Goal: Task Accomplishment & Management: Manage account settings

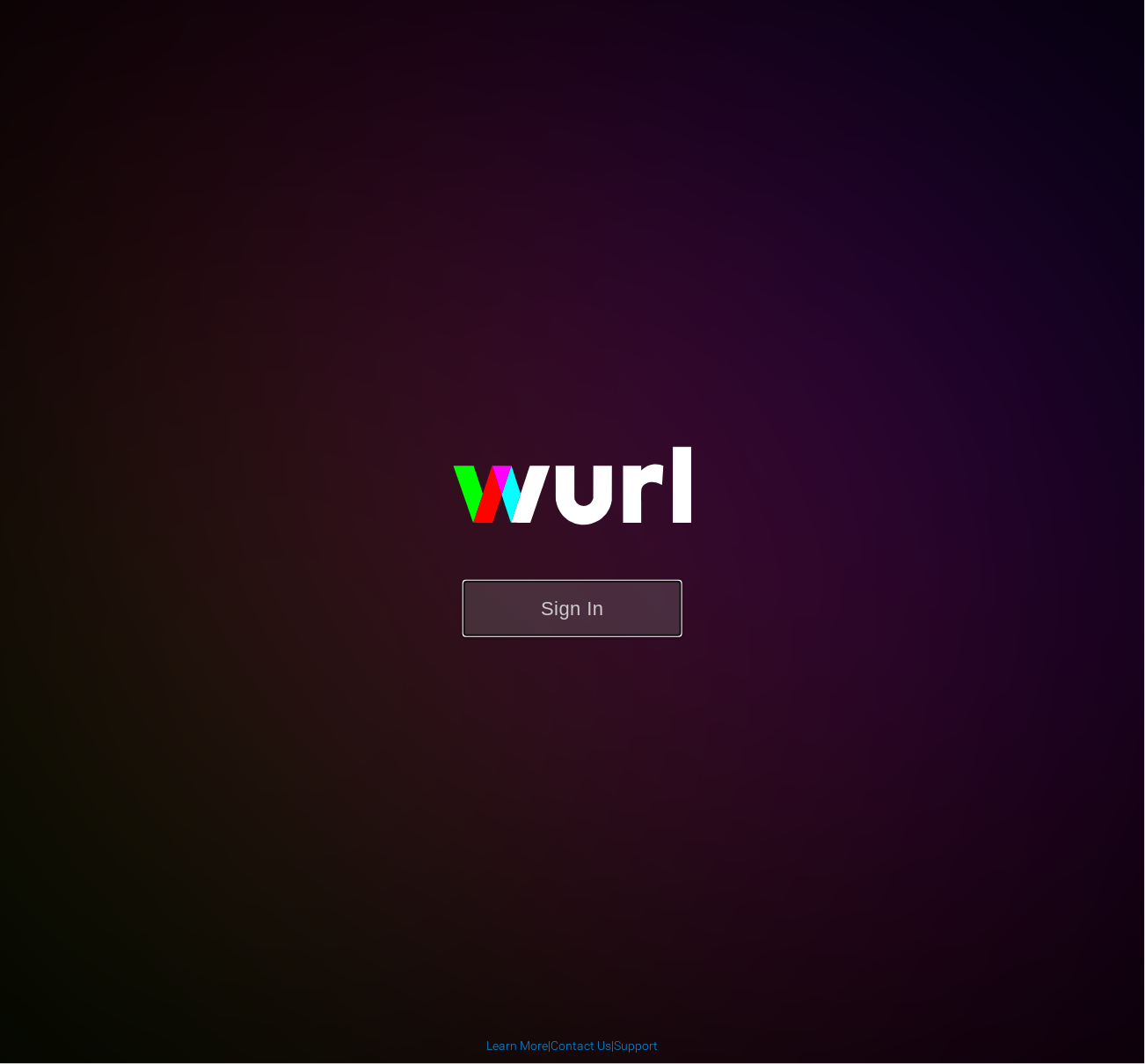
click at [603, 600] on button "Sign In" at bounding box center [572, 608] width 219 height 57
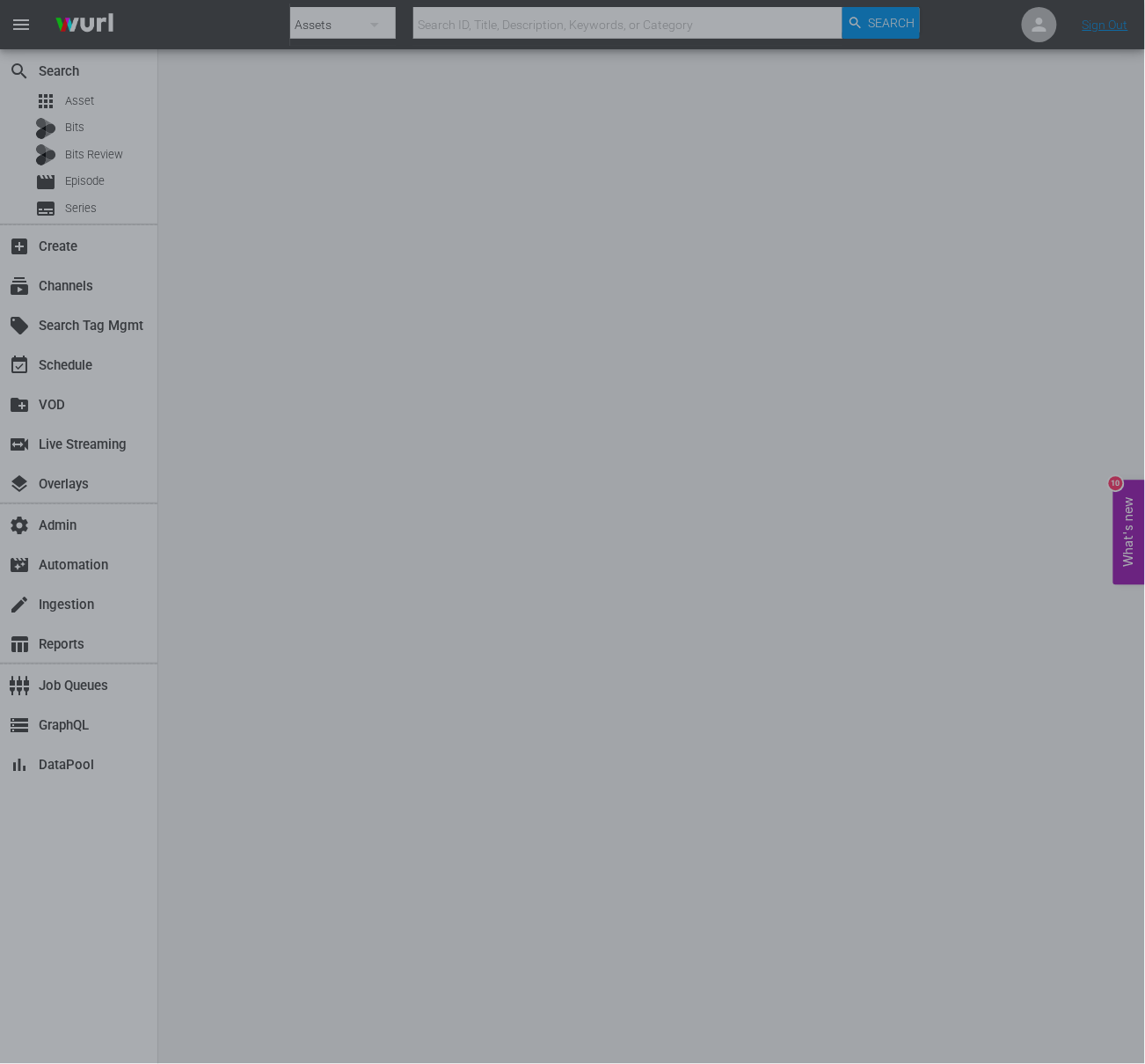
click at [625, 231] on div at bounding box center [572, 532] width 1145 height 1064
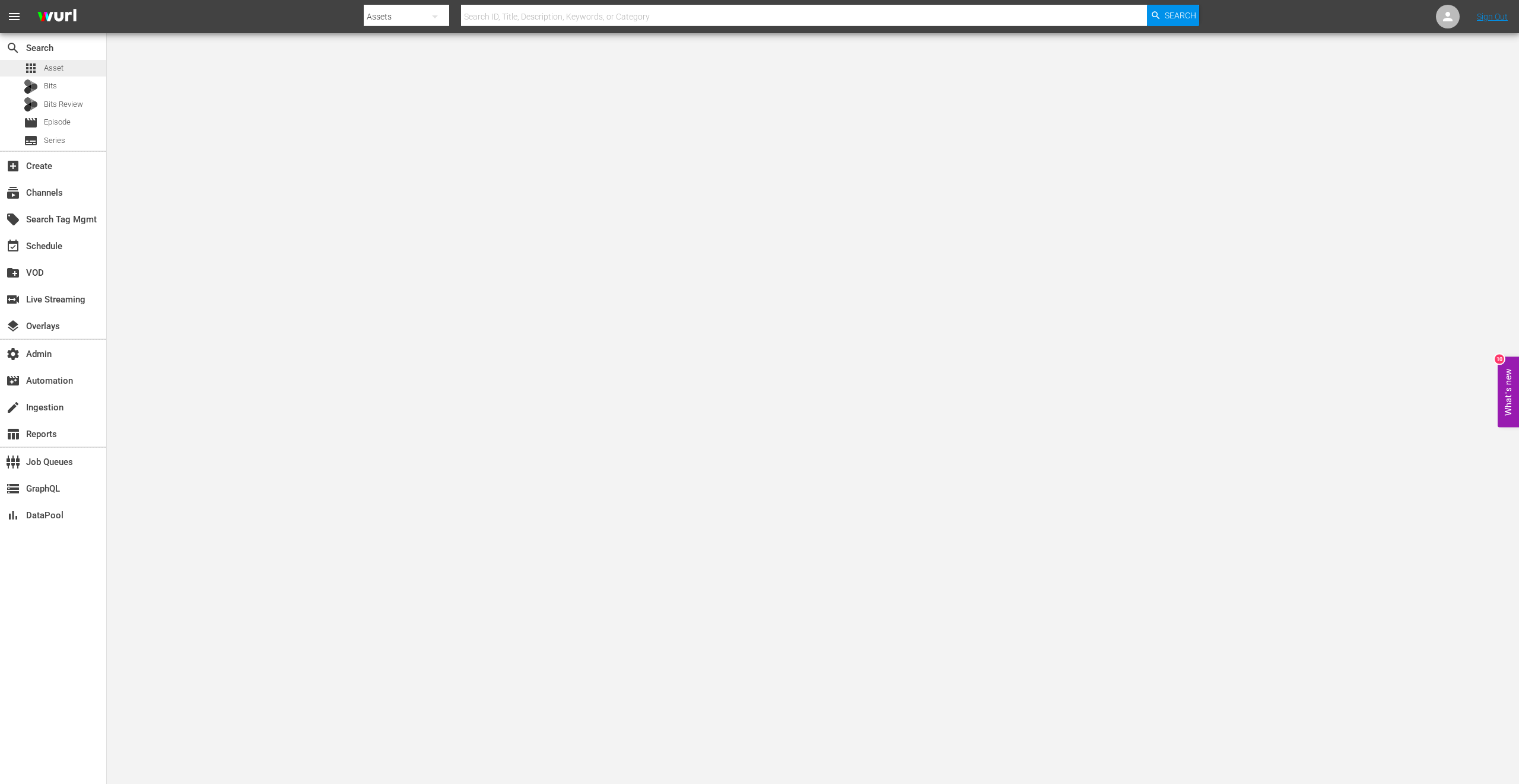
click at [71, 67] on div "apps Asset" at bounding box center [53, 68] width 106 height 16
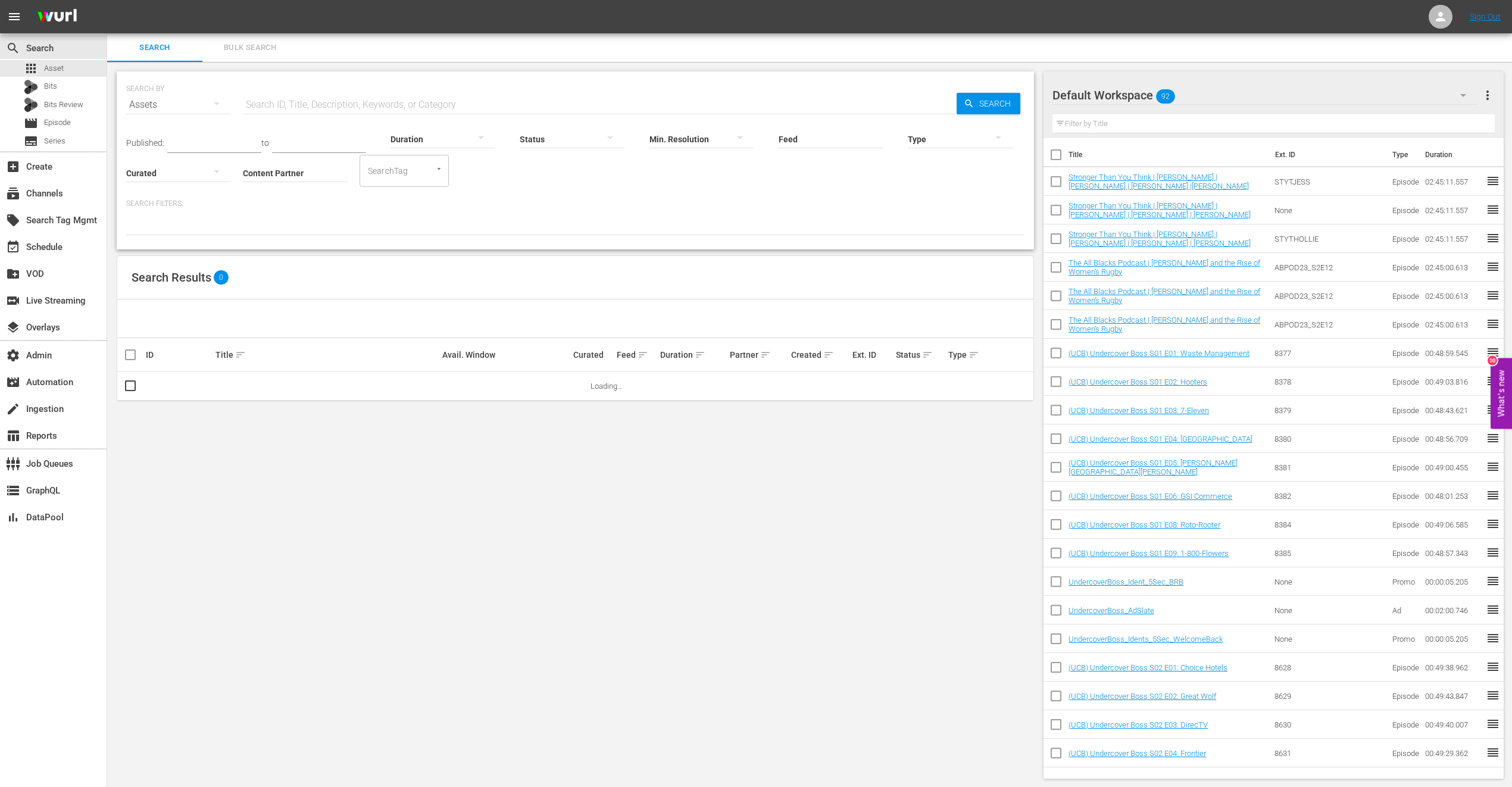
click at [286, 175] on input "Content Partner" at bounding box center [295, 174] width 105 height 43
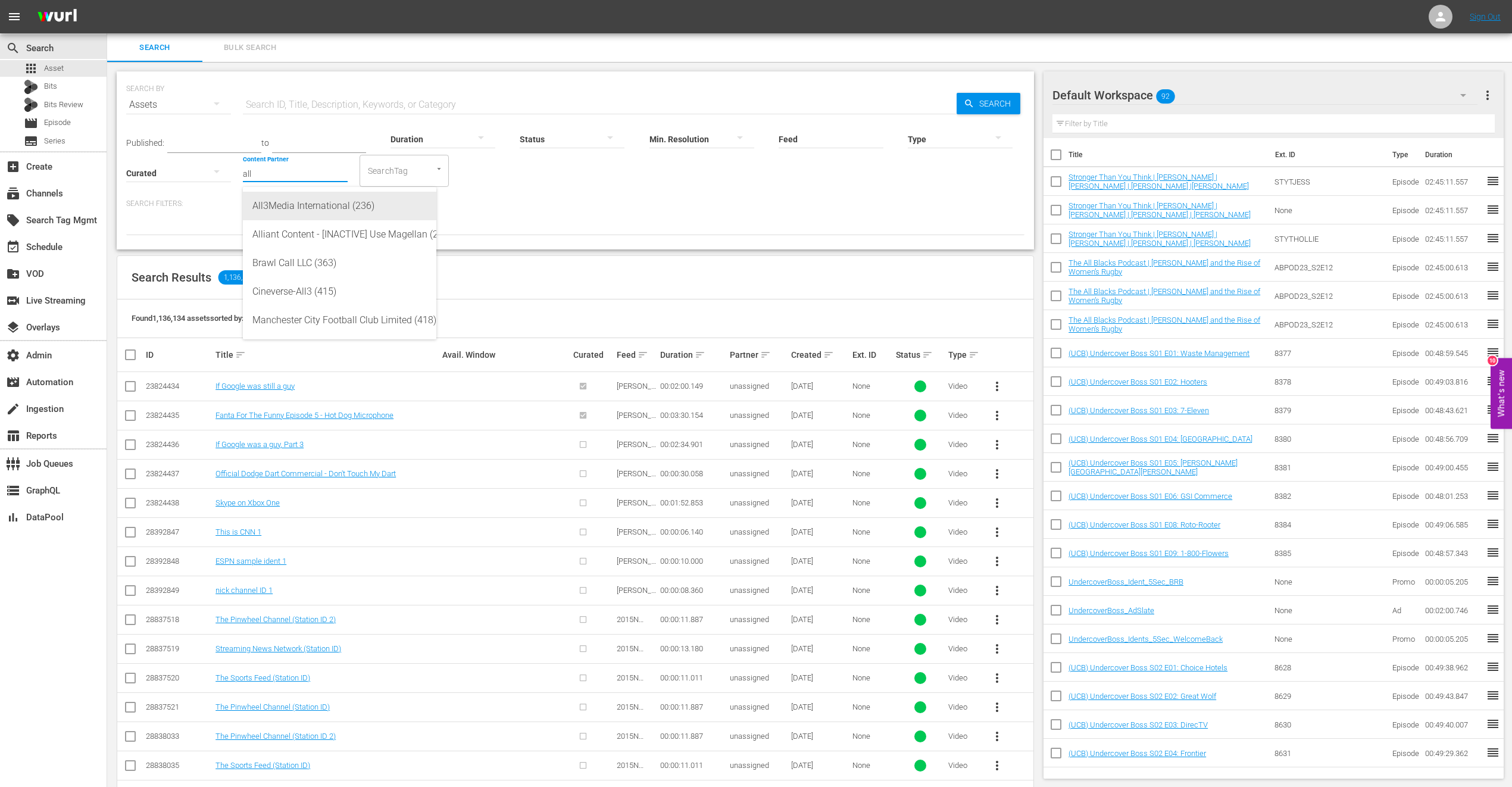
click at [287, 203] on div "All3Media International (236)" at bounding box center [339, 205] width 174 height 28
type input "All3Media International (236)"
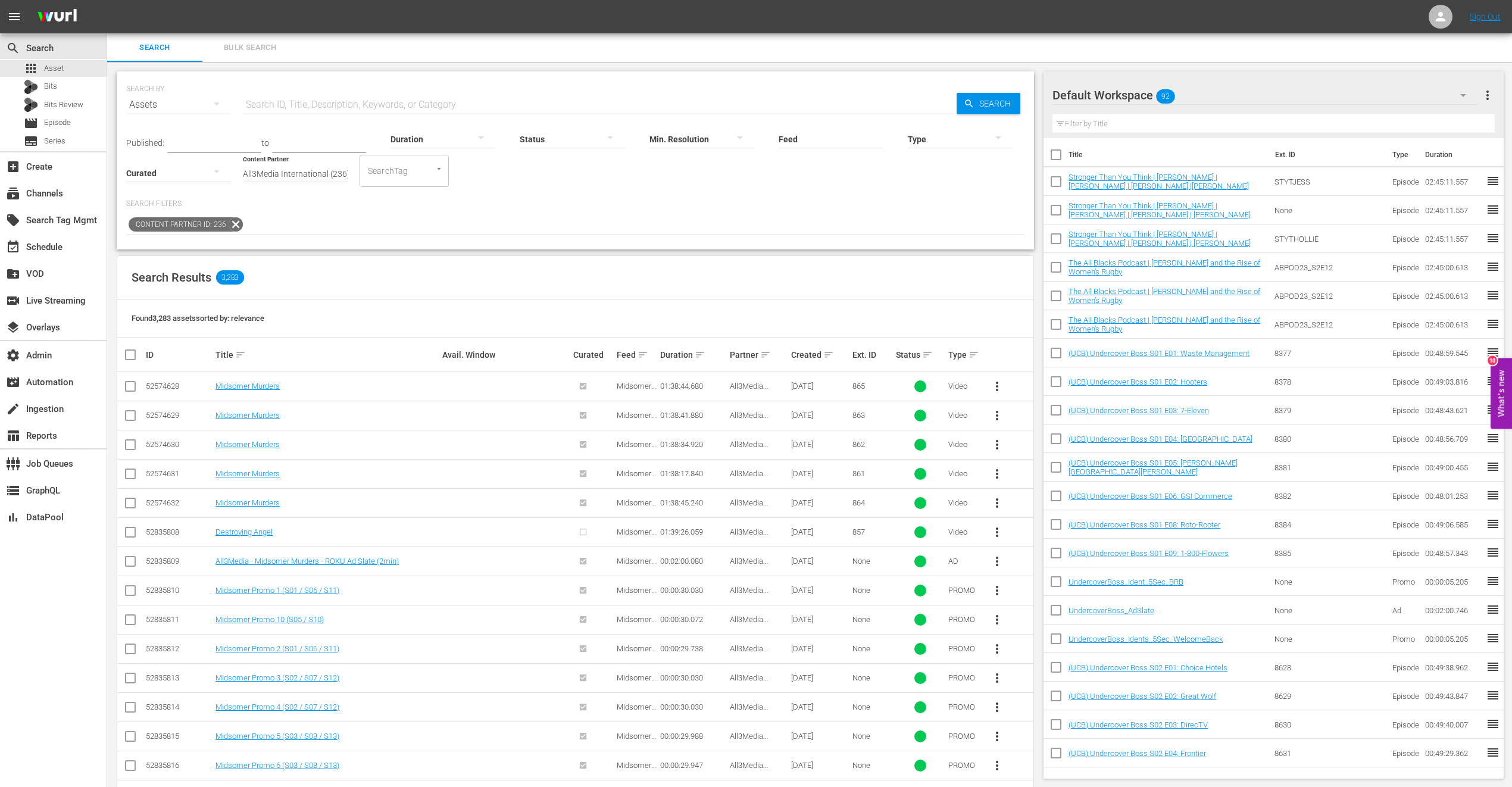
click at [774, 136] on div at bounding box center [960, 138] width 105 height 34
click at [774, 209] on div "Promo" at bounding box center [960, 214] width 105 height 19
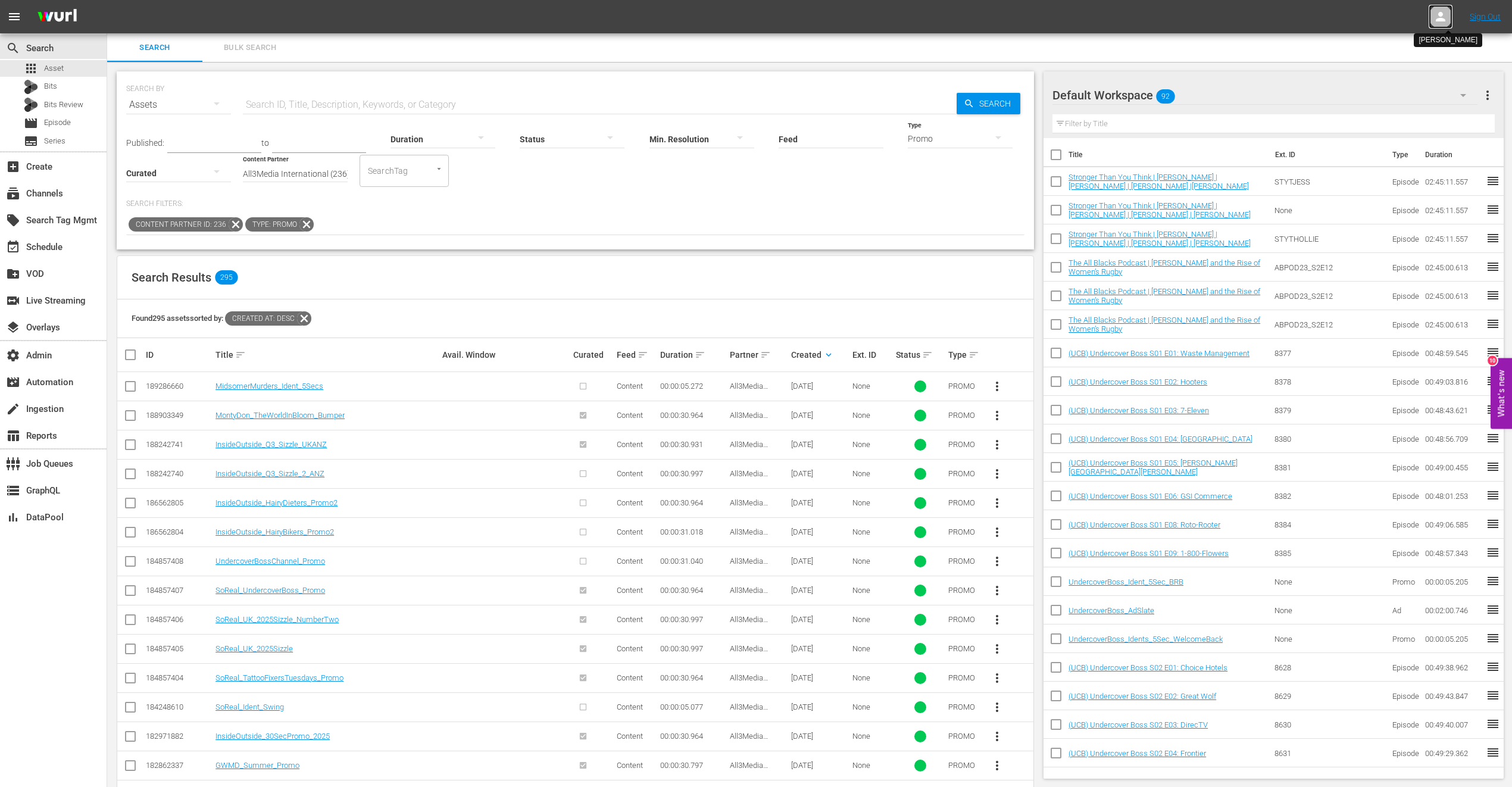
click at [774, 21] on icon at bounding box center [1441, 16] width 15 height 15
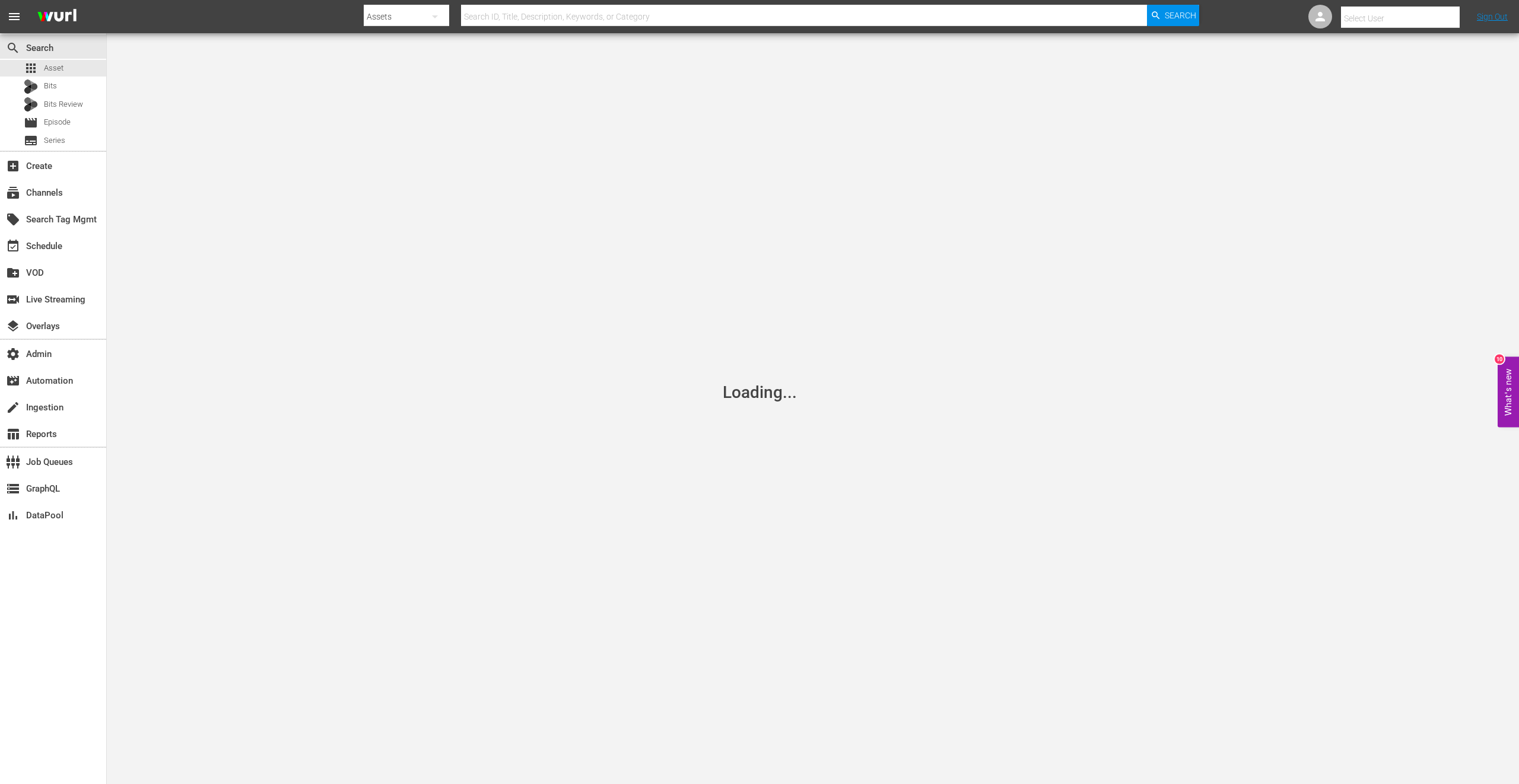
click at [772, 21] on input "text" at bounding box center [1416, 18] width 152 height 28
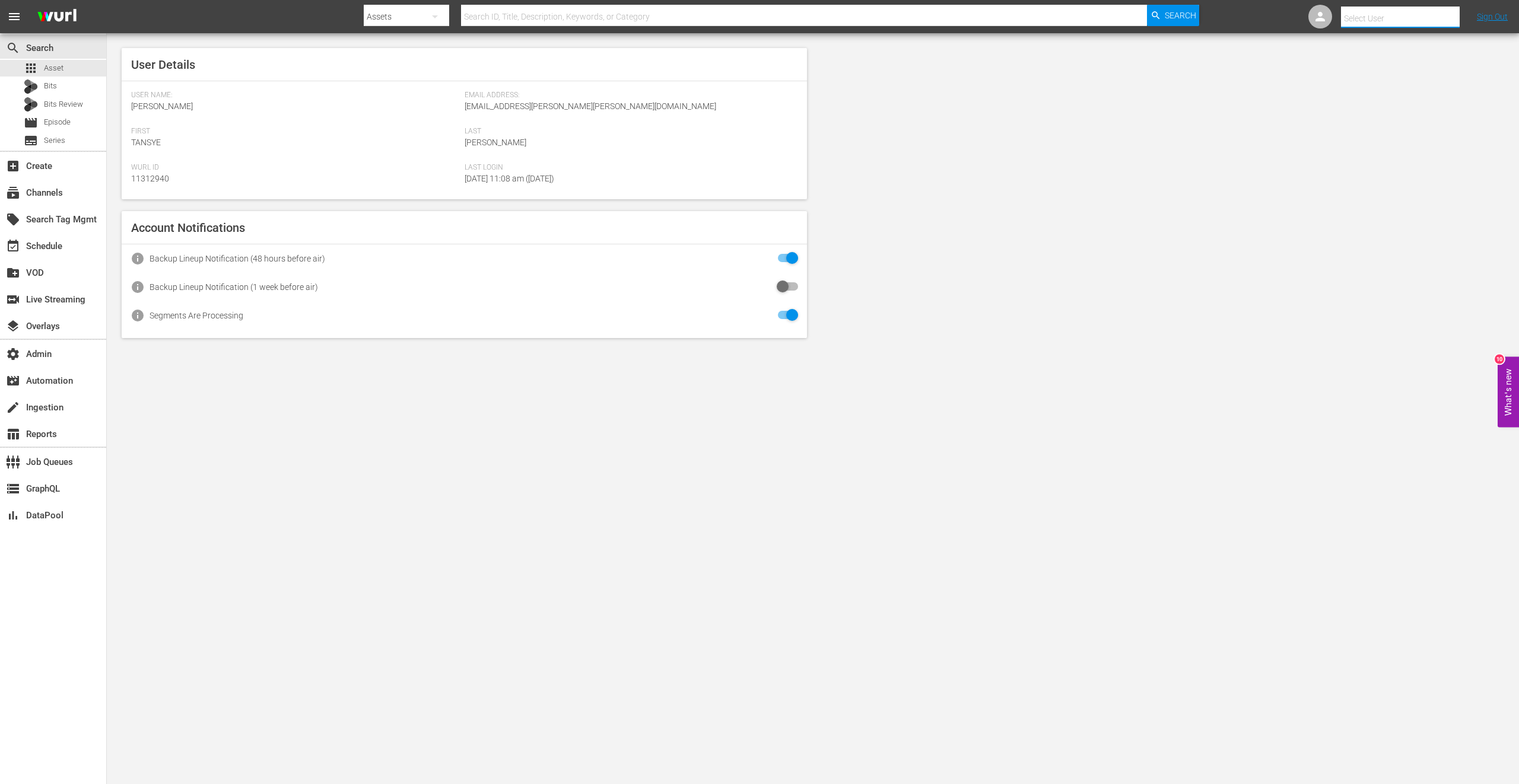
click at [772, 21] on input "text" at bounding box center [1416, 18] width 152 height 28
click at [772, 16] on input "text" at bounding box center [1416, 18] width 152 height 28
click at [772, 52] on div "Scheduling Team <Midsomer@All3Media.com>" at bounding box center [1379, 50] width 185 height 28
type input "Scheduling Team (11313726)"
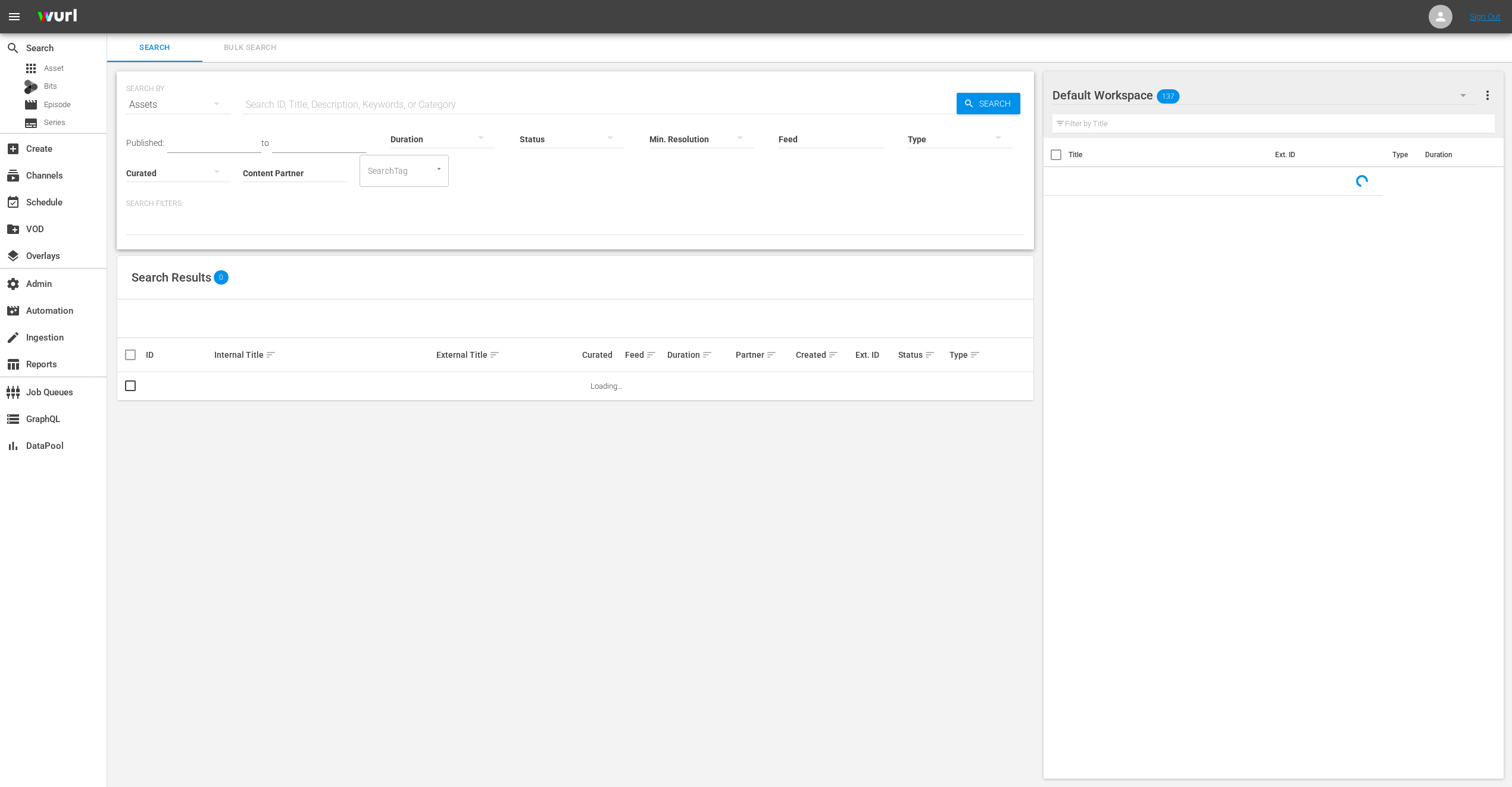
click at [310, 168] on input "Content Partner" at bounding box center [295, 174] width 105 height 43
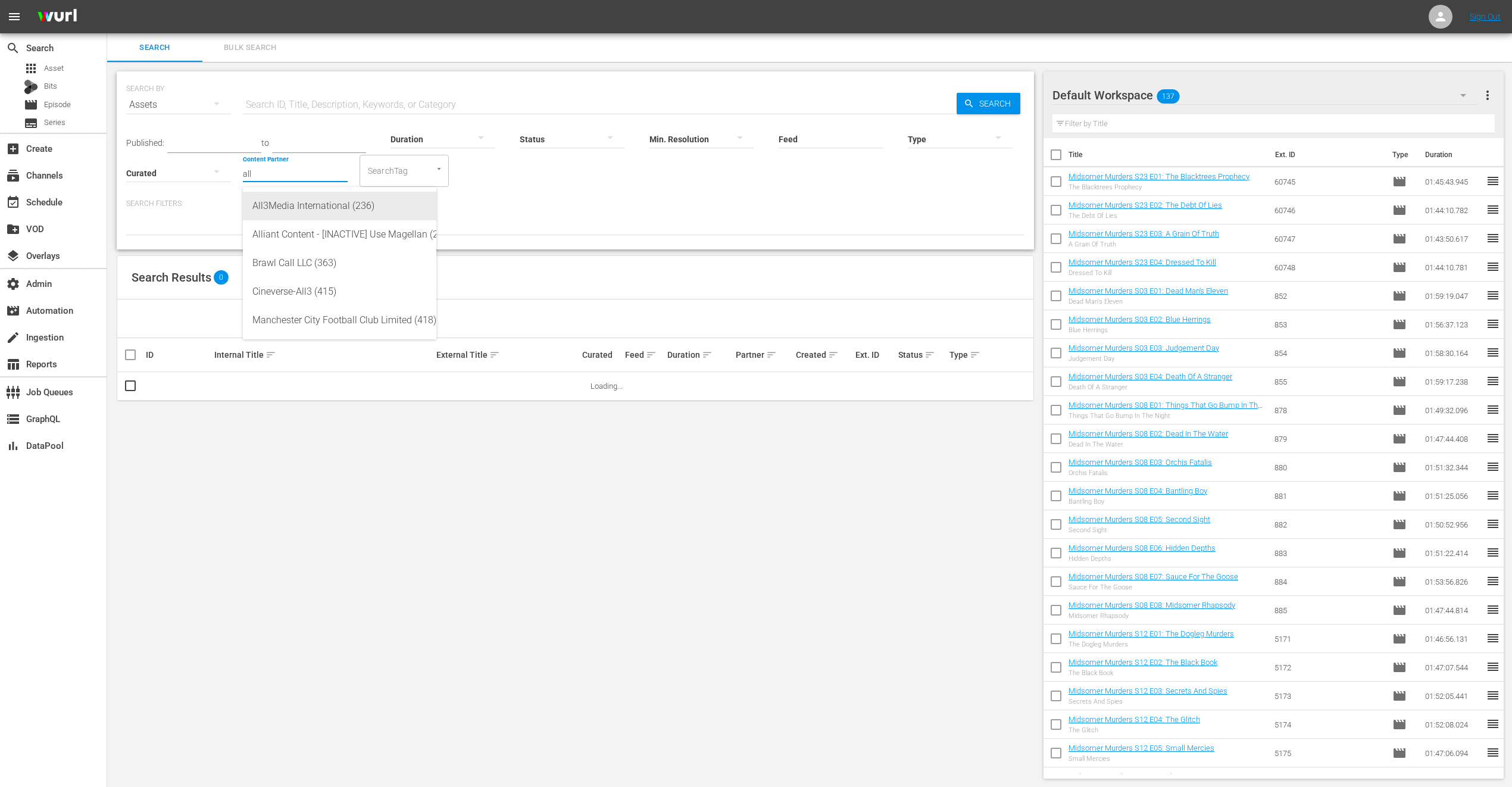
click at [282, 207] on div "All3Media International (236)" at bounding box center [339, 205] width 174 height 28
type input "All3Media International (236)"
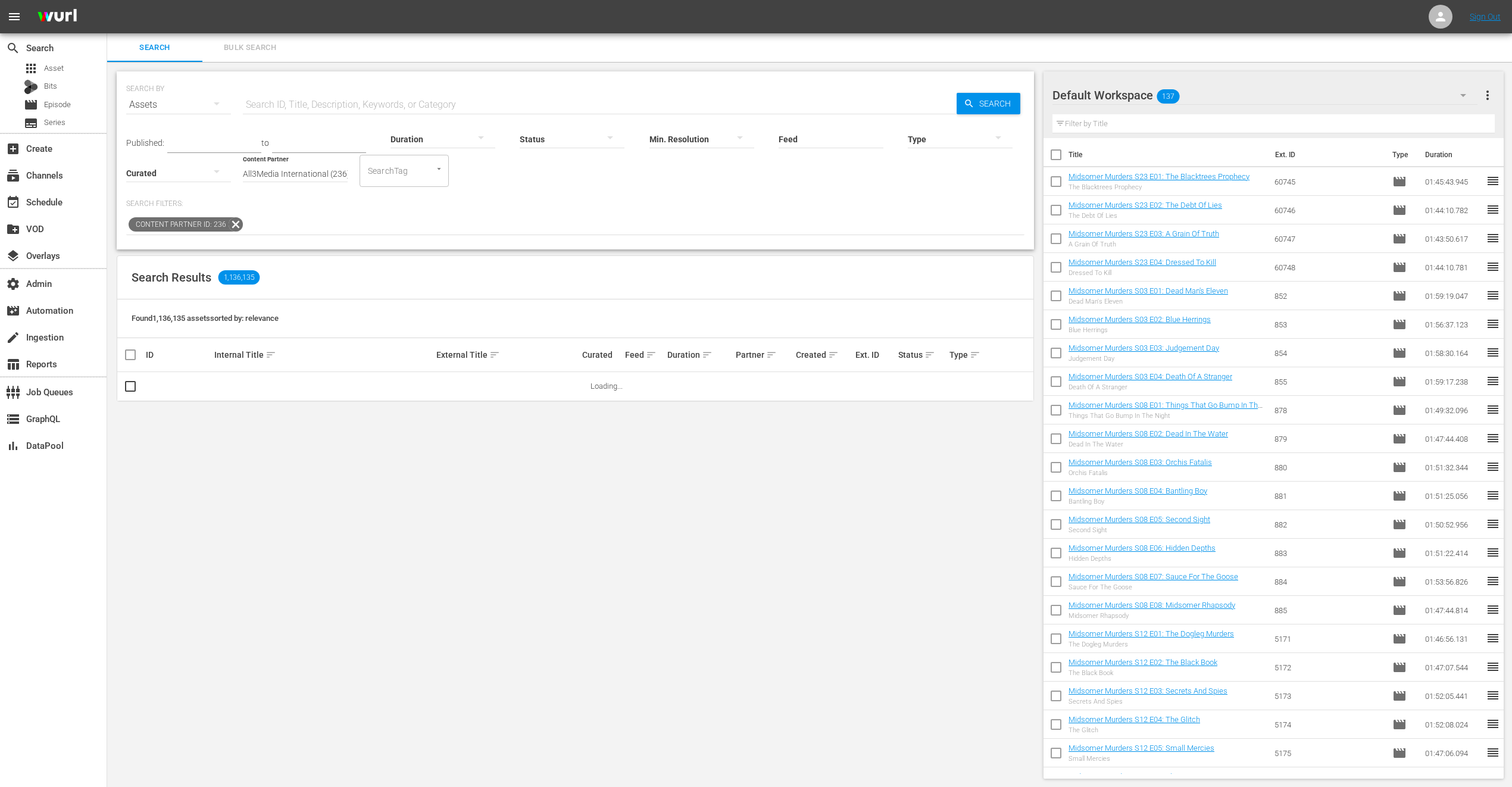
click at [924, 142] on div at bounding box center [960, 138] width 105 height 34
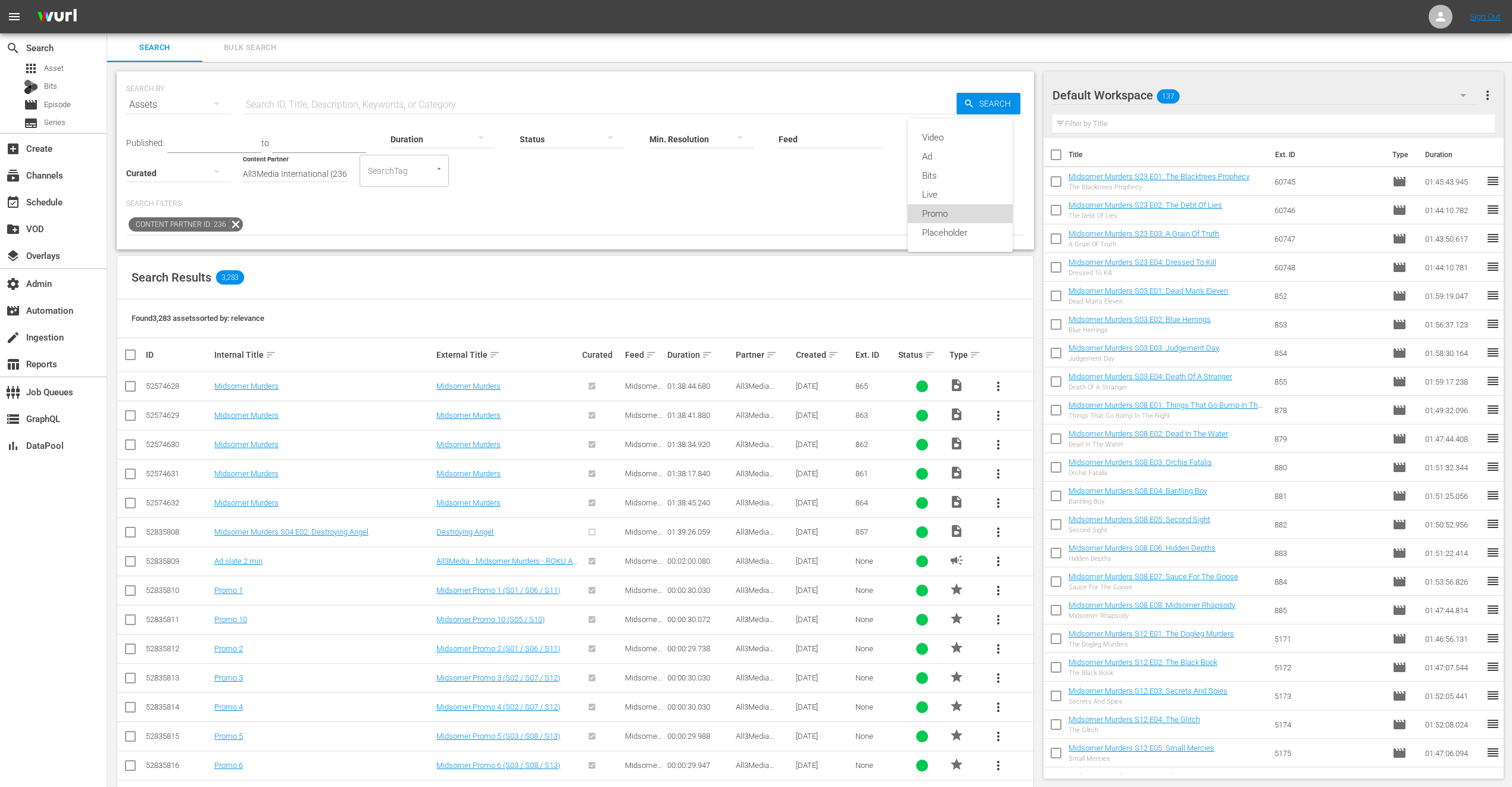
click at [951, 207] on div "Promo" at bounding box center [960, 214] width 105 height 19
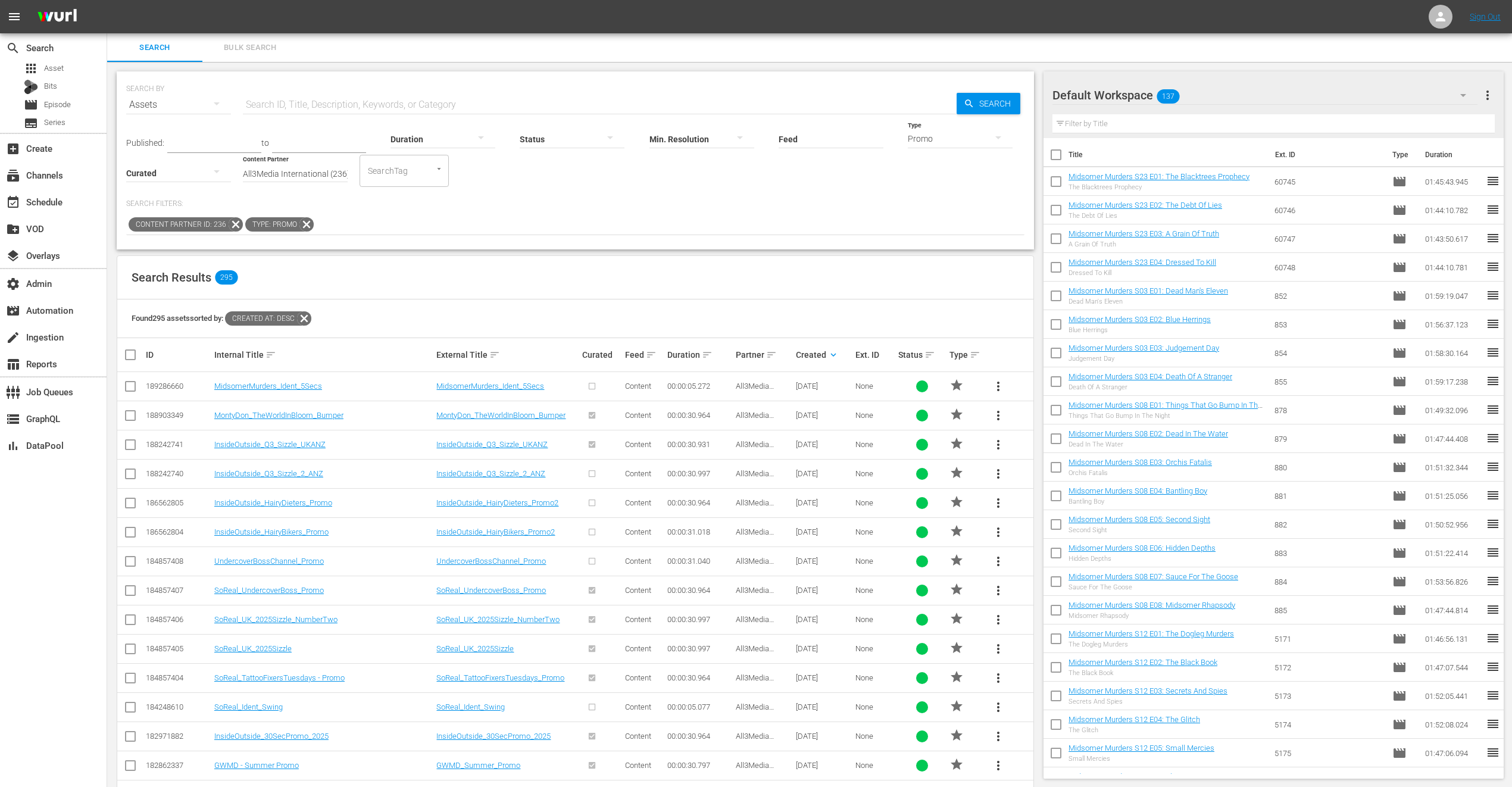
click at [1004, 384] on span "more_vert" at bounding box center [998, 386] width 15 height 15
click at [1071, 415] on div "Workspace" at bounding box center [1079, 419] width 114 height 28
click at [306, 442] on link "InsideOutside_Q3_Sizzle_UKANZ" at bounding box center [270, 444] width 111 height 9
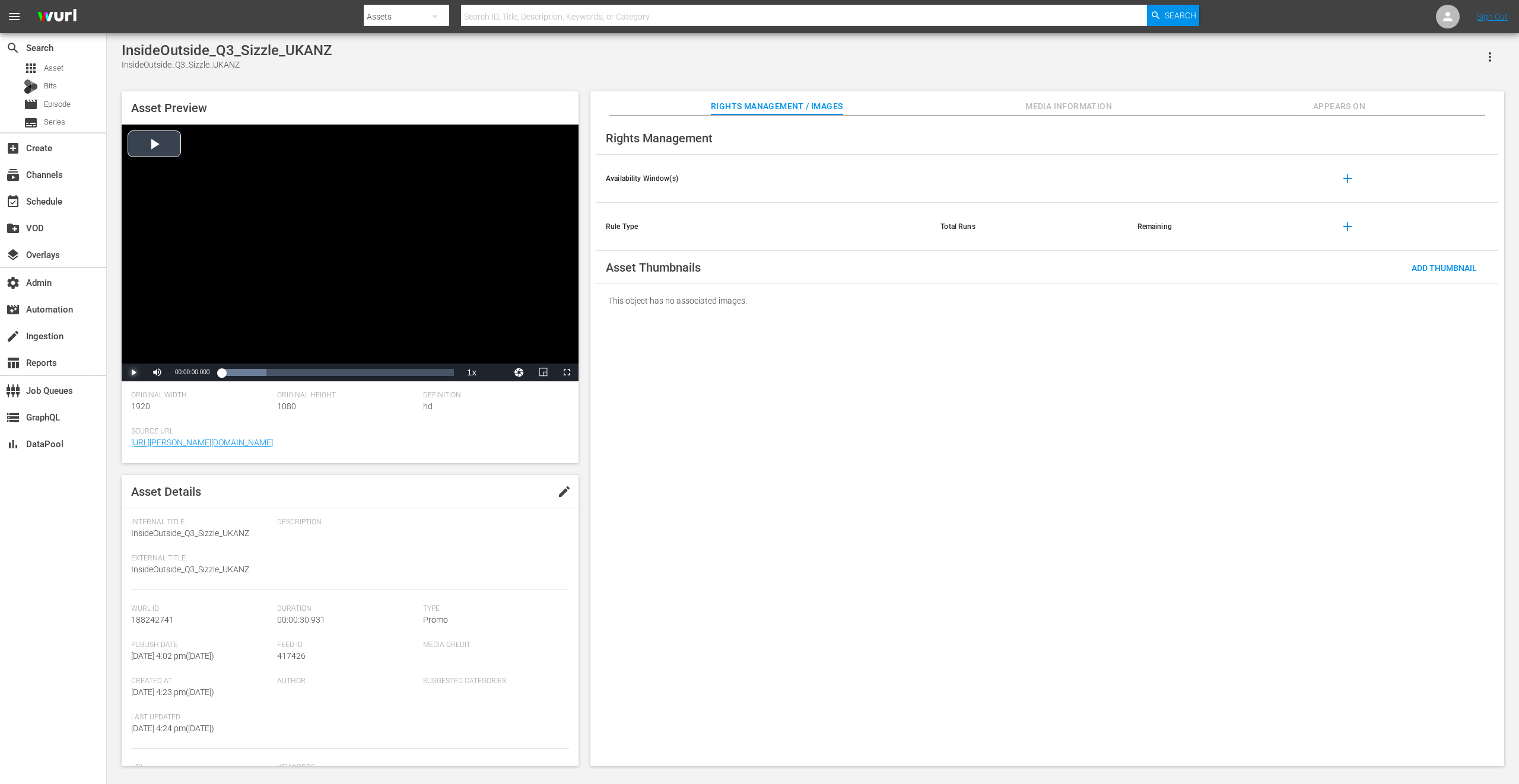
click at [134, 372] on span "Video Player" at bounding box center [134, 372] width 0 height 0
click at [1452, 20] on icon at bounding box center [1448, 16] width 14 height 14
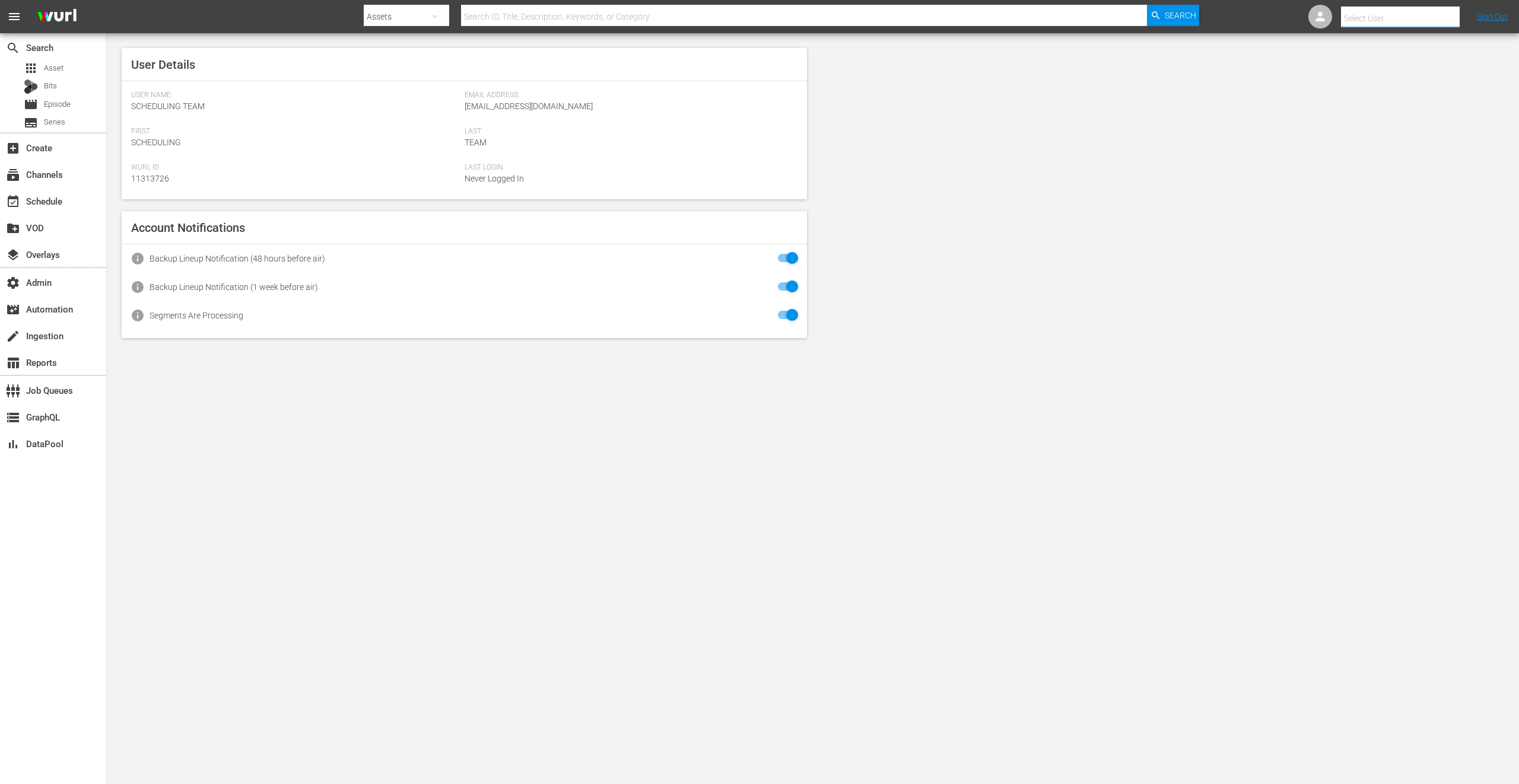
click at [1438, 13] on input "text" at bounding box center [1416, 18] width 152 height 28
type input "insode"
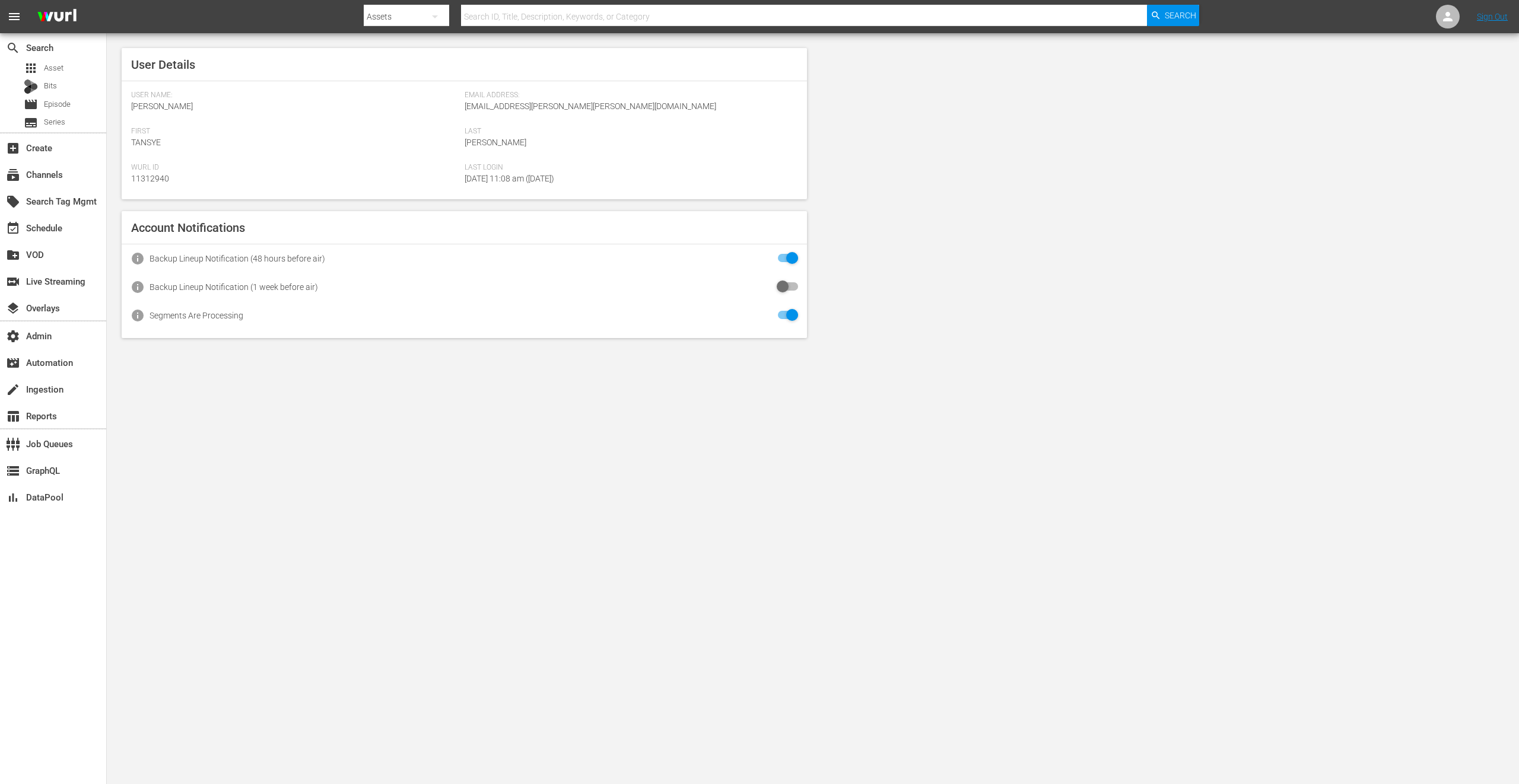
click at [1434, 15] on nav "menu Search By Assets Search ID, Title, Description, Keywords, or Category Sear…" at bounding box center [759, 16] width 1519 height 33
click at [1454, 20] on icon at bounding box center [1448, 16] width 14 height 14
click at [1430, 15] on input "text" at bounding box center [1416, 18] width 152 height 28
click at [1424, 52] on div "InsideOutsideANZ Scheduling <InsideOutsideANZ-Scheduling@wurl.com>" at bounding box center [1379, 50] width 185 height 28
type input "InsideOutsideANZ Scheduling (11314674)"
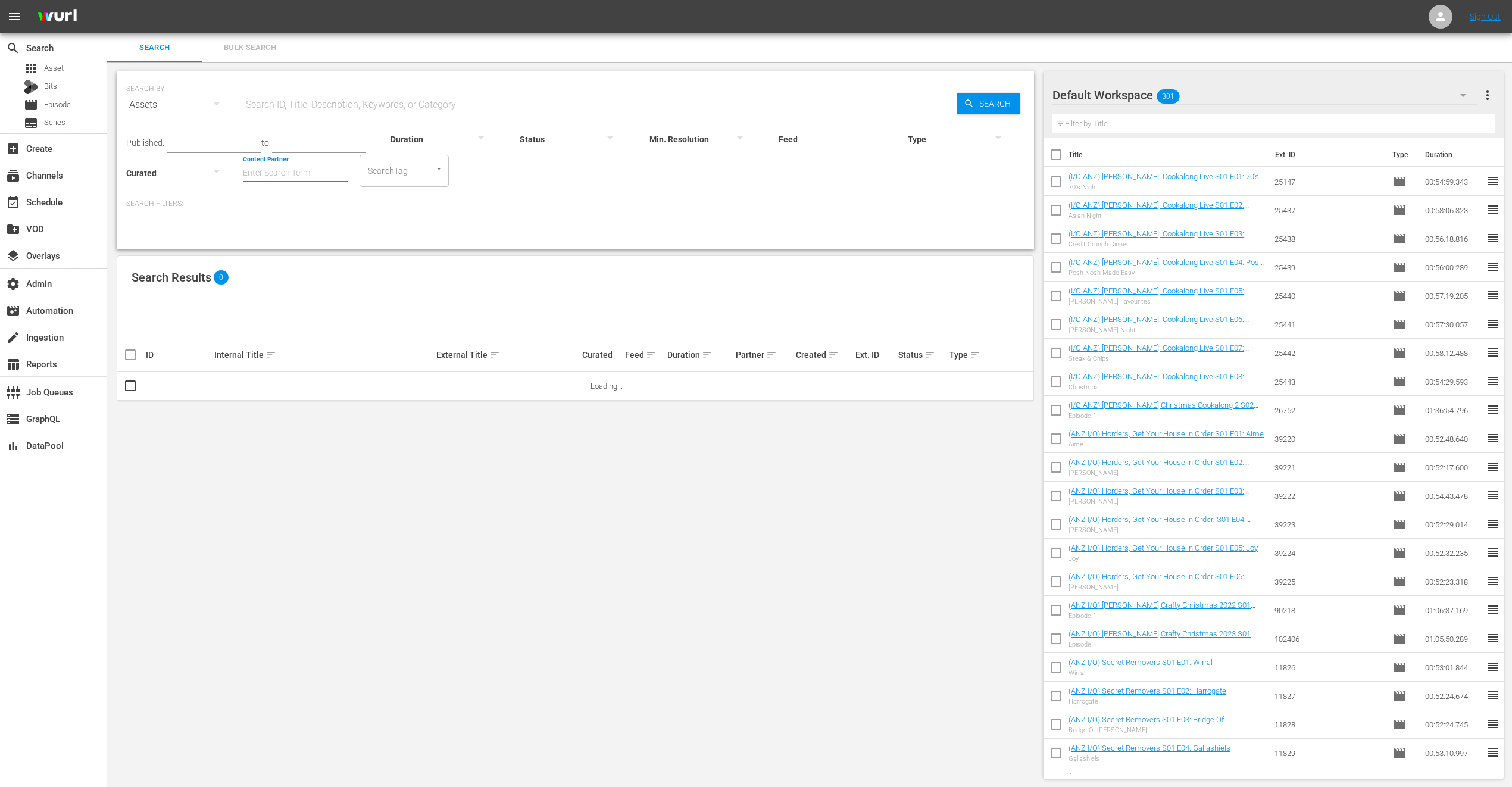
click at [272, 166] on input "Content Partner" at bounding box center [295, 174] width 105 height 43
click at [307, 203] on div "All3Media International (236)" at bounding box center [339, 205] width 174 height 28
type input "All3Media International (236)"
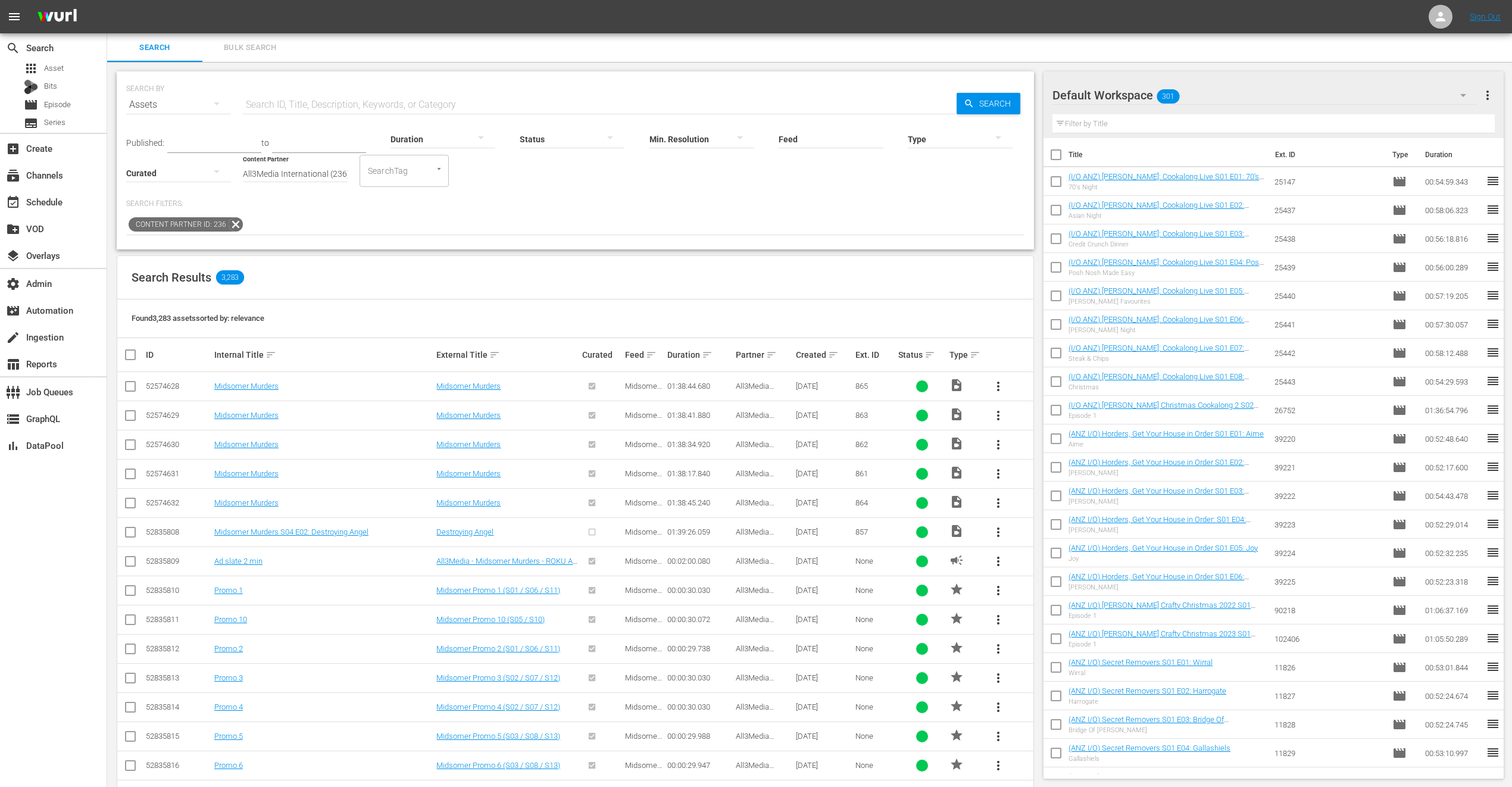
click at [937, 138] on div at bounding box center [960, 138] width 105 height 34
click at [963, 207] on div "Promo" at bounding box center [960, 214] width 105 height 19
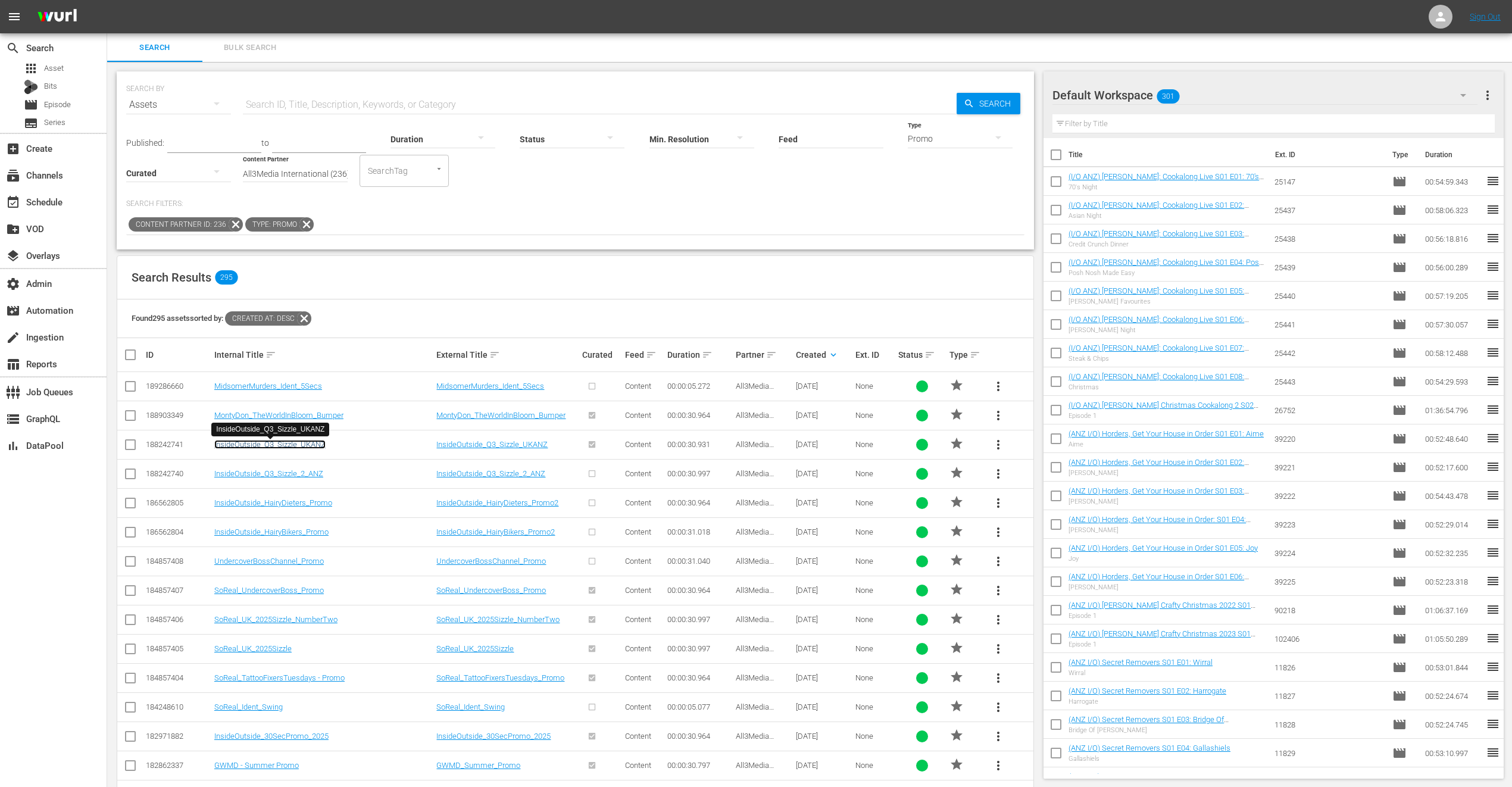
click at [311, 446] on link "InsideOutside_Q3_Sizzle_UKANZ" at bounding box center [270, 444] width 111 height 9
click at [309, 477] on link "InsideOutside_Q3_Sizzle_2_ANZ" at bounding box center [269, 473] width 109 height 9
click at [324, 503] on link "InsideOutside_HairyDieters_Promo" at bounding box center [273, 503] width 118 height 9
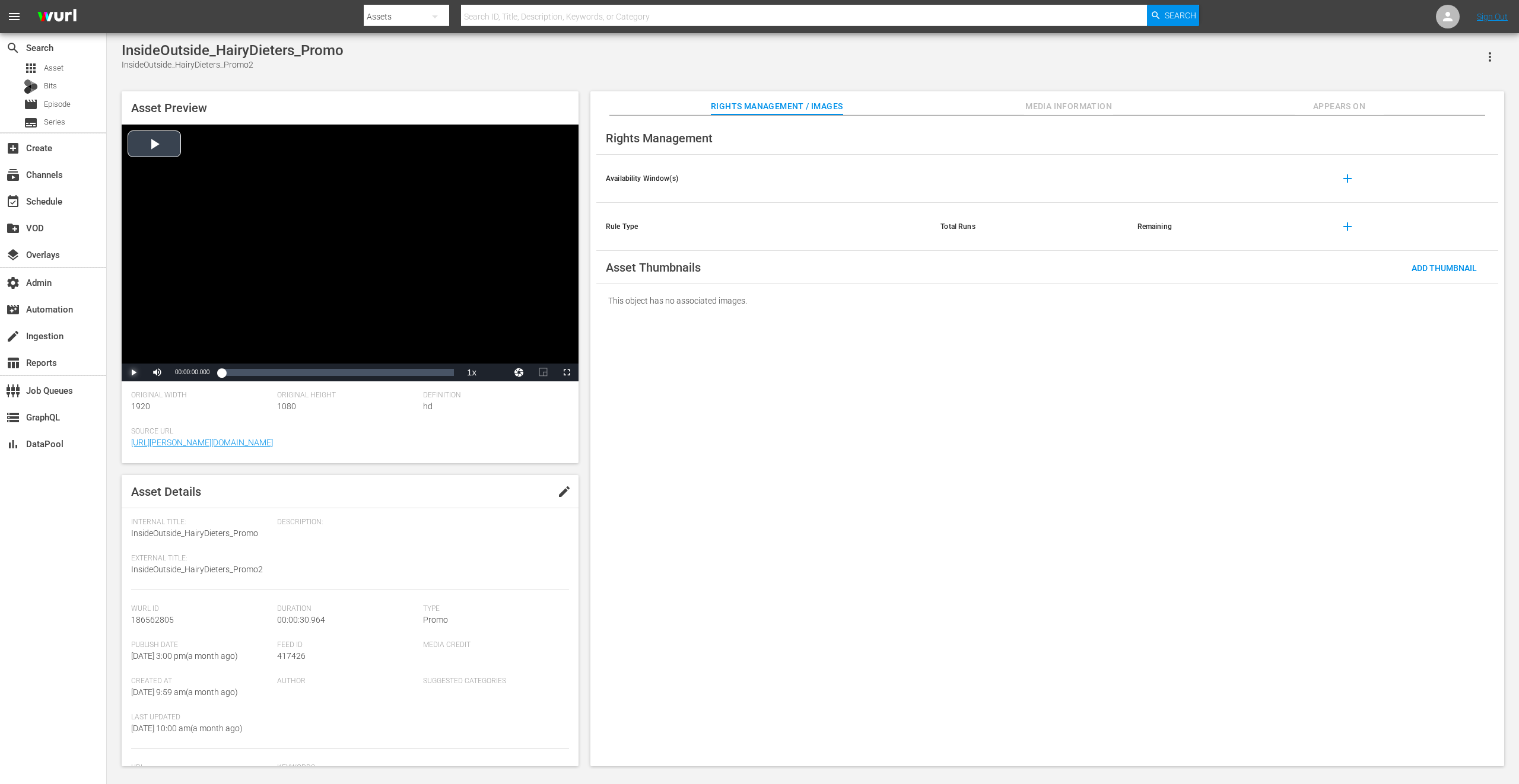
click at [134, 372] on span "Video Player" at bounding box center [134, 372] width 0 height 0
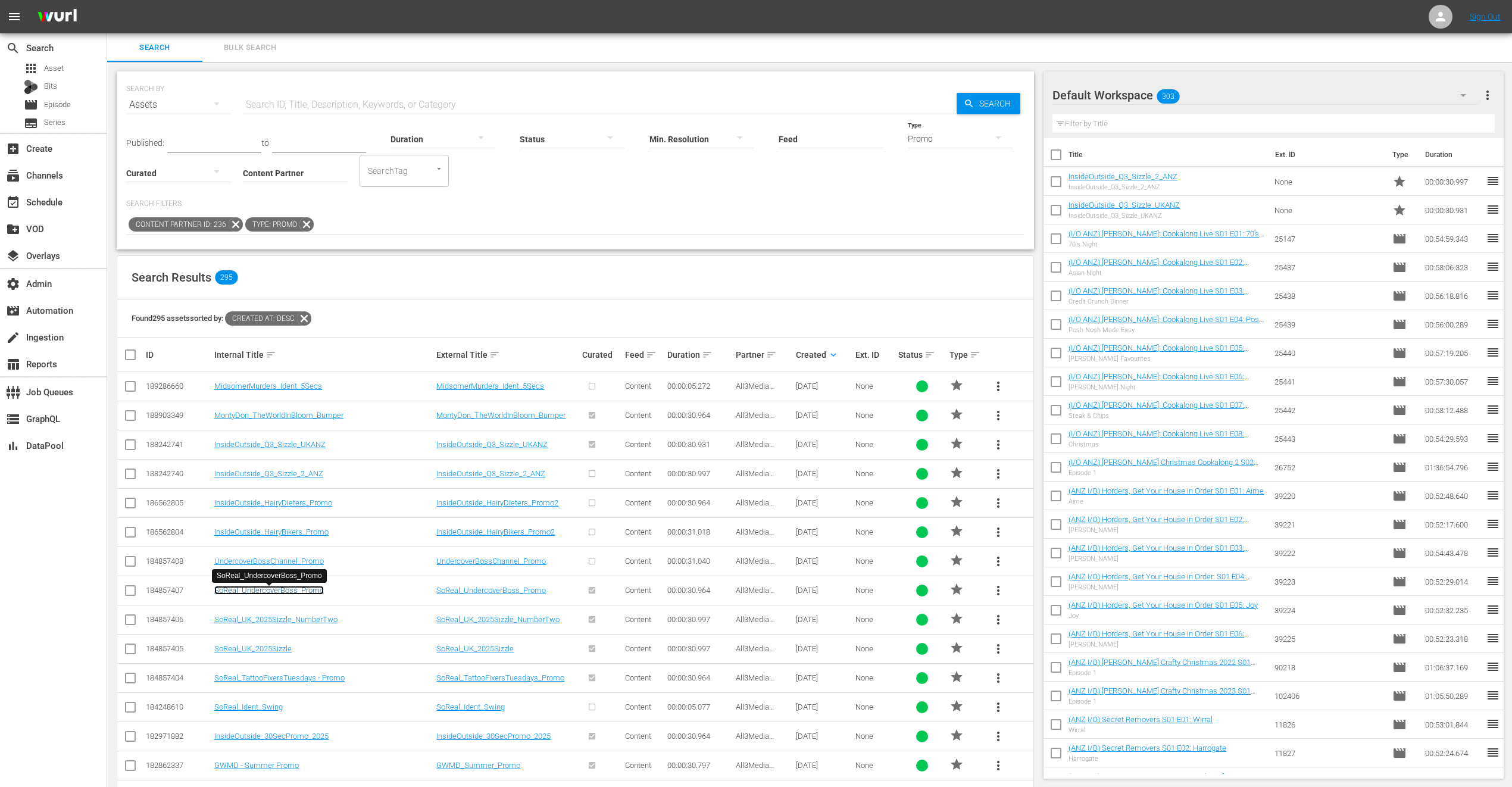
click at [312, 590] on link "SoReal_UndercoverBoss_Promo" at bounding box center [269, 590] width 109 height 9
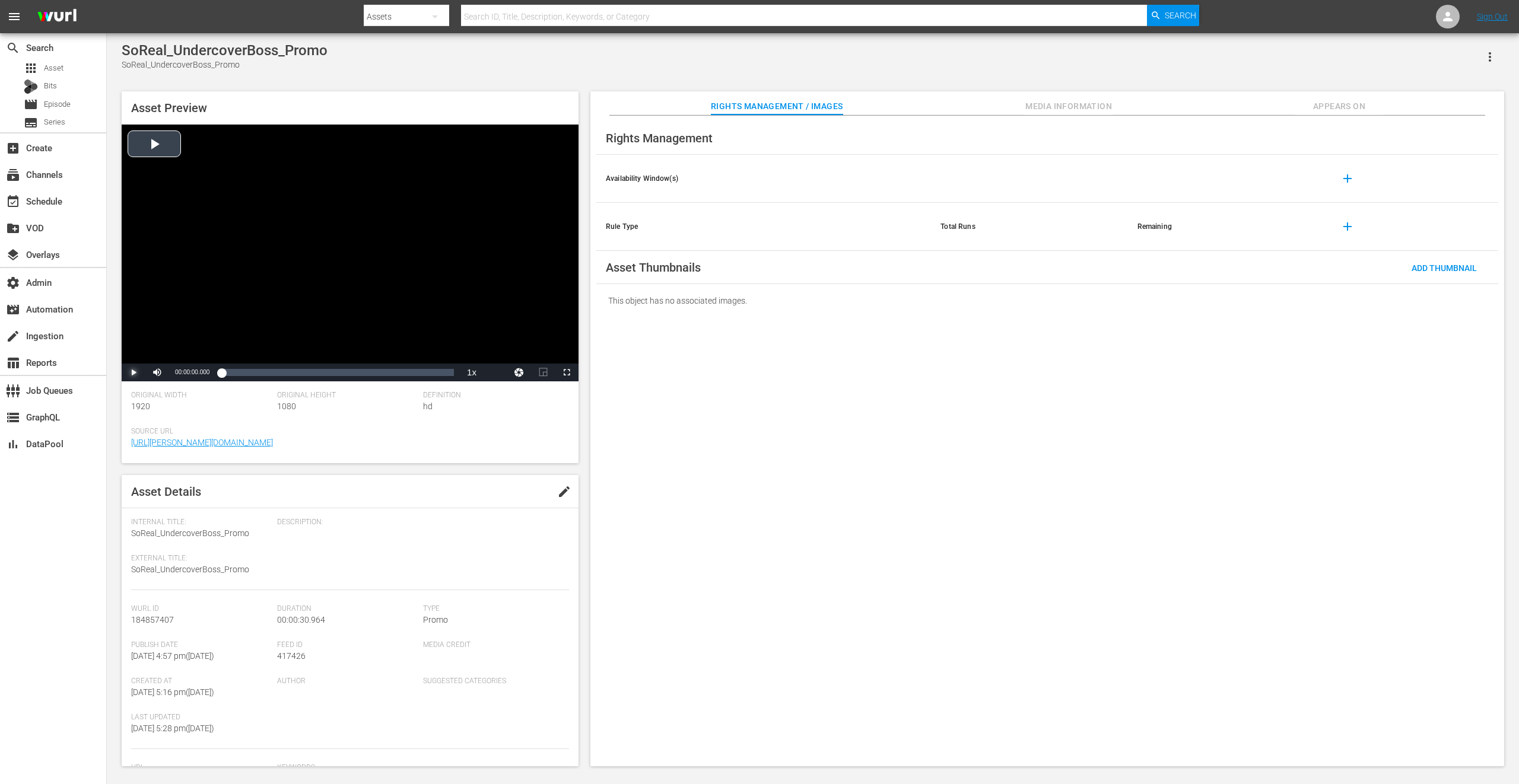
drag, startPoint x: 137, startPoint y: 372, endPoint x: 294, endPoint y: 332, distance: 162.0
click at [134, 372] on span "Video Player" at bounding box center [134, 372] width 0 height 0
click at [1340, 101] on span "Appears On" at bounding box center [1339, 106] width 89 height 15
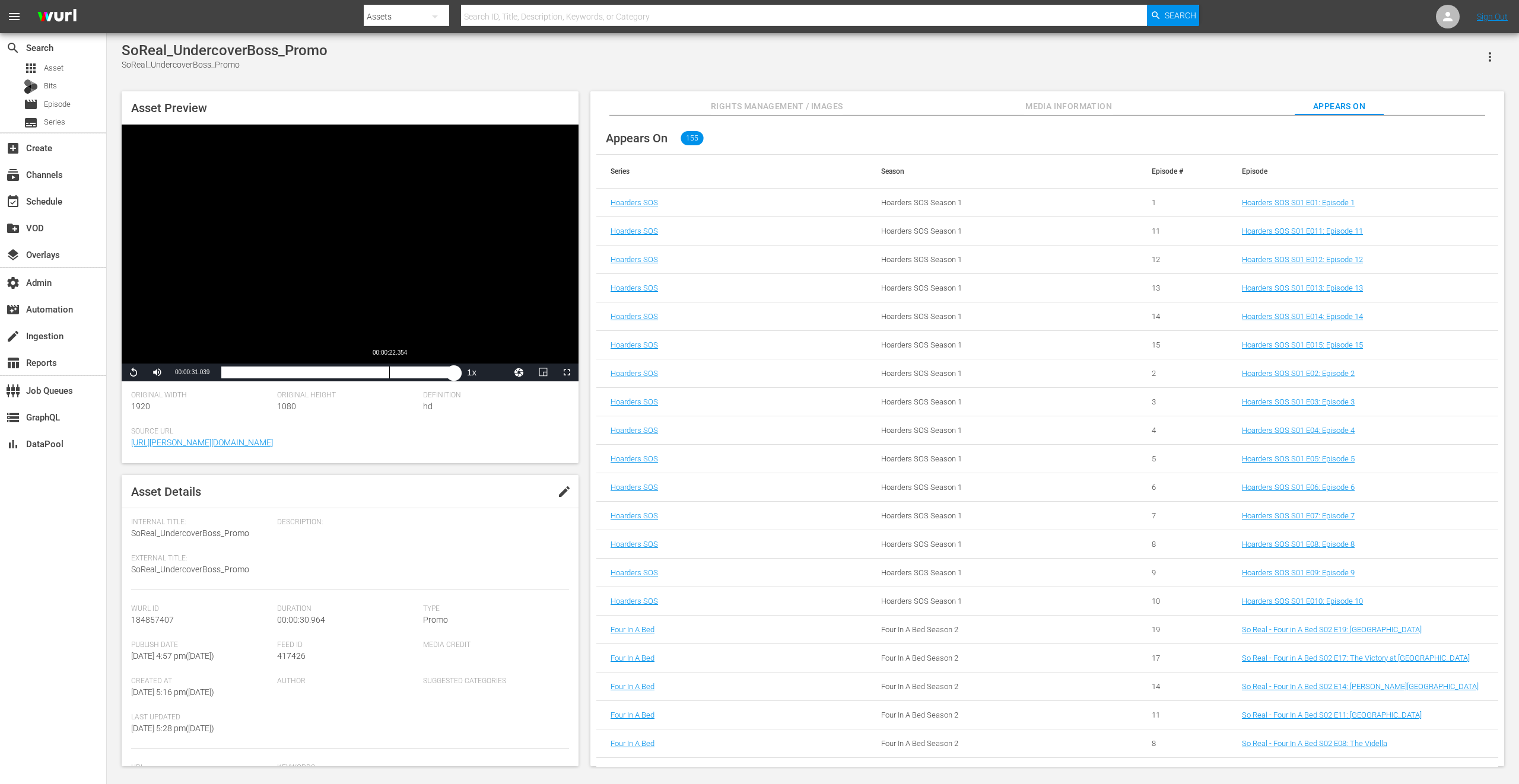
click at [1295, 91] on button "Appears On" at bounding box center [1339, 103] width 89 height 24
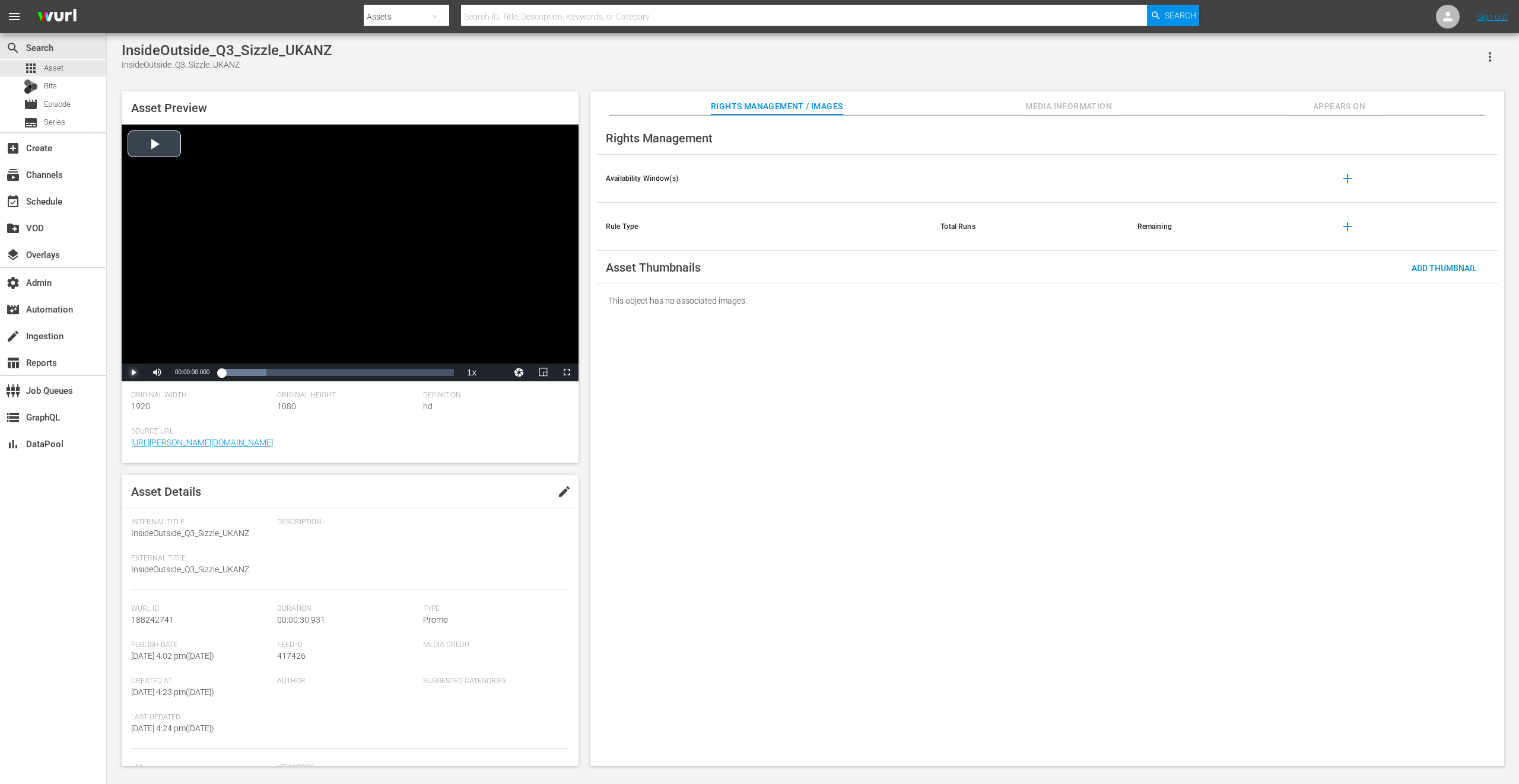
click at [134, 372] on span "Video Player" at bounding box center [134, 372] width 0 height 0
click at [223, 375] on div "Loaded : 100.00% 00:00:00.315 00:00:30.997" at bounding box center [337, 372] width 232 height 12
click at [1498, 52] on button "button" at bounding box center [1489, 57] width 28 height 28
click at [1481, 56] on div "Add To Workspace" at bounding box center [1437, 61] width 114 height 28
click at [134, 372] on span "Video Player" at bounding box center [134, 372] width 0 height 0
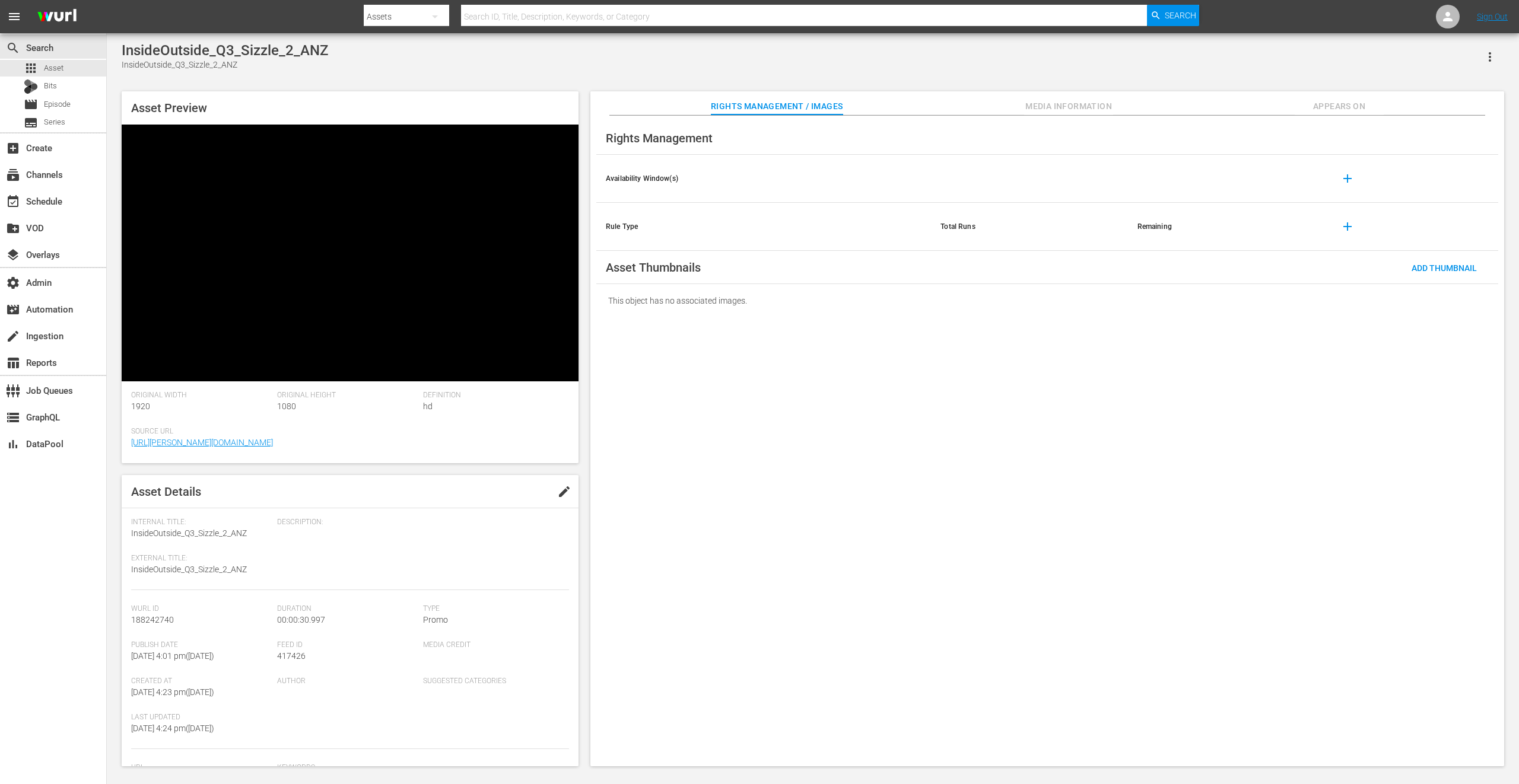
click at [1138, 54] on icon "button" at bounding box center [1489, 57] width 14 height 14
click at [1138, 56] on div "Add To Workspace" at bounding box center [1437, 61] width 114 height 28
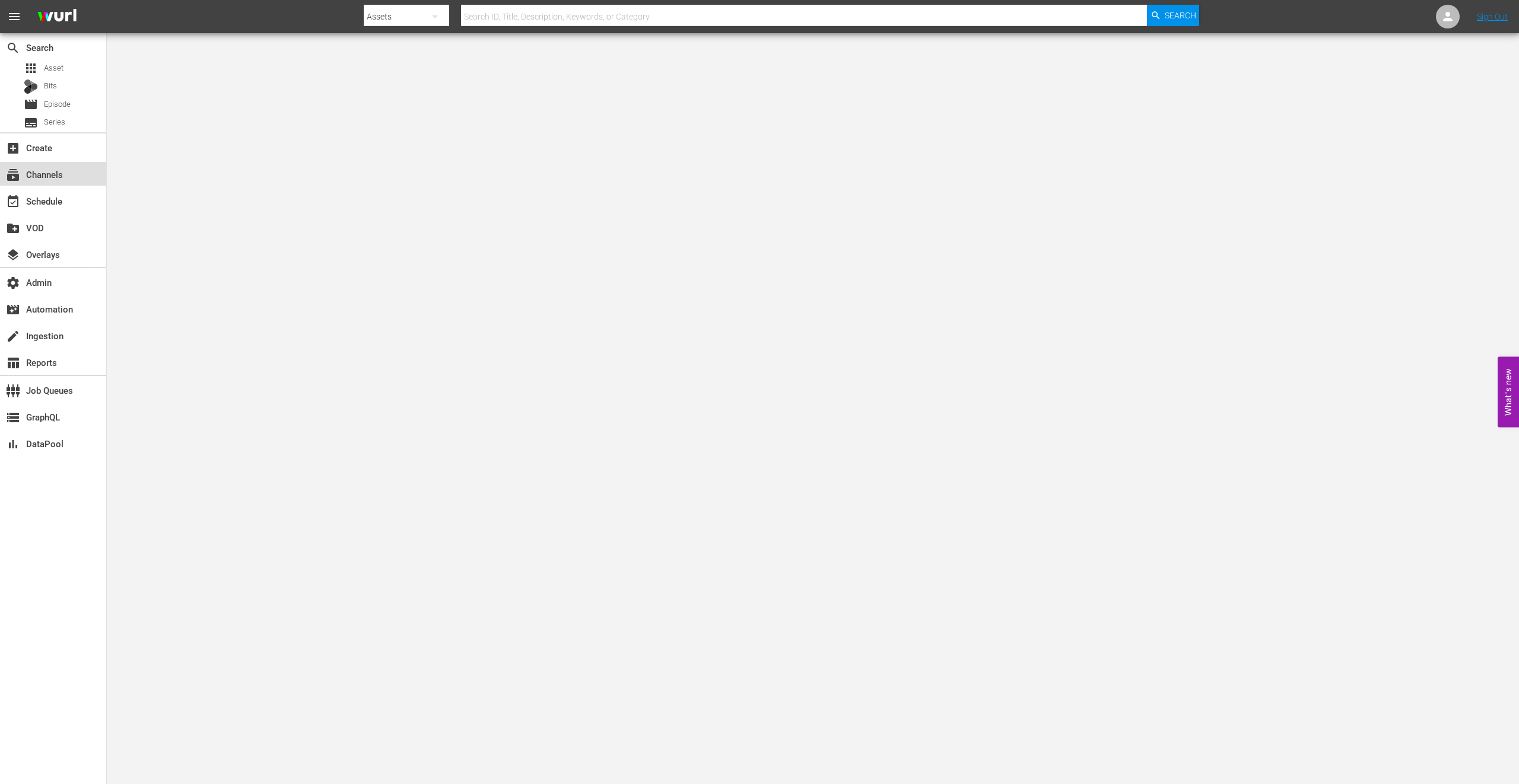
click at [68, 178] on div "subscriptions Channels" at bounding box center [53, 174] width 106 height 24
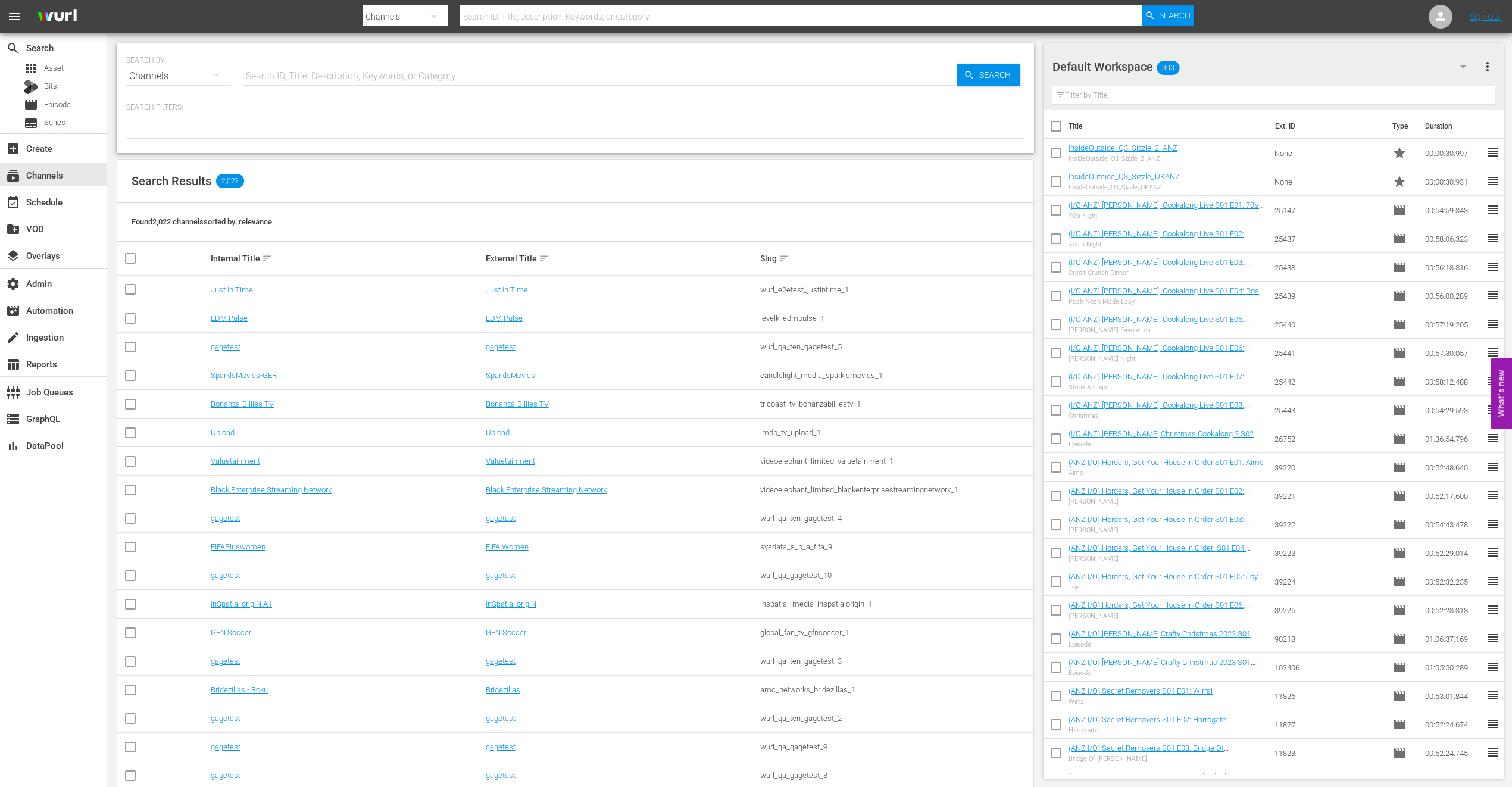
click at [358, 72] on input "text" at bounding box center [599, 76] width 714 height 28
type input "ladbibl"
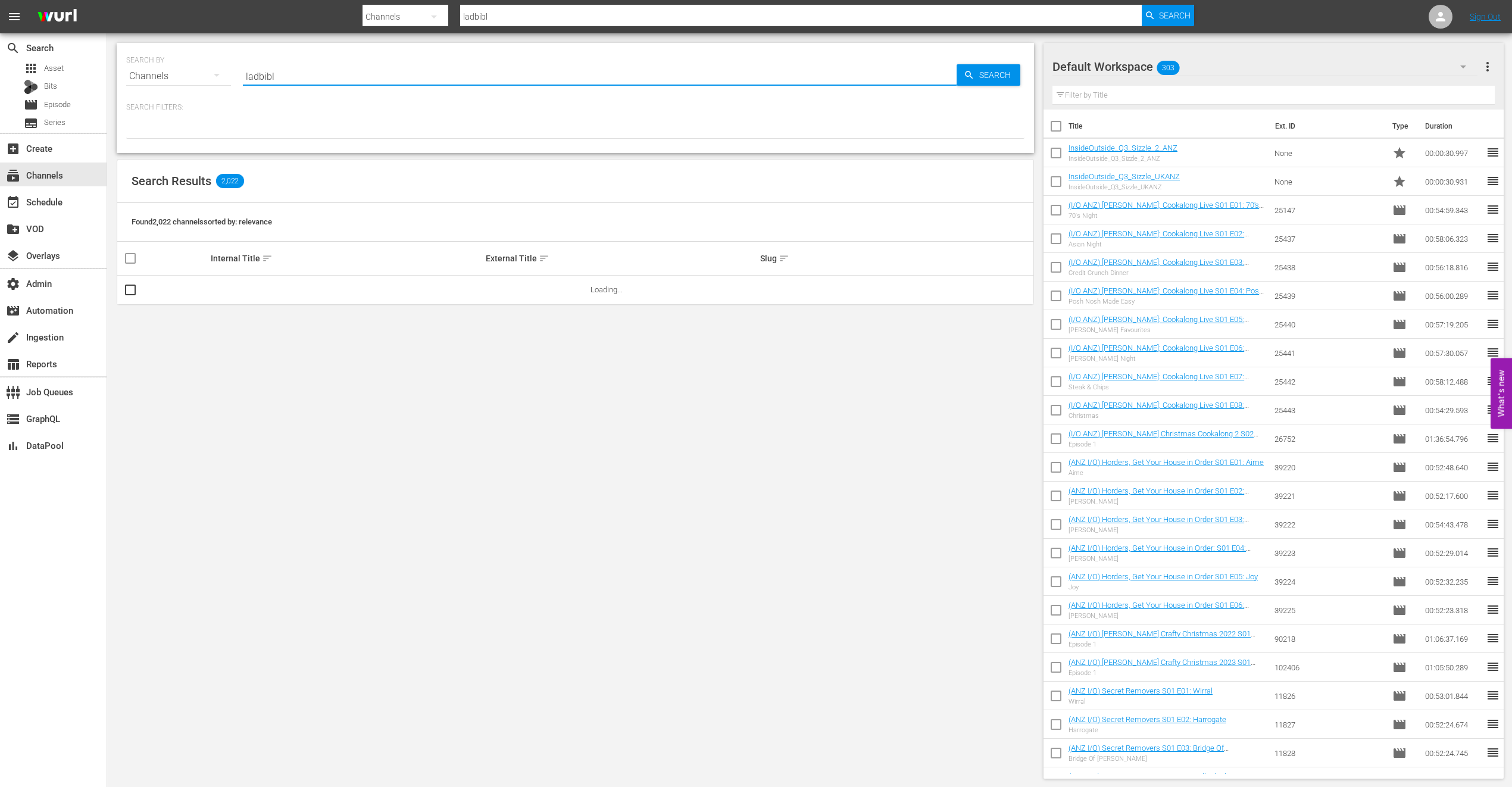
type input "ladbible"
click at [233, 283] on td "LADbible" at bounding box center [346, 290] width 275 height 28
click at [233, 288] on link "LADbible" at bounding box center [226, 290] width 30 height 9
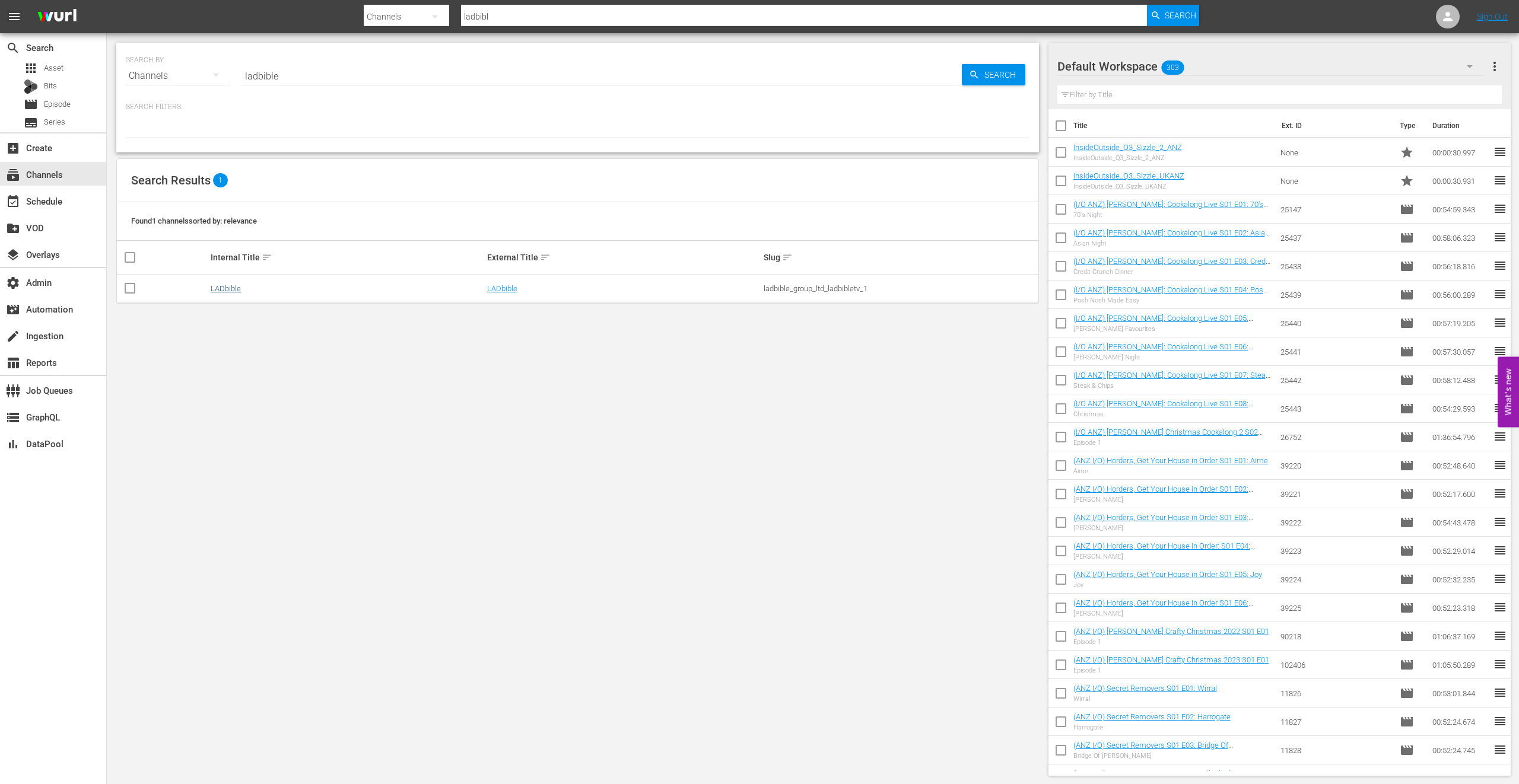
type input "ladbible"
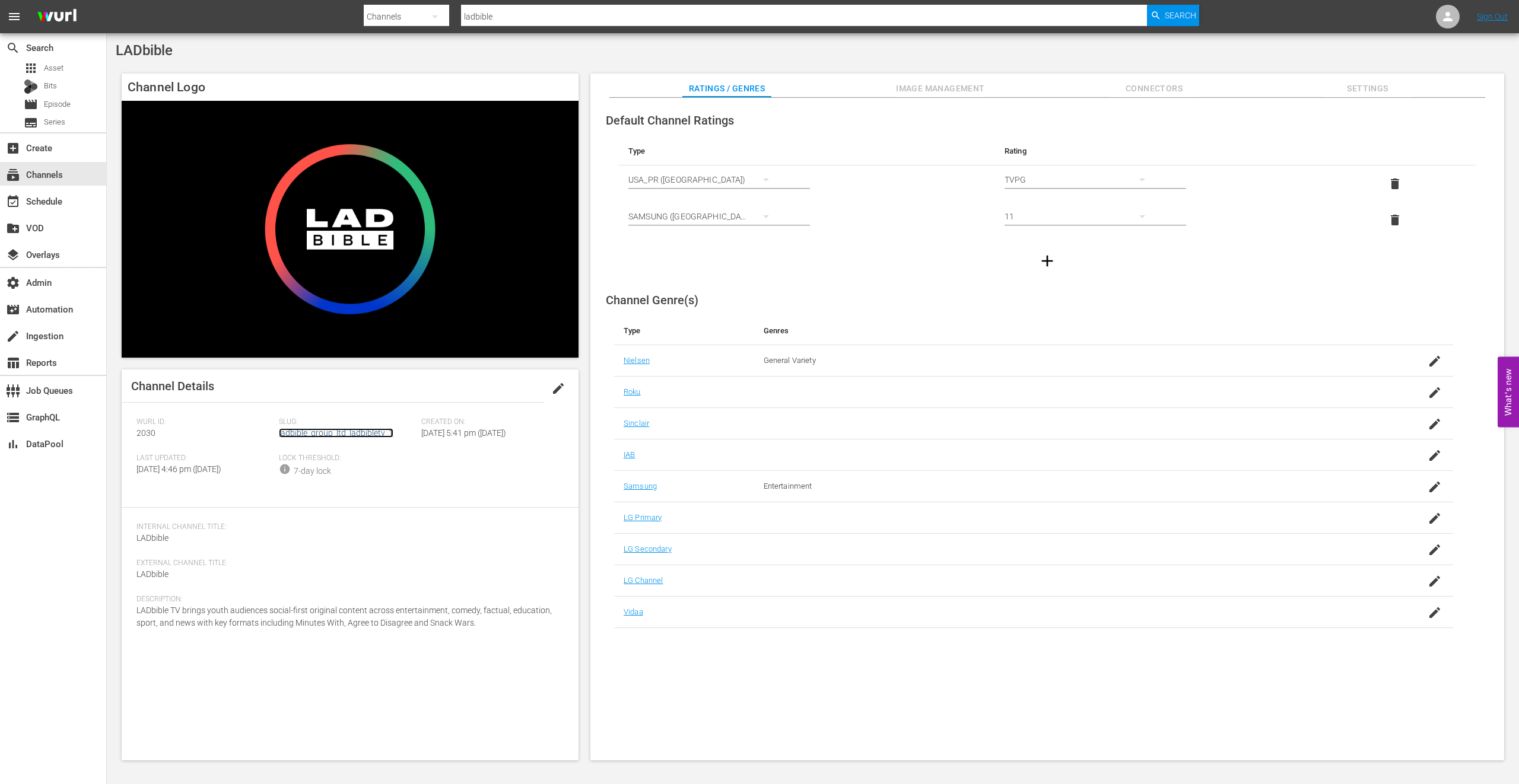
click at [339, 431] on link "ladbible_group_ltd_ladbibletv_1" at bounding box center [336, 433] width 115 height 9
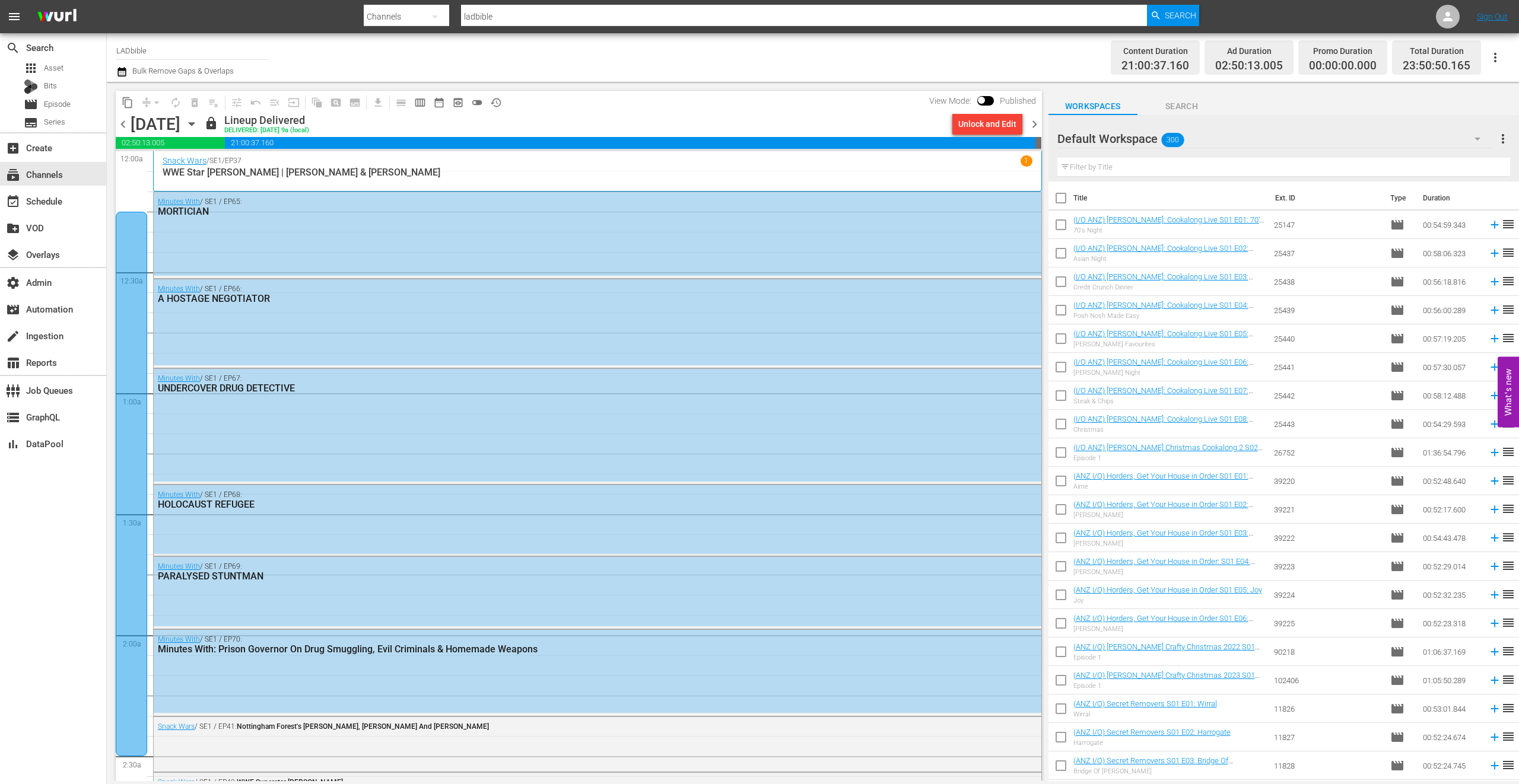
click at [1037, 121] on span "chevron_right" at bounding box center [1035, 125] width 15 height 15
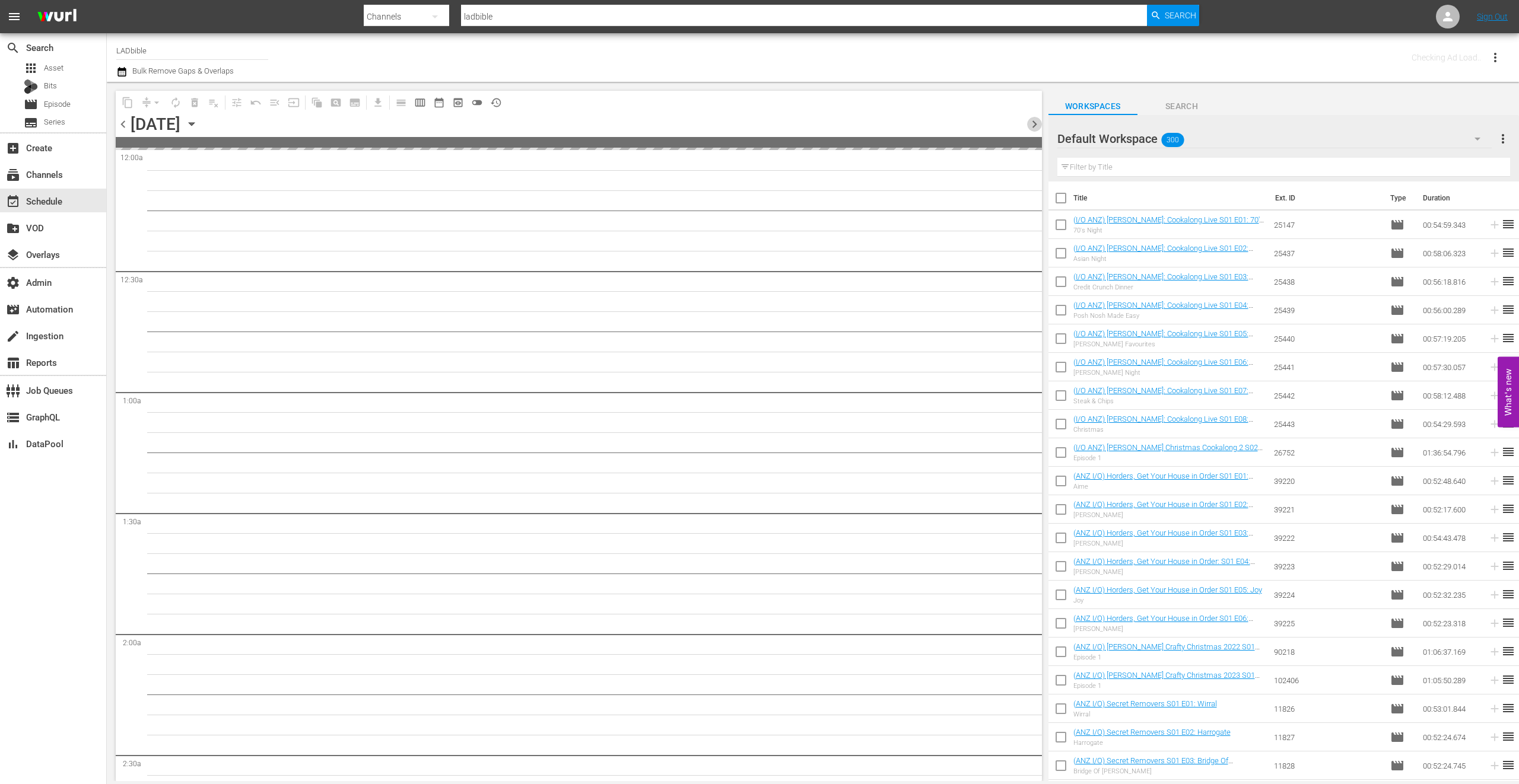
click at [1037, 120] on span "chevron_right" at bounding box center [1035, 125] width 15 height 15
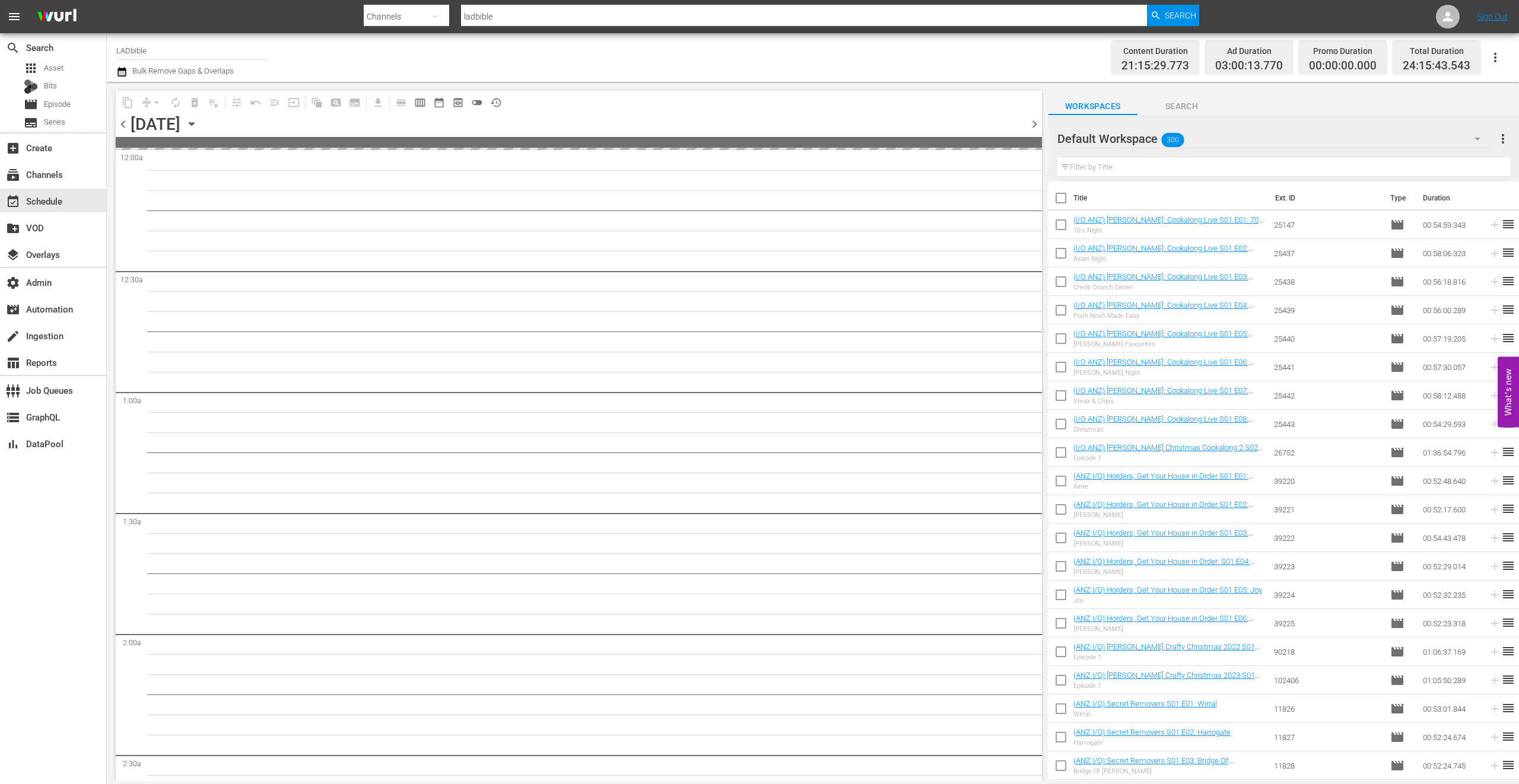
click at [1037, 120] on span "chevron_right" at bounding box center [1035, 125] width 15 height 15
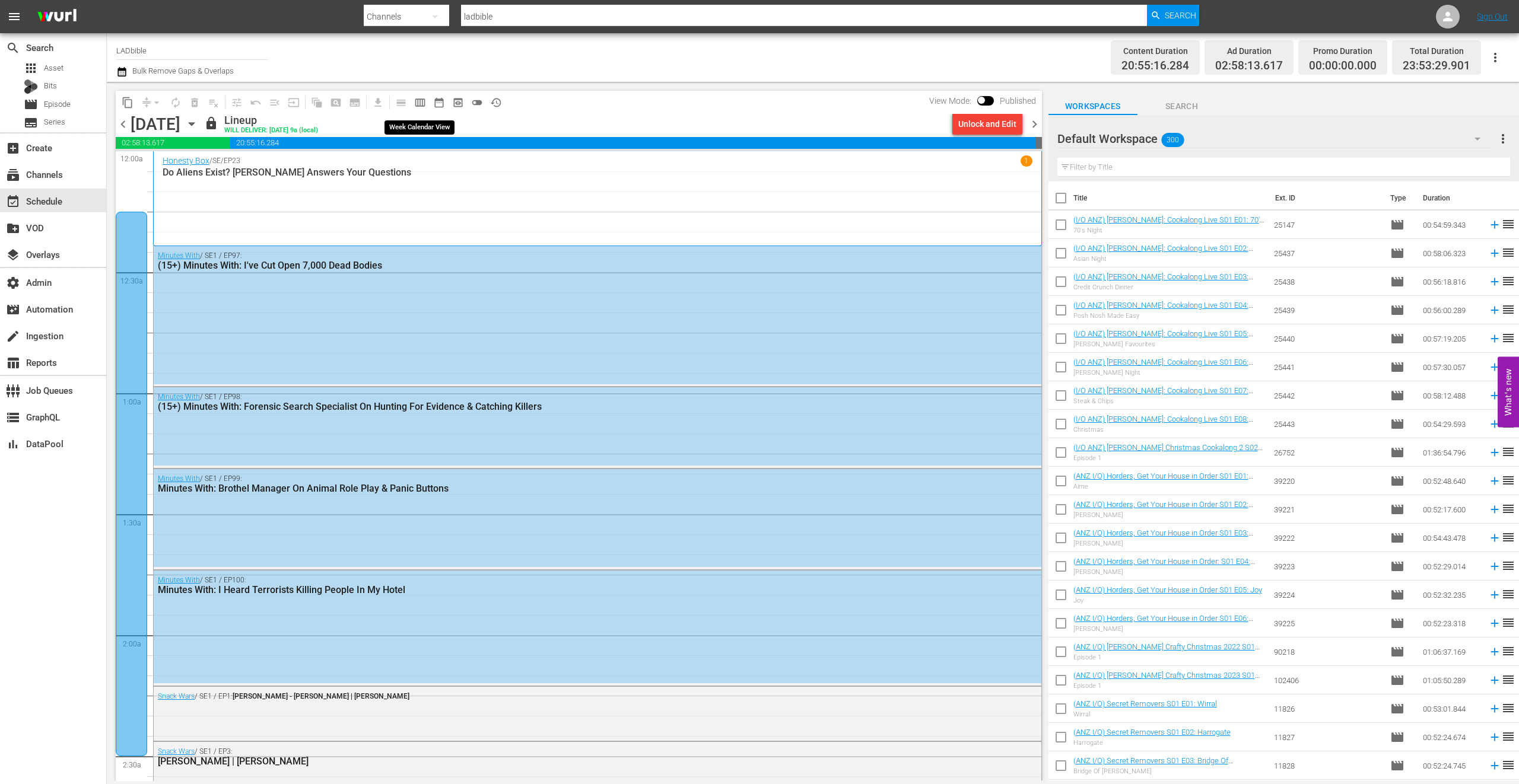
click at [421, 102] on span "calendar_view_week_outlined" at bounding box center [420, 103] width 12 height 12
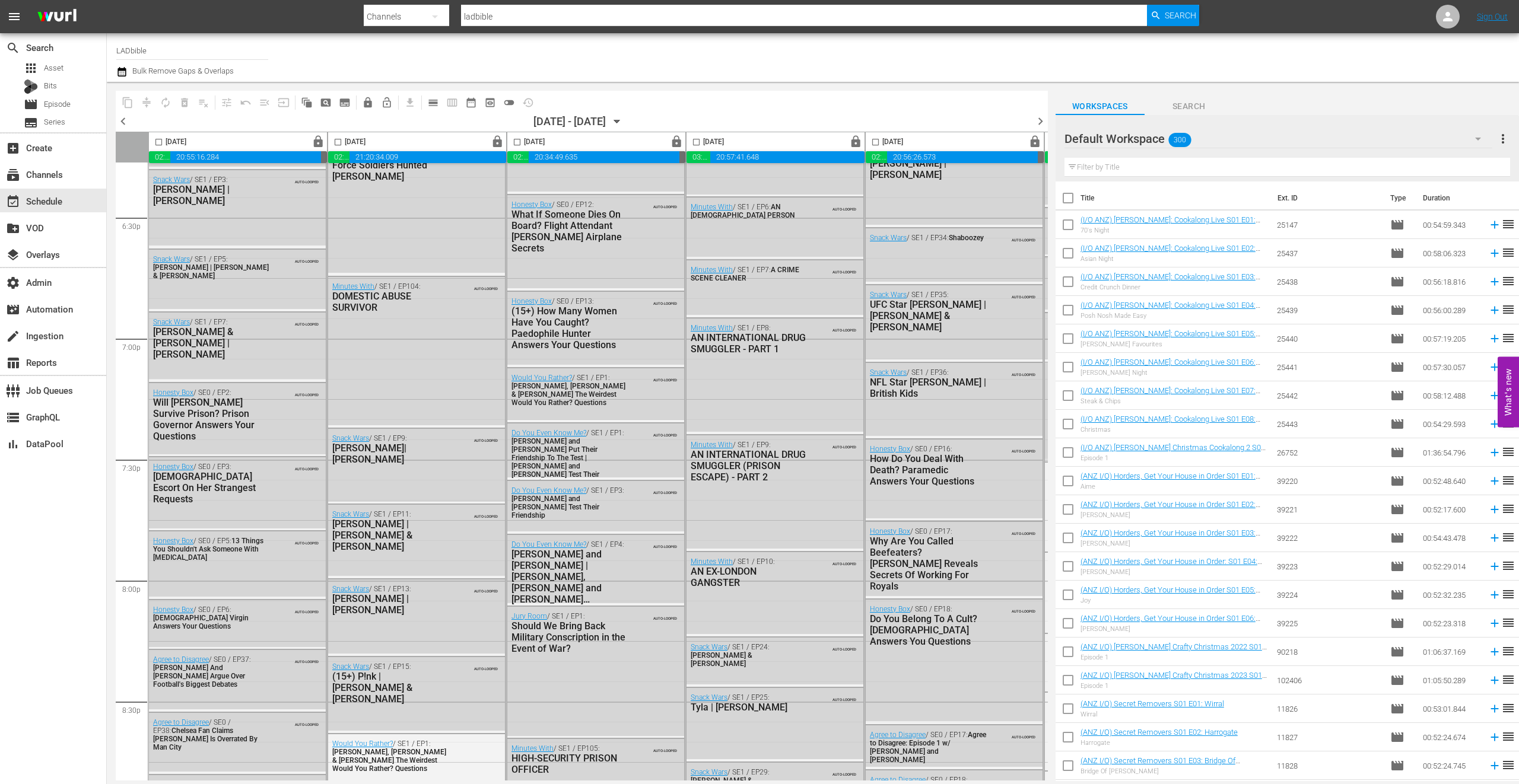
scroll to position [4157, 0]
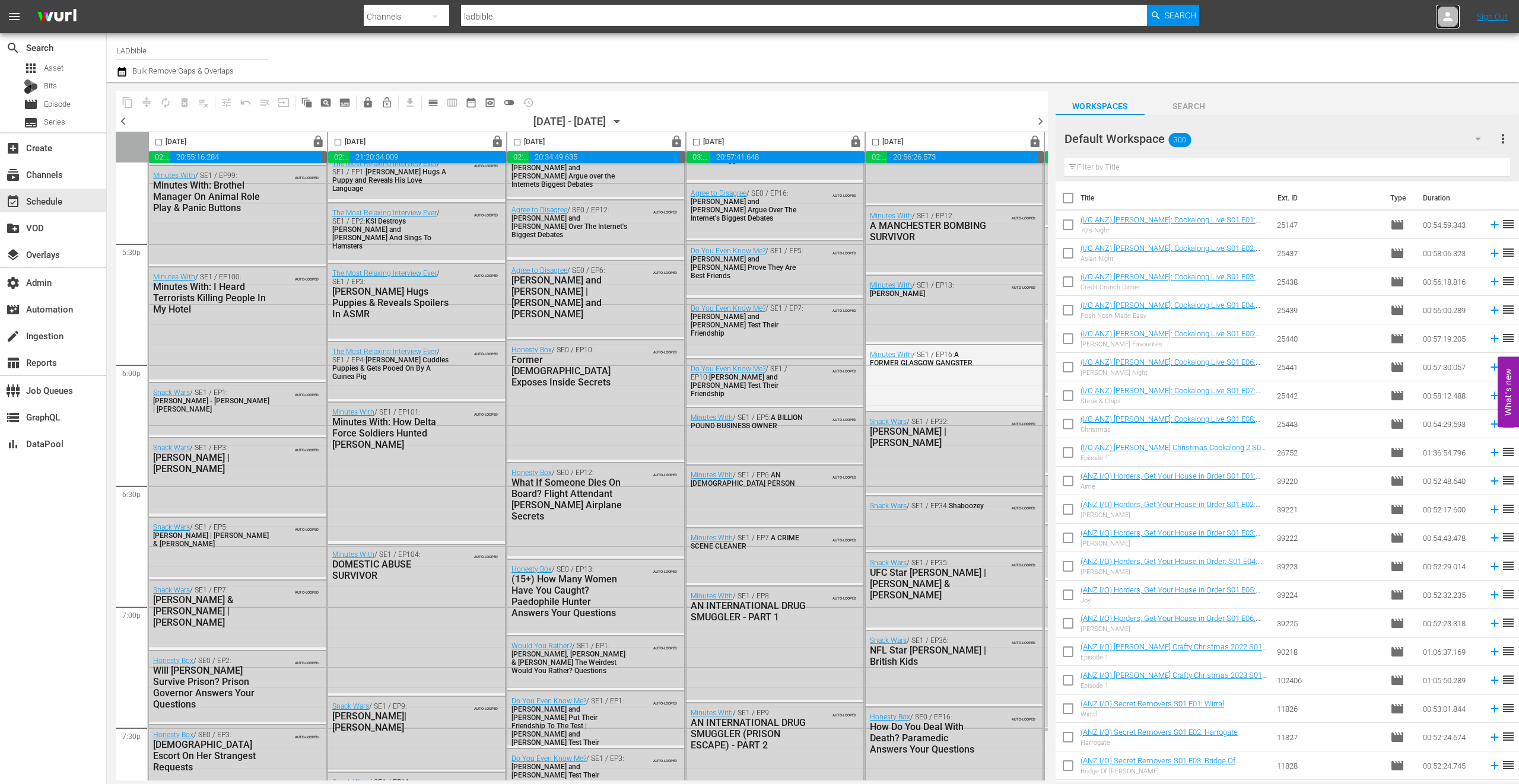
click at [1457, 18] on div at bounding box center [1448, 17] width 24 height 24
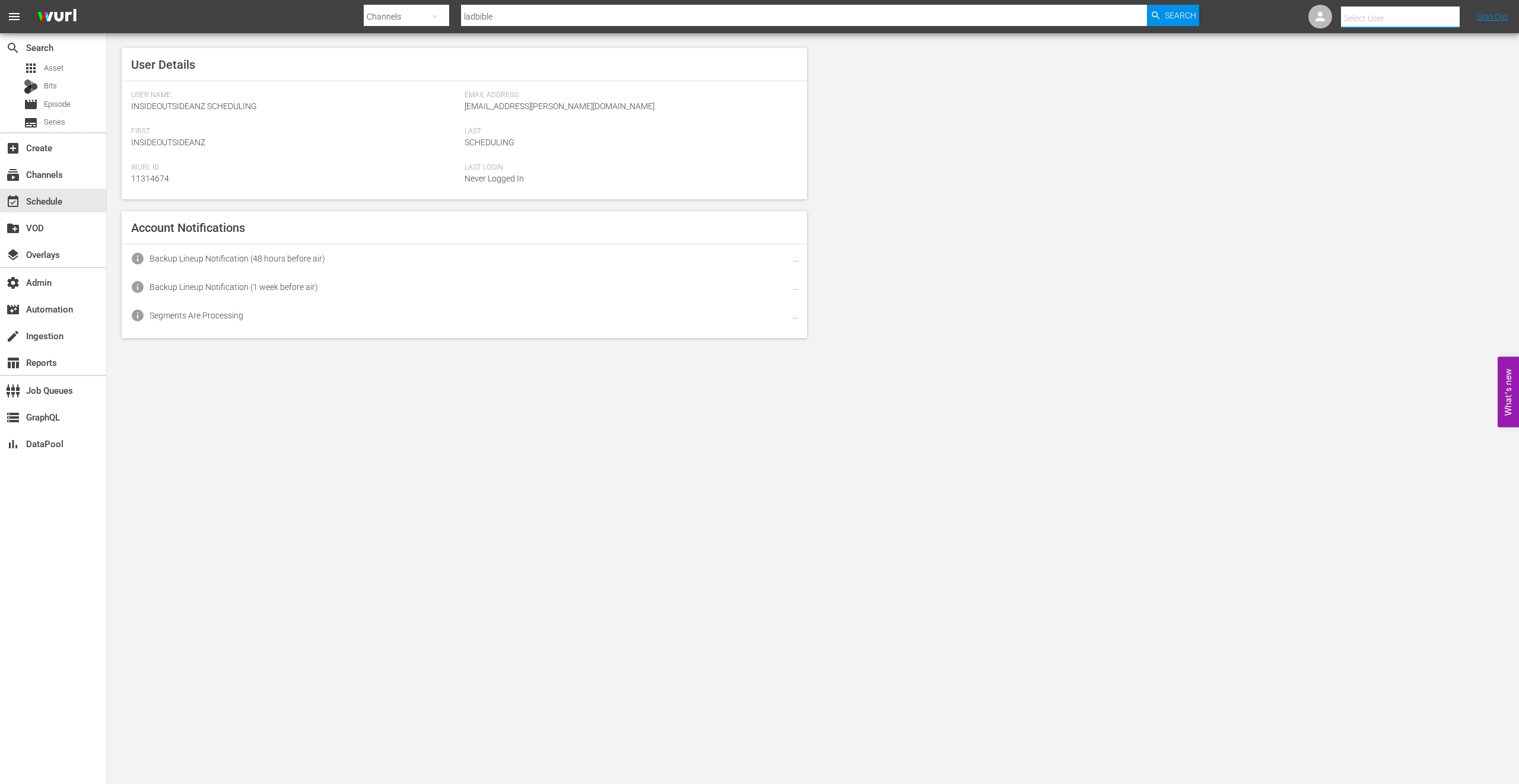
click at [1457, 17] on input "text" at bounding box center [1416, 18] width 152 height 28
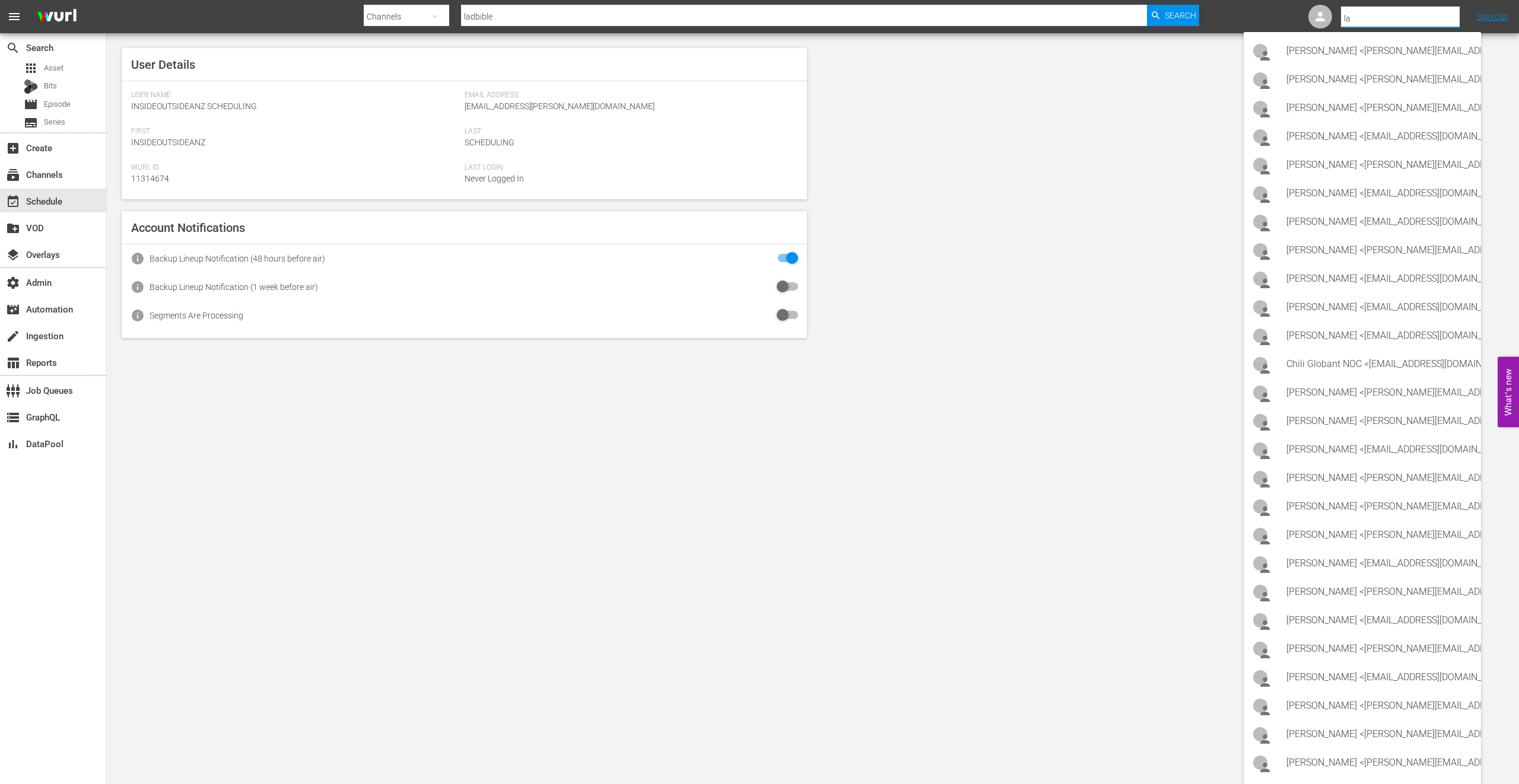
type input "lad"
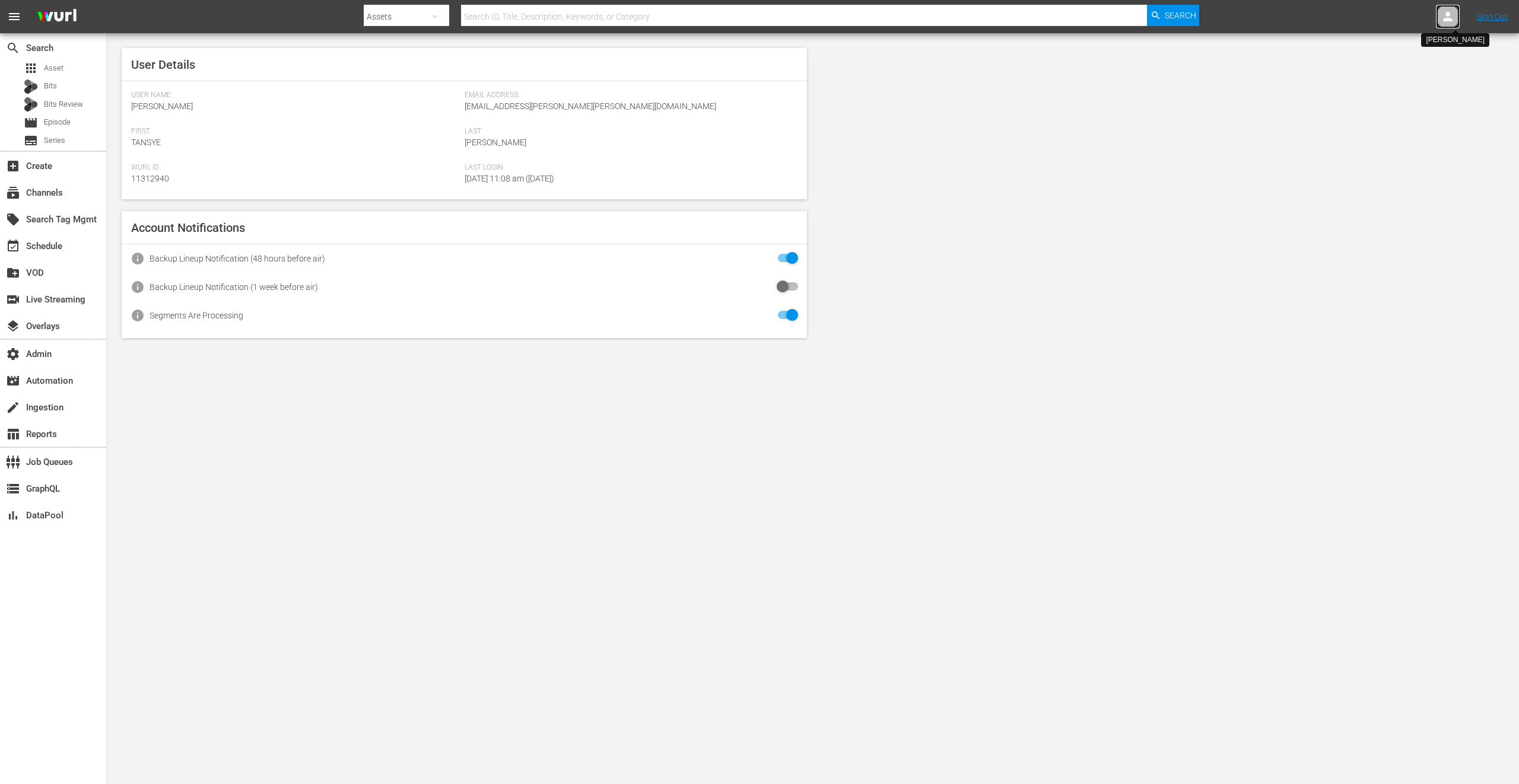
click at [1452, 9] on icon at bounding box center [1448, 16] width 14 height 14
click at [1433, 16] on input "text" at bounding box center [1416, 18] width 152 height 28
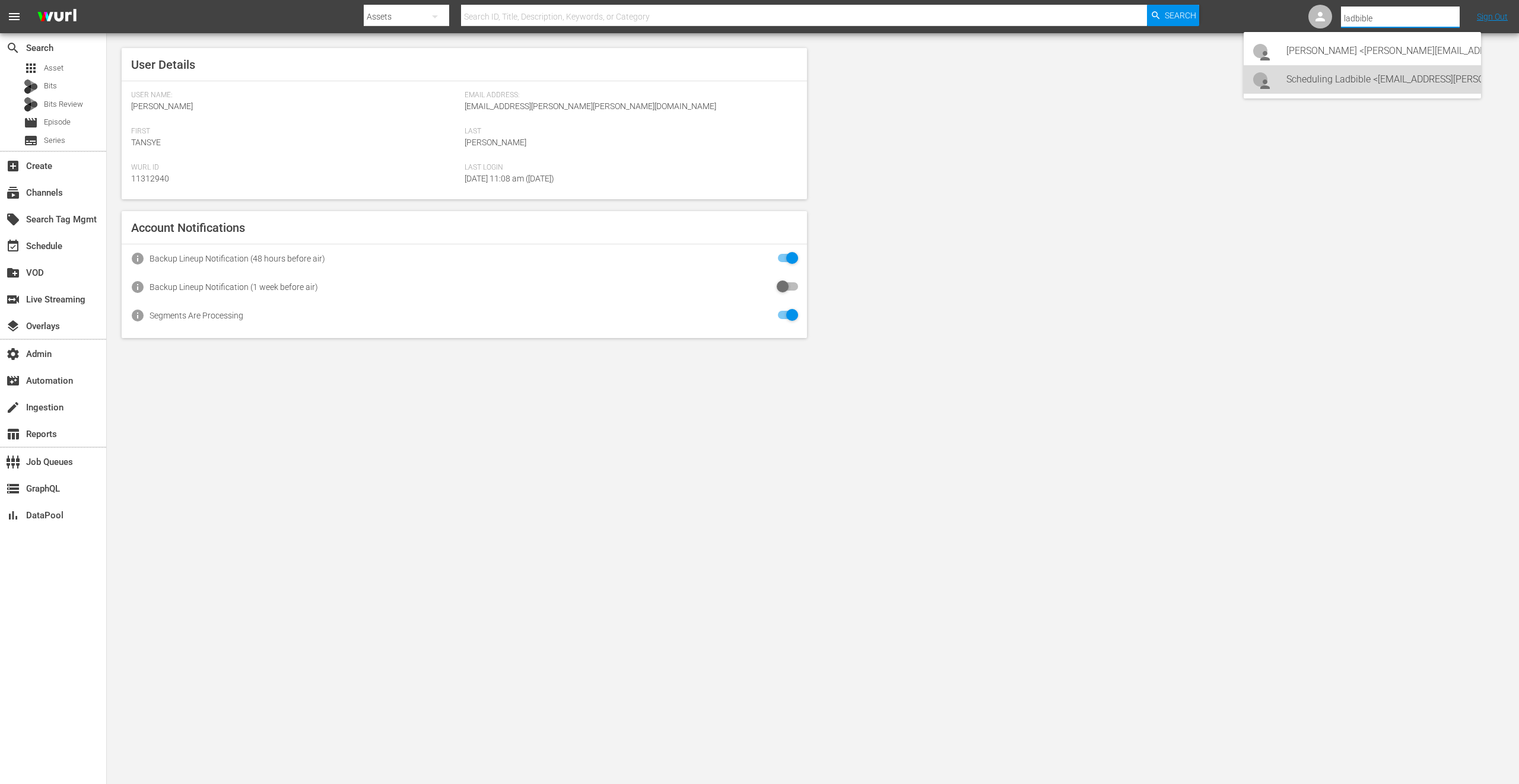
click at [1391, 76] on div "Scheduling Ladbible <[EMAIL_ADDRESS][PERSON_NAME][DOMAIN_NAME]>" at bounding box center [1379, 79] width 185 height 28
type input "Scheduling Ladbible (11314840)"
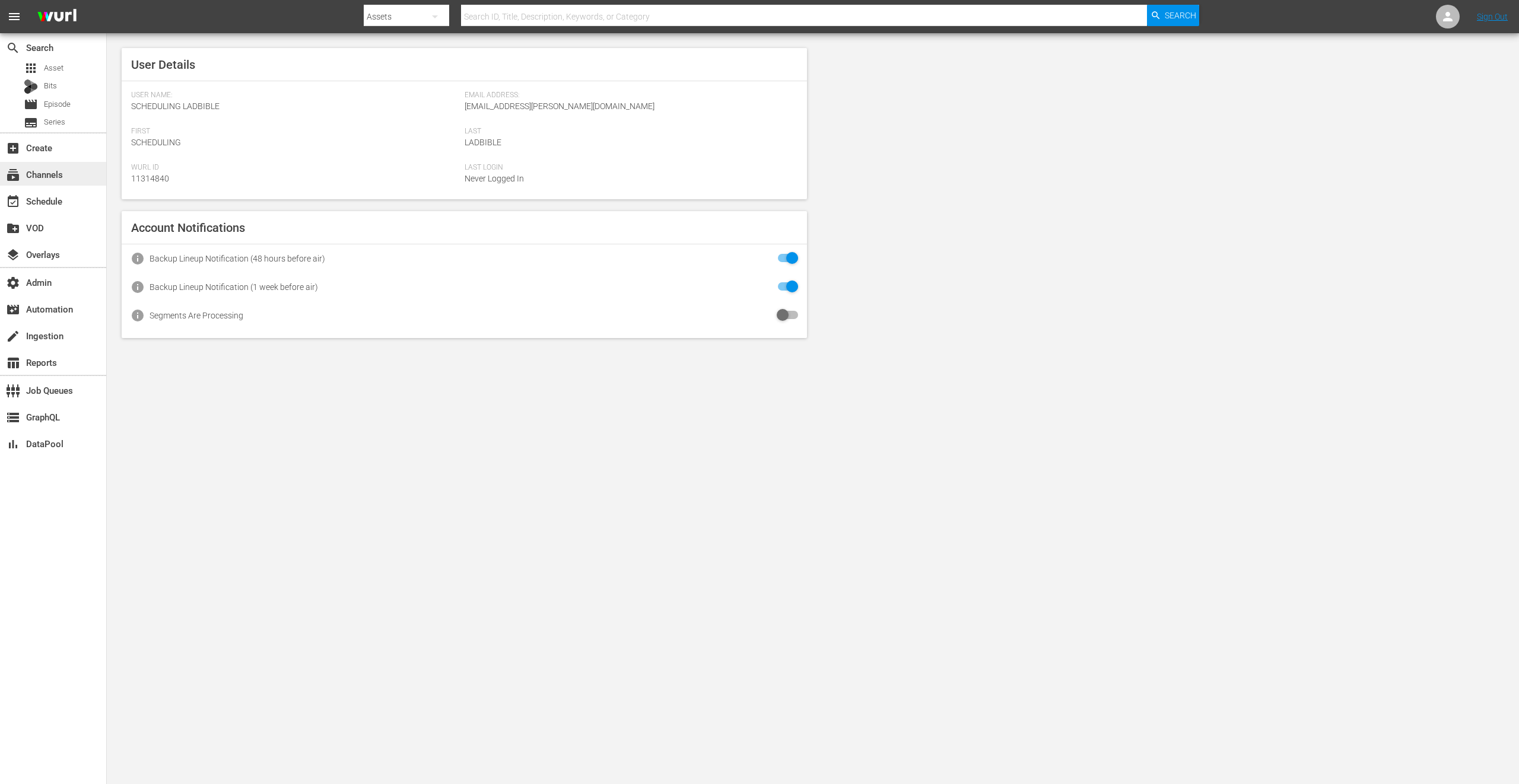
click at [66, 163] on div "subscriptions Channels" at bounding box center [53, 174] width 106 height 24
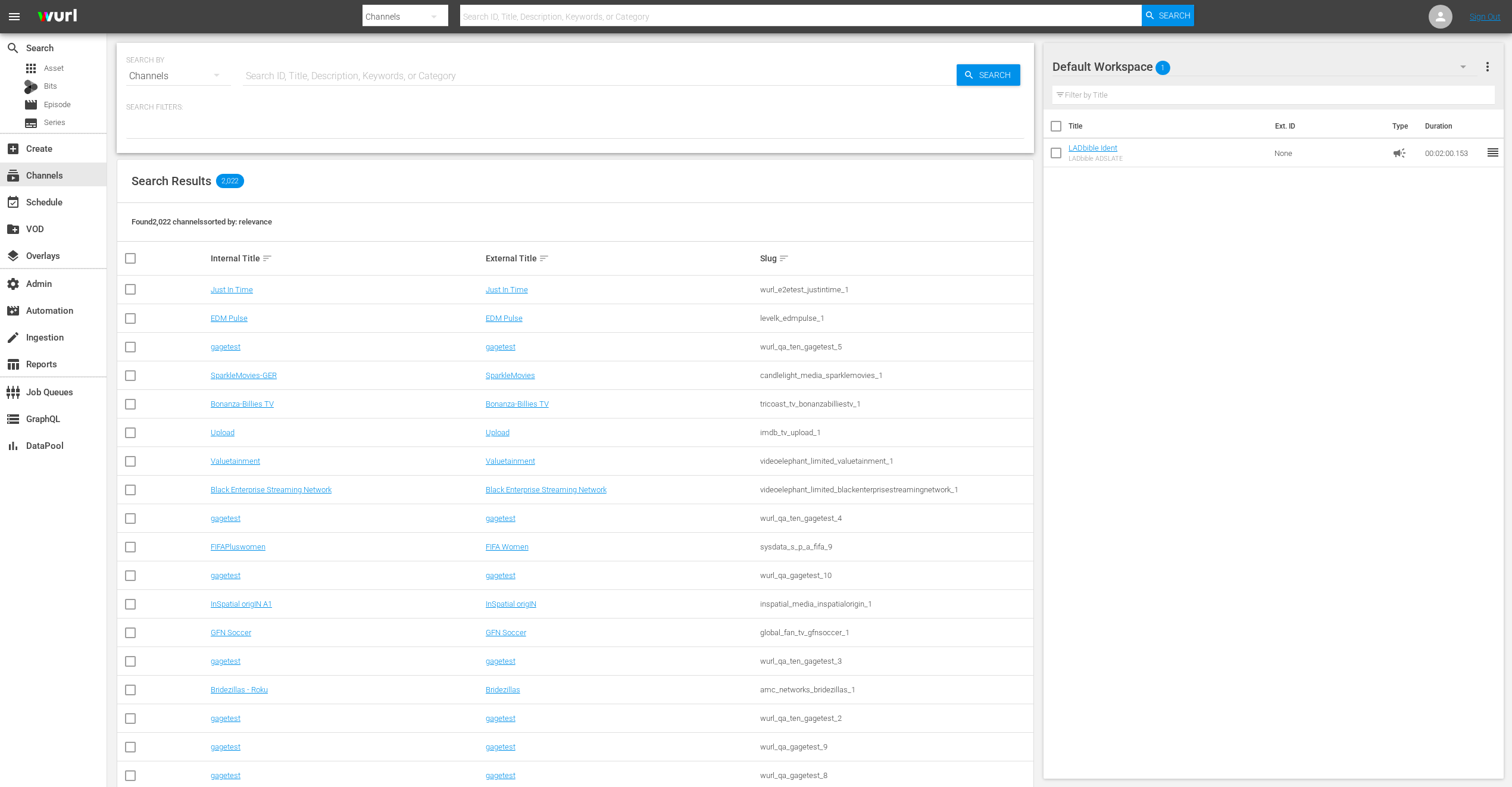
click at [389, 71] on input "text" at bounding box center [599, 76] width 714 height 28
type input "ladbibl"
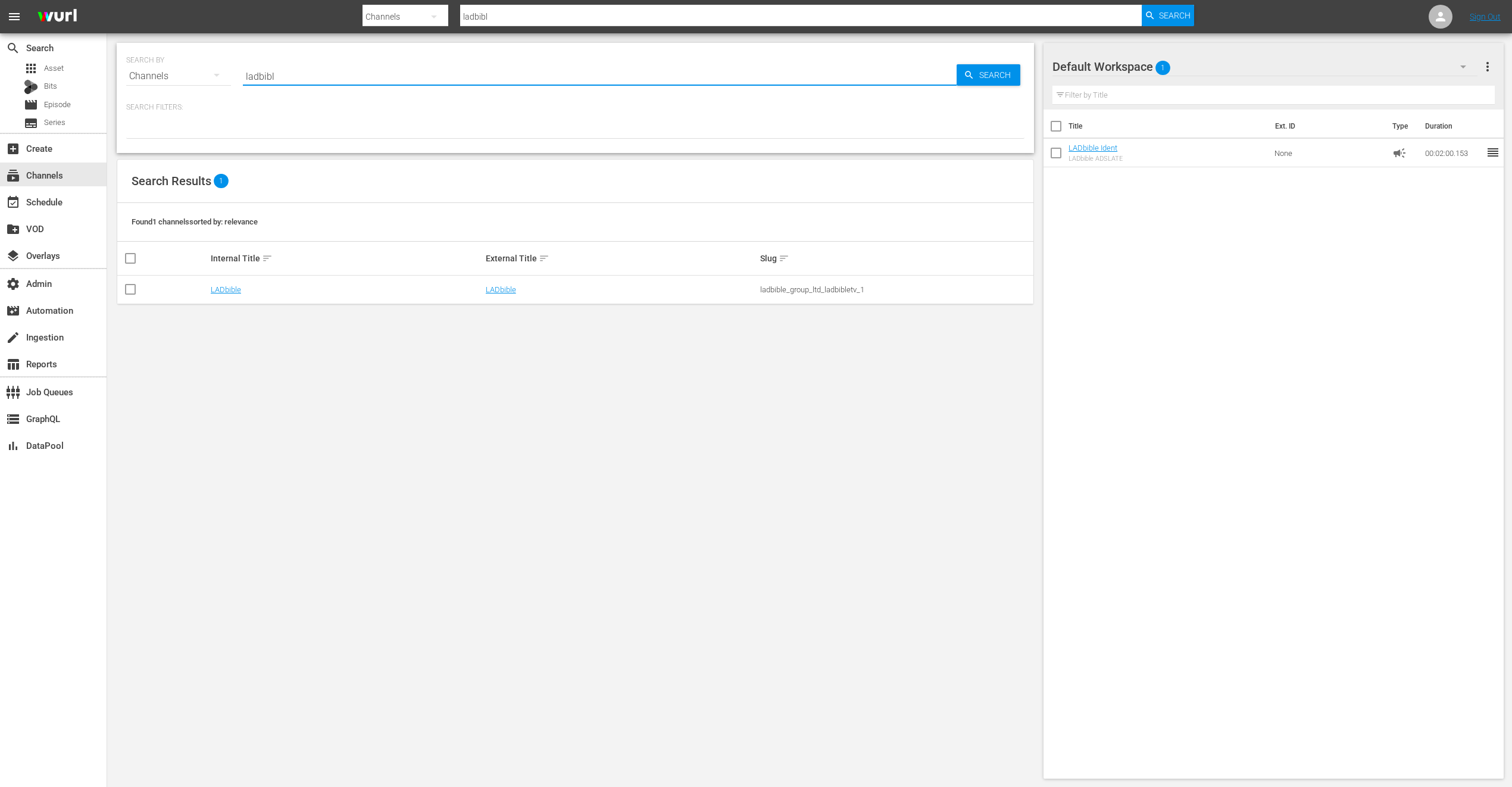
type input "ladbible"
click at [233, 290] on link "LADbible" at bounding box center [226, 290] width 30 height 9
type input "ladbible"
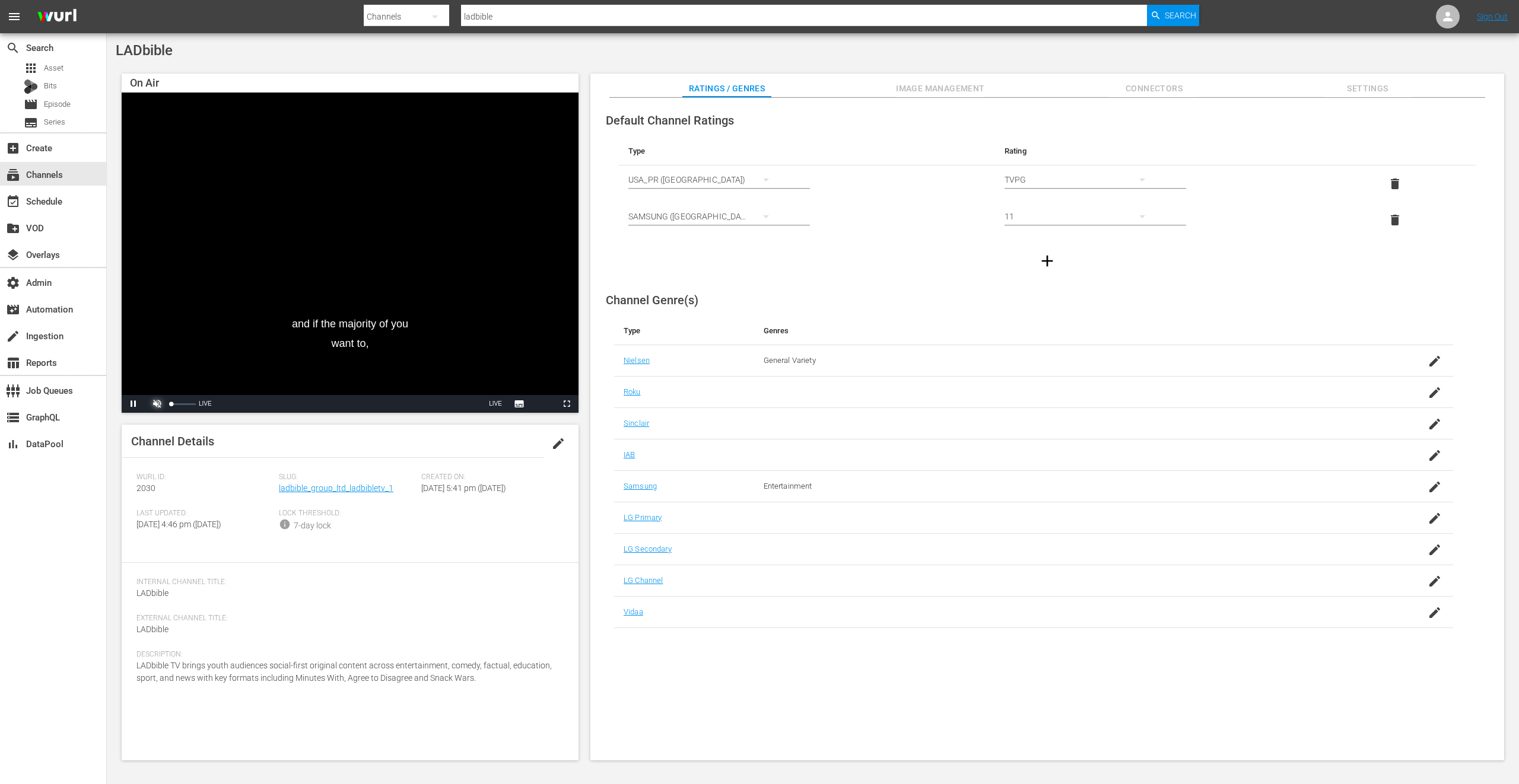
click at [158, 404] on span "Video Player" at bounding box center [158, 404] width 0 height 0
click at [178, 403] on div "Volume Level" at bounding box center [175, 404] width 8 height 2
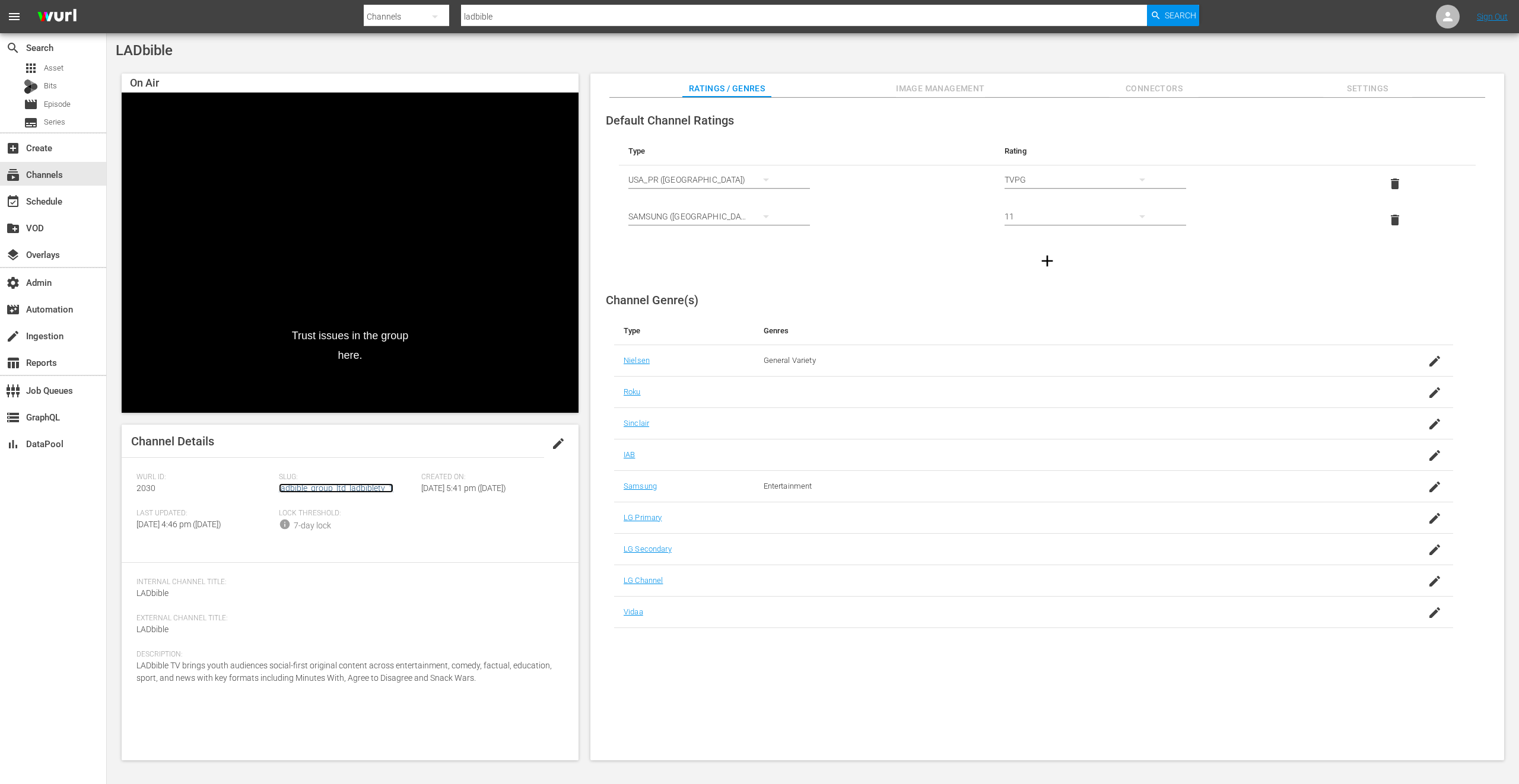
click at [369, 486] on link "ladbible_group_ltd_ladbibletv_1" at bounding box center [336, 488] width 115 height 9
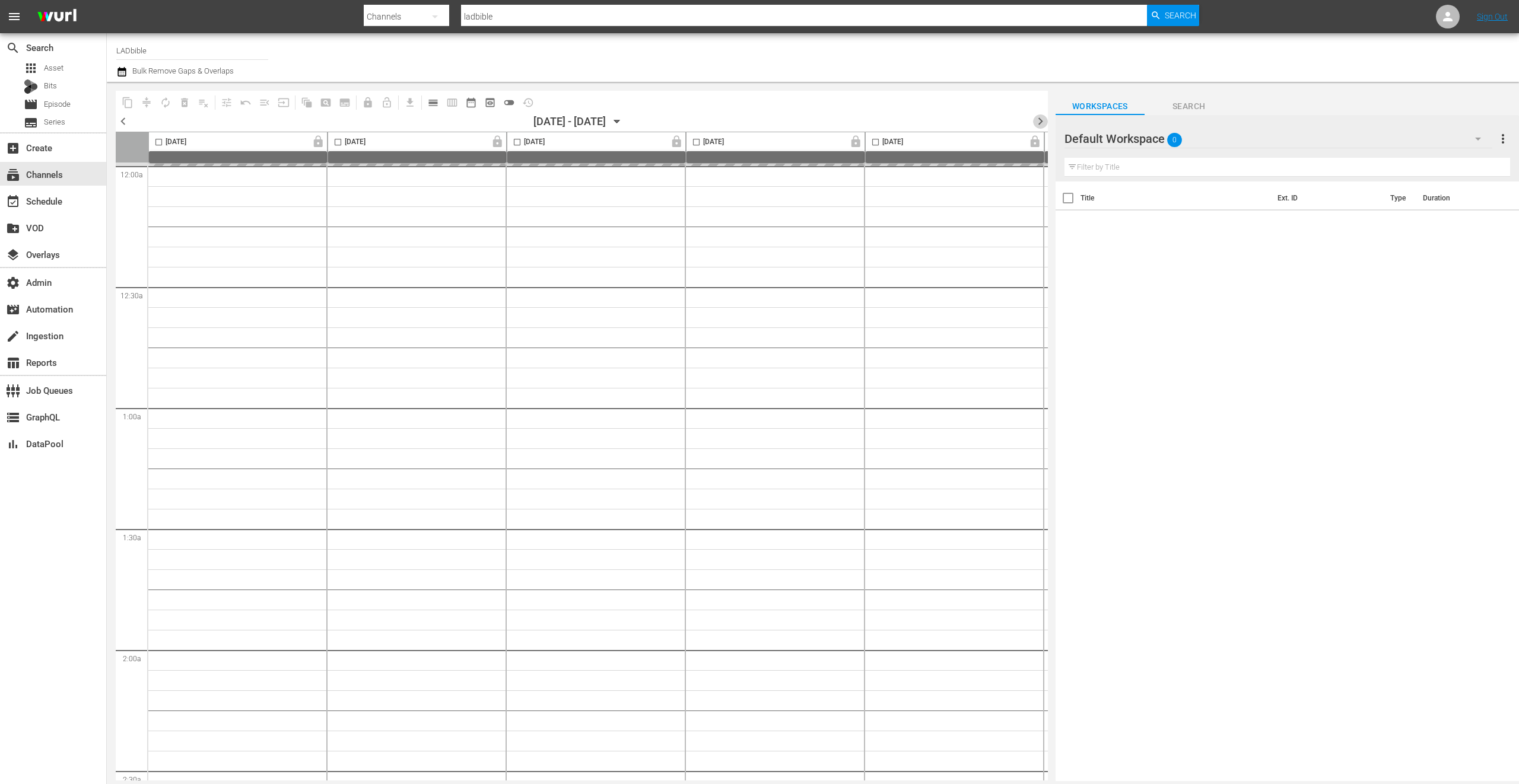
click at [1041, 120] on span "chevron_right" at bounding box center [1041, 122] width 15 height 15
click at [125, 113] on div "content_copy compress autorenew_outlined delete_forever_outlined playlist_remov…" at bounding box center [328, 102] width 424 height 23
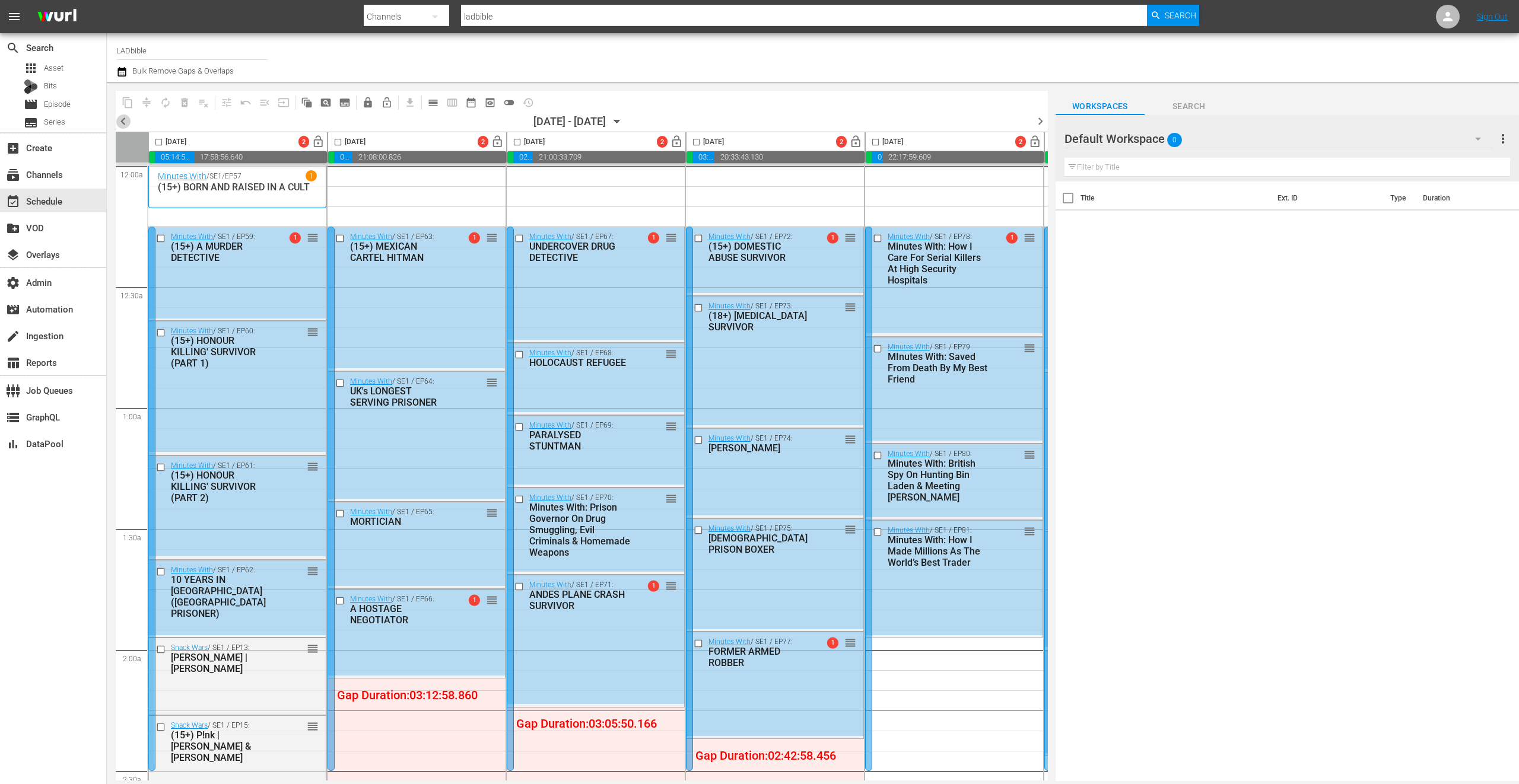
click at [122, 123] on span "chevron_left" at bounding box center [123, 122] width 15 height 15
click at [122, 122] on span "chevron_left" at bounding box center [123, 122] width 15 height 15
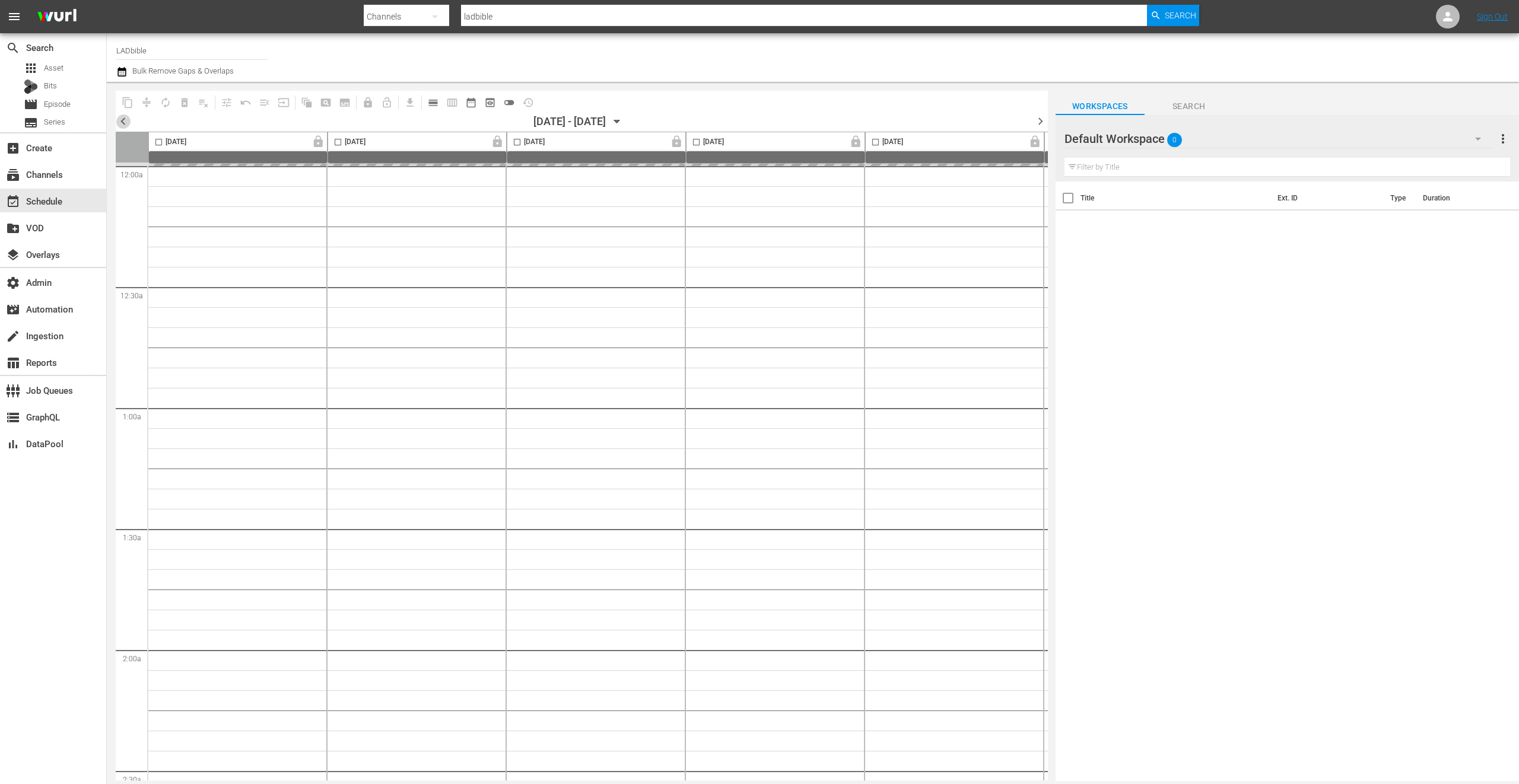
click at [122, 122] on span "chevron_left" at bounding box center [123, 122] width 15 height 15
click at [1037, 118] on span "chevron_right" at bounding box center [1041, 122] width 15 height 15
click at [1038, 119] on span "chevron_right" at bounding box center [1041, 122] width 15 height 15
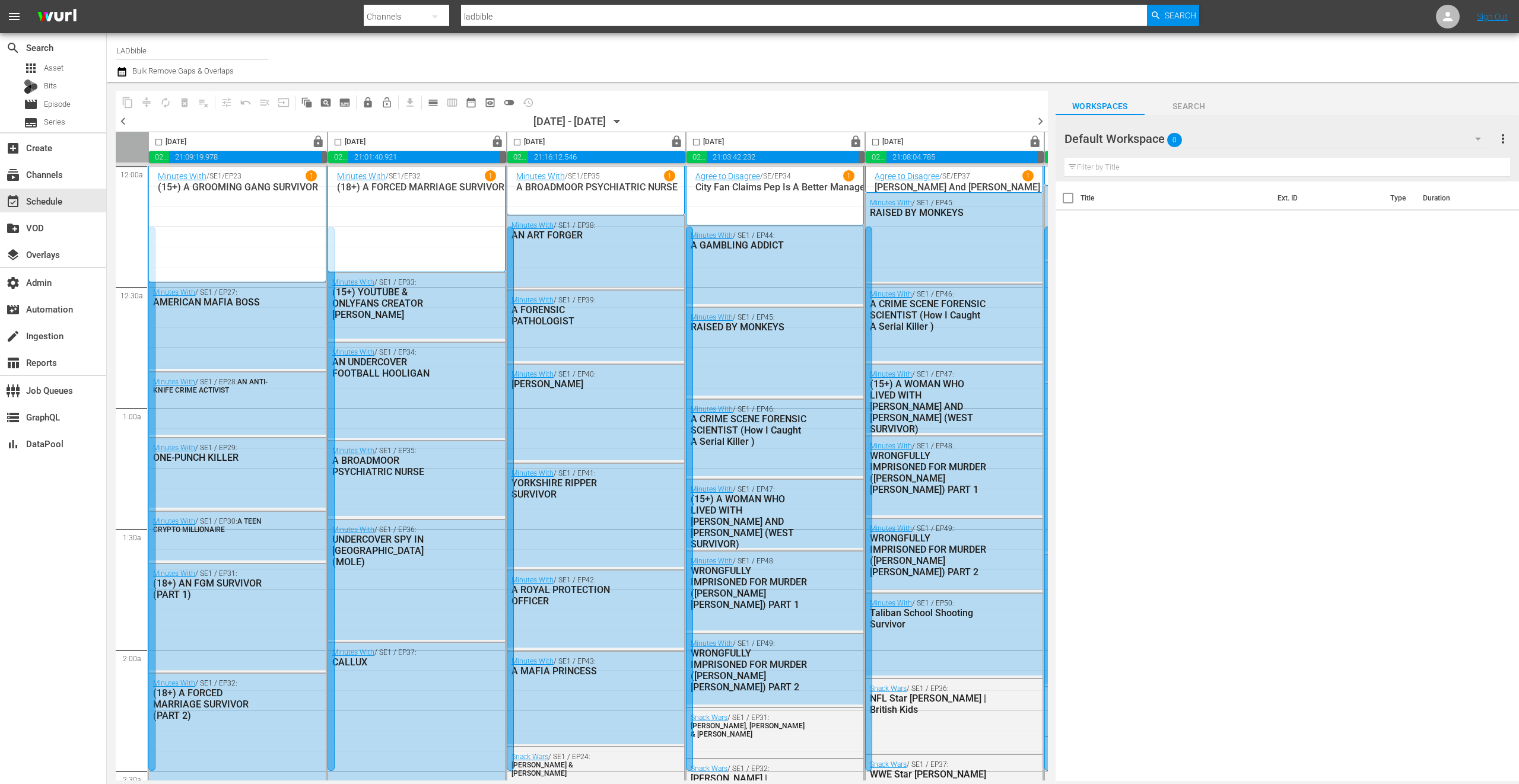
click at [125, 121] on span "chevron_left" at bounding box center [123, 122] width 15 height 15
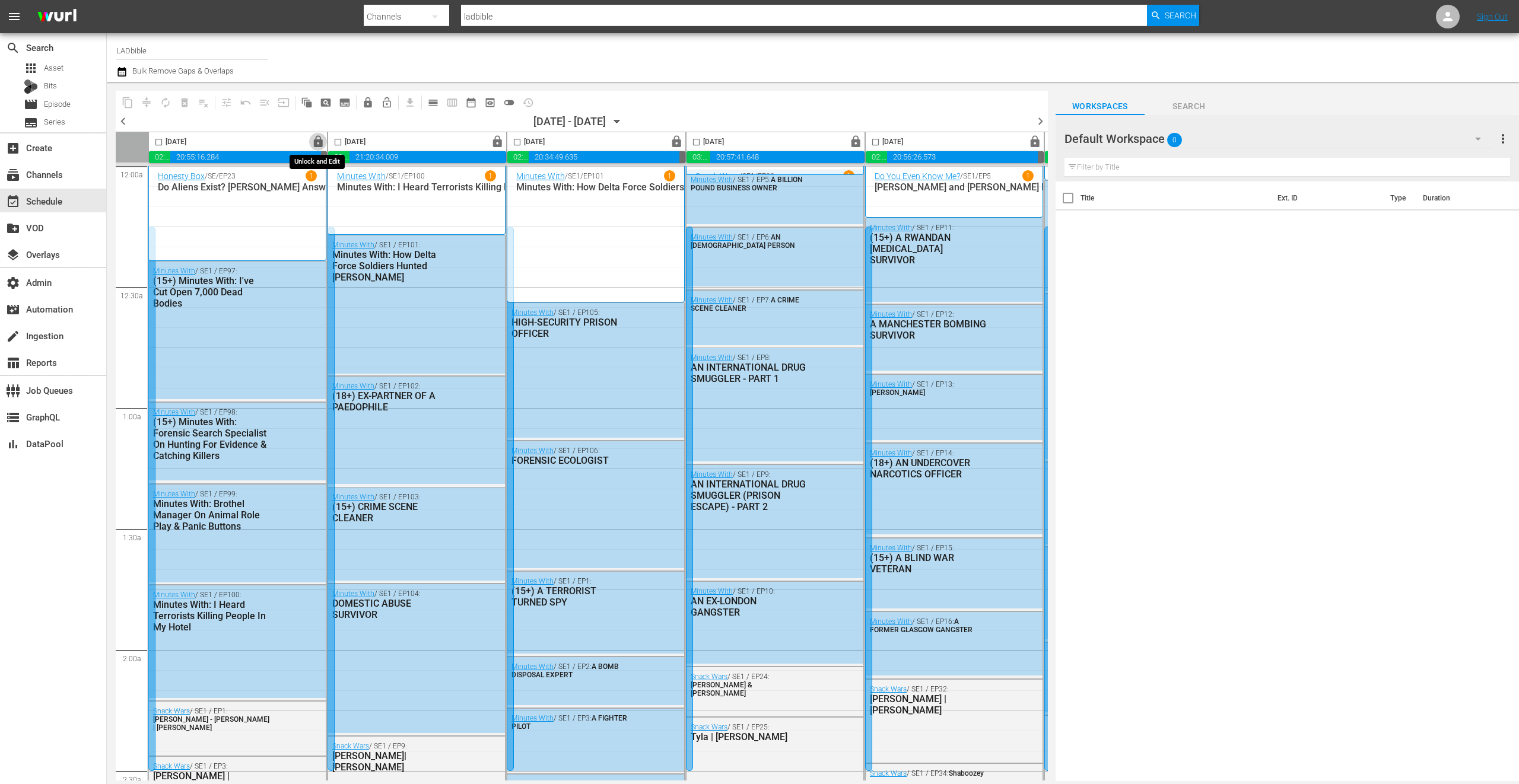
click at [320, 140] on span "lock" at bounding box center [318, 142] width 14 height 14
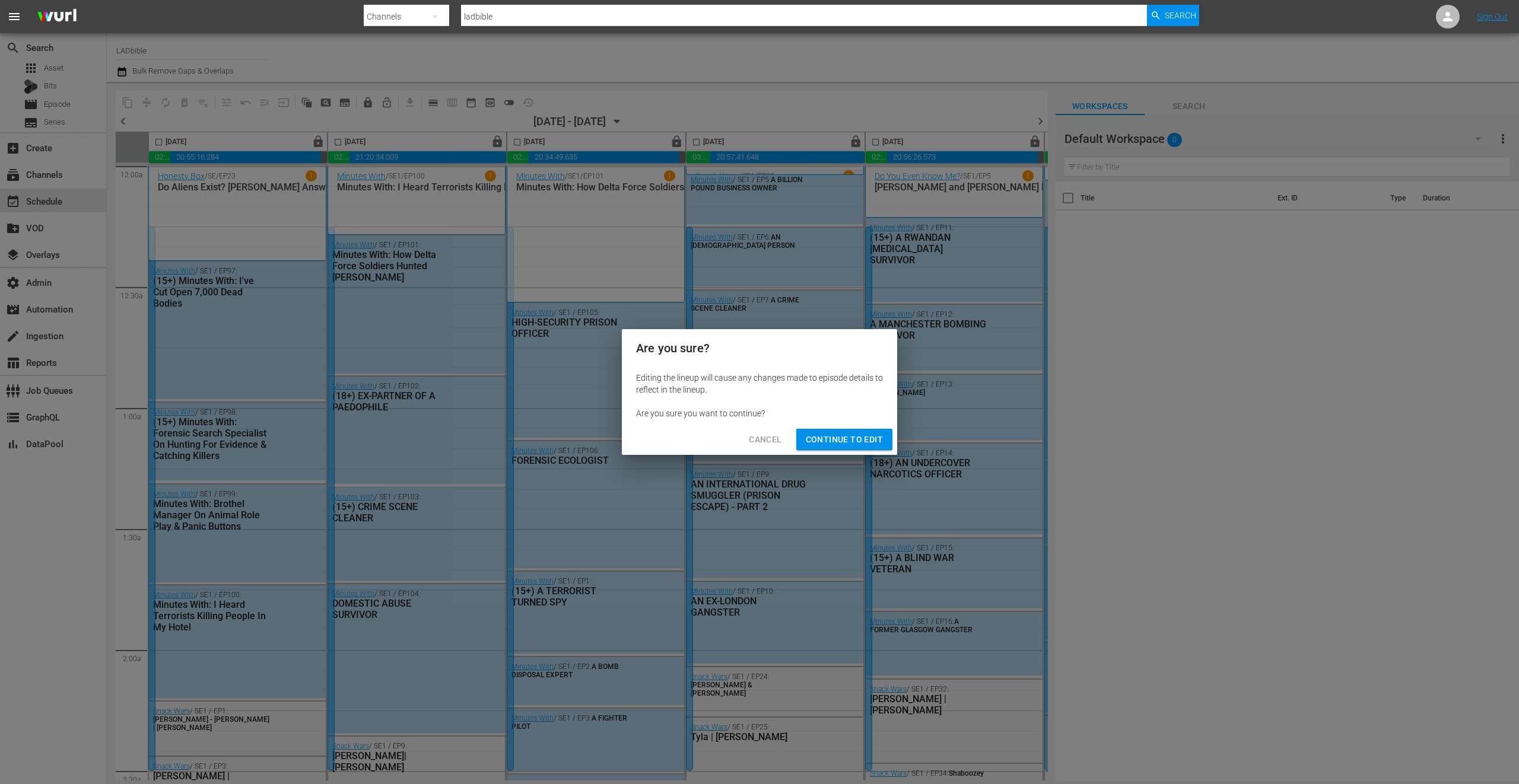
drag, startPoint x: 844, startPoint y: 444, endPoint x: 508, endPoint y: 149, distance: 447.1
click at [844, 444] on span "Continue to Edit" at bounding box center [844, 440] width 77 height 15
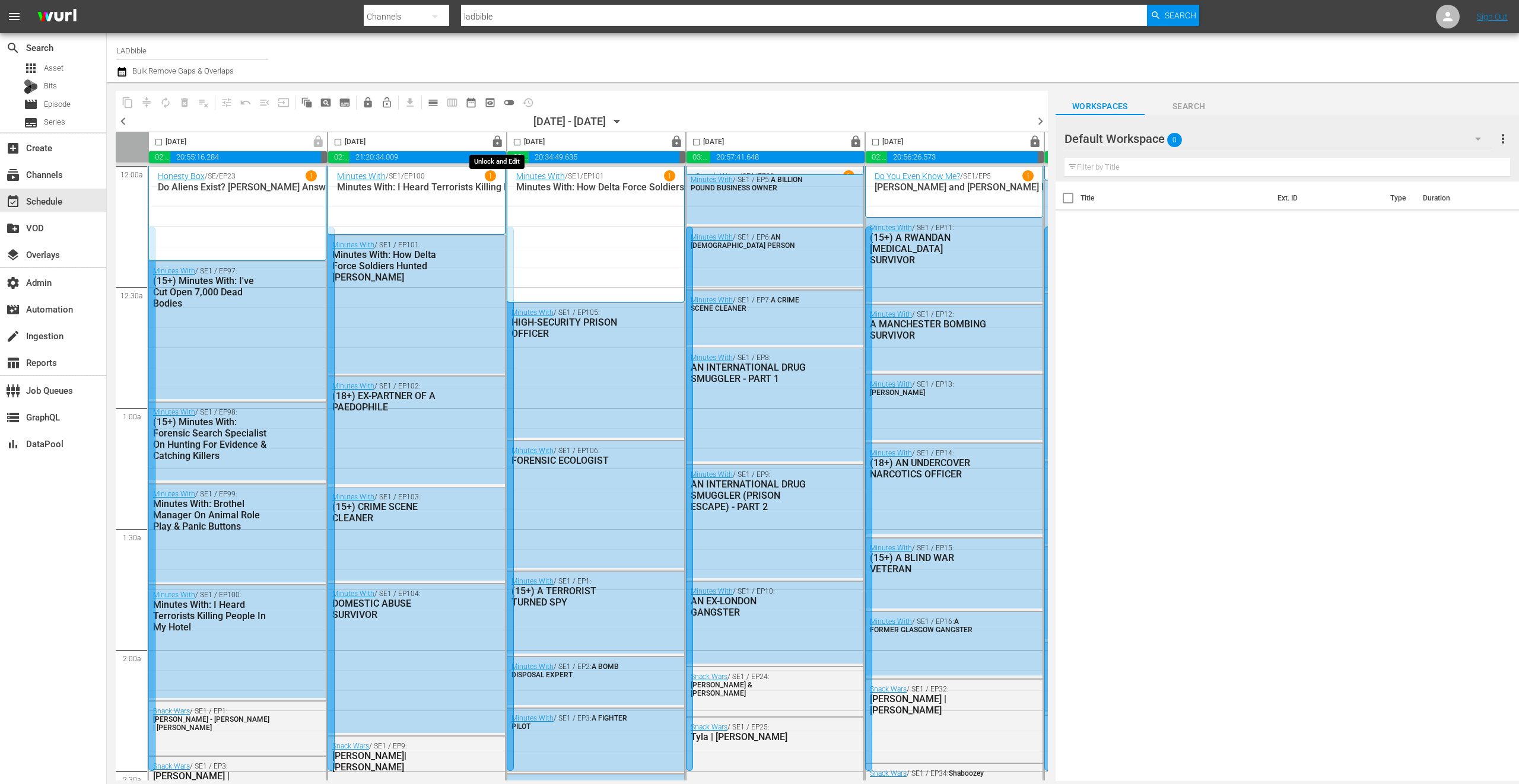
click at [500, 140] on span "lock" at bounding box center [498, 142] width 14 height 14
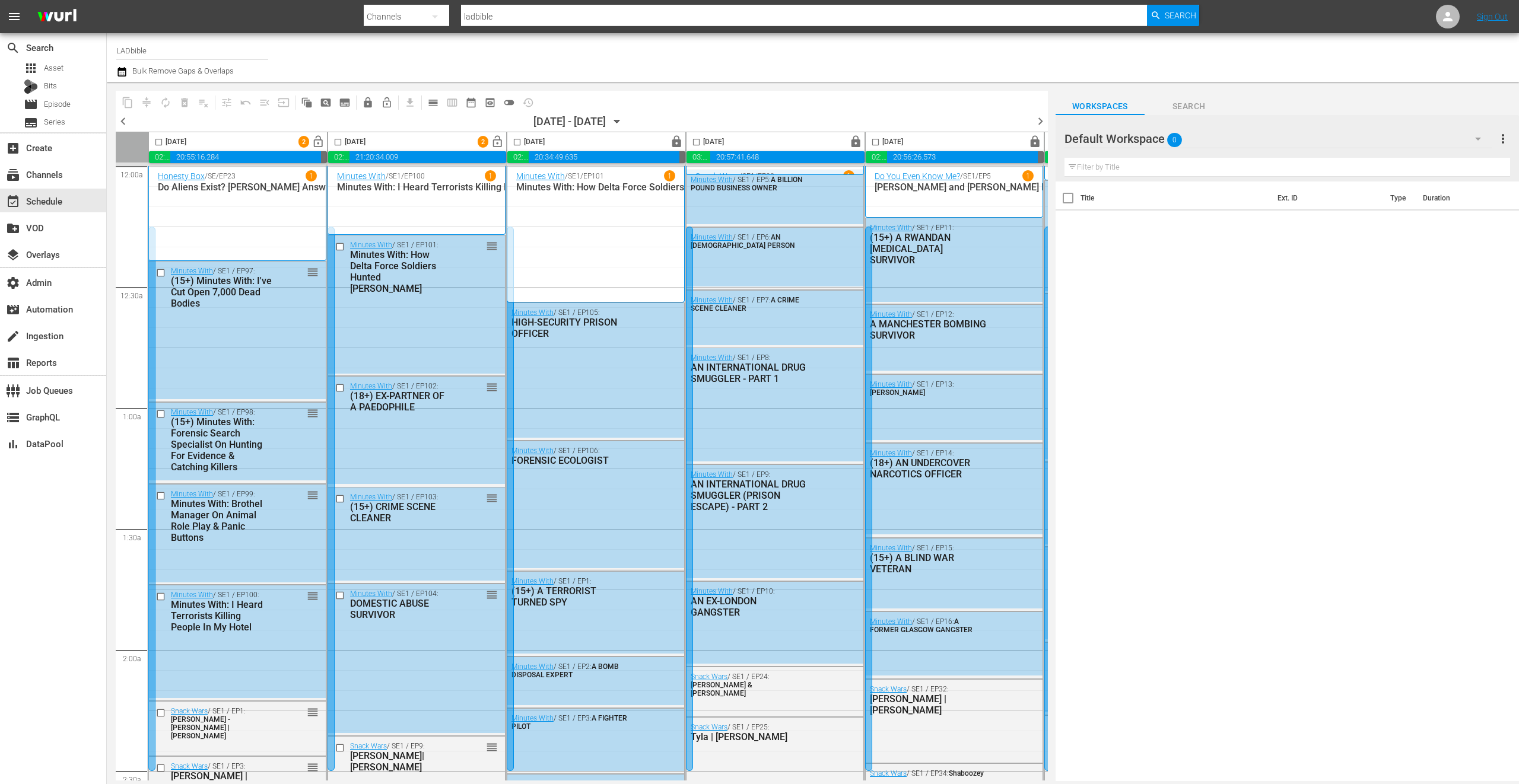
click at [325, 139] on span "lock" at bounding box center [318, 142] width 14 height 14
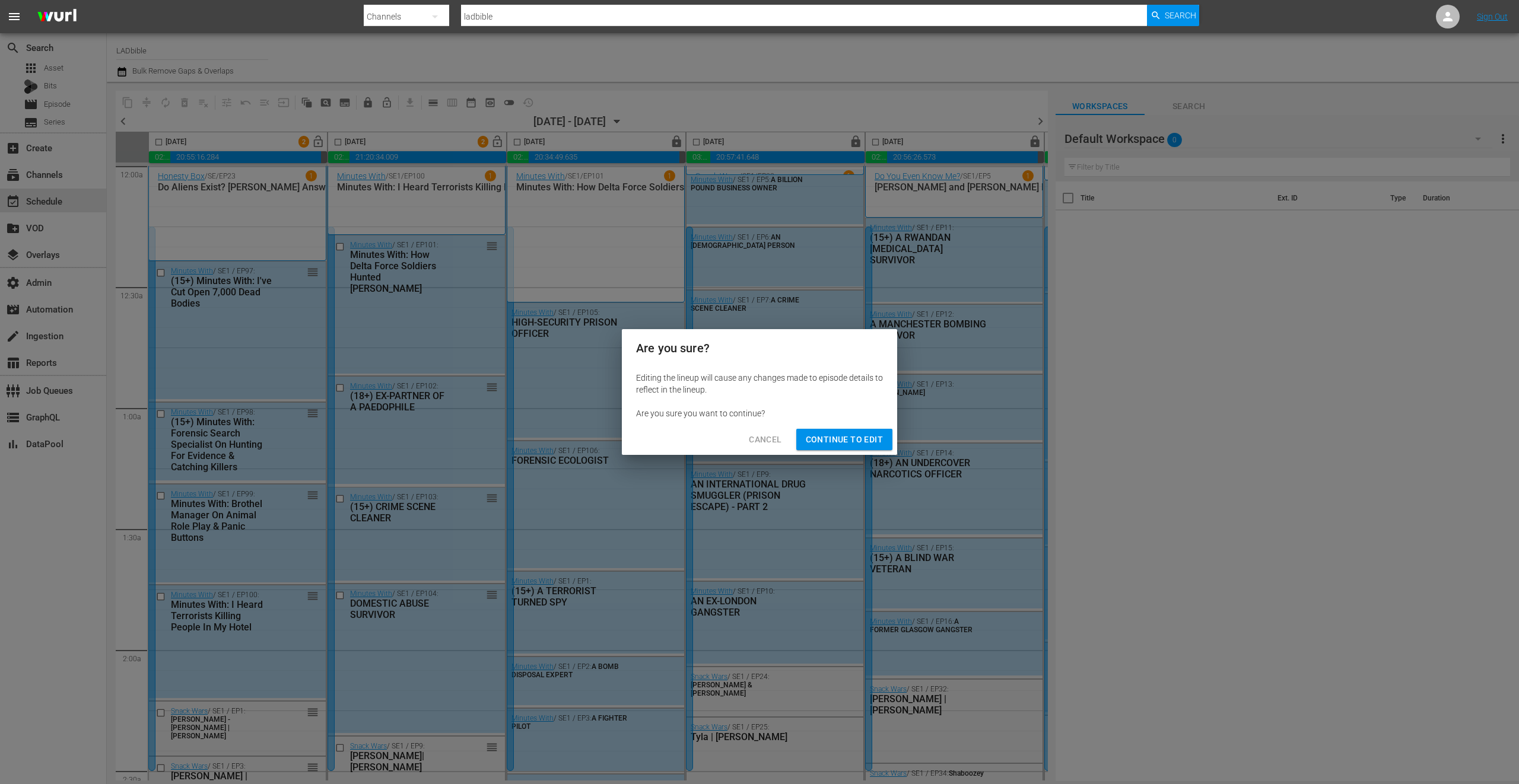
click at [846, 438] on span "Continue to Edit" at bounding box center [844, 440] width 77 height 15
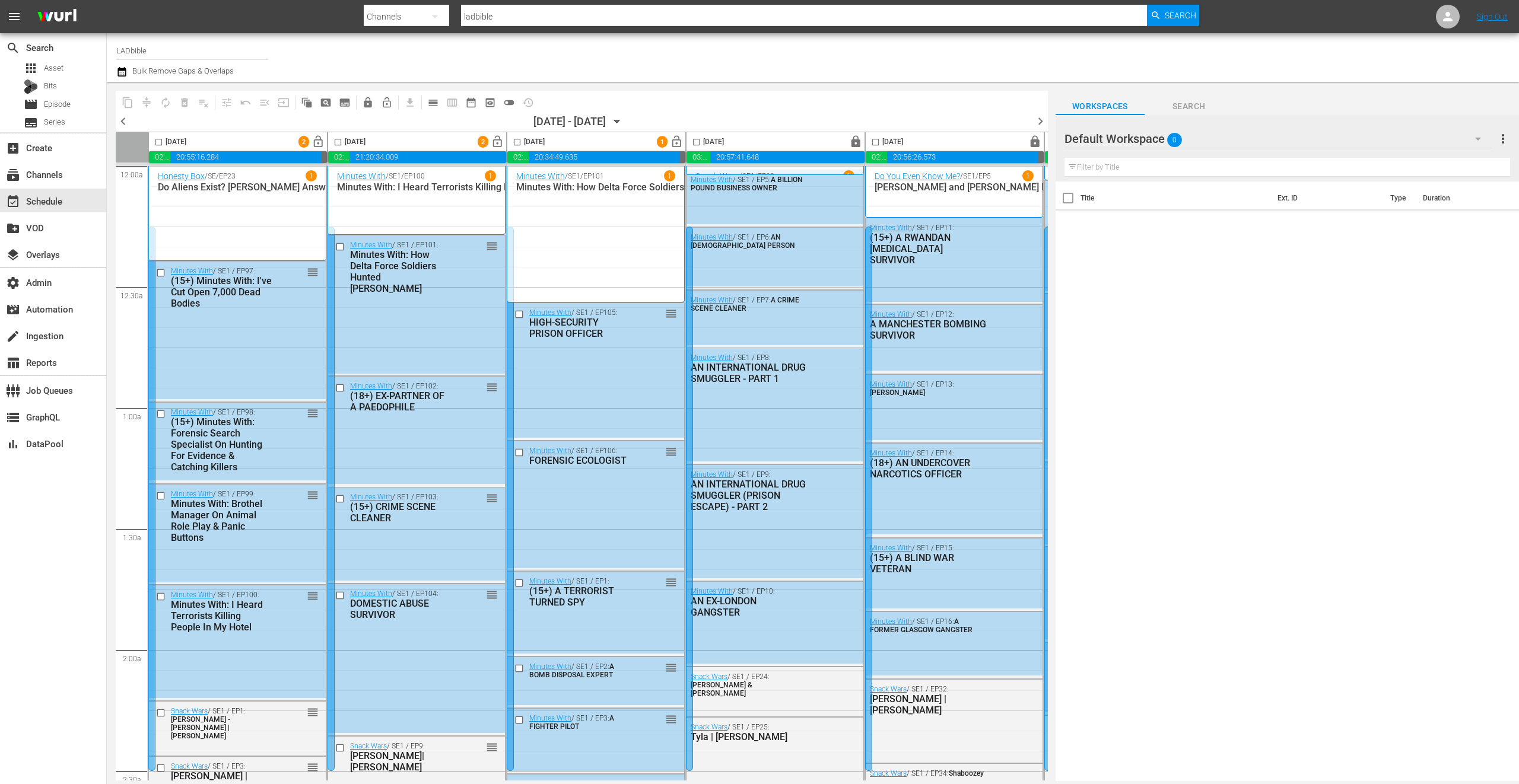
click at [325, 142] on span "lock" at bounding box center [318, 142] width 14 height 14
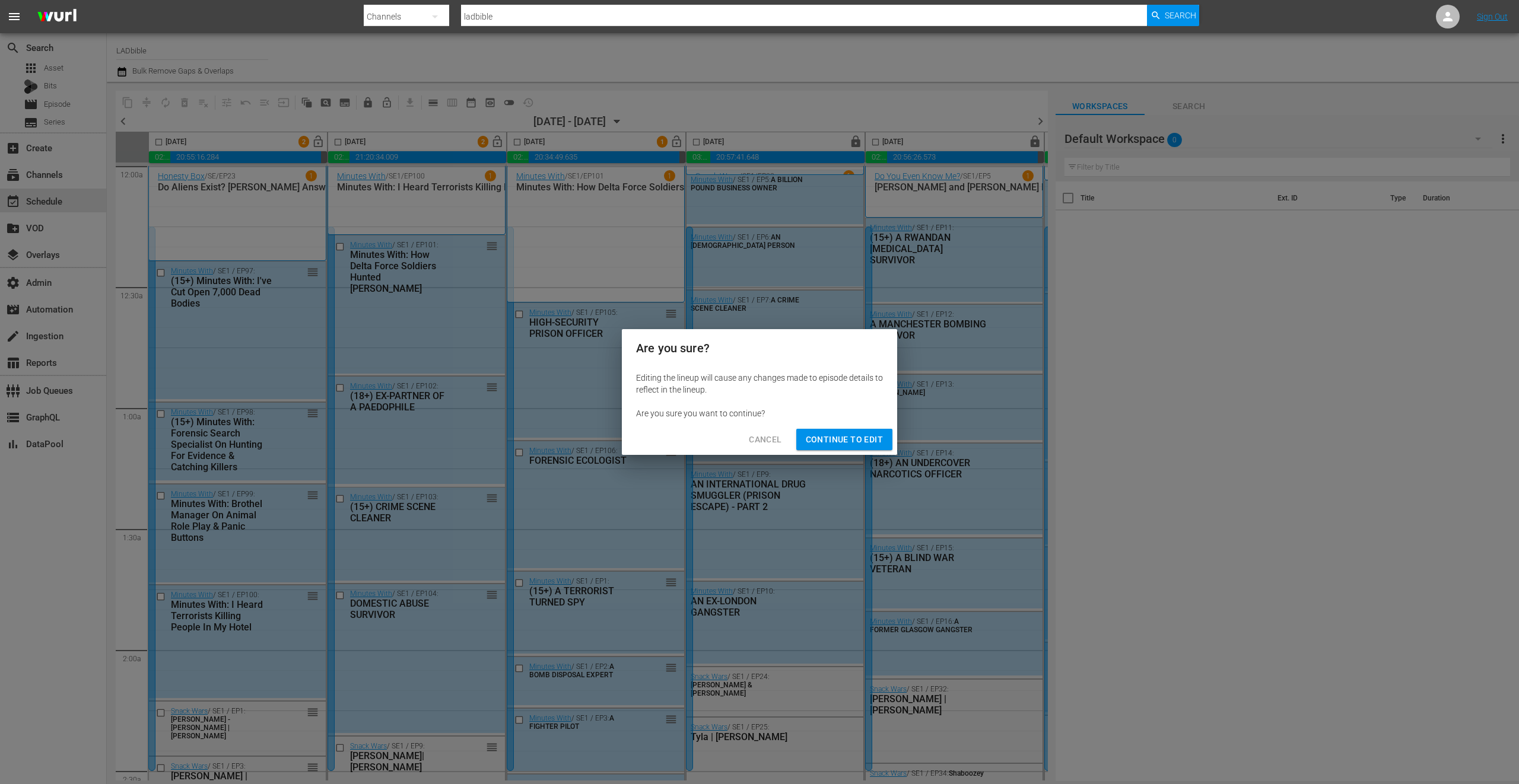
click at [847, 445] on span "Continue to Edit" at bounding box center [844, 440] width 77 height 15
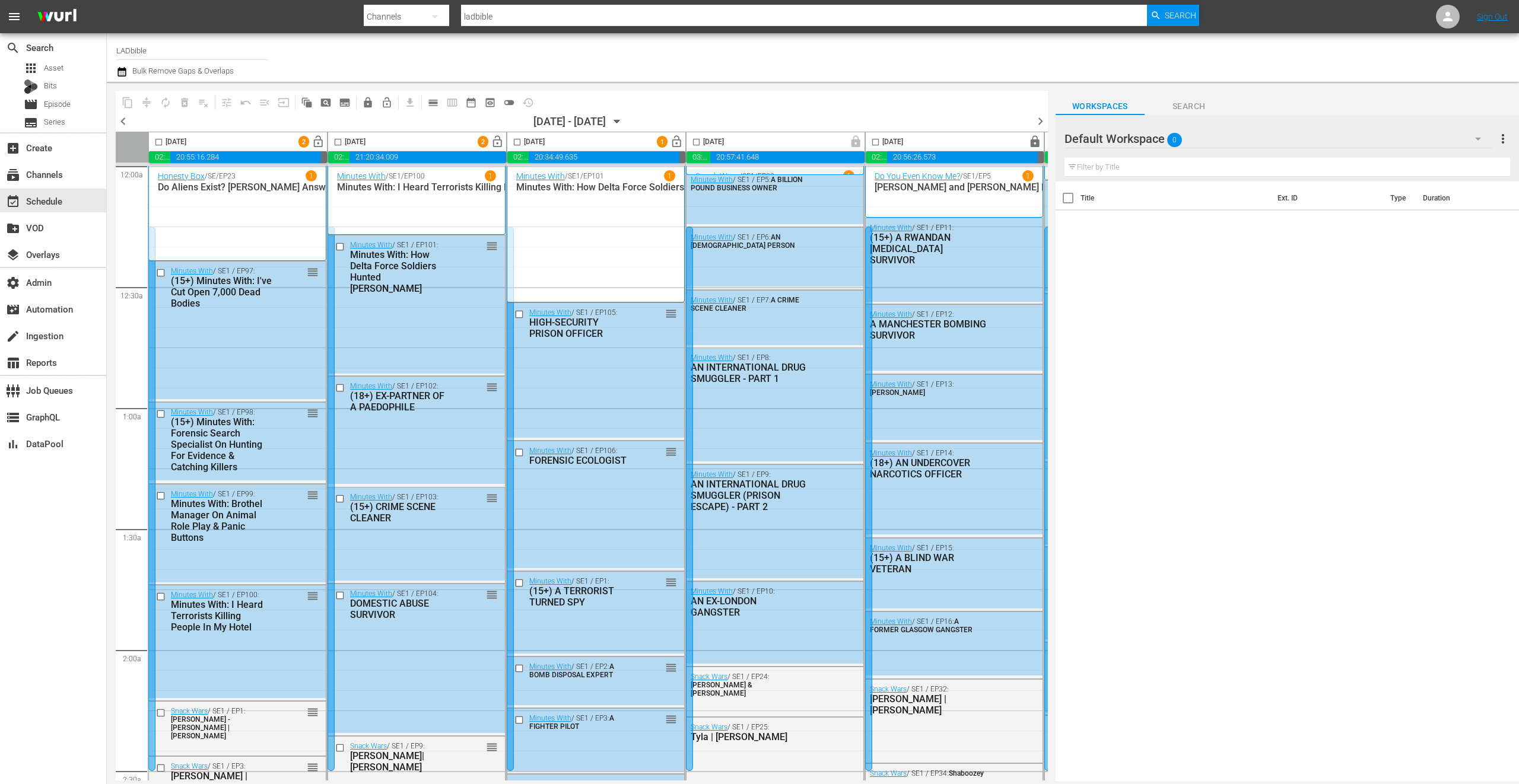
click at [325, 141] on span "lock" at bounding box center [318, 142] width 14 height 14
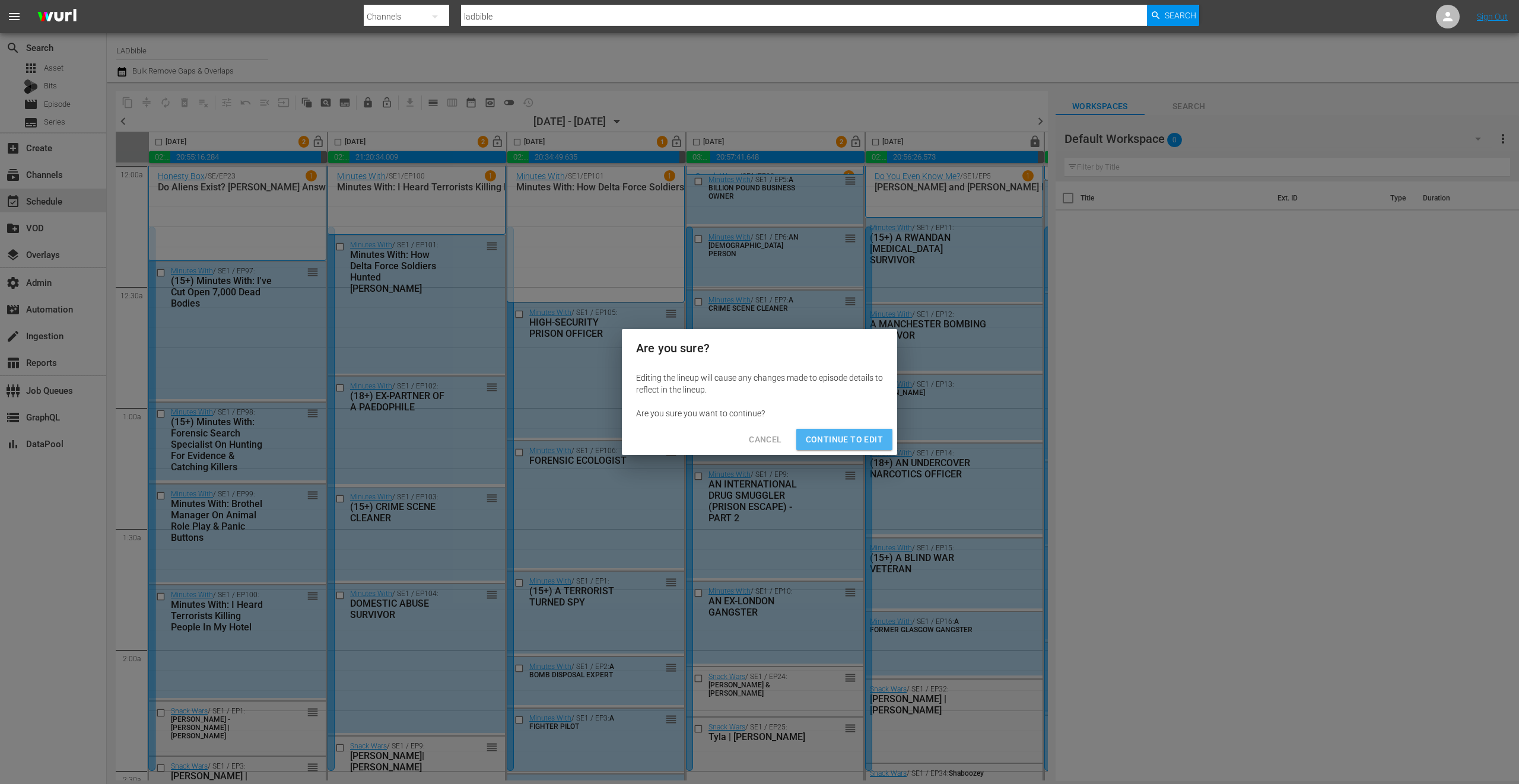
click at [873, 436] on span "Continue to Edit" at bounding box center [844, 440] width 77 height 15
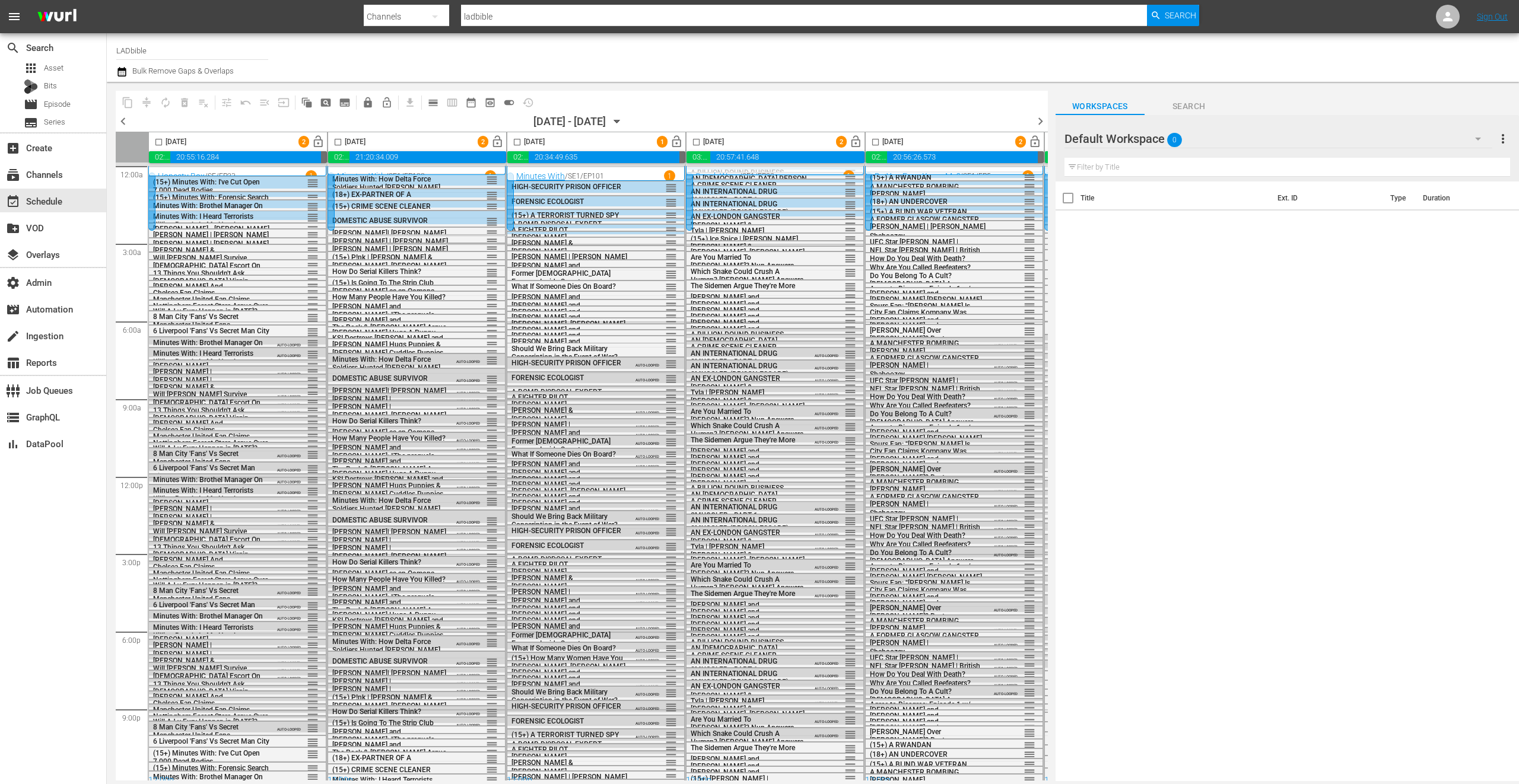
click at [508, 104] on span "toggle_on" at bounding box center [509, 103] width 12 height 12
click at [508, 101] on span "toggle_on" at bounding box center [509, 103] width 12 height 12
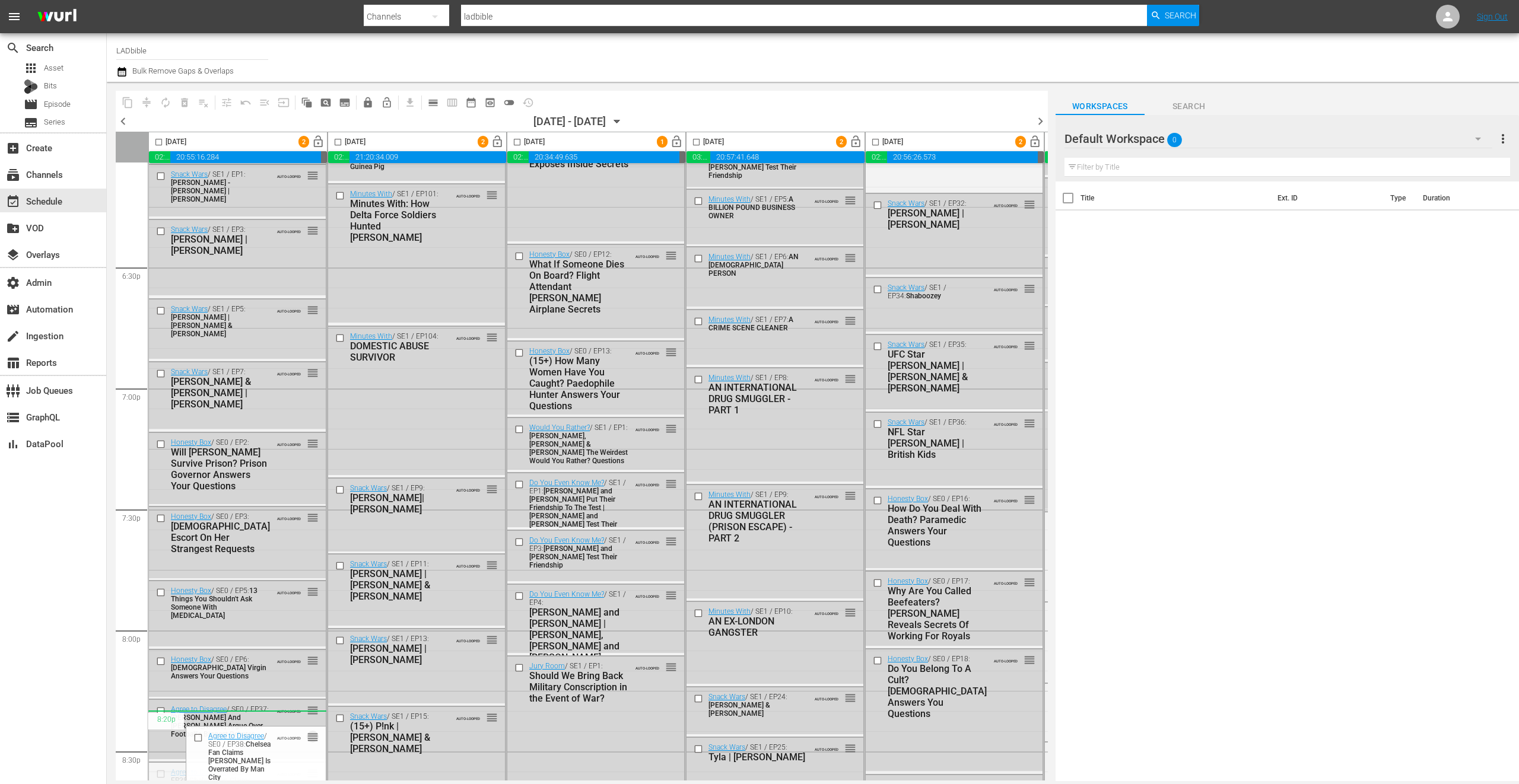
scroll to position [4287, 0]
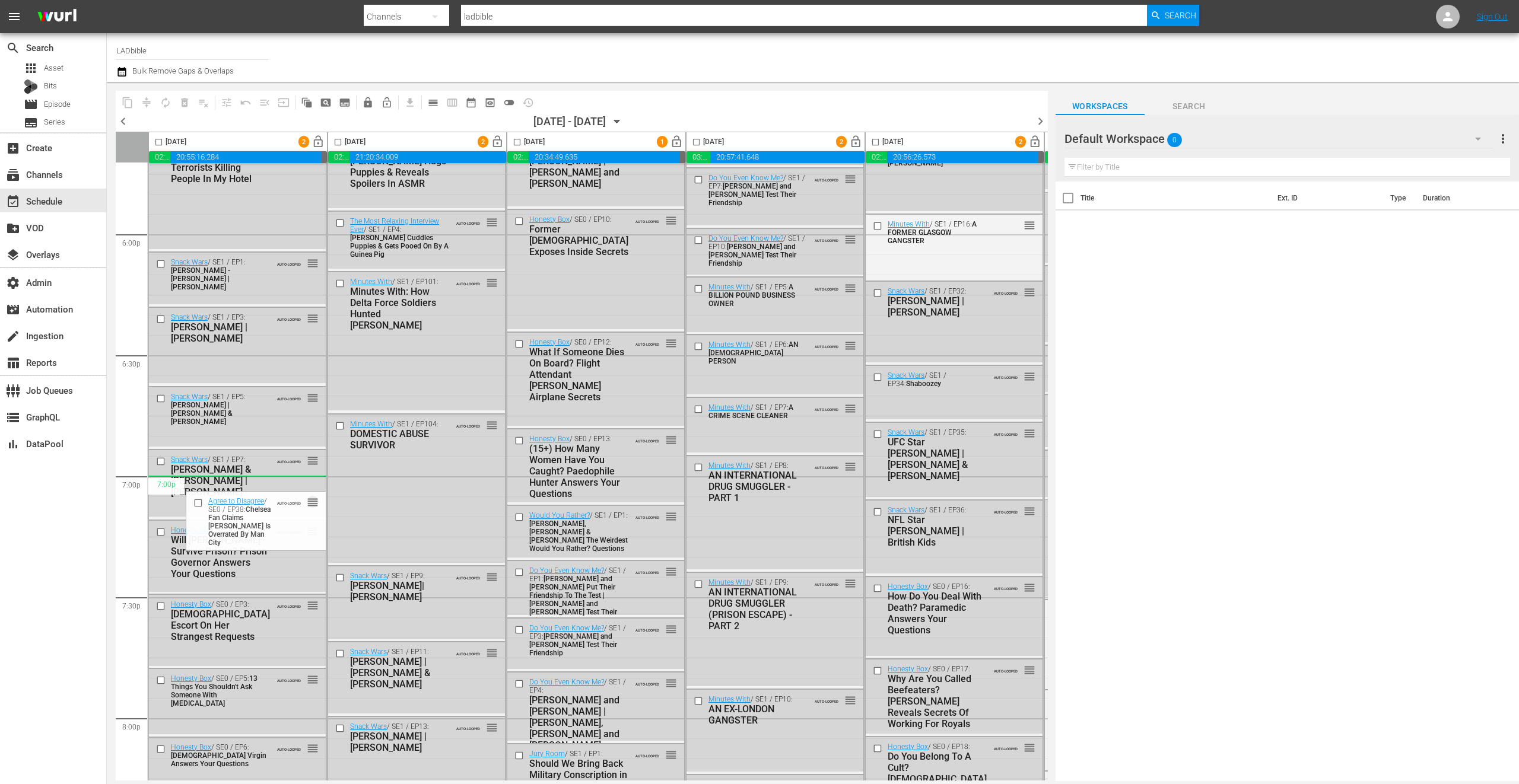
drag, startPoint x: 313, startPoint y: 479, endPoint x: 287, endPoint y: 476, distance: 26.2
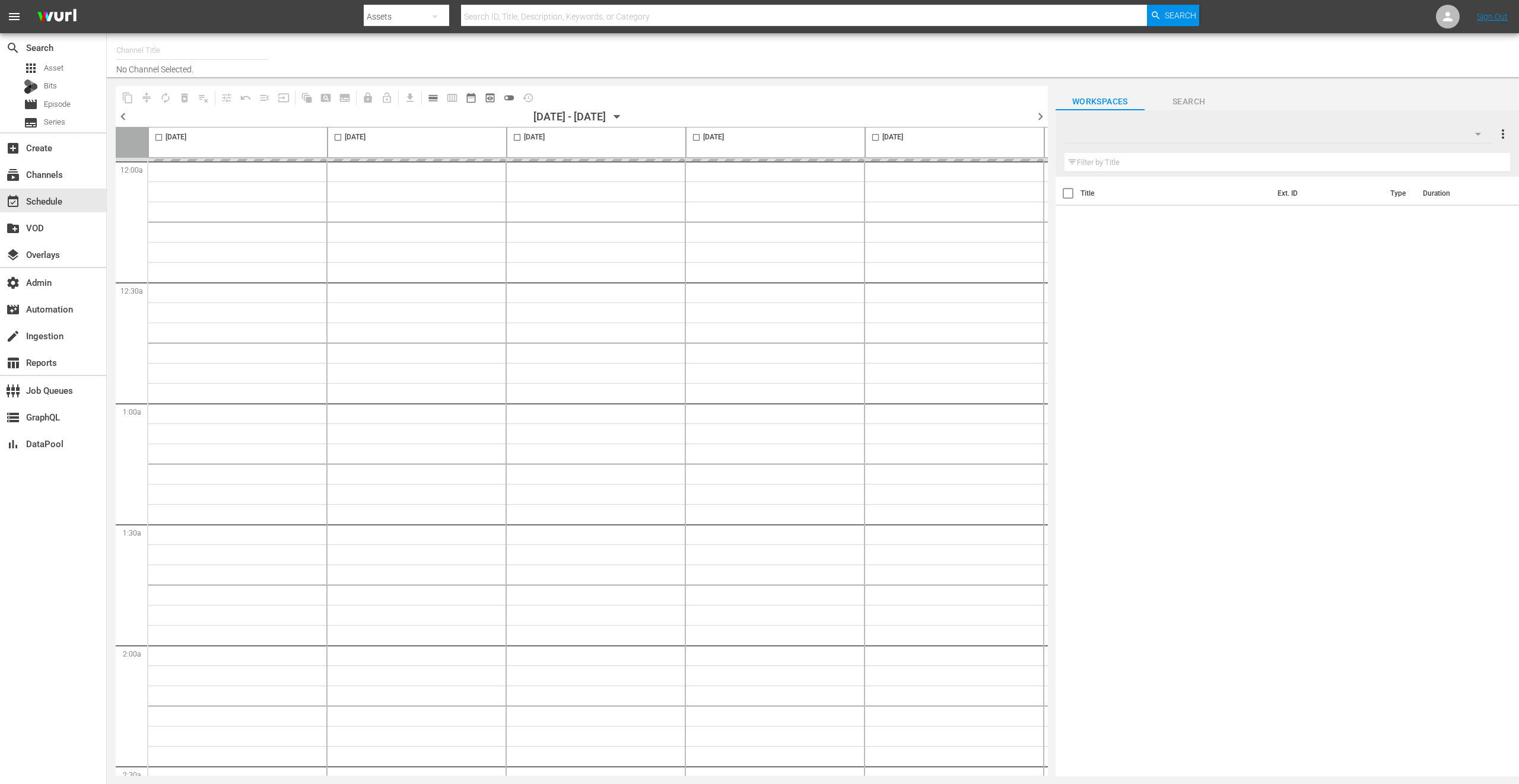
type input "LADbible (2030)"
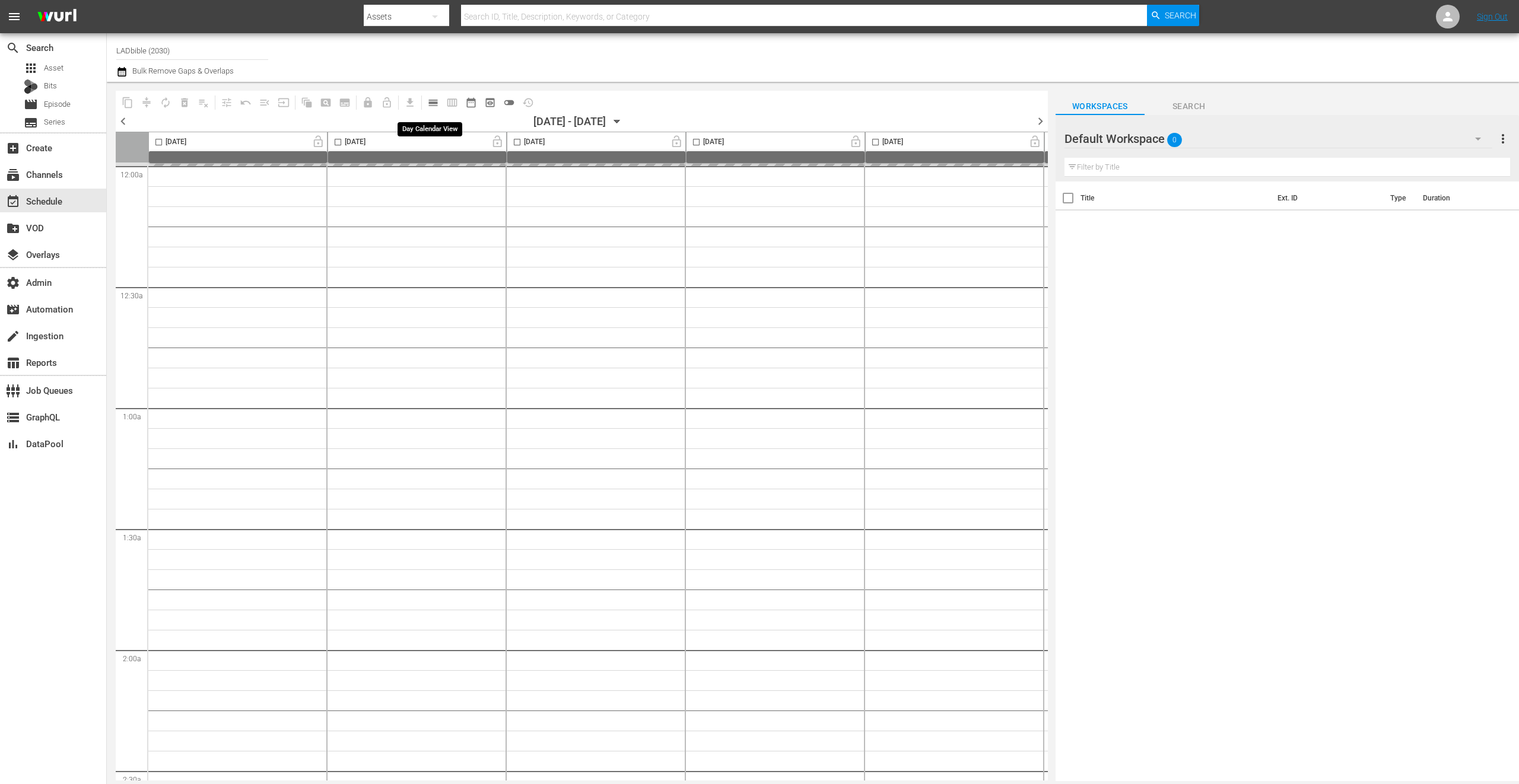
click at [430, 105] on span "calendar_view_day_outlined" at bounding box center [433, 103] width 12 height 12
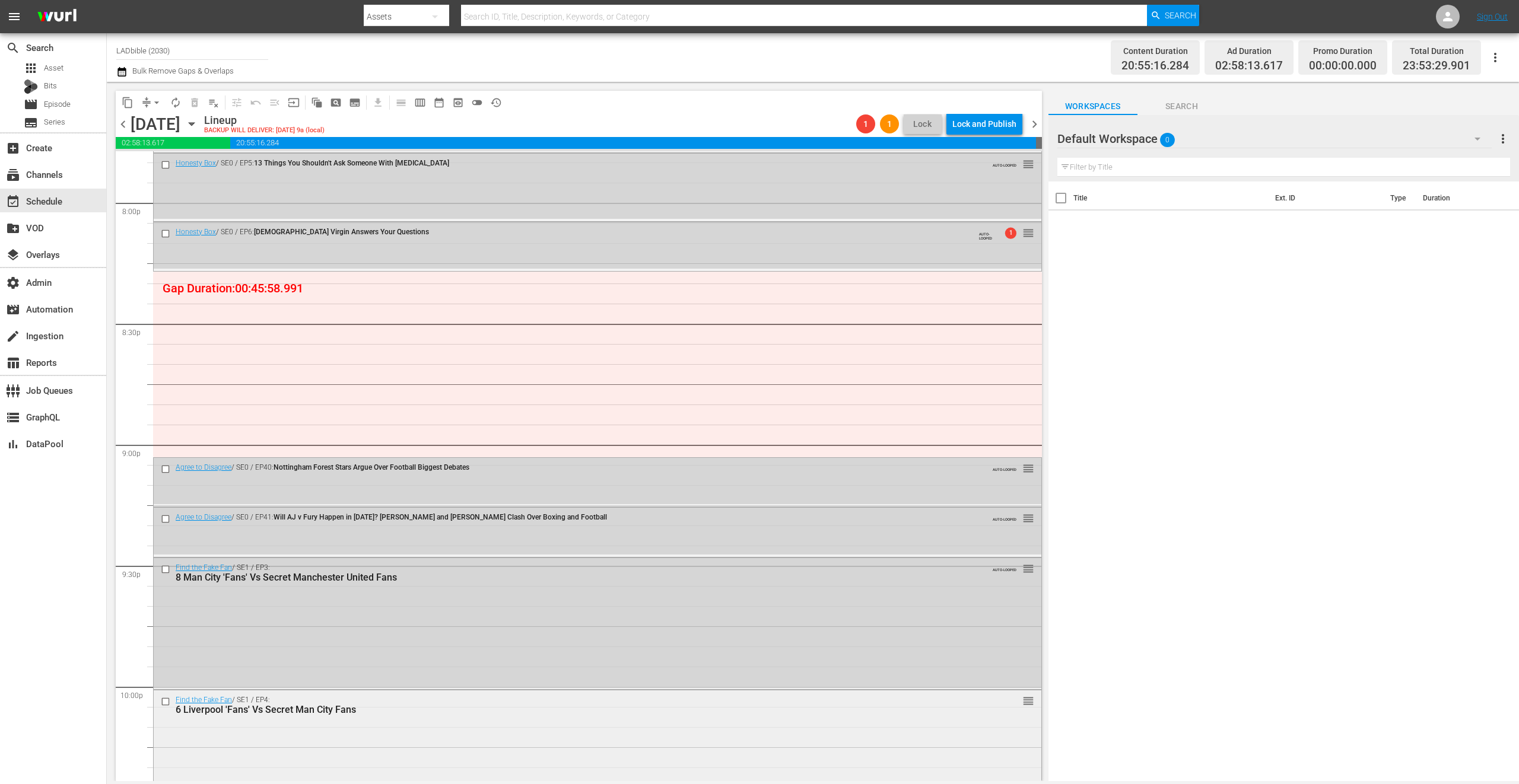
scroll to position [4555, 0]
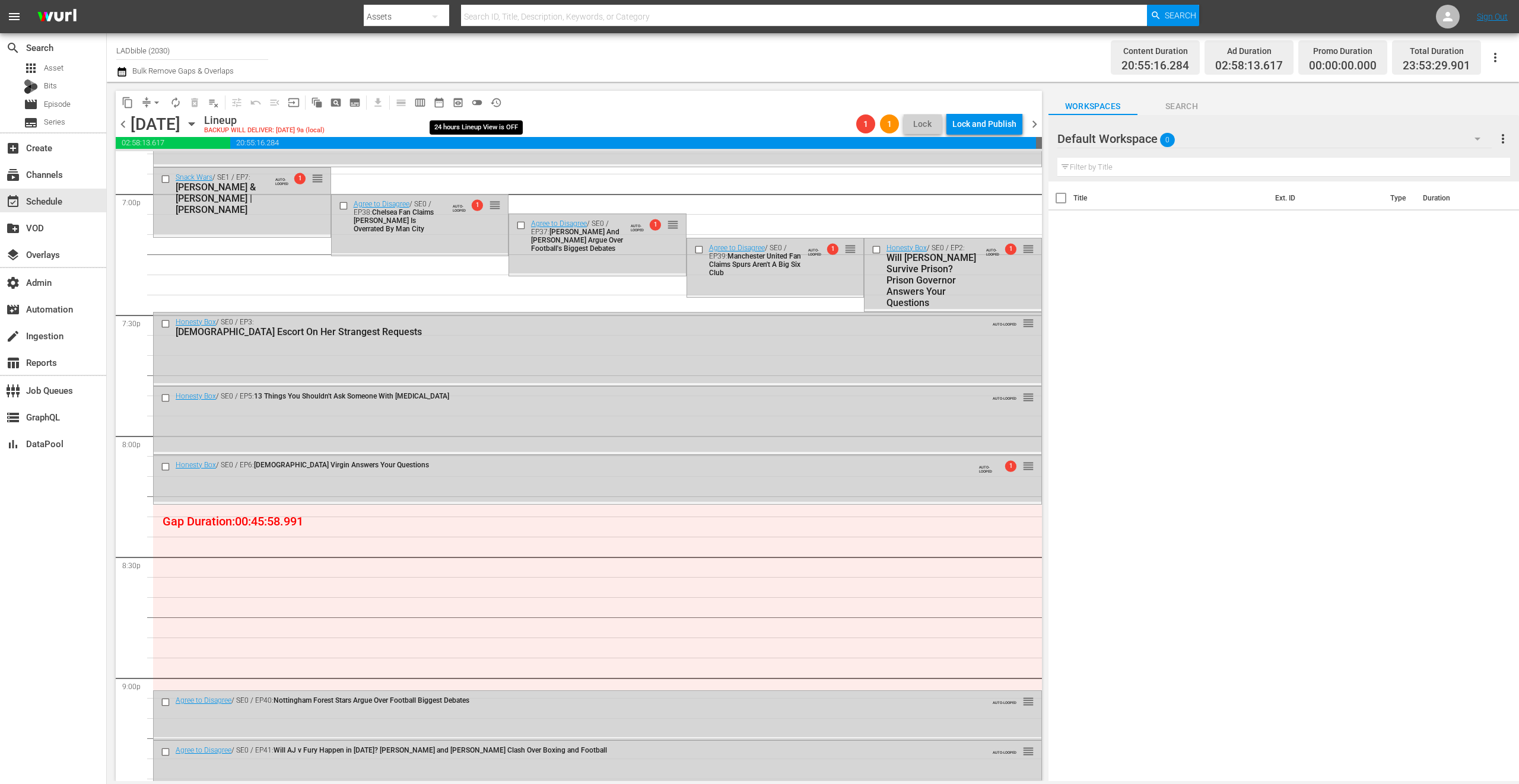
click at [477, 107] on span "toggle_off" at bounding box center [477, 103] width 12 height 12
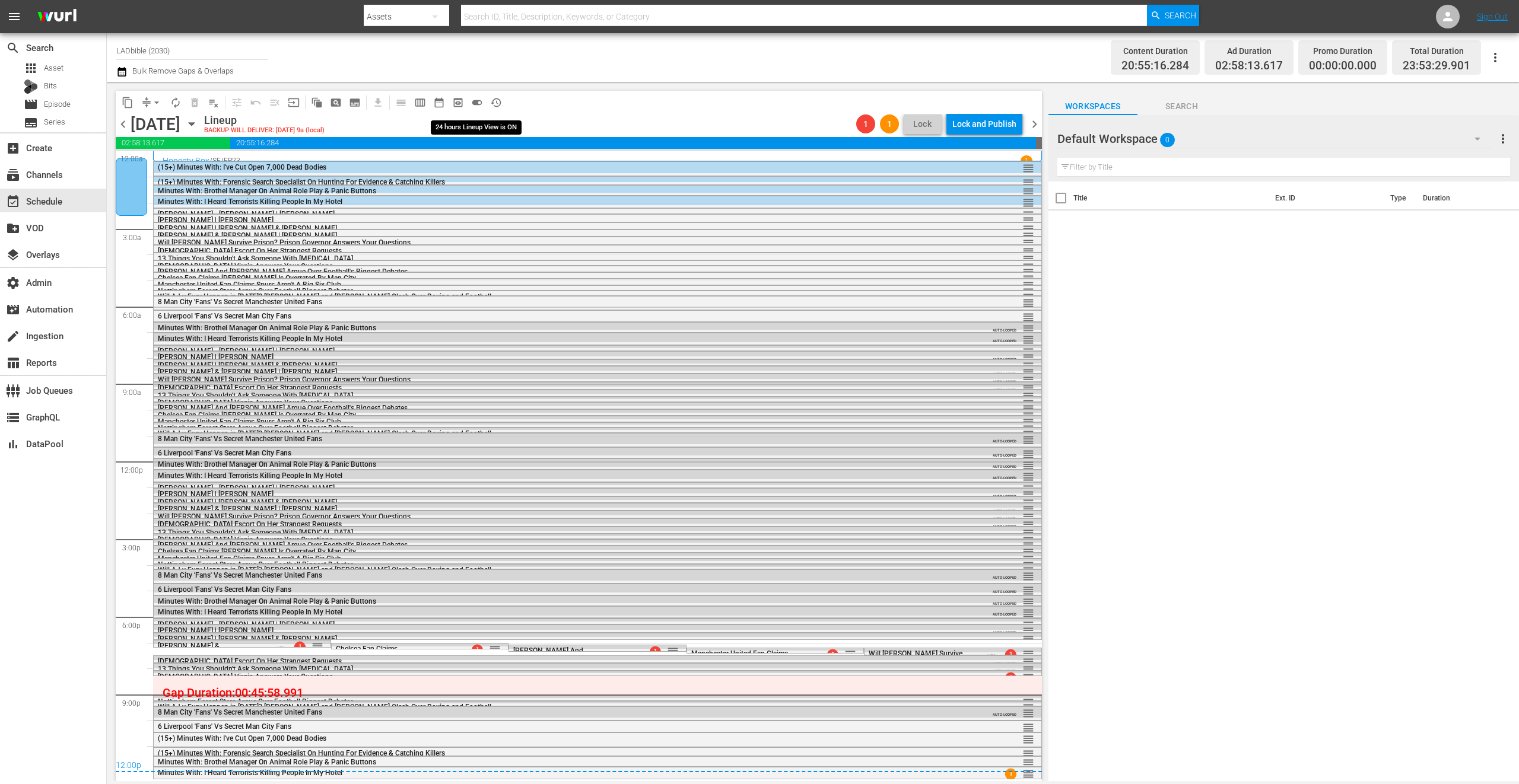
scroll to position [0, 0]
click at [478, 104] on span "toggle_on" at bounding box center [477, 103] width 12 height 12
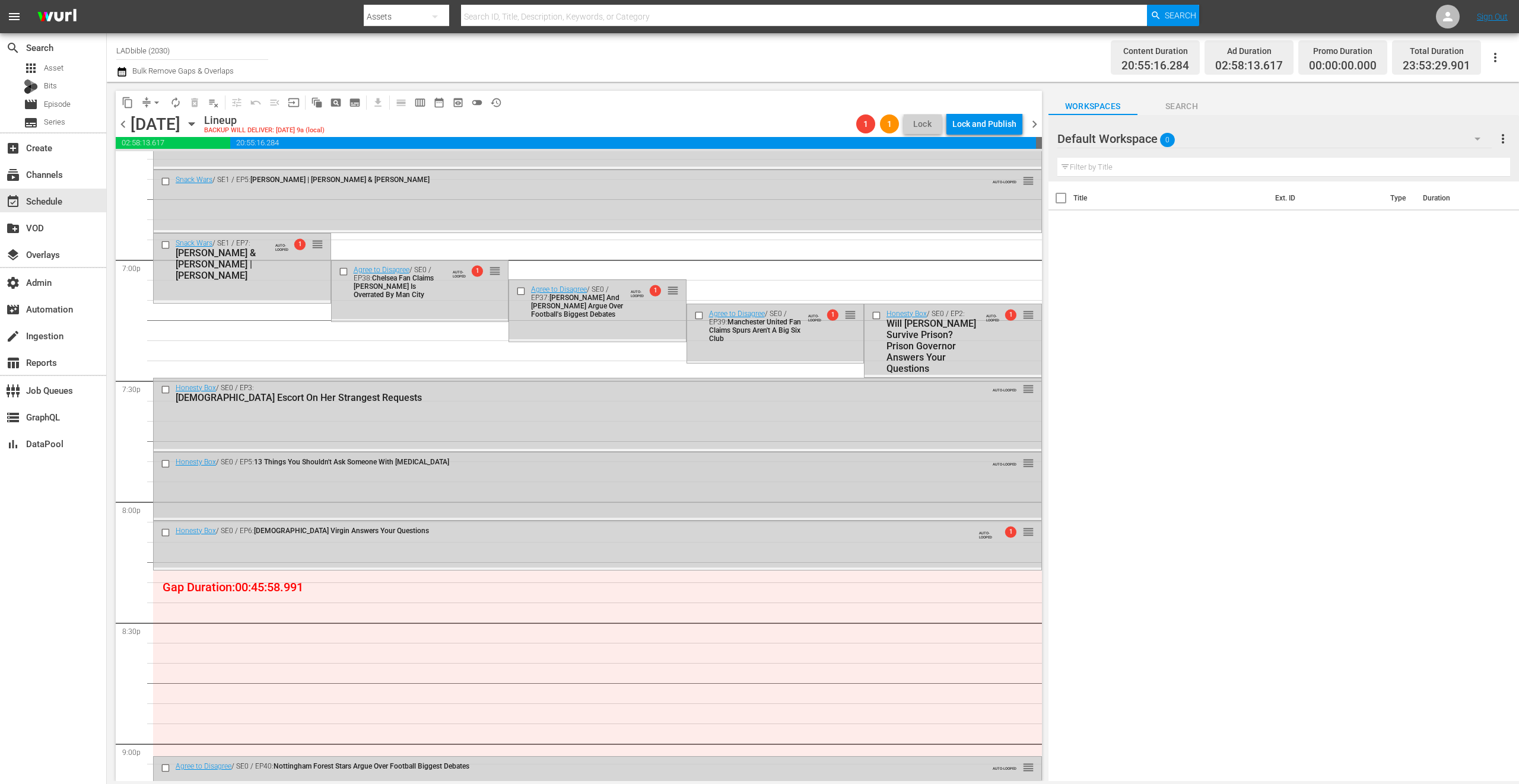
scroll to position [4508, 0]
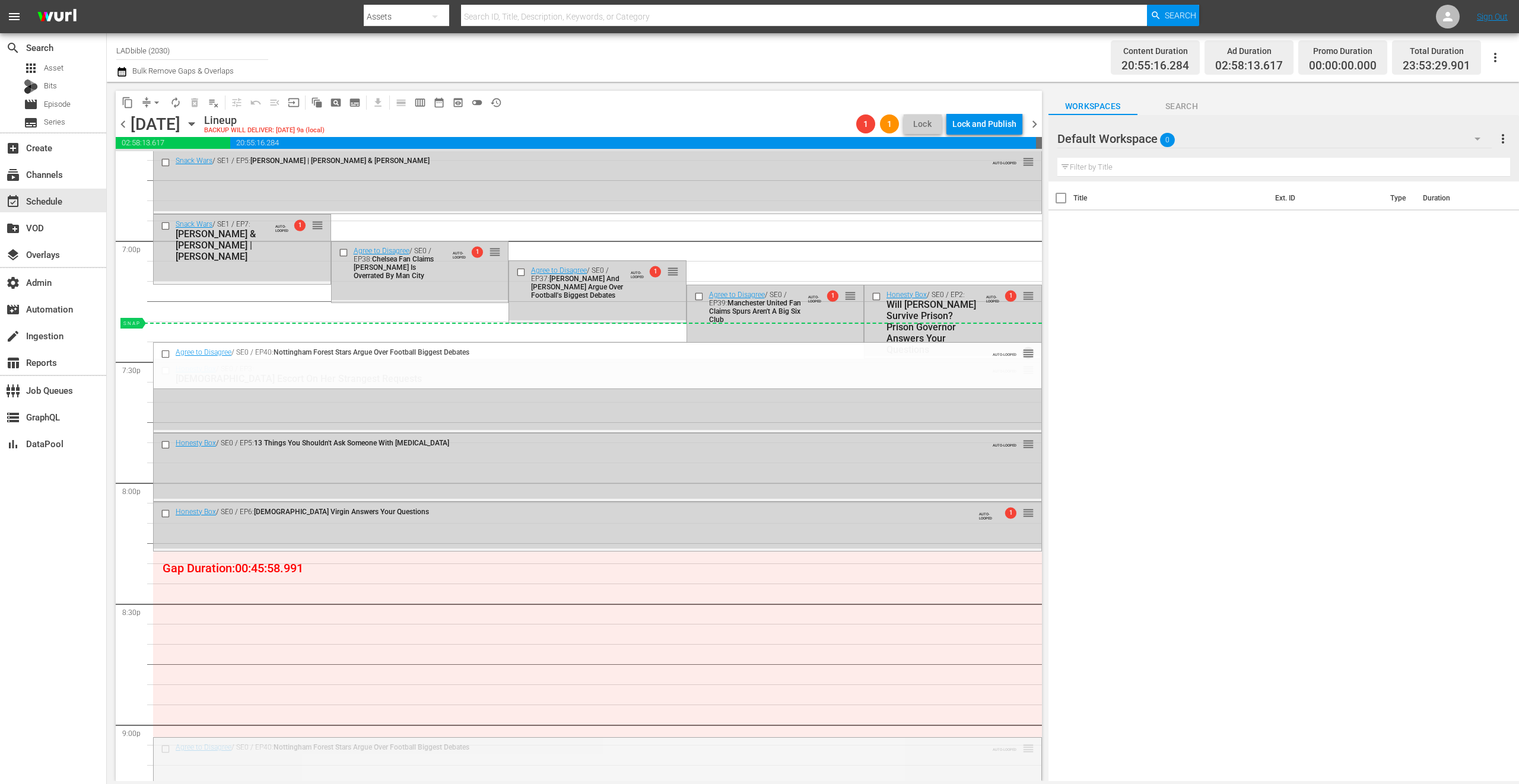
drag, startPoint x: 1018, startPoint y: 747, endPoint x: 977, endPoint y: 322, distance: 427.0
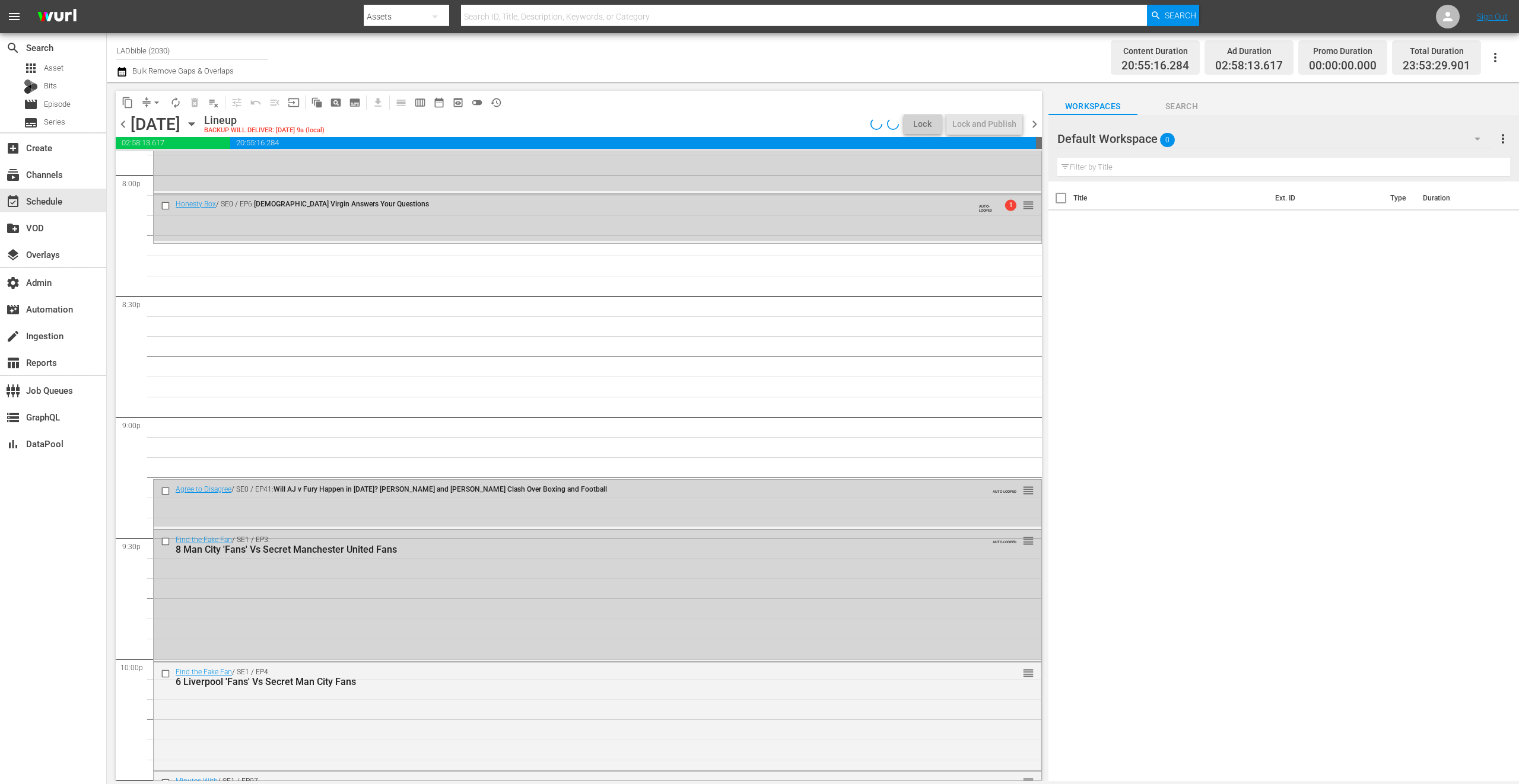
scroll to position [5150, 0]
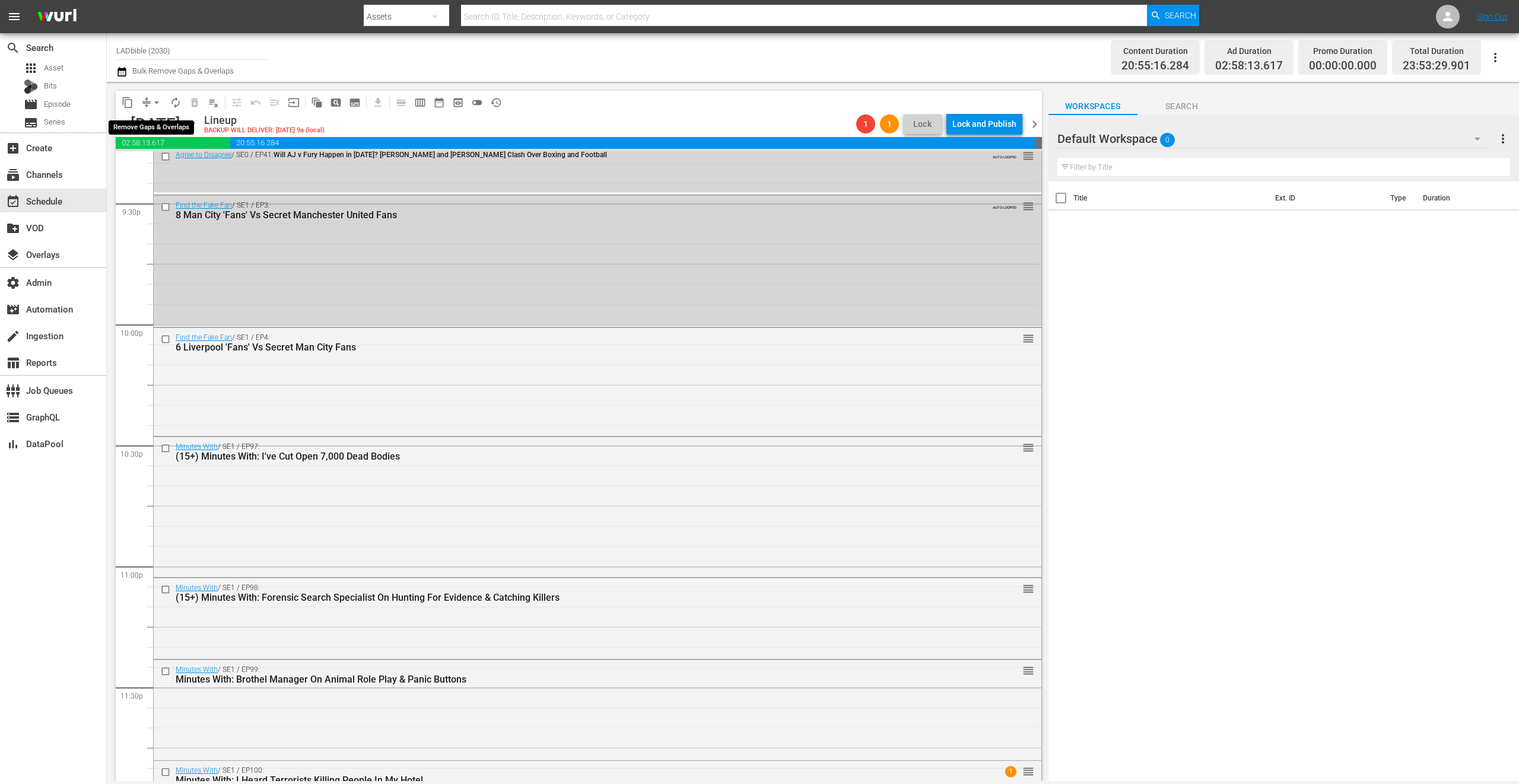
click at [146, 101] on span "compress" at bounding box center [146, 103] width 12 height 12
click at [147, 101] on button "arrow_drop_down" at bounding box center [157, 103] width 19 height 19
click at [183, 168] on li "Align to End of Previous Day" at bounding box center [158, 166] width 125 height 20
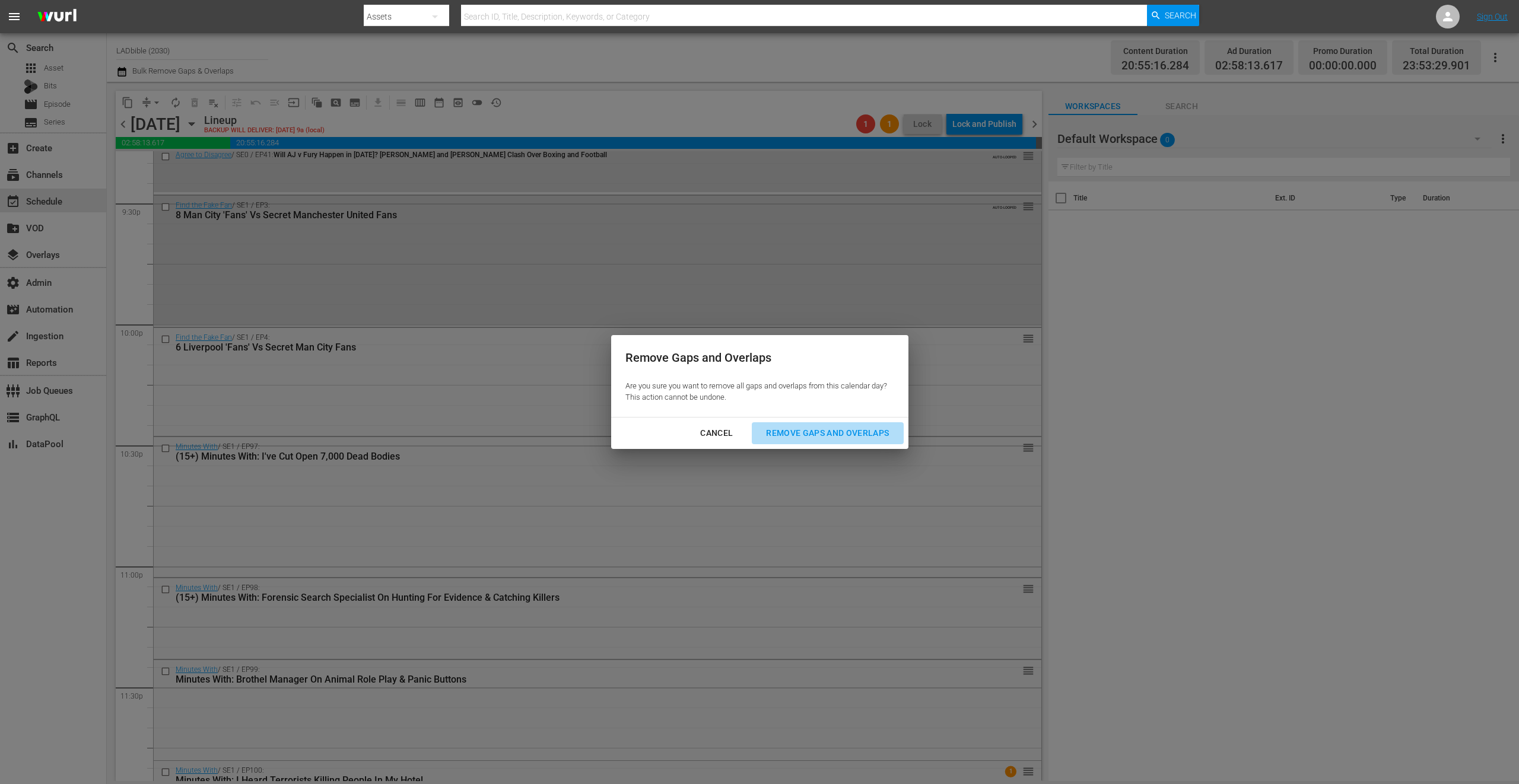
click at [818, 431] on div "Remove Gaps and Overlaps" at bounding box center [827, 433] width 142 height 15
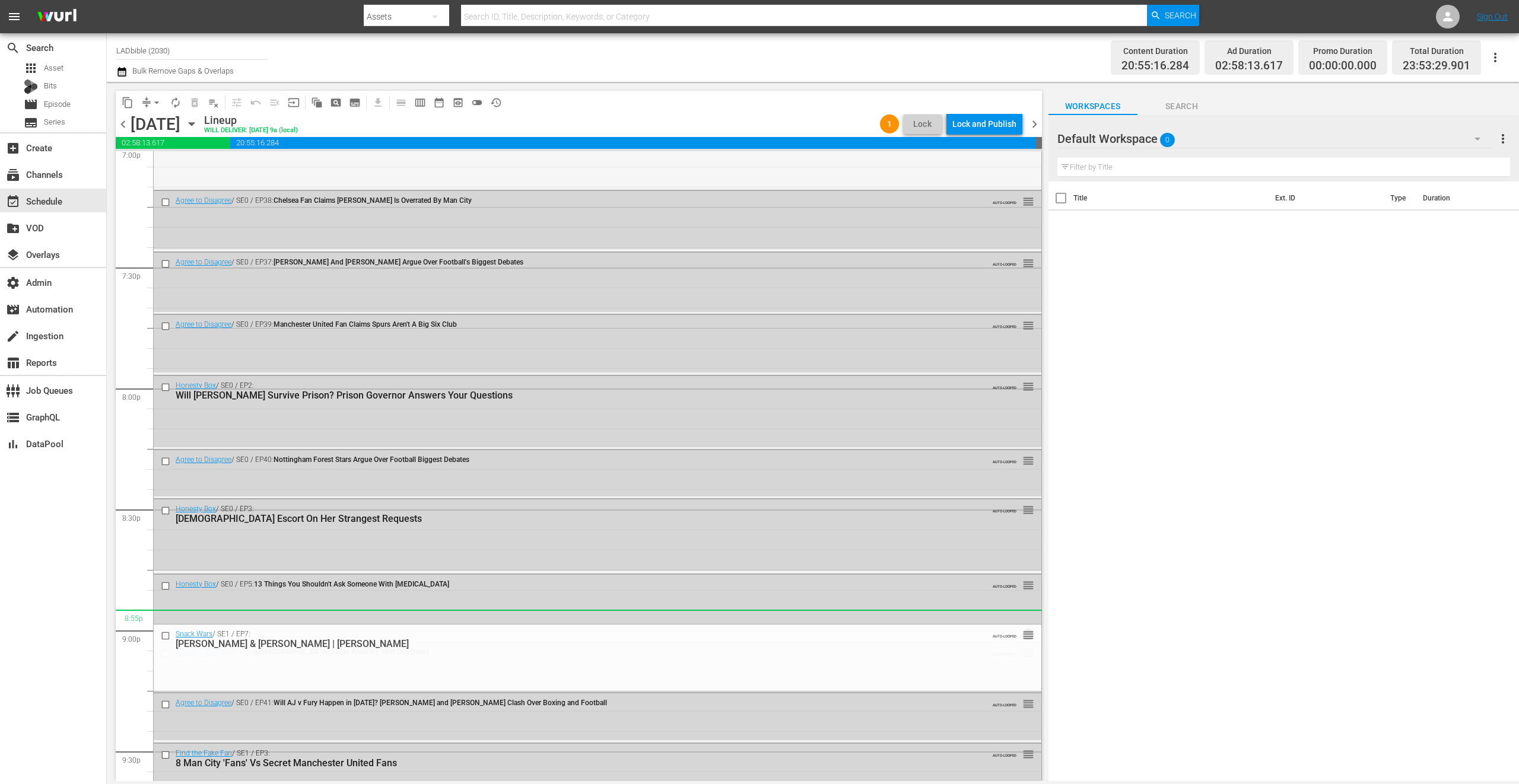
scroll to position [5246, 0]
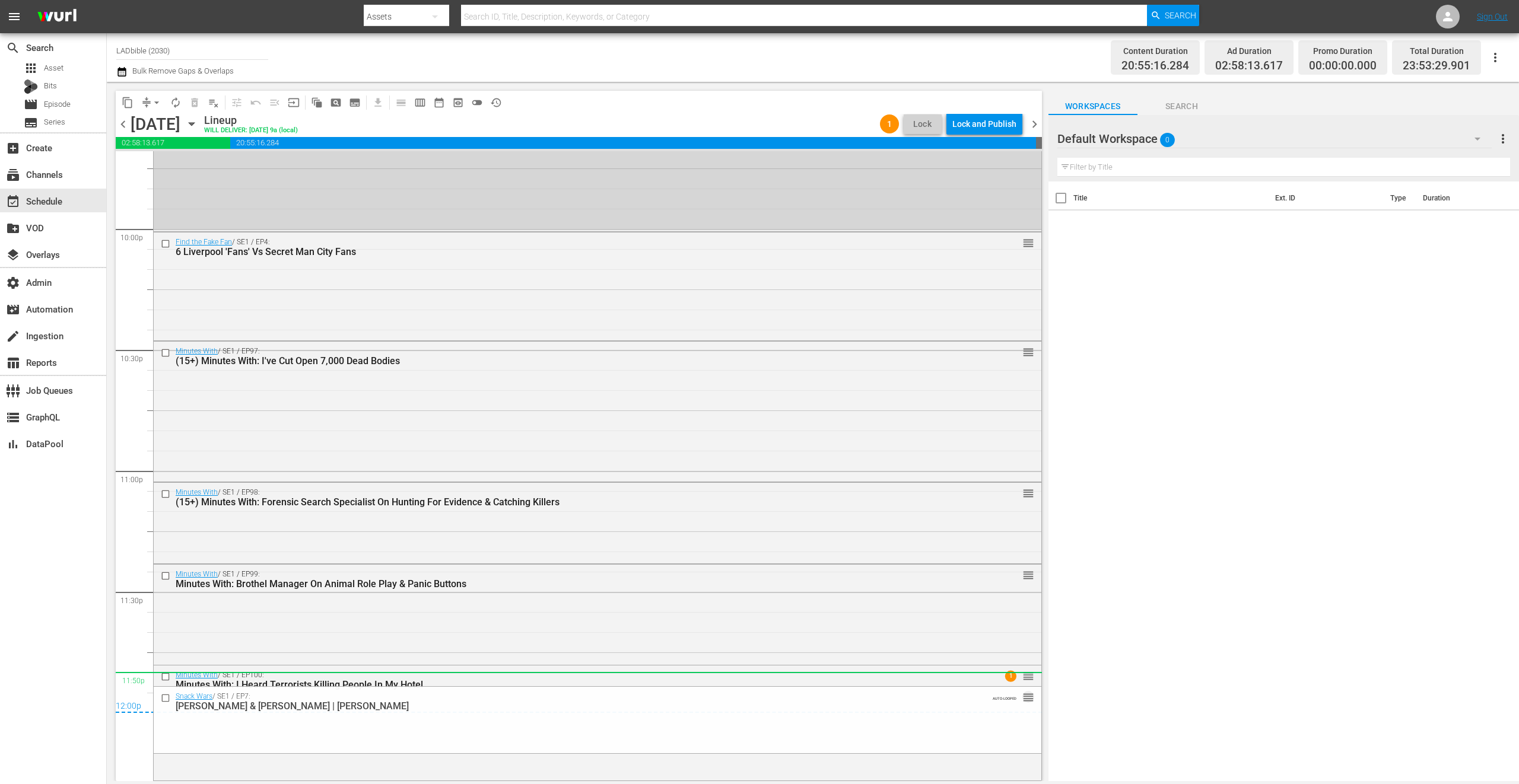
drag, startPoint x: 1014, startPoint y: 508, endPoint x: 952, endPoint y: 686, distance: 188.5
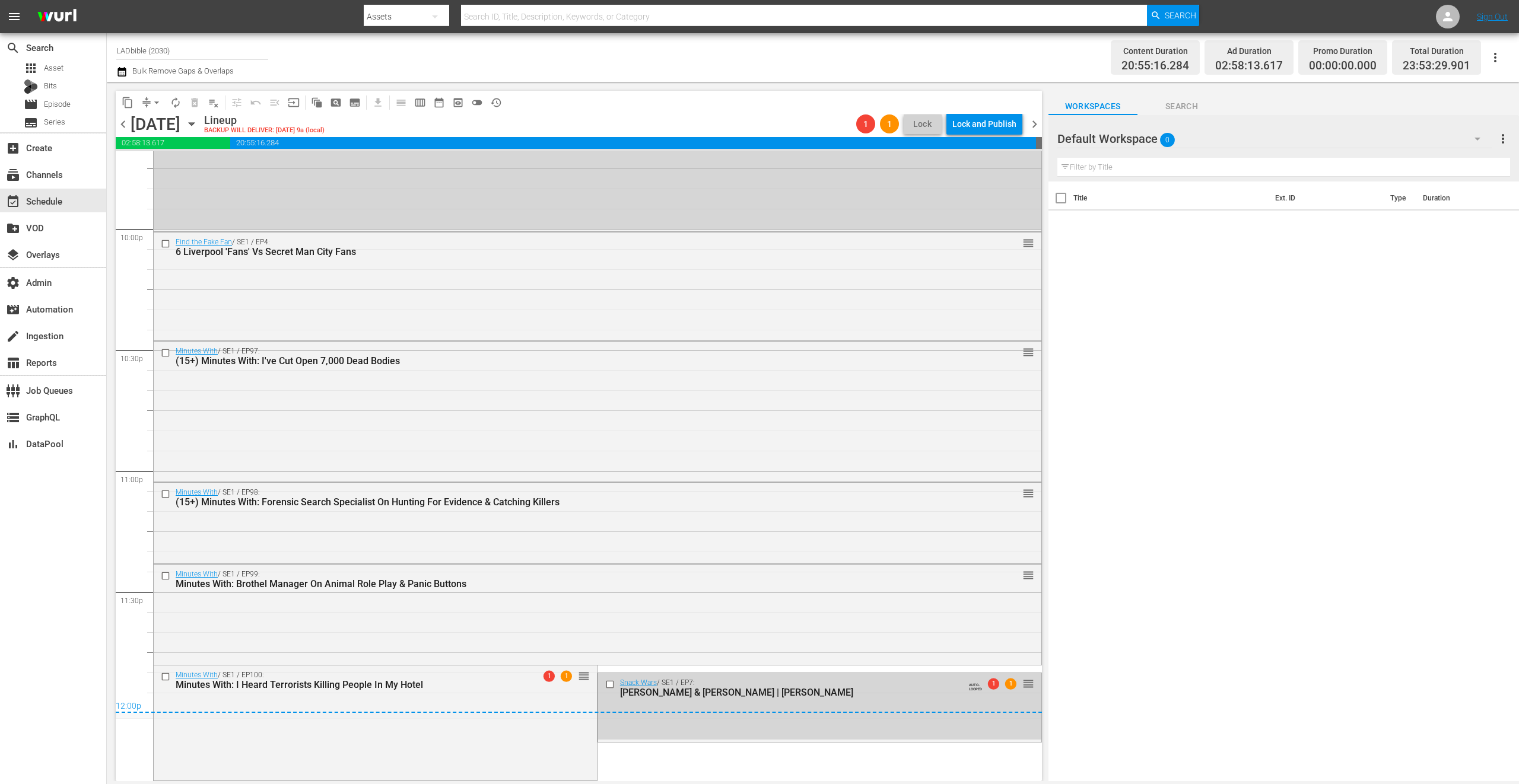
drag, startPoint x: 1014, startPoint y: 312, endPoint x: 956, endPoint y: 683, distance: 375.5
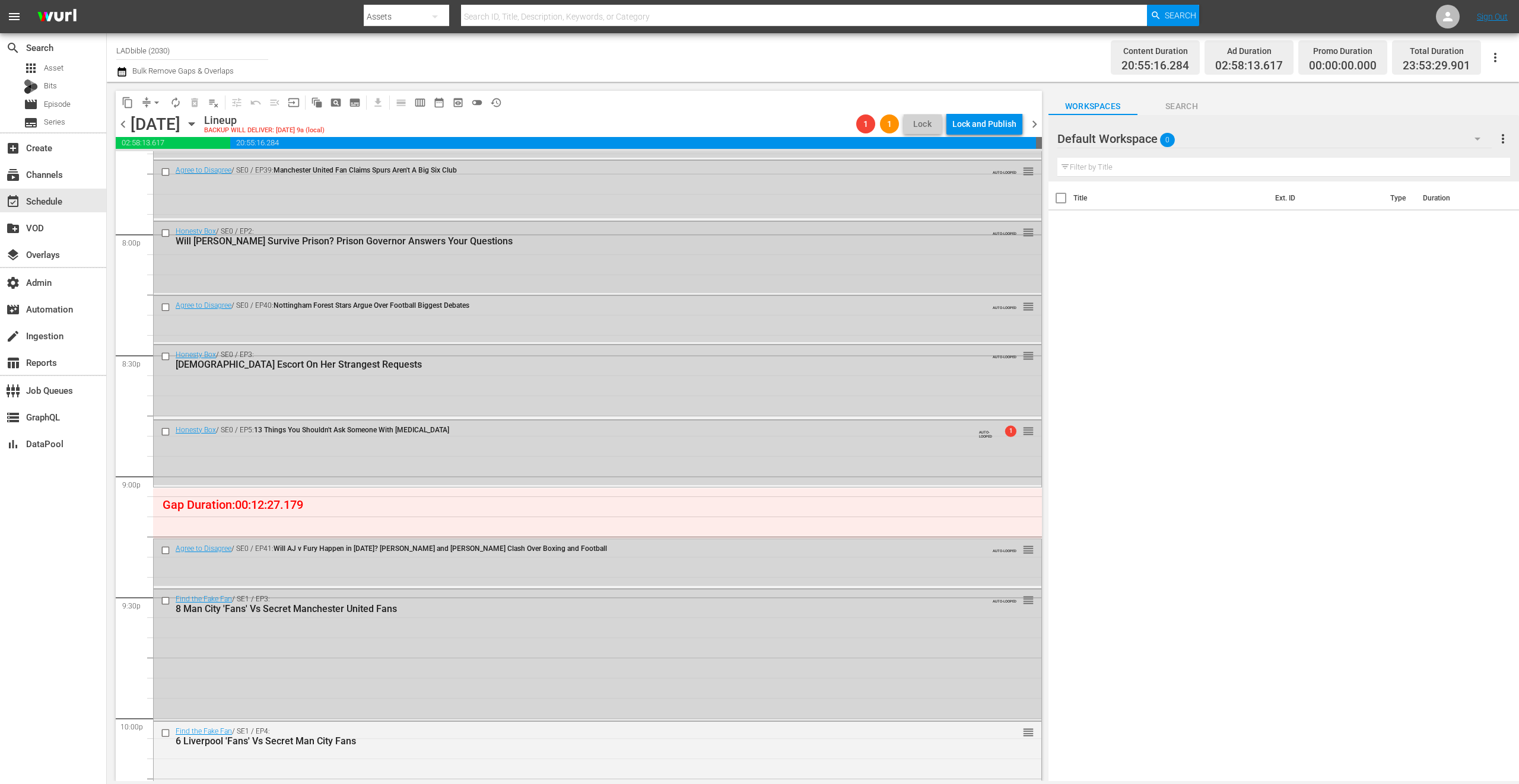
scroll to position [4586, 0]
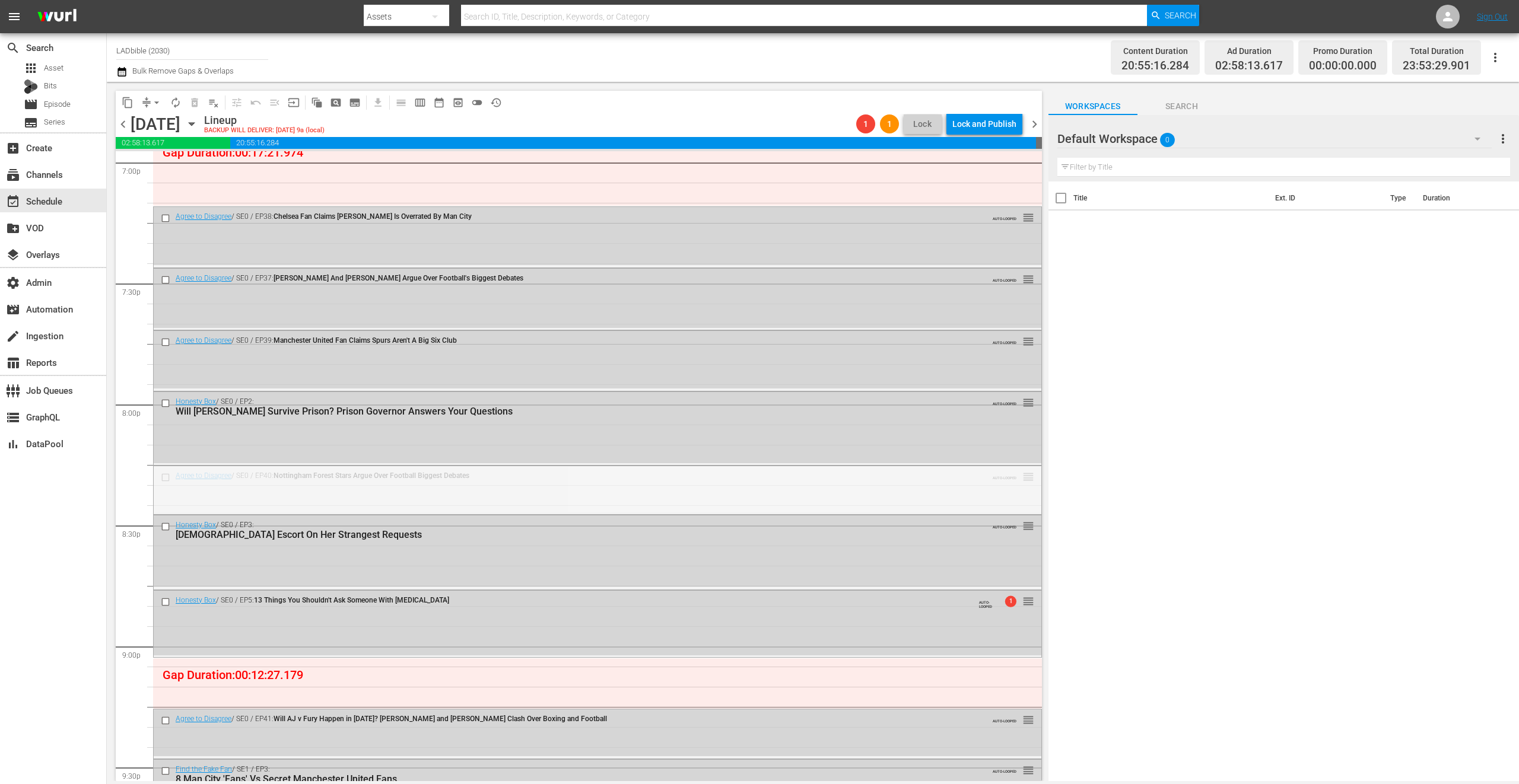
drag, startPoint x: 1017, startPoint y: 476, endPoint x: 954, endPoint y: 358, distance: 133.8
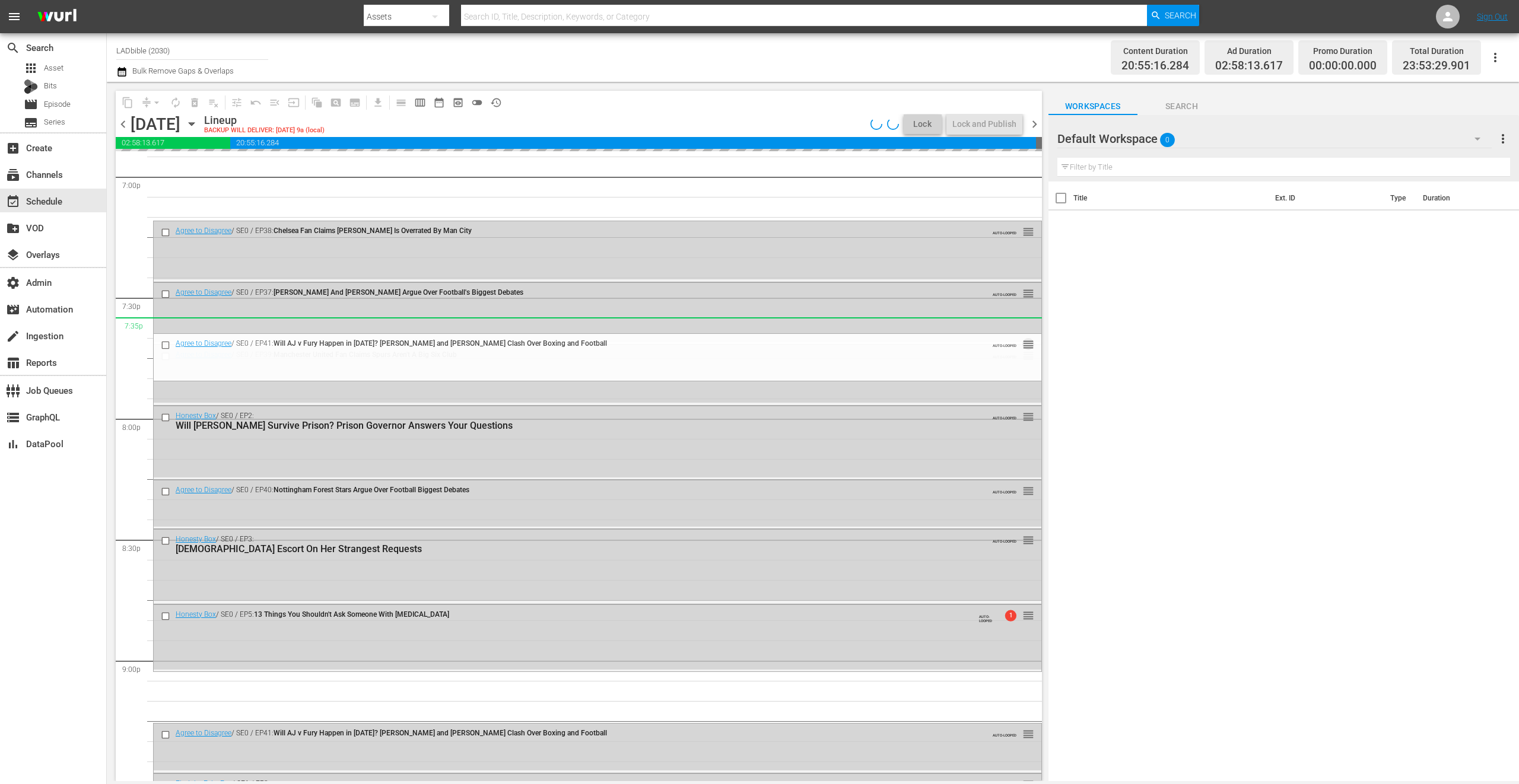
scroll to position [4529, 0]
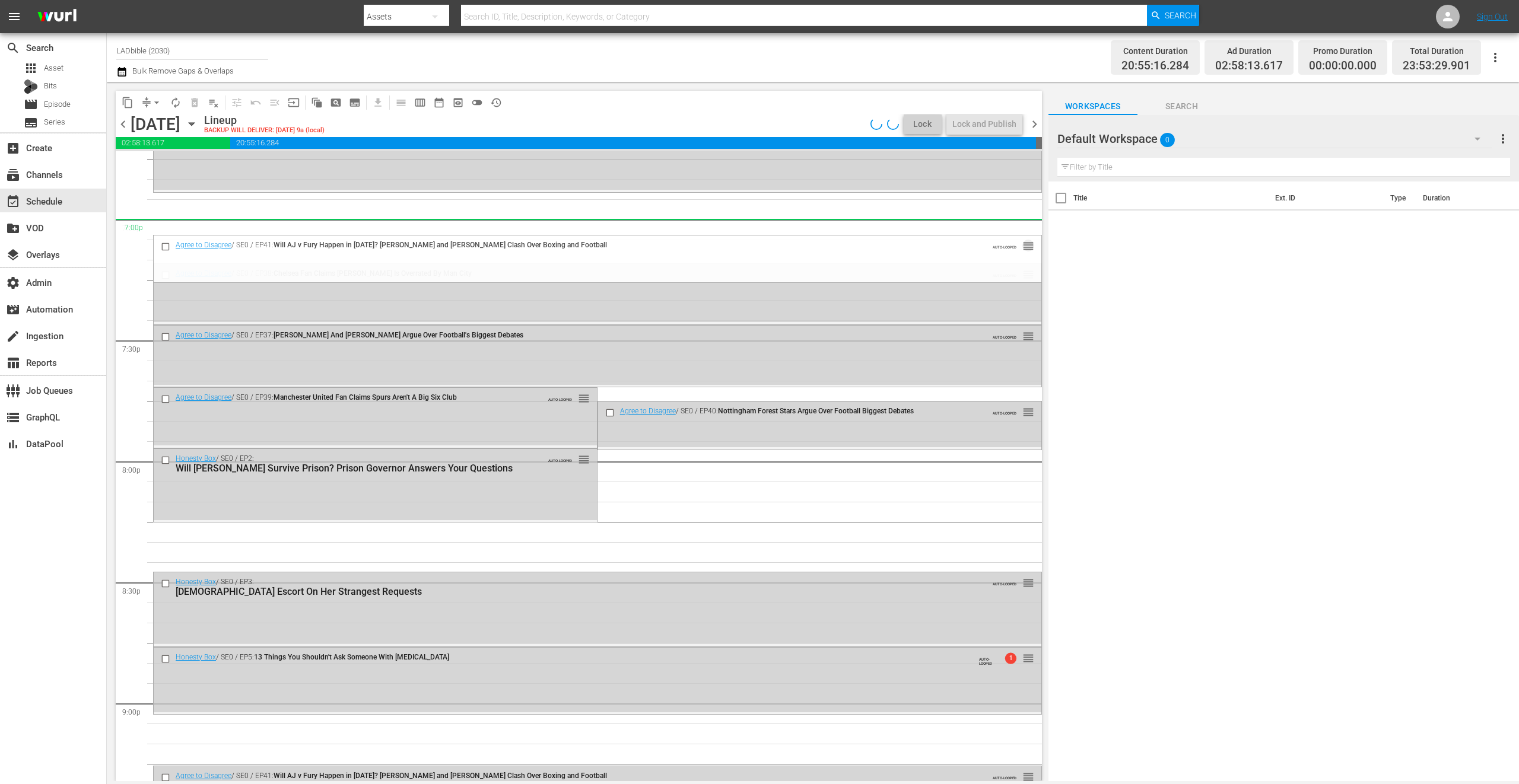
drag, startPoint x: 1016, startPoint y: 351, endPoint x: 835, endPoint y: 228, distance: 218.8
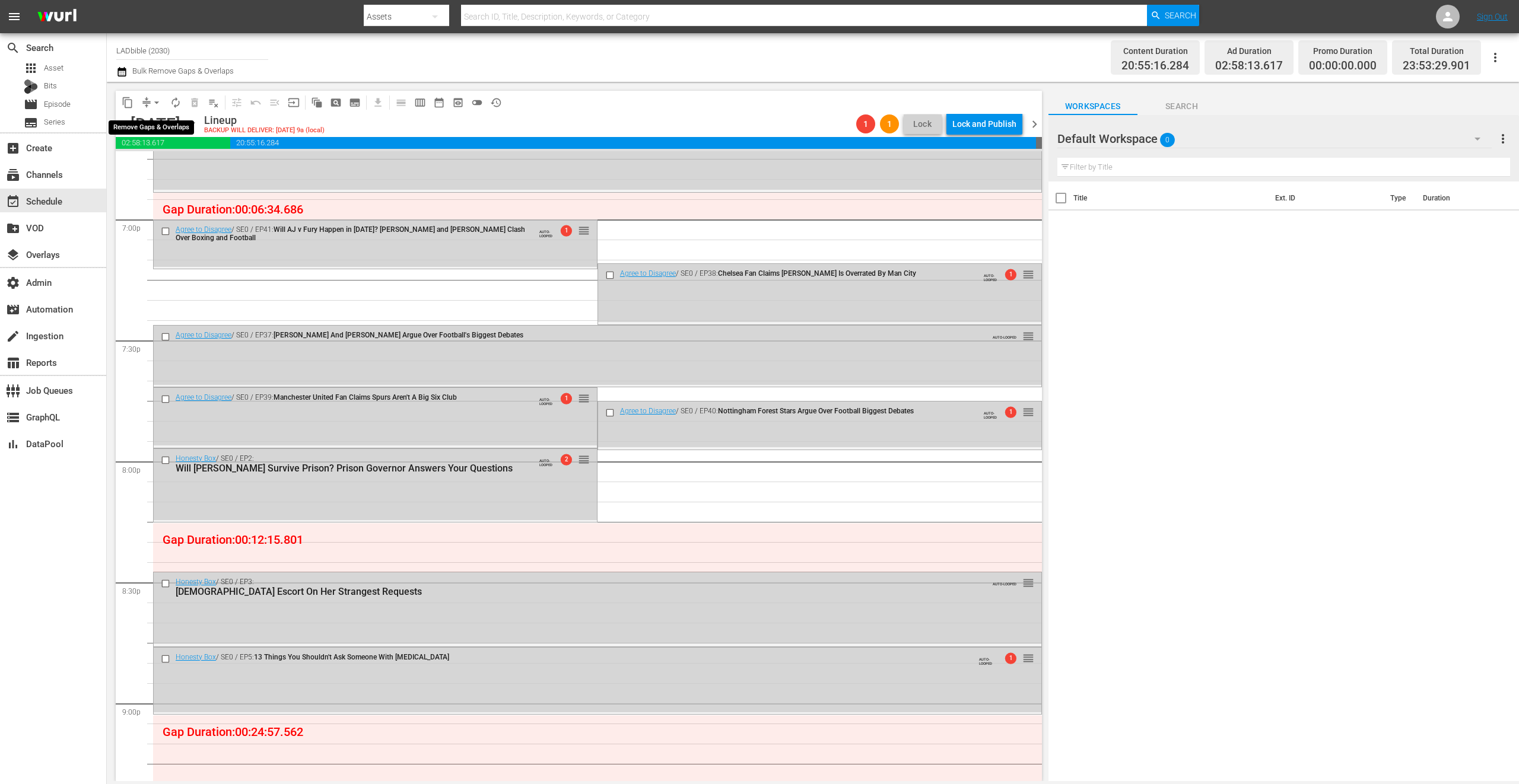
click at [152, 100] on span "arrow_drop_down" at bounding box center [156, 103] width 12 height 12
click at [173, 167] on li "Align to End of Previous Day" at bounding box center [158, 166] width 125 height 20
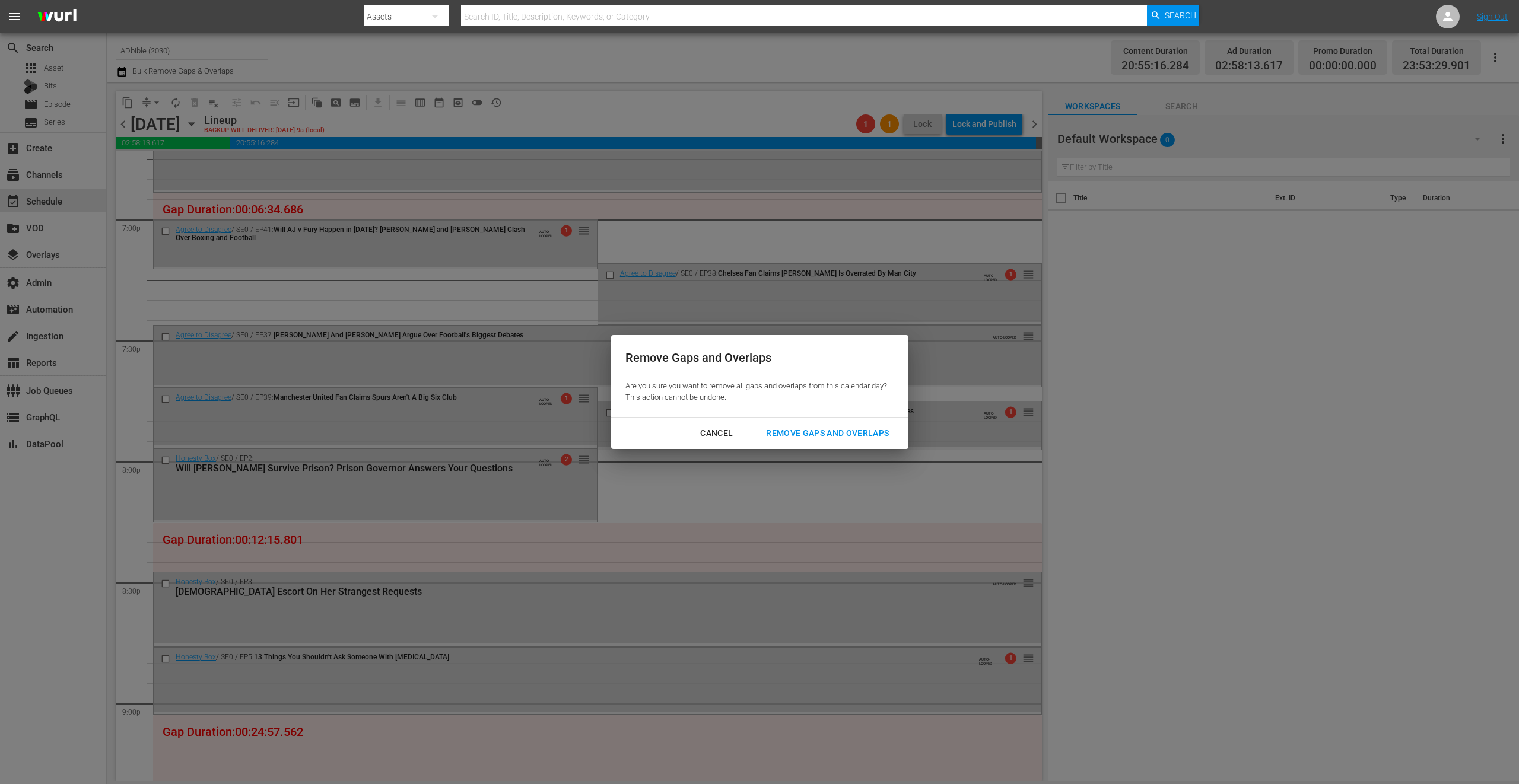
click at [814, 433] on div "Remove Gaps and Overlaps" at bounding box center [827, 433] width 142 height 15
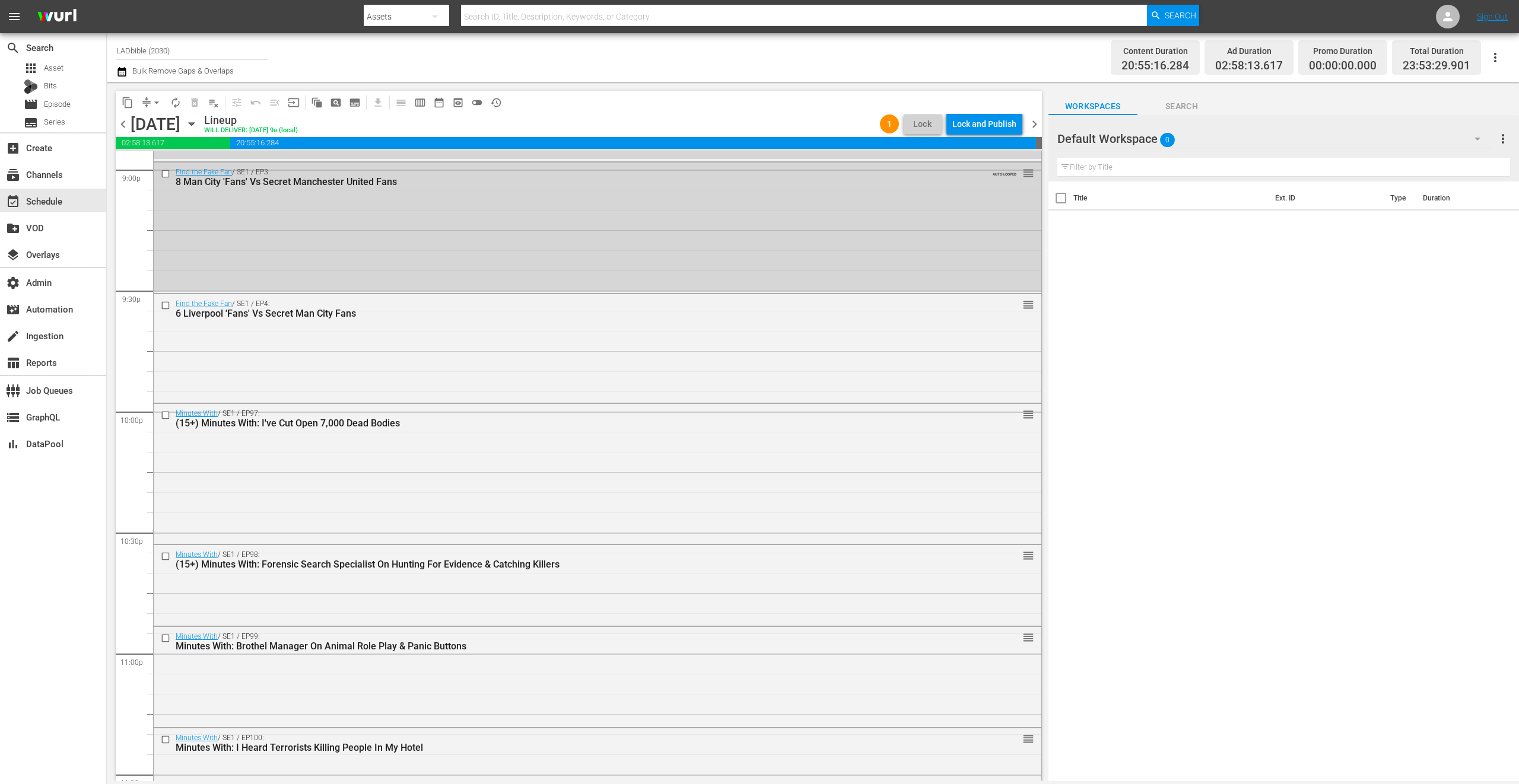
scroll to position [4975, 0]
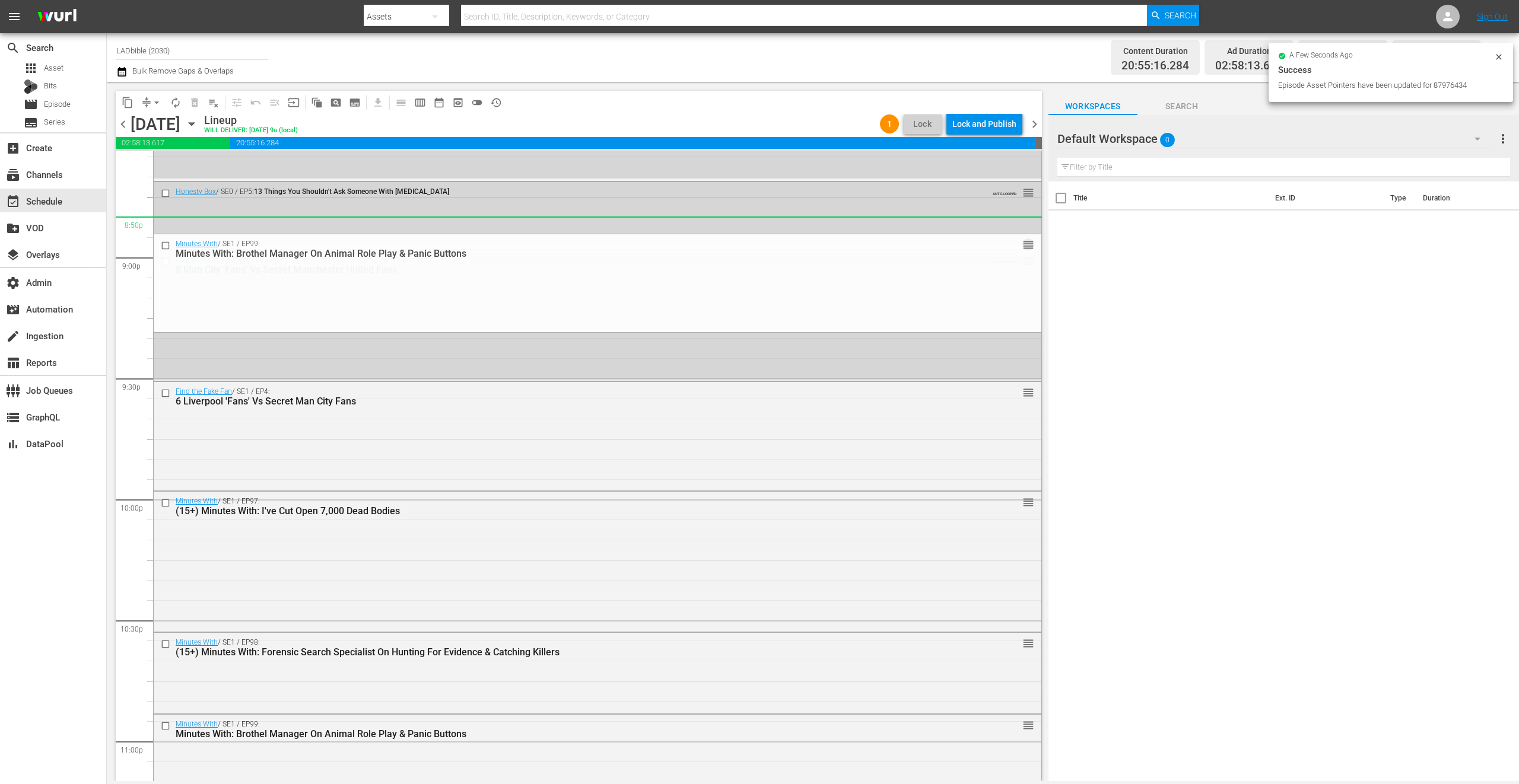
drag, startPoint x: 1016, startPoint y: 725, endPoint x: 883, endPoint y: 230, distance: 512.6
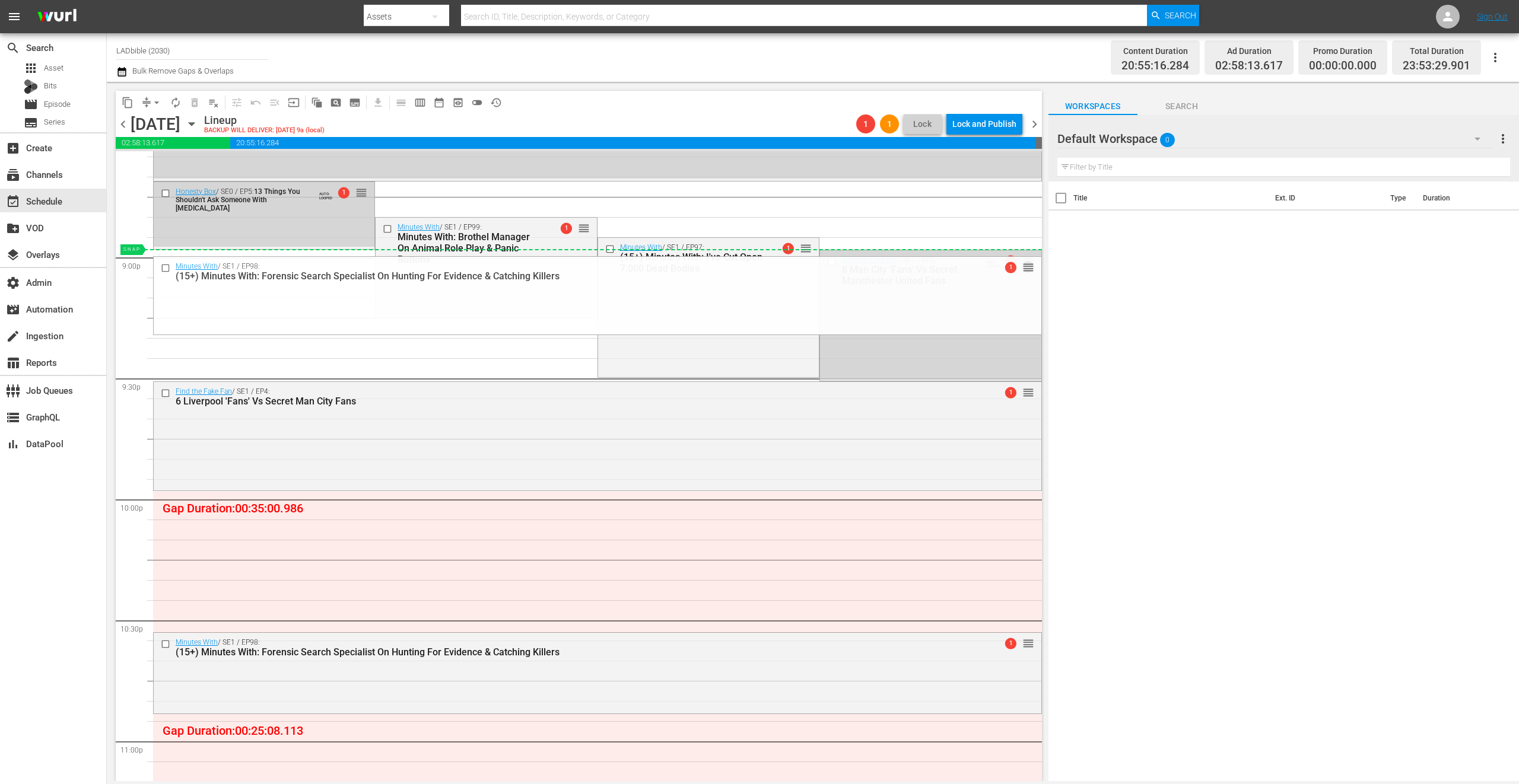
drag, startPoint x: 1016, startPoint y: 645, endPoint x: 866, endPoint y: 250, distance: 422.5
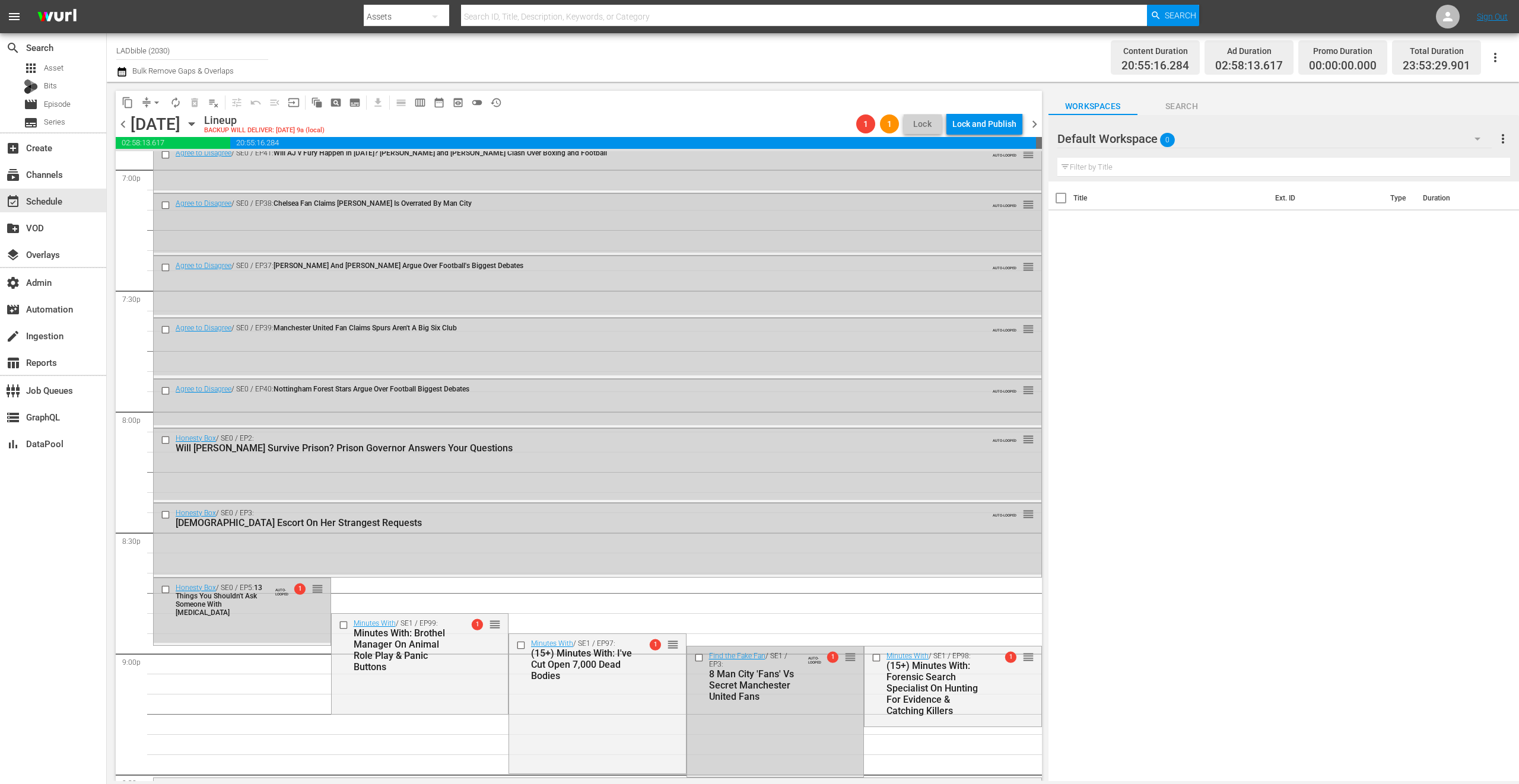
scroll to position [4674, 0]
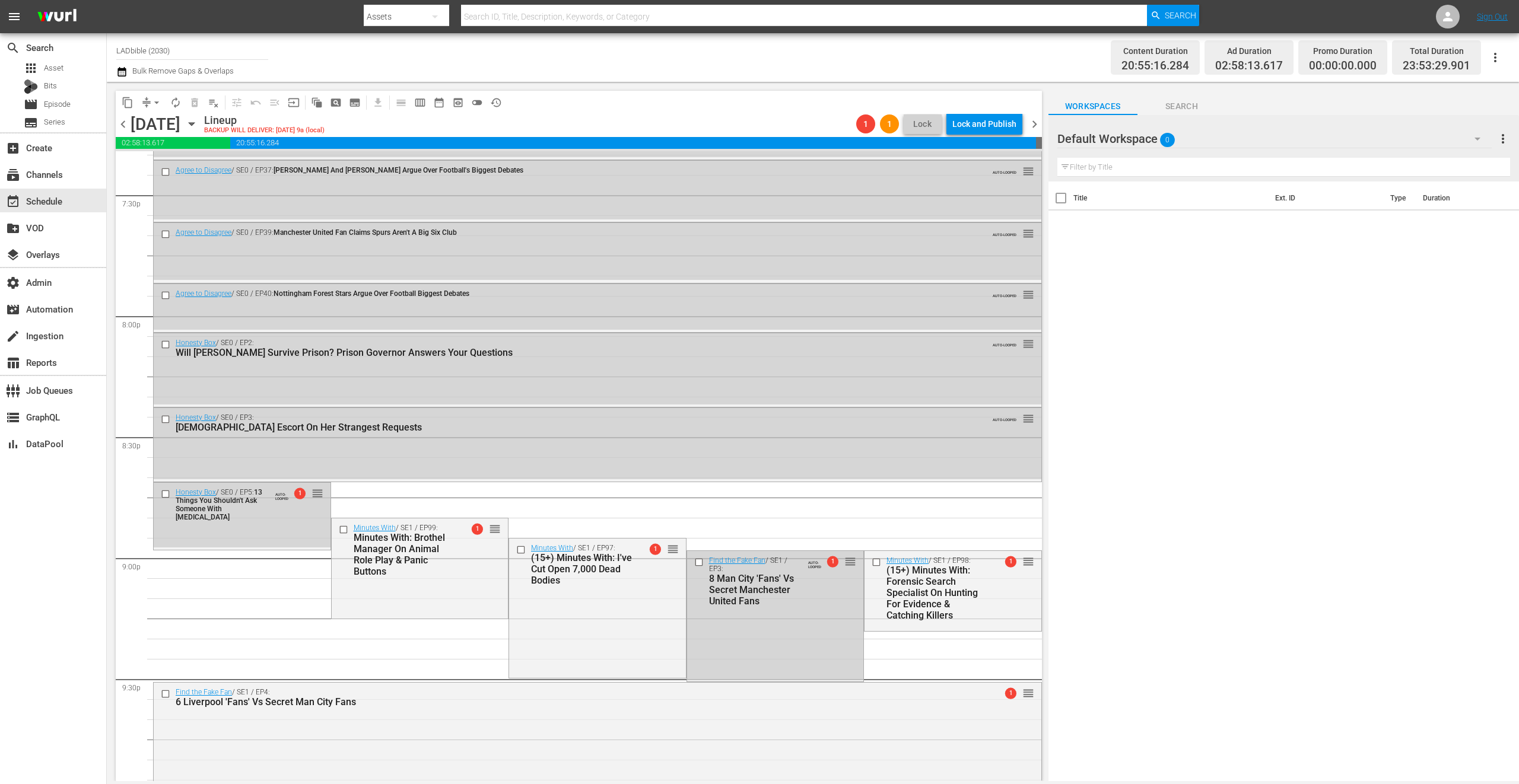
click at [147, 105] on button "arrow_drop_down" at bounding box center [157, 103] width 19 height 19
click at [190, 159] on li "Align to End of Previous Day" at bounding box center [158, 166] width 125 height 20
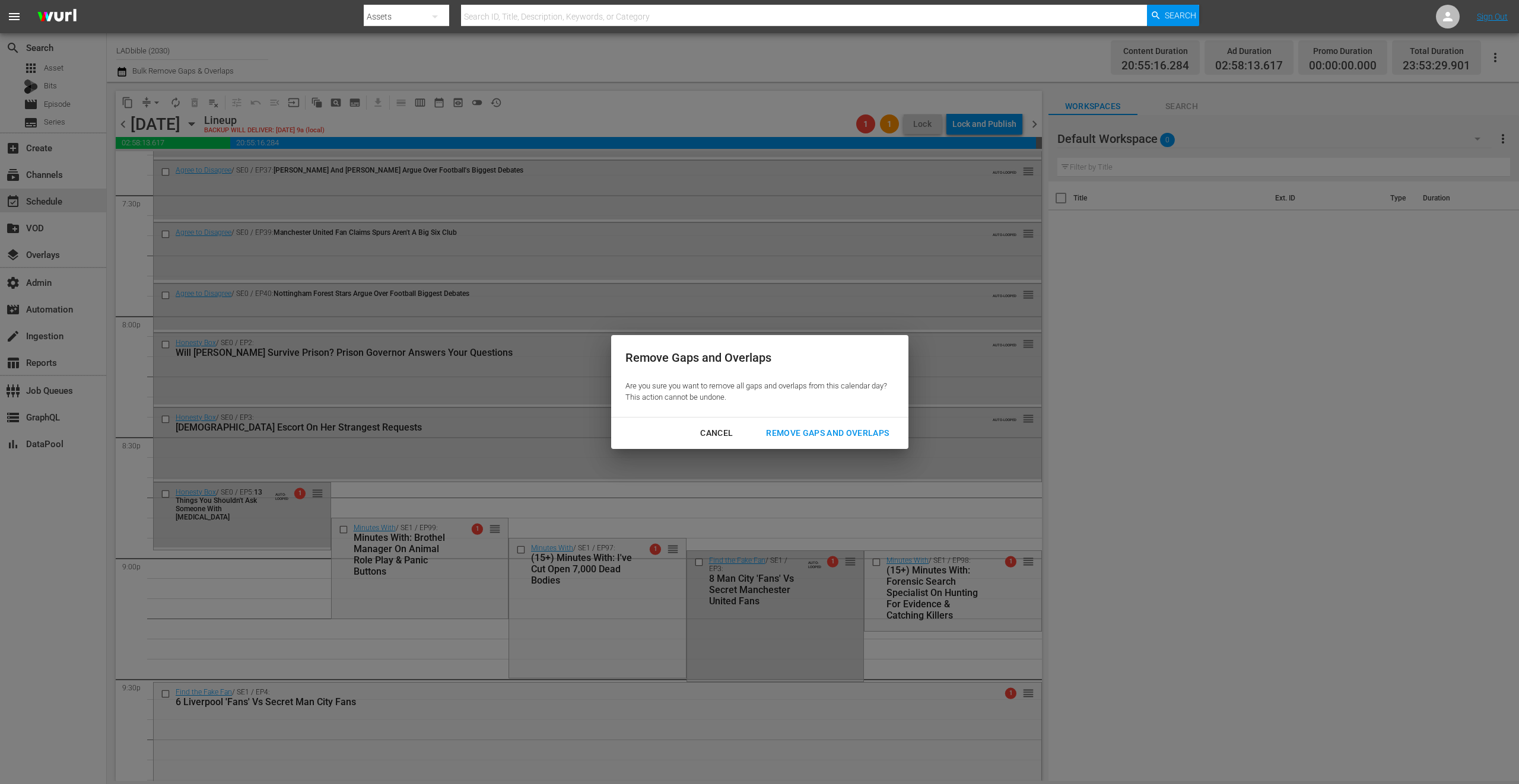
click at [859, 428] on div "Remove Gaps and Overlaps" at bounding box center [827, 433] width 142 height 15
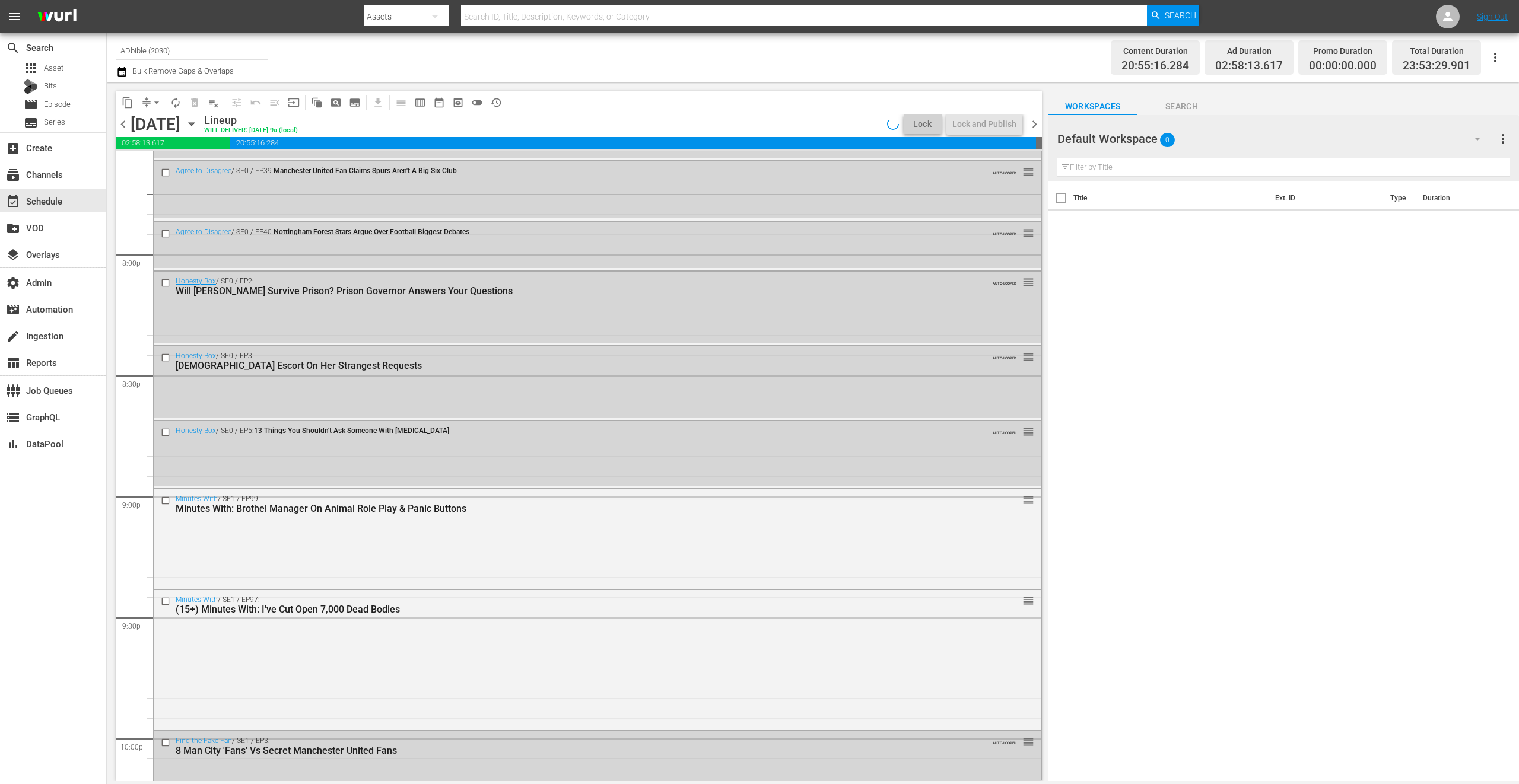
scroll to position [4907, 0]
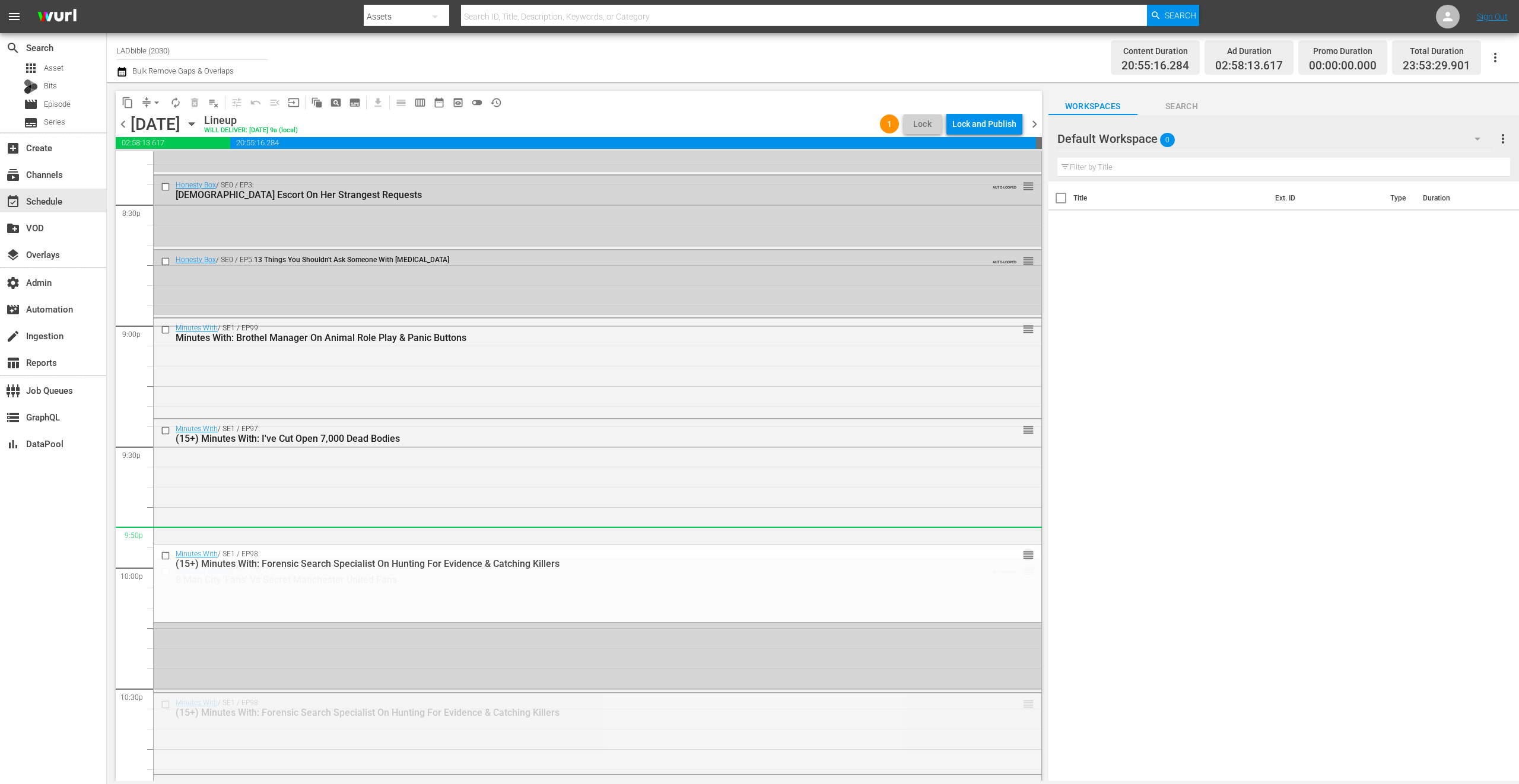
drag, startPoint x: 1017, startPoint y: 703, endPoint x: 953, endPoint y: 528, distance: 186.3
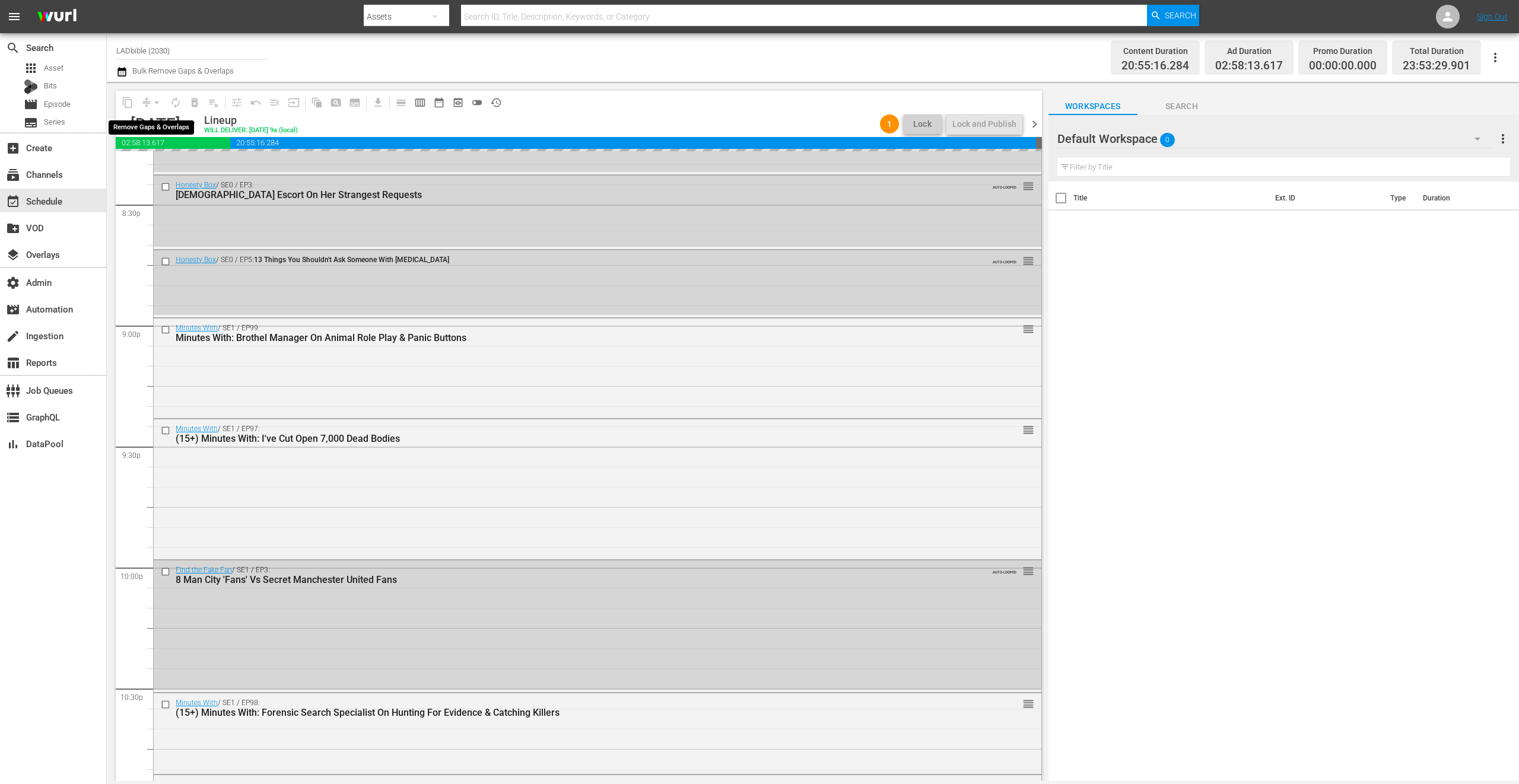
click at [151, 102] on div "arrow_drop_down" at bounding box center [157, 103] width 19 height 19
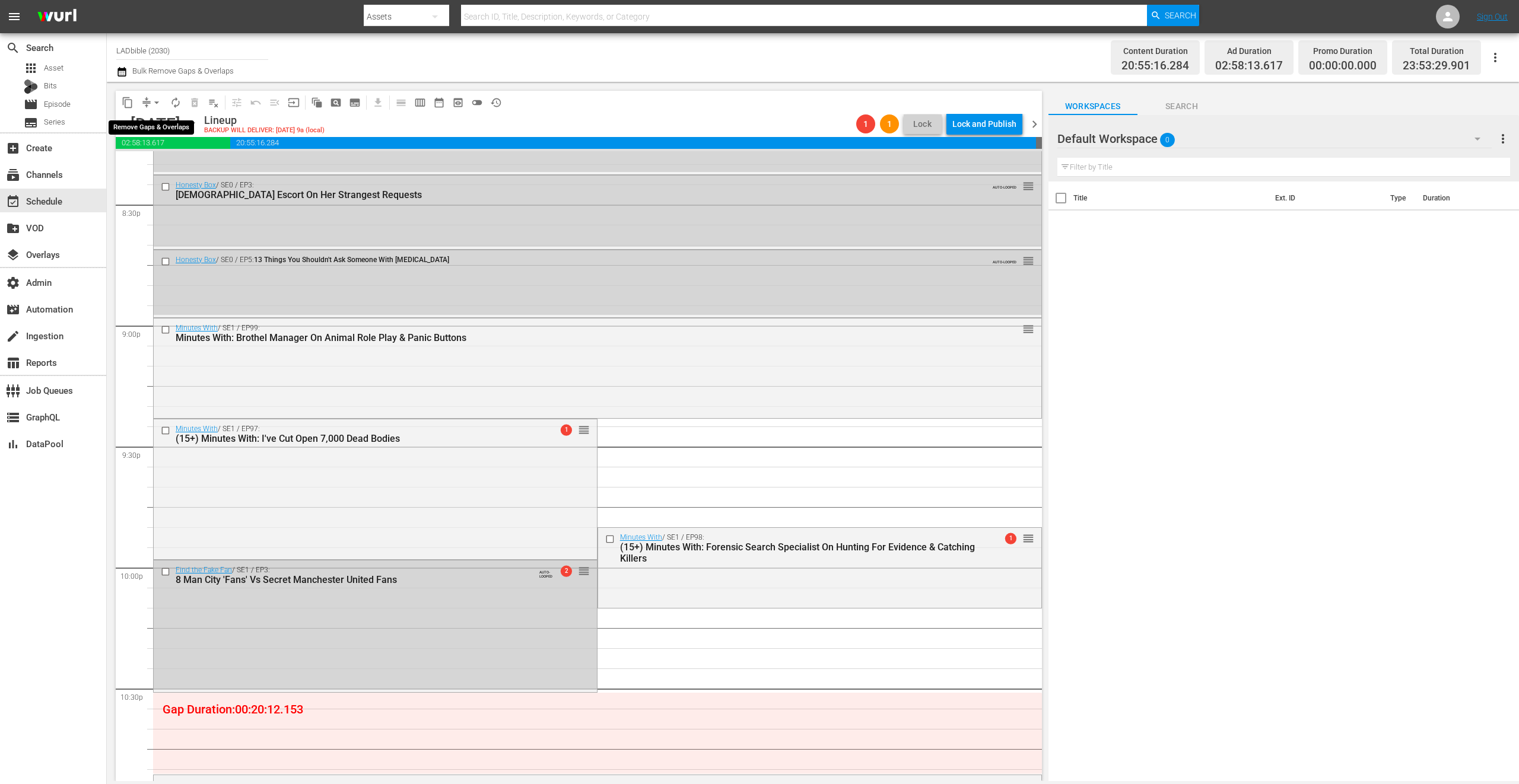
click at [147, 101] on button "arrow_drop_down" at bounding box center [157, 103] width 19 height 19
click at [183, 165] on li "Align to End of Previous Day" at bounding box center [158, 166] width 125 height 20
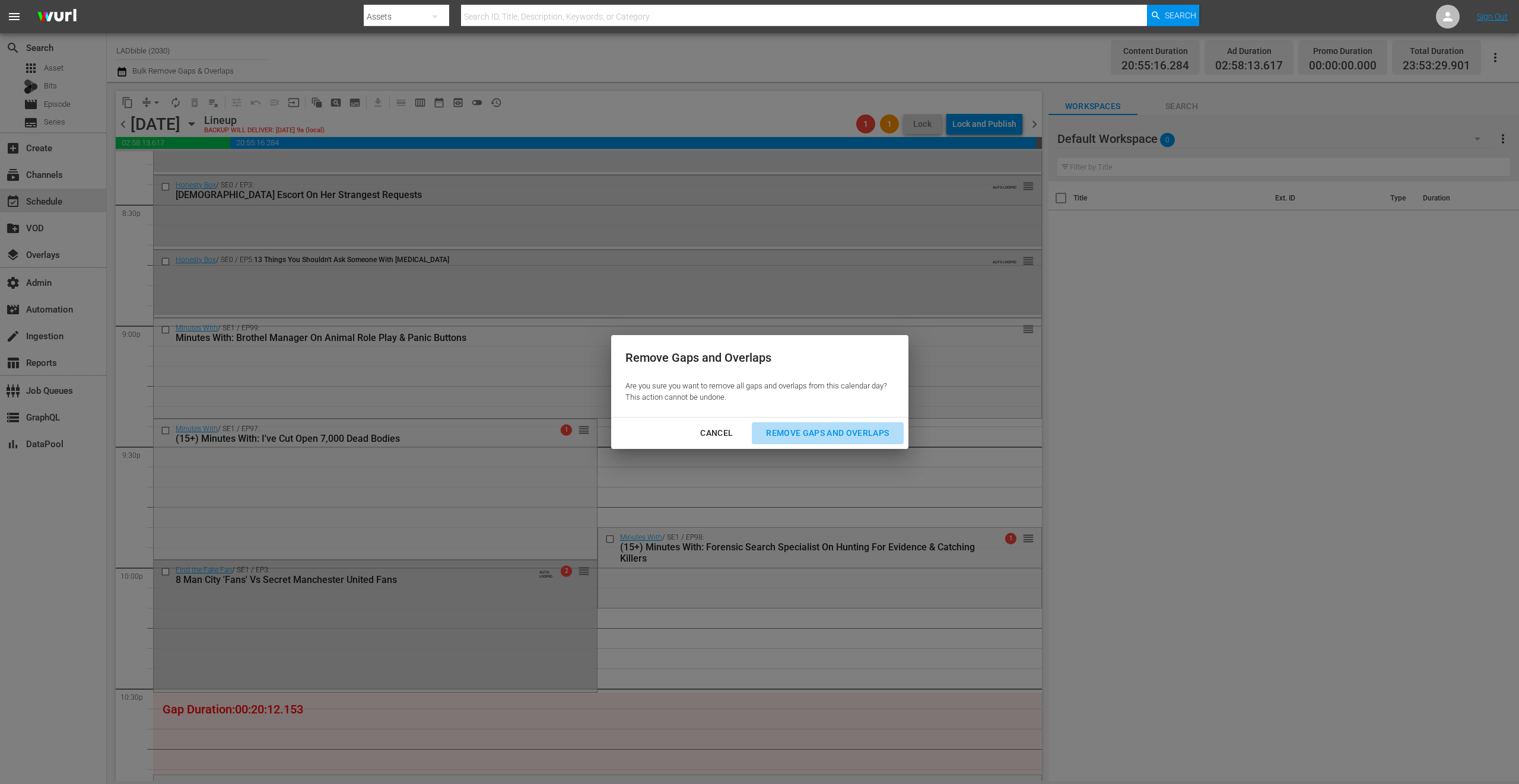
click at [830, 431] on div "Remove Gaps and Overlaps" at bounding box center [827, 433] width 142 height 15
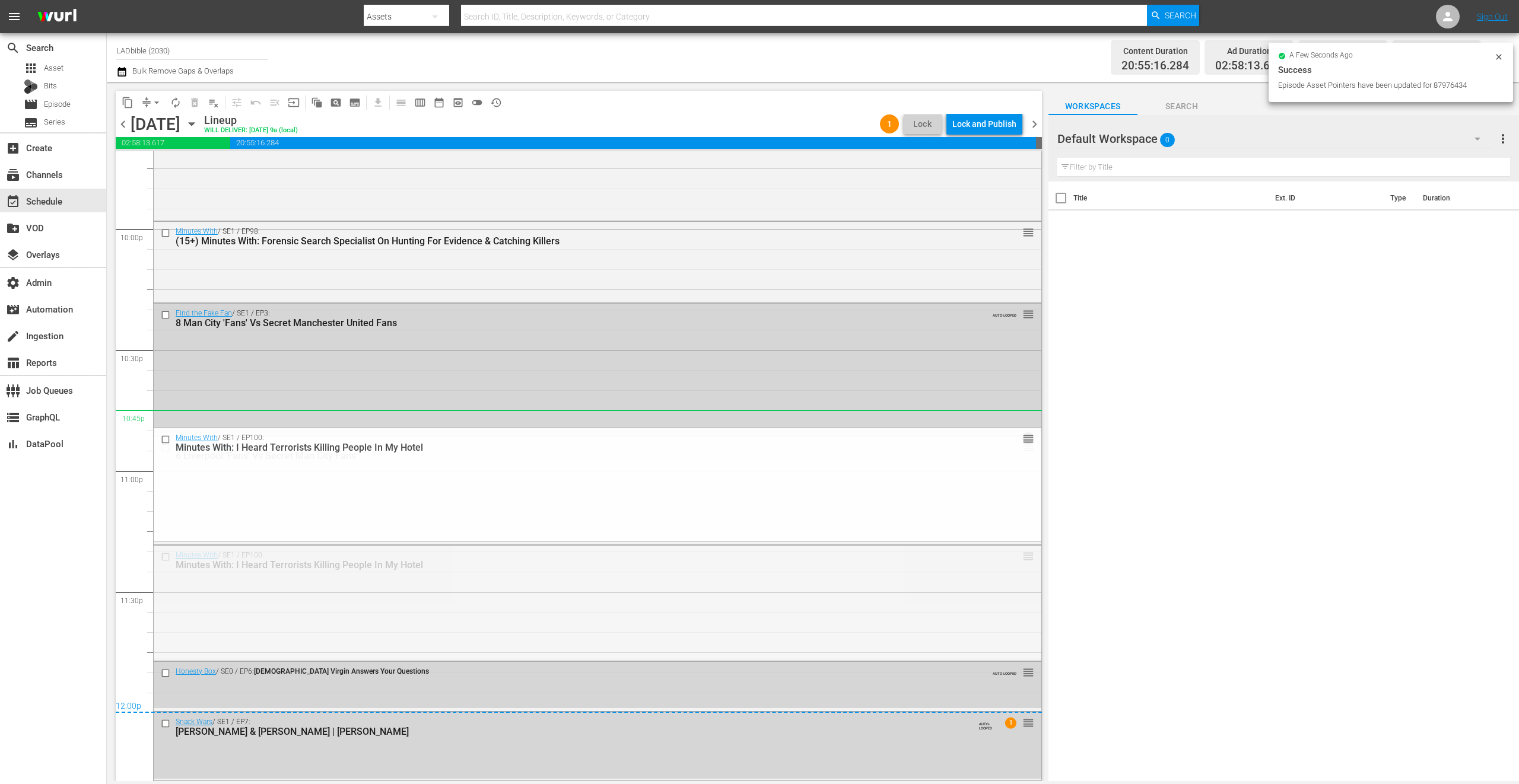
scroll to position [4982, 0]
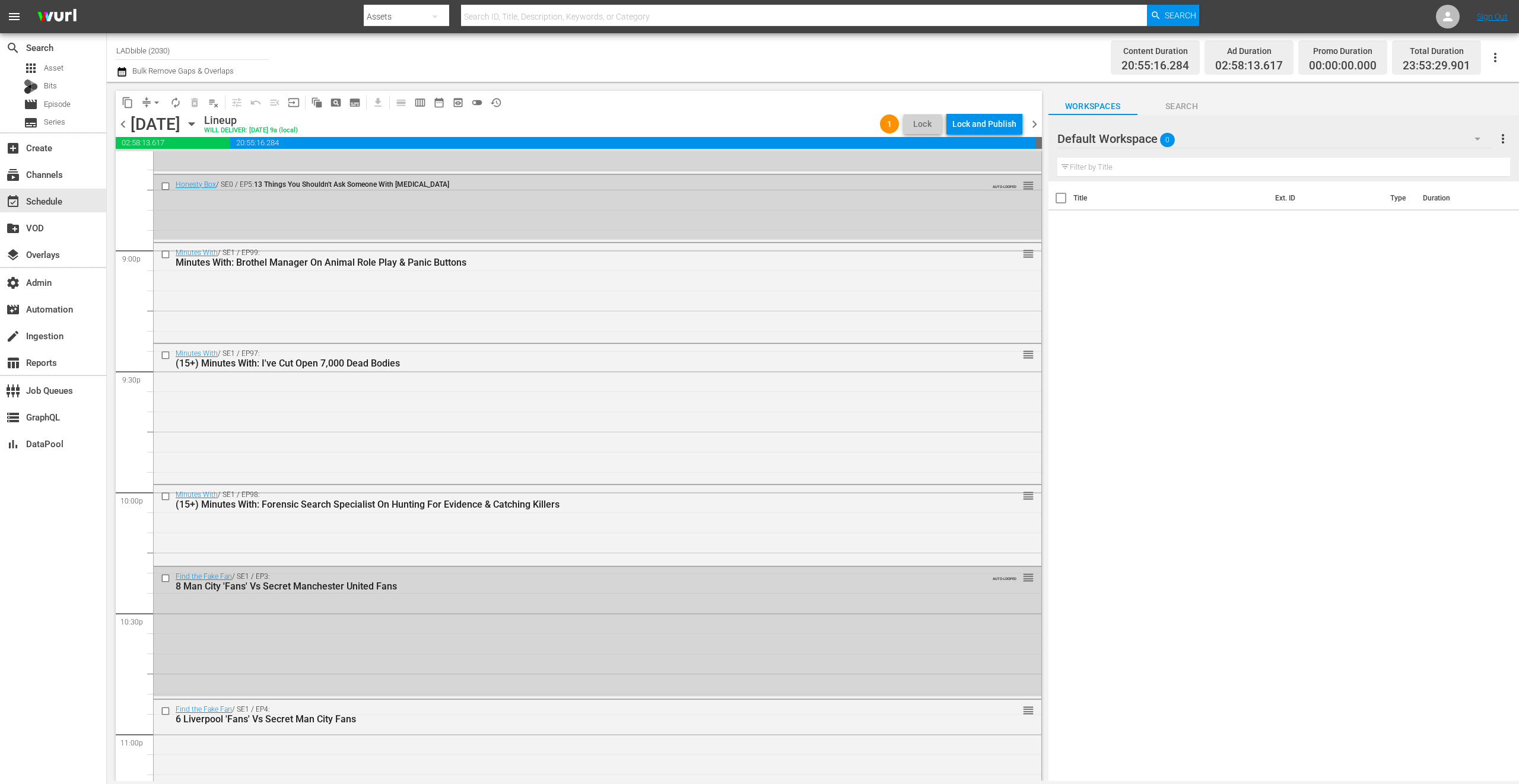
drag, startPoint x: 1014, startPoint y: 555, endPoint x: 838, endPoint y: 529, distance: 177.9
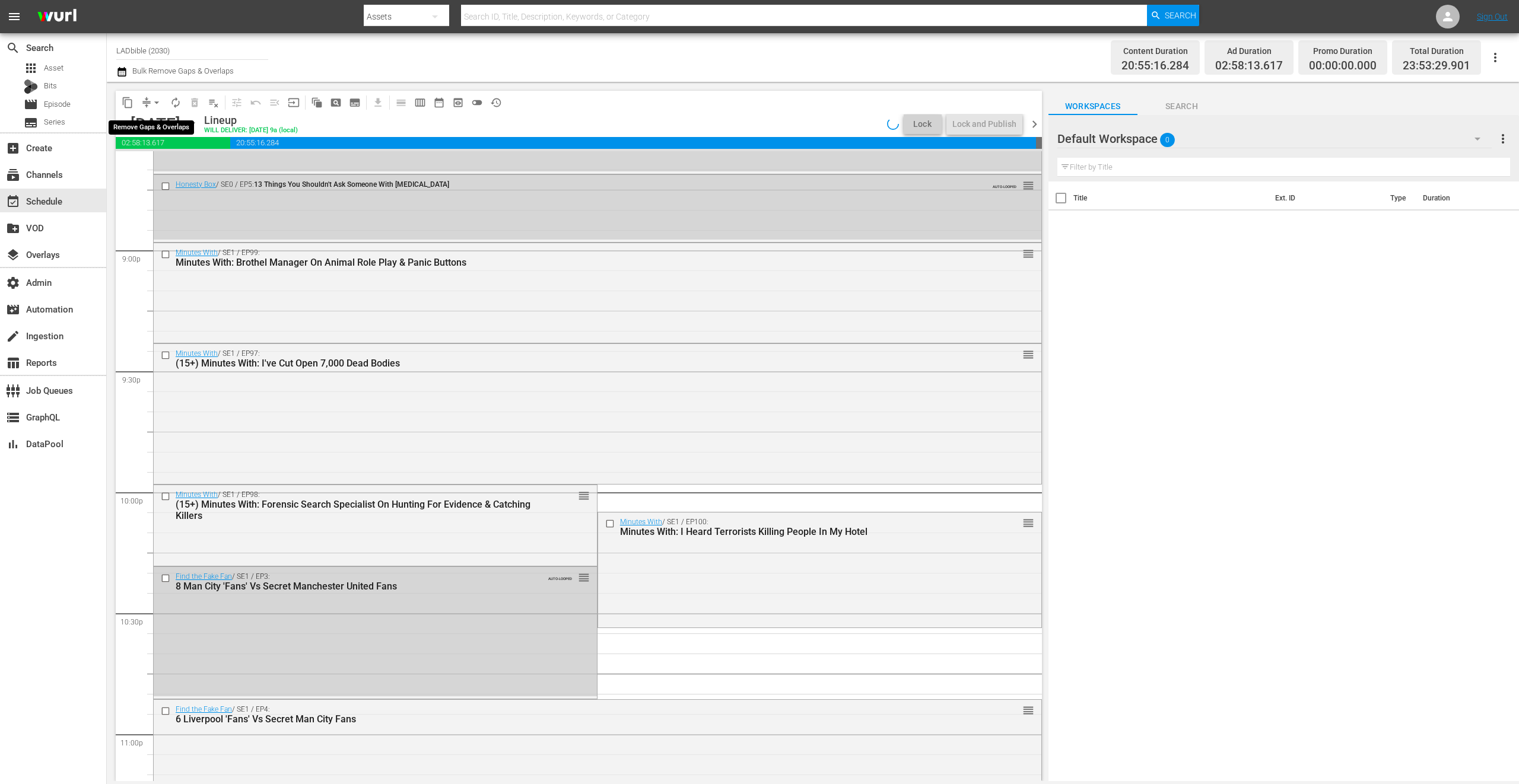
click at [151, 101] on span "arrow_drop_down" at bounding box center [156, 103] width 12 height 12
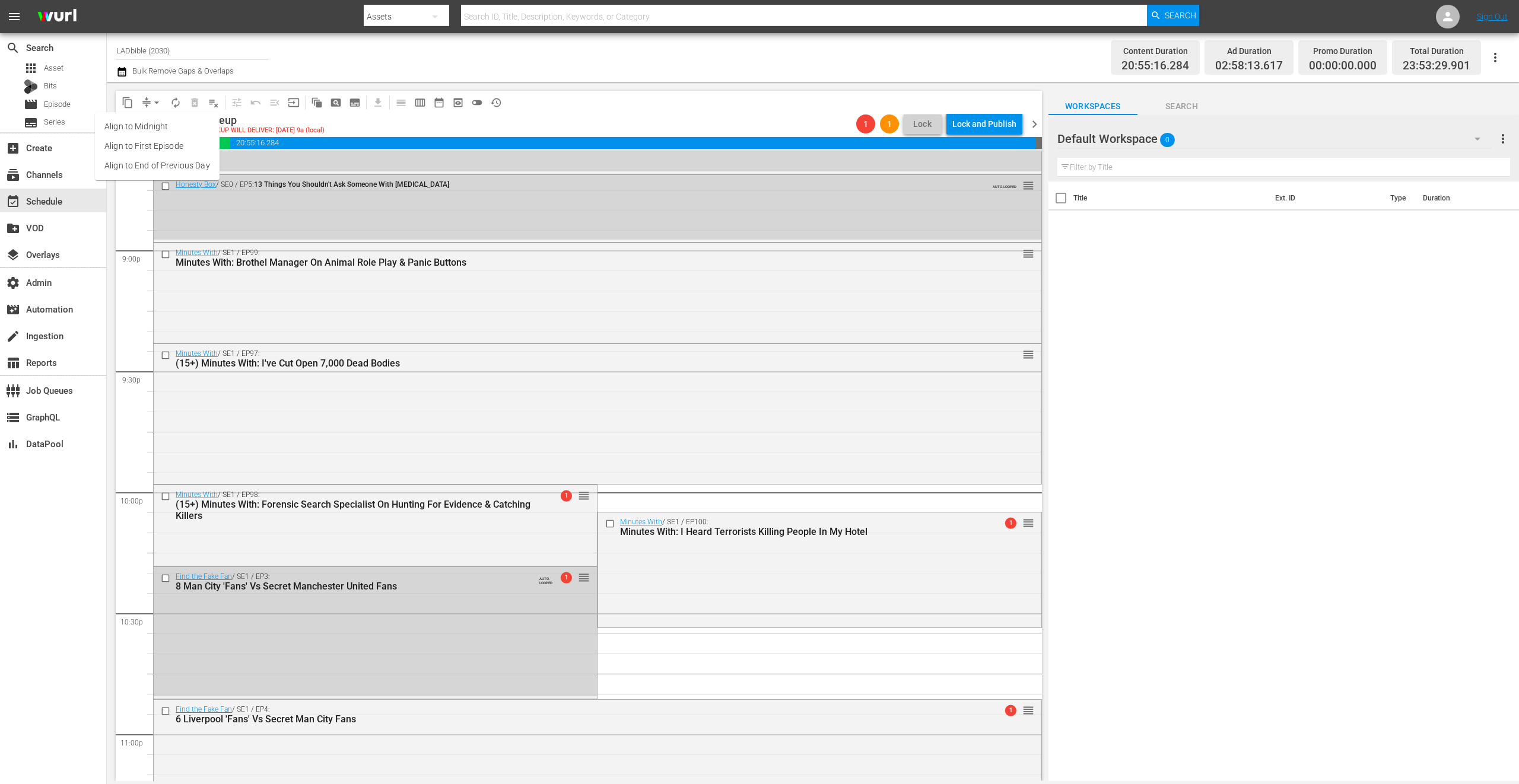
click at [190, 174] on li "Align to End of Previous Day" at bounding box center [158, 166] width 125 height 20
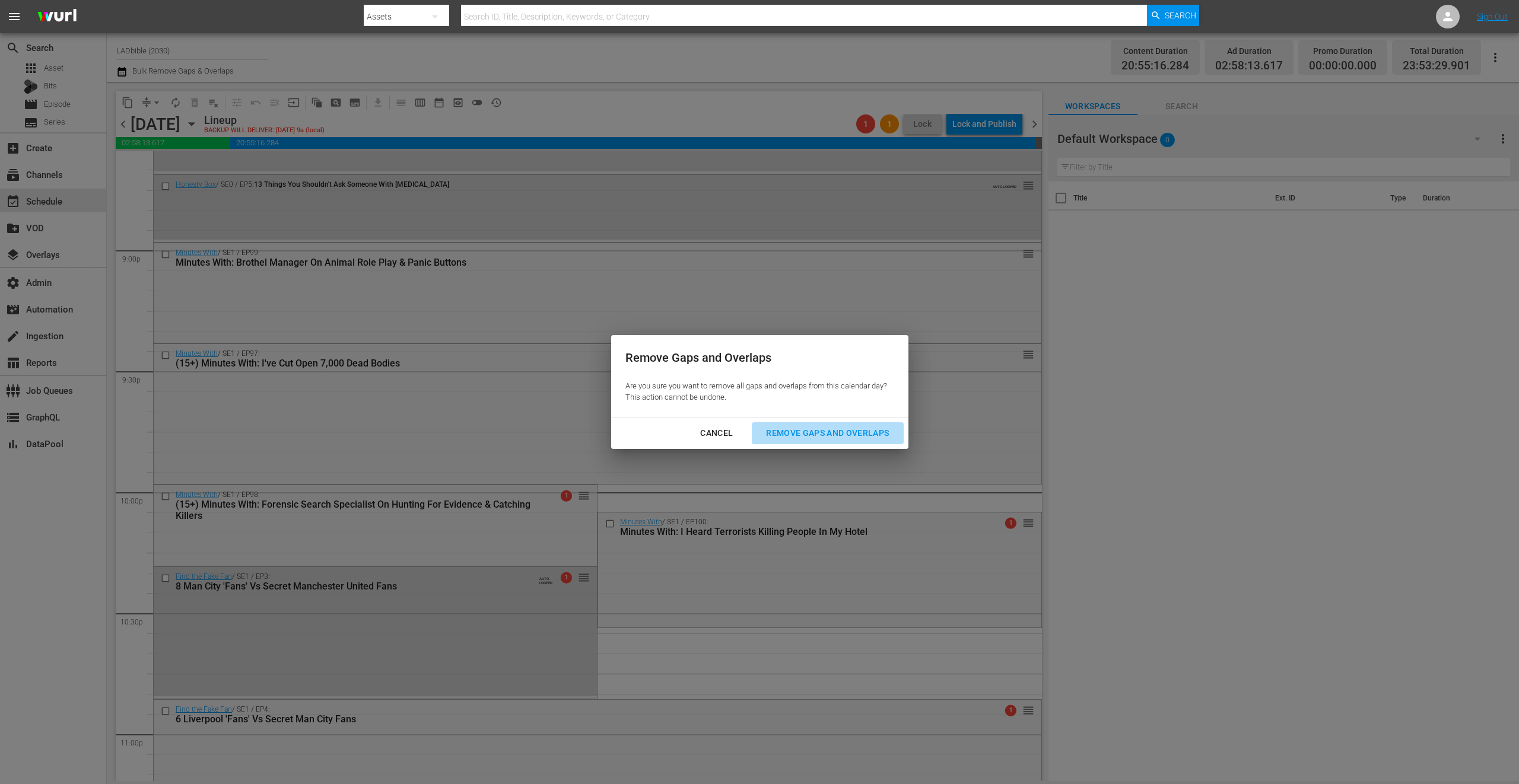
click at [842, 437] on div "Remove Gaps and Overlaps" at bounding box center [827, 433] width 142 height 15
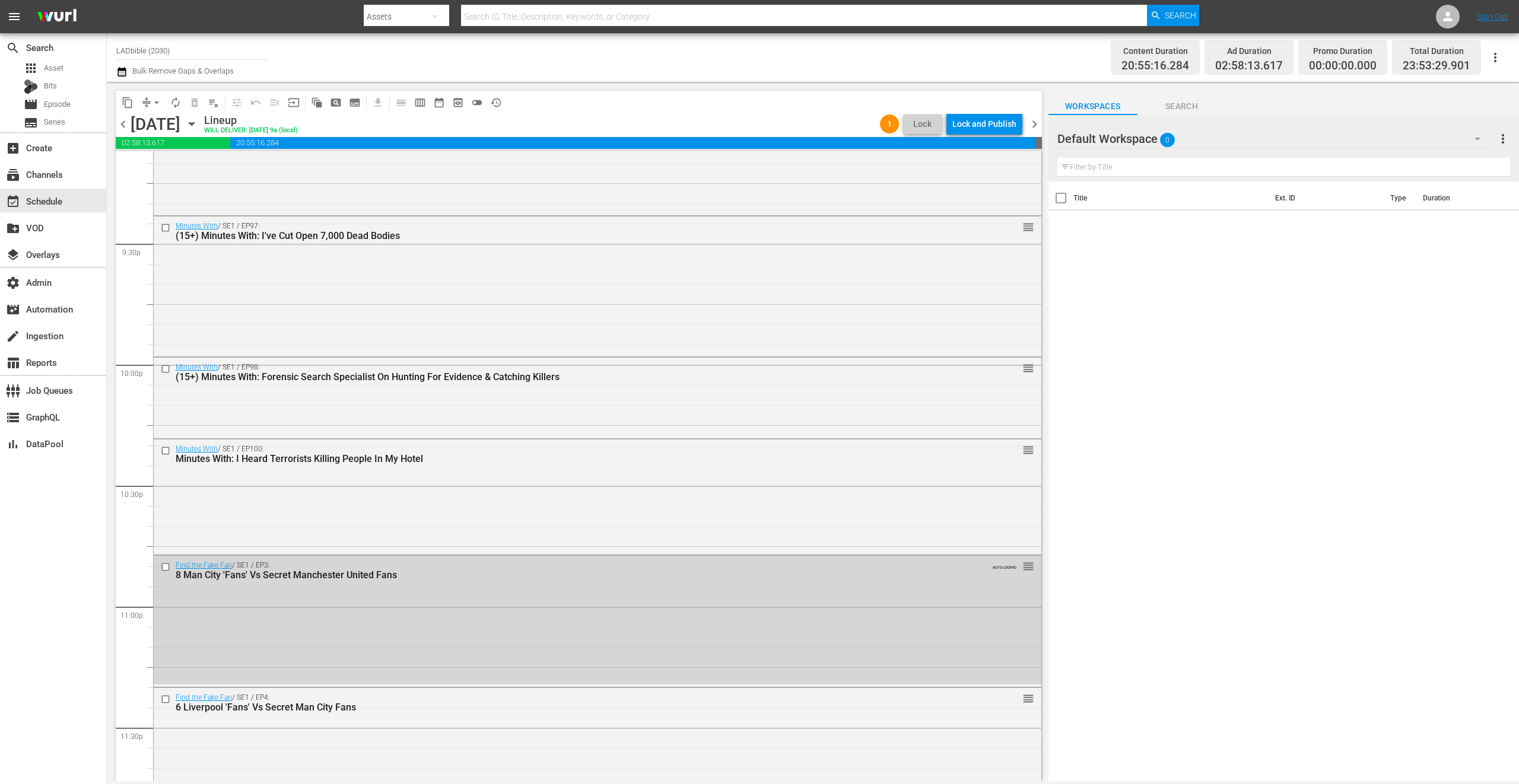
scroll to position [5246, 0]
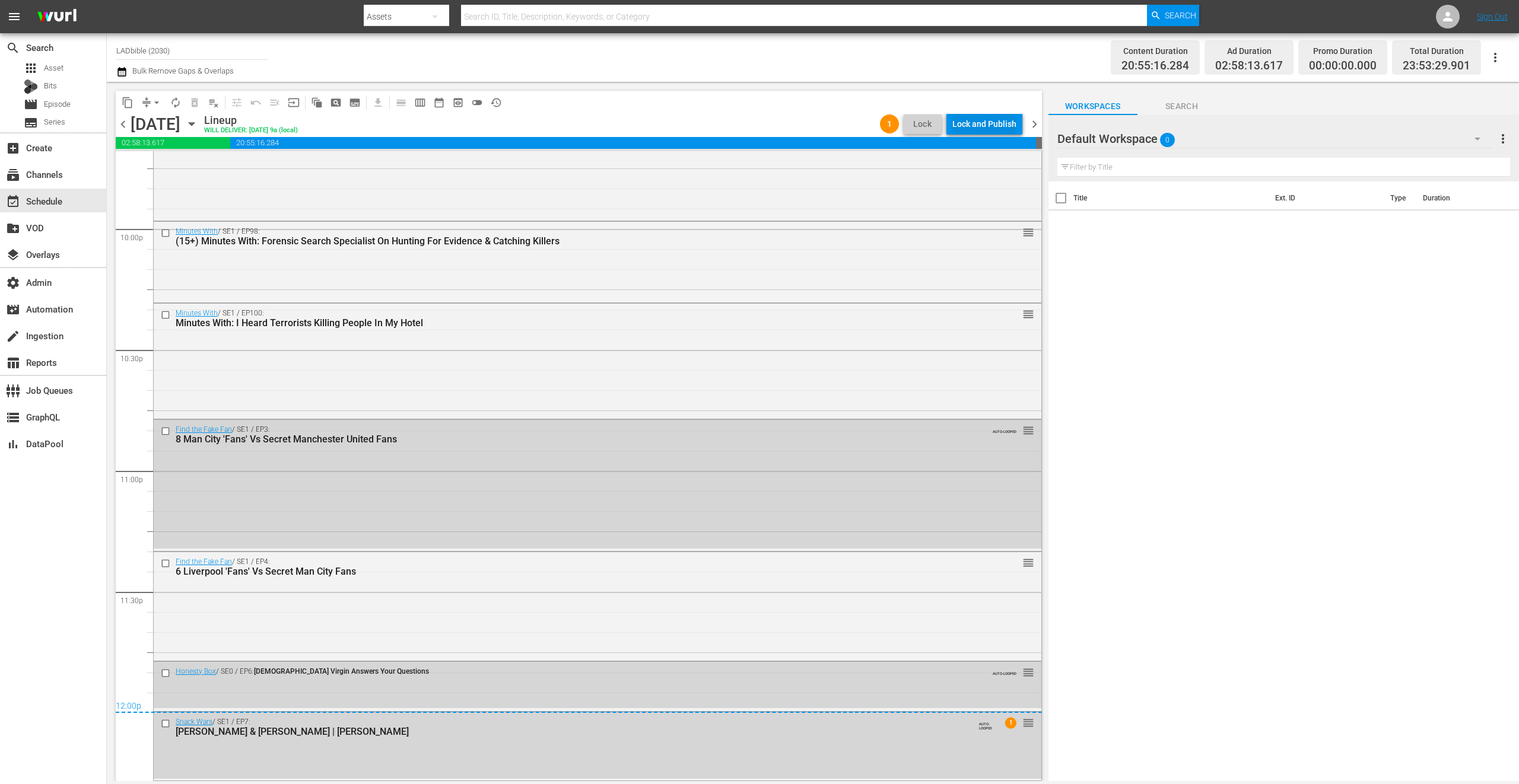
click at [990, 127] on div "Lock and Publish" at bounding box center [985, 124] width 64 height 21
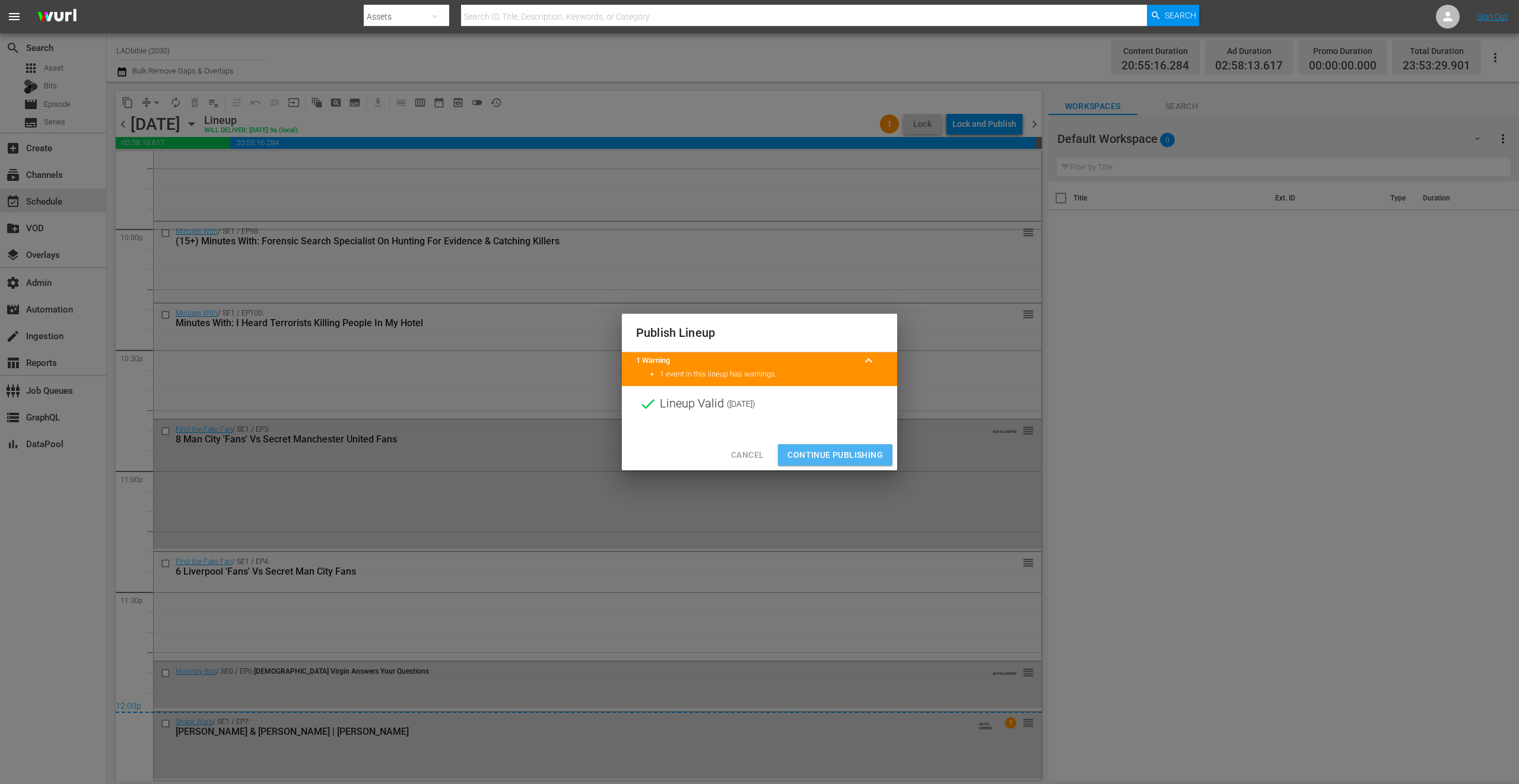
click at [851, 460] on span "Continue Publishing" at bounding box center [835, 455] width 96 height 15
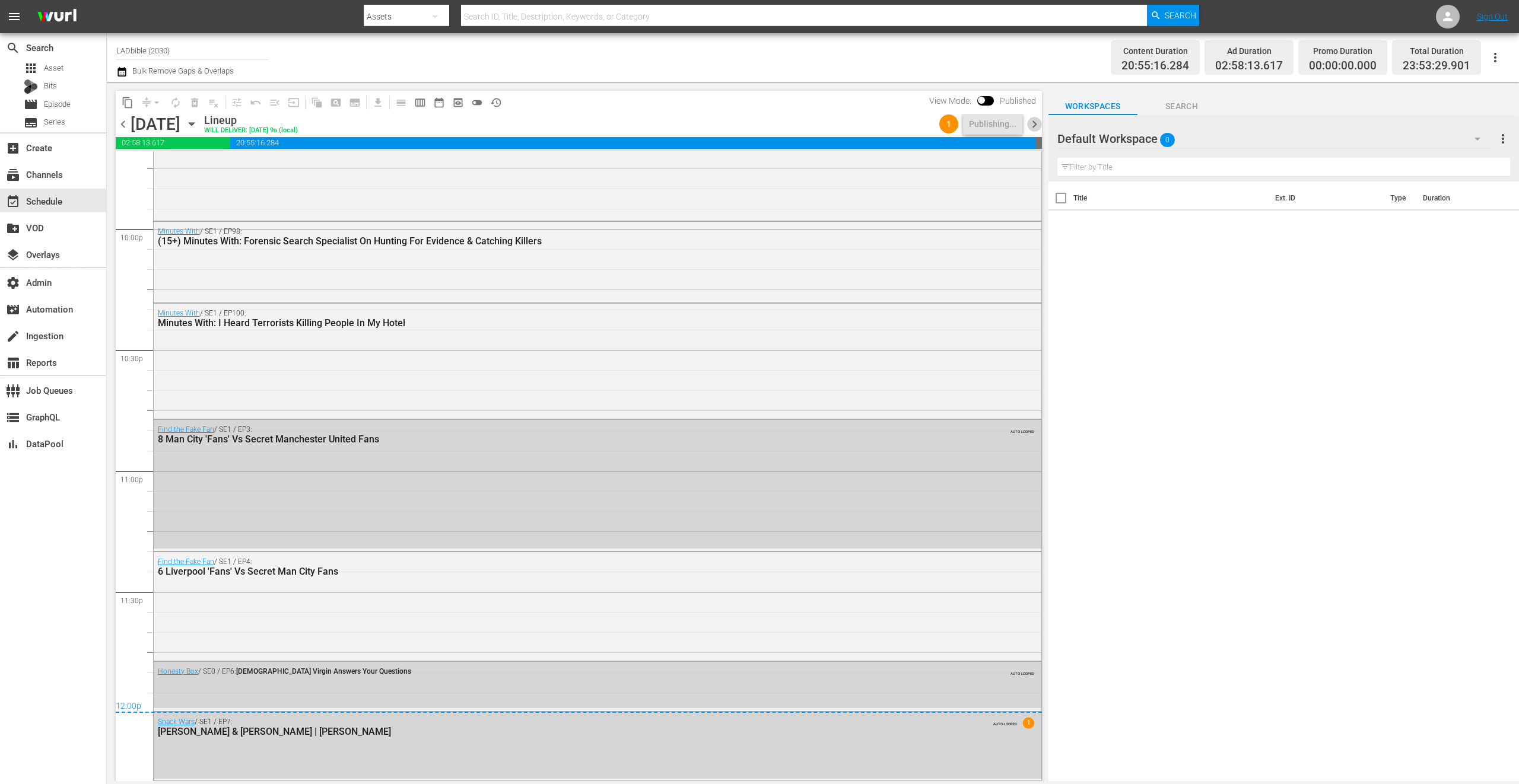
click at [1033, 125] on span "chevron_right" at bounding box center [1035, 125] width 15 height 15
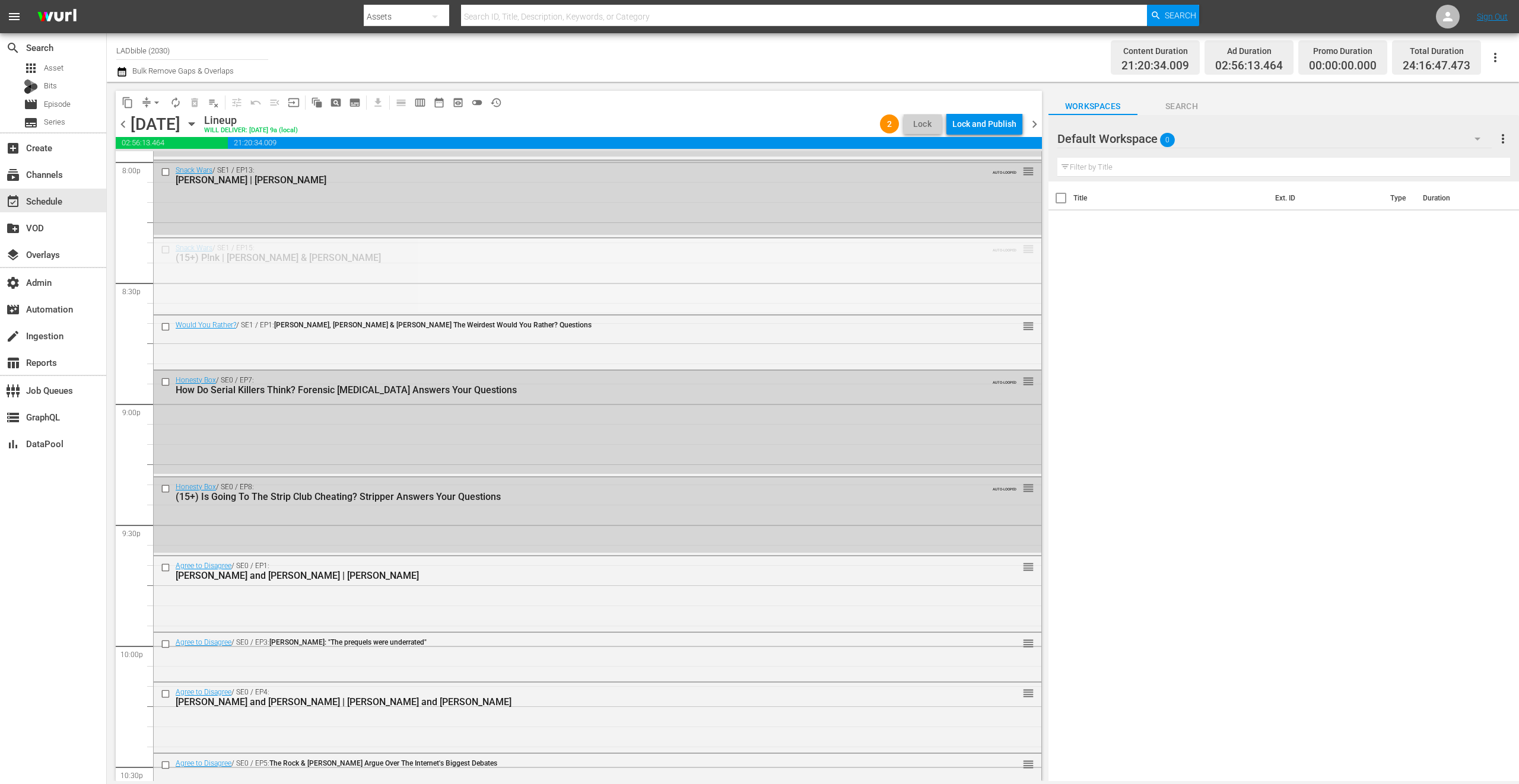
scroll to position [5314, 0]
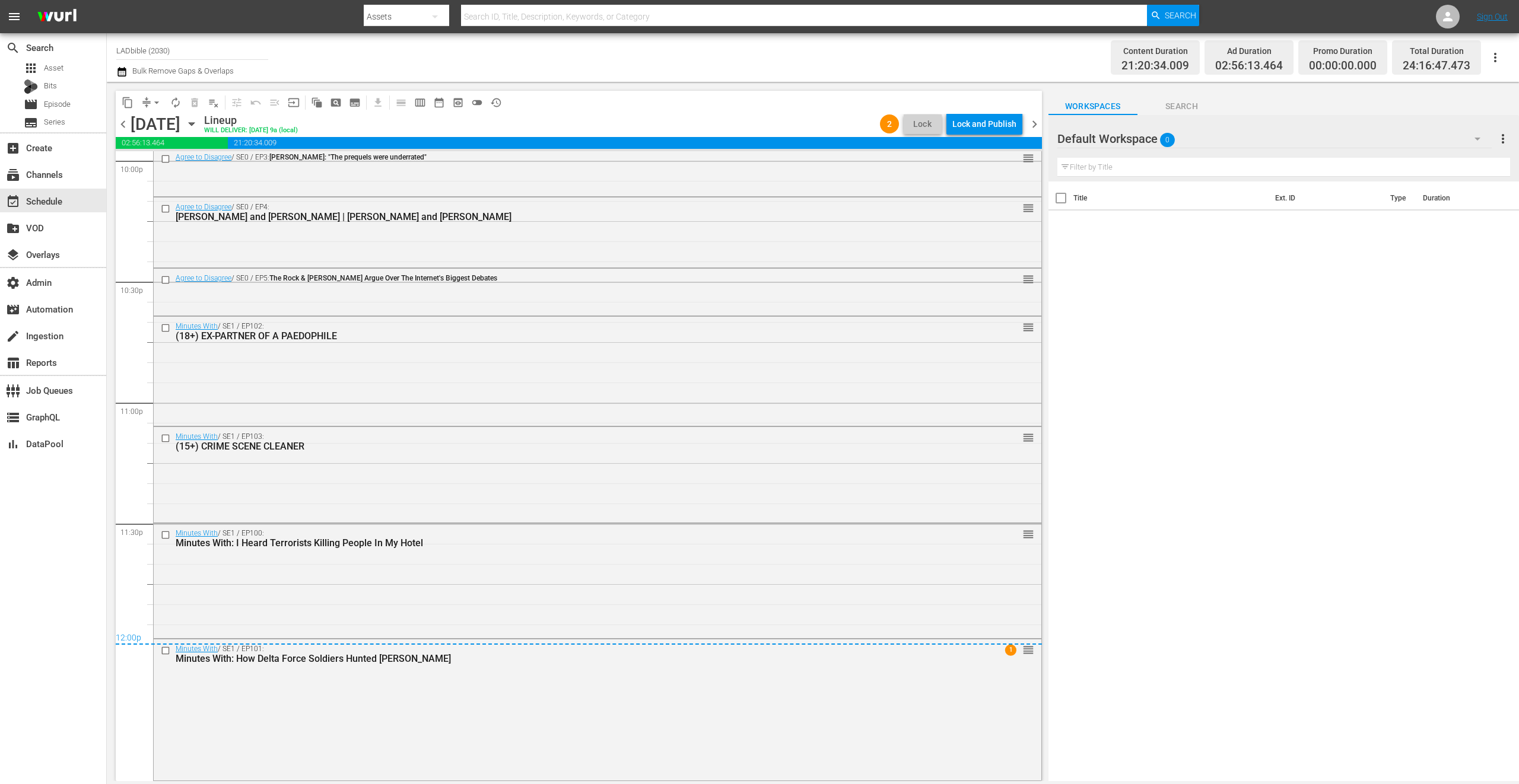
drag, startPoint x: 1014, startPoint y: 248, endPoint x: 936, endPoint y: 469, distance: 234.4
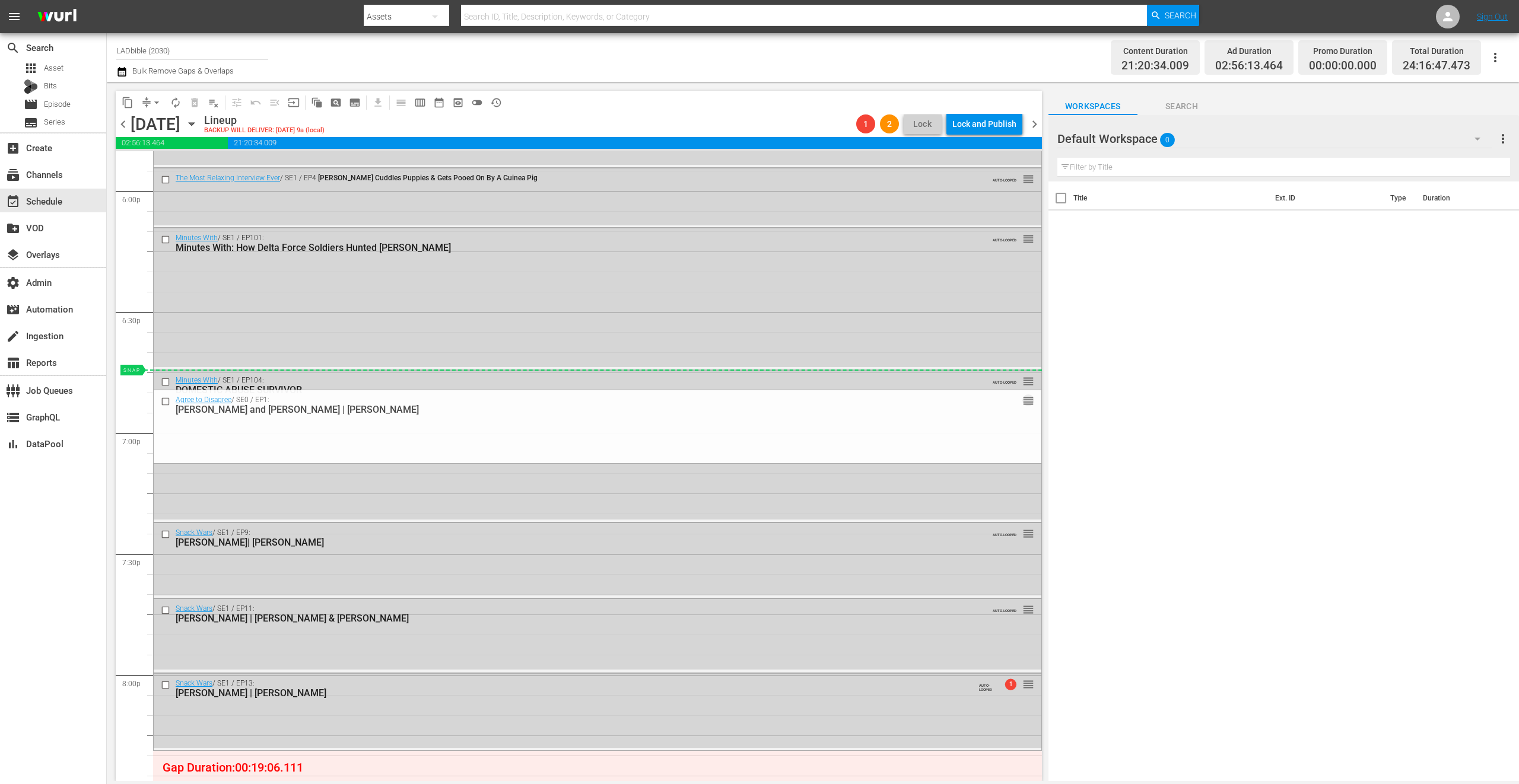
scroll to position [4152, 0]
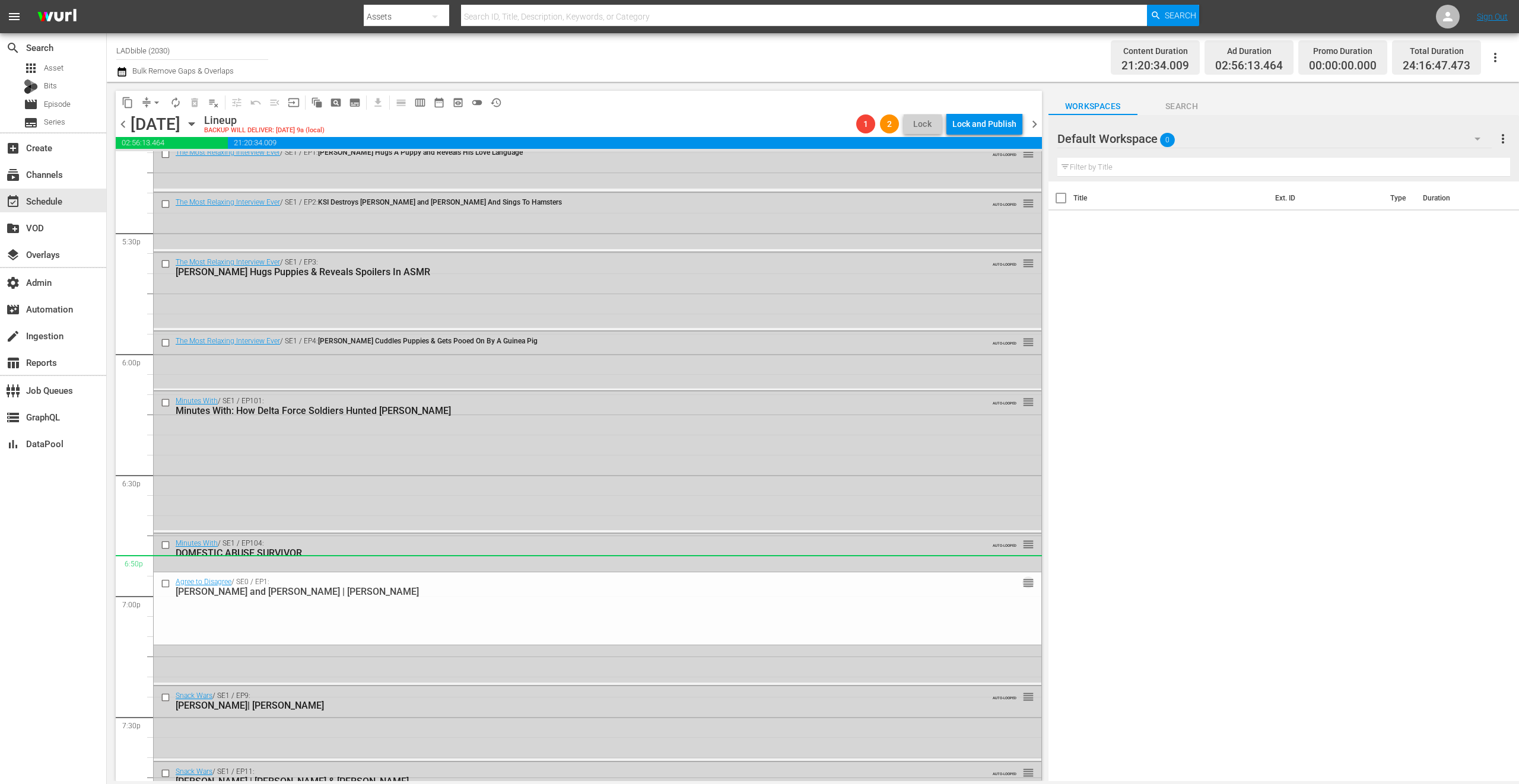
drag, startPoint x: 1016, startPoint y: 537, endPoint x: 957, endPoint y: 565, distance: 65.3
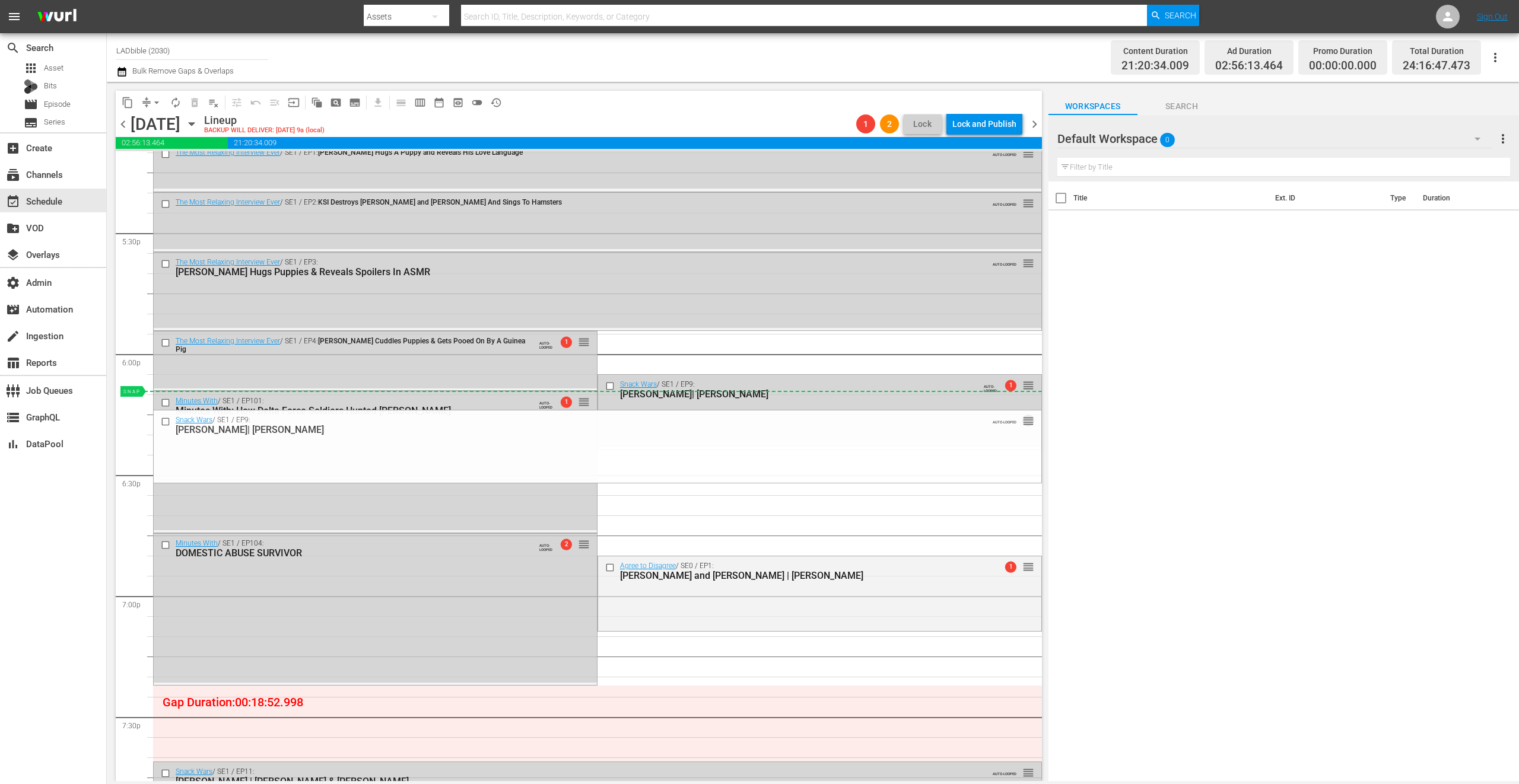
drag, startPoint x: 1017, startPoint y: 695, endPoint x: 876, endPoint y: 404, distance: 323.4
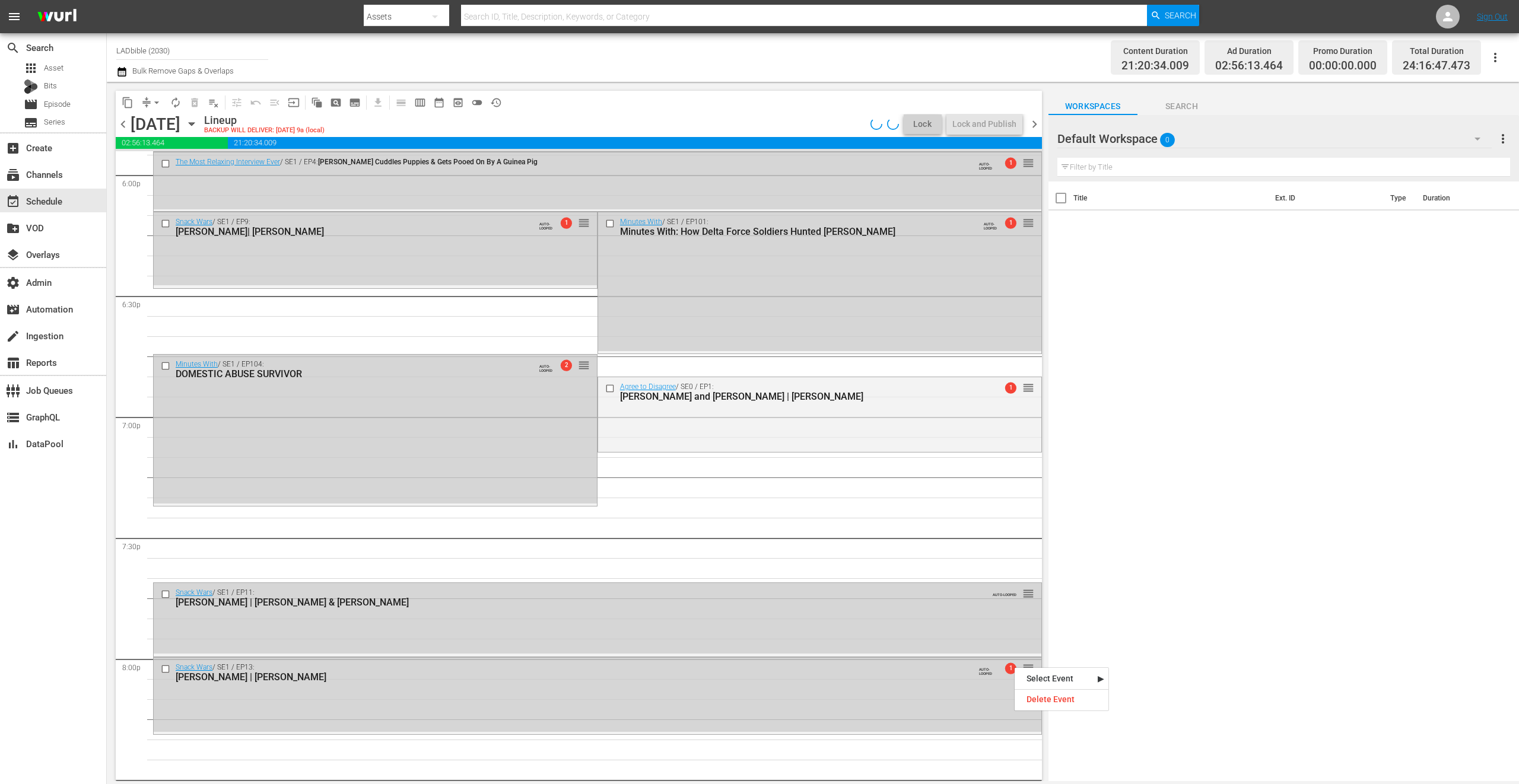
scroll to position [4281, 0]
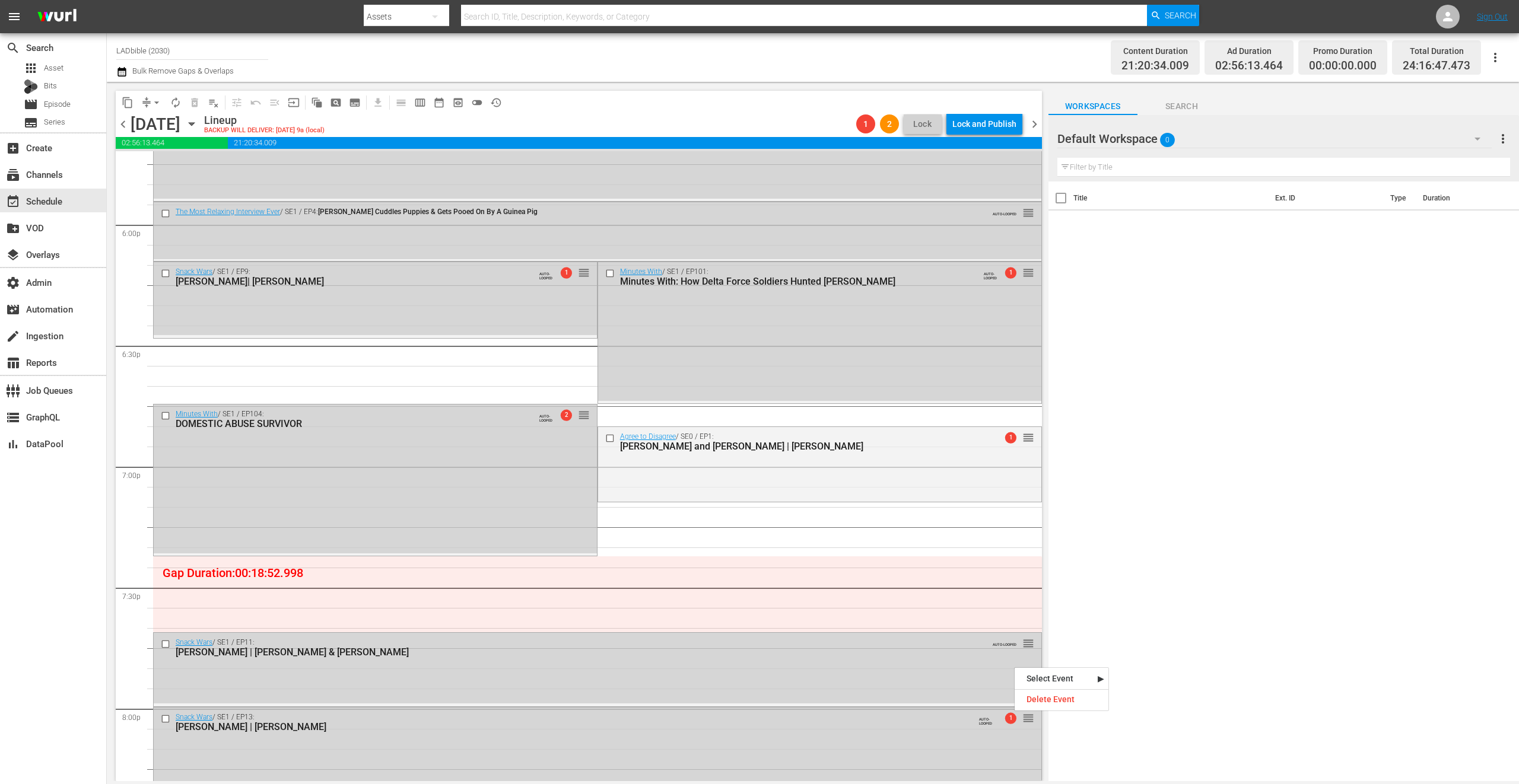
drag, startPoint x: 982, startPoint y: 540, endPoint x: 869, endPoint y: 298, distance: 267.1
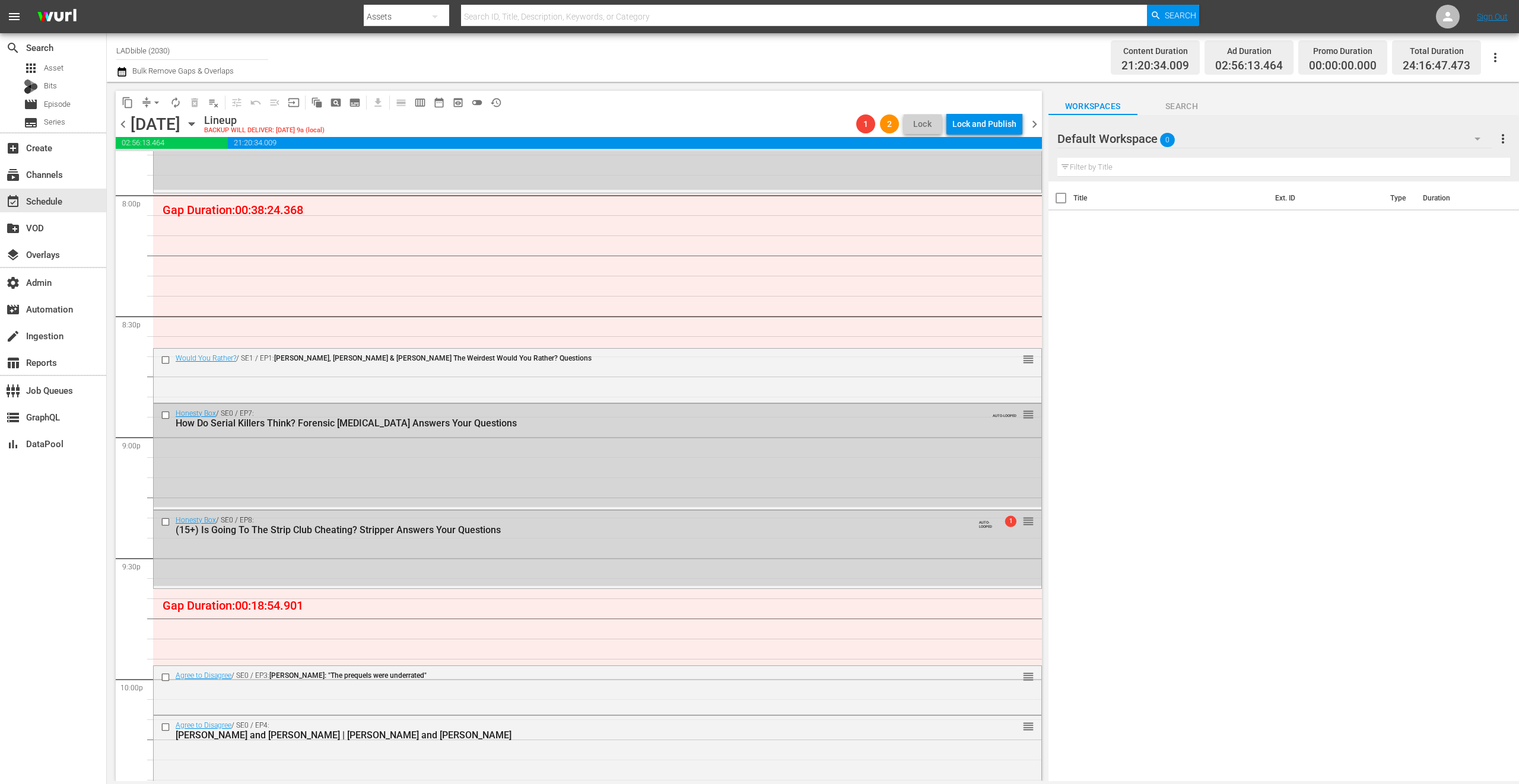
scroll to position [4883, 0]
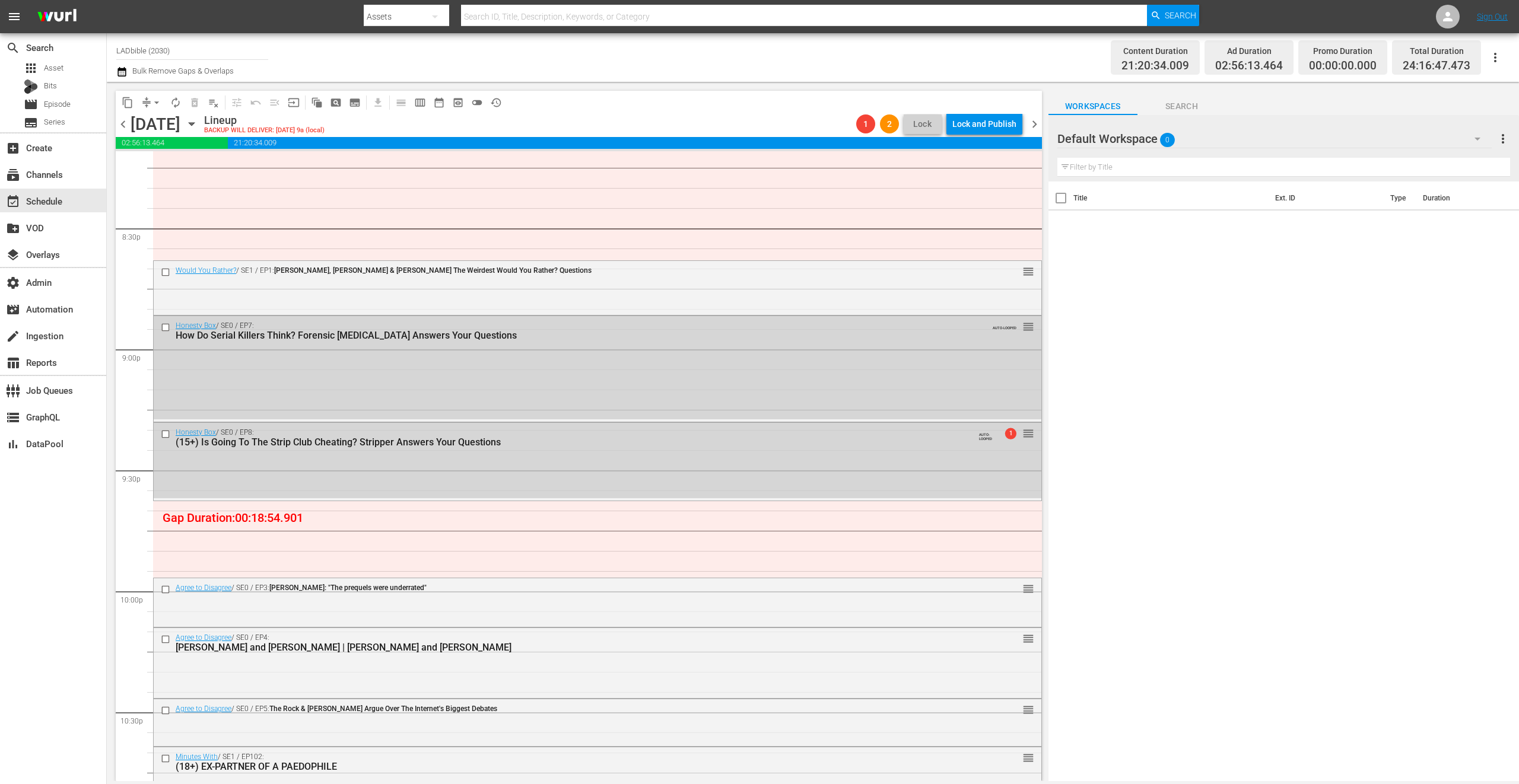
drag, startPoint x: 723, startPoint y: 292, endPoint x: 704, endPoint y: 540, distance: 248.7
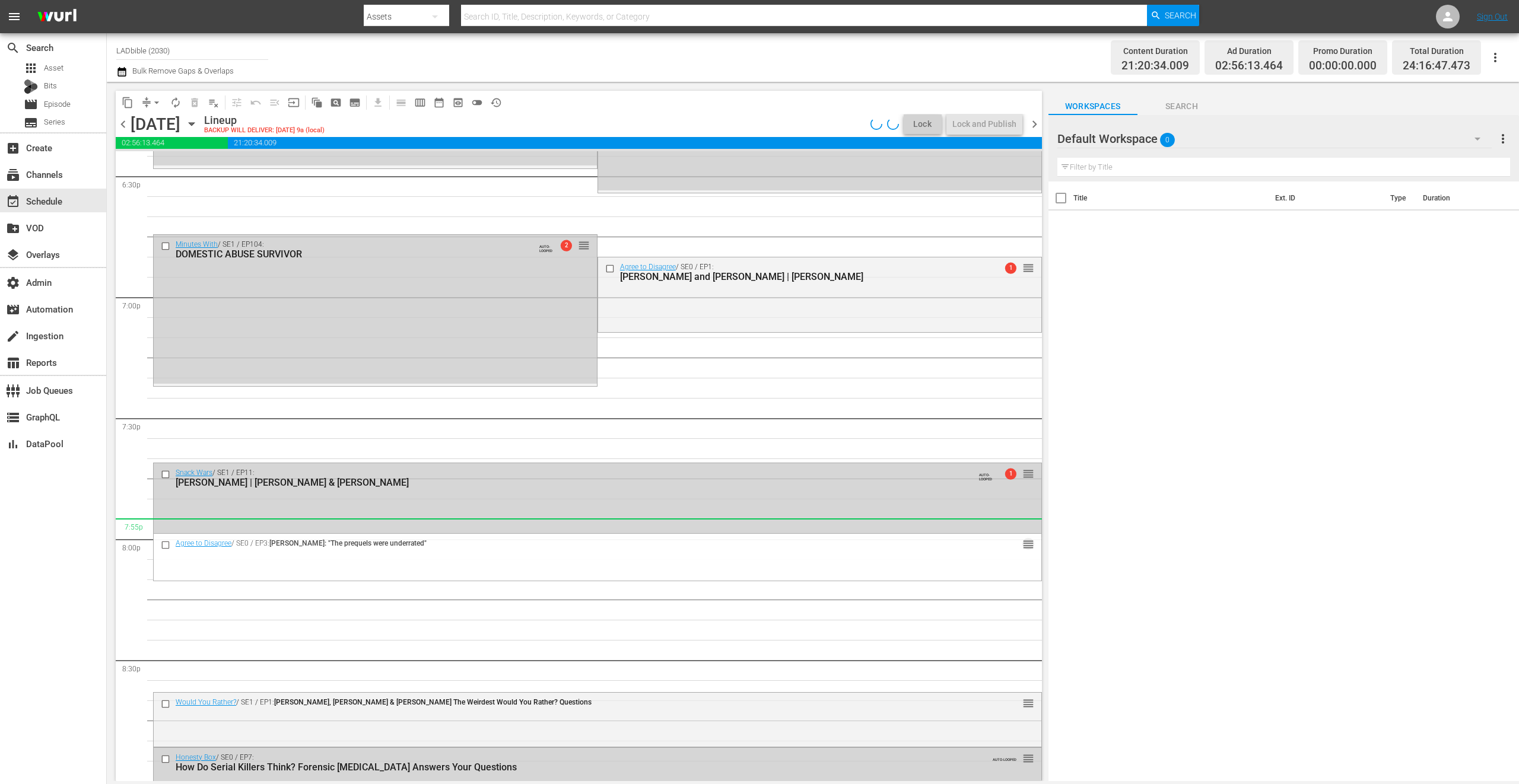
scroll to position [4157, 0]
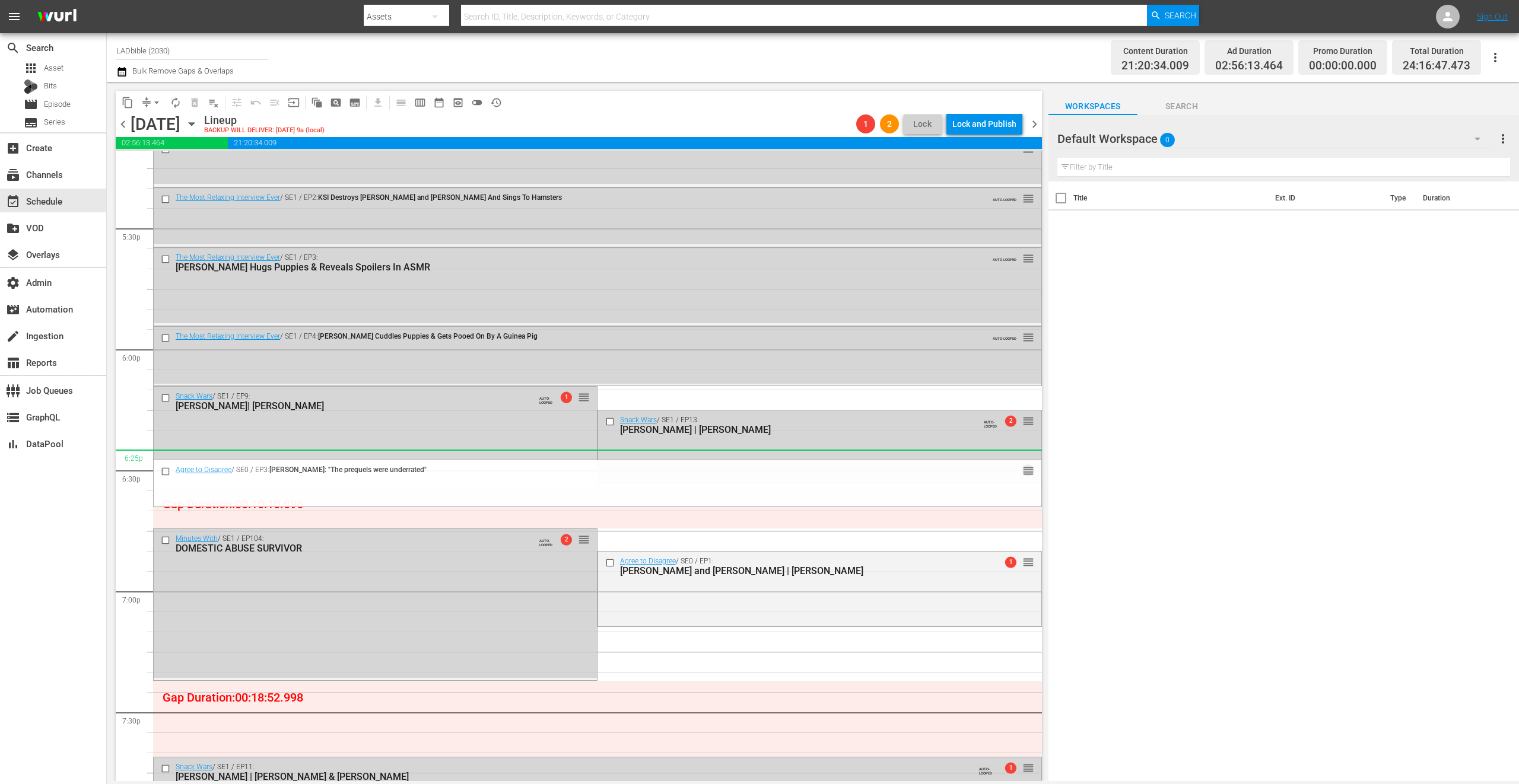
drag, startPoint x: 1015, startPoint y: 588, endPoint x: 862, endPoint y: 455, distance: 202.7
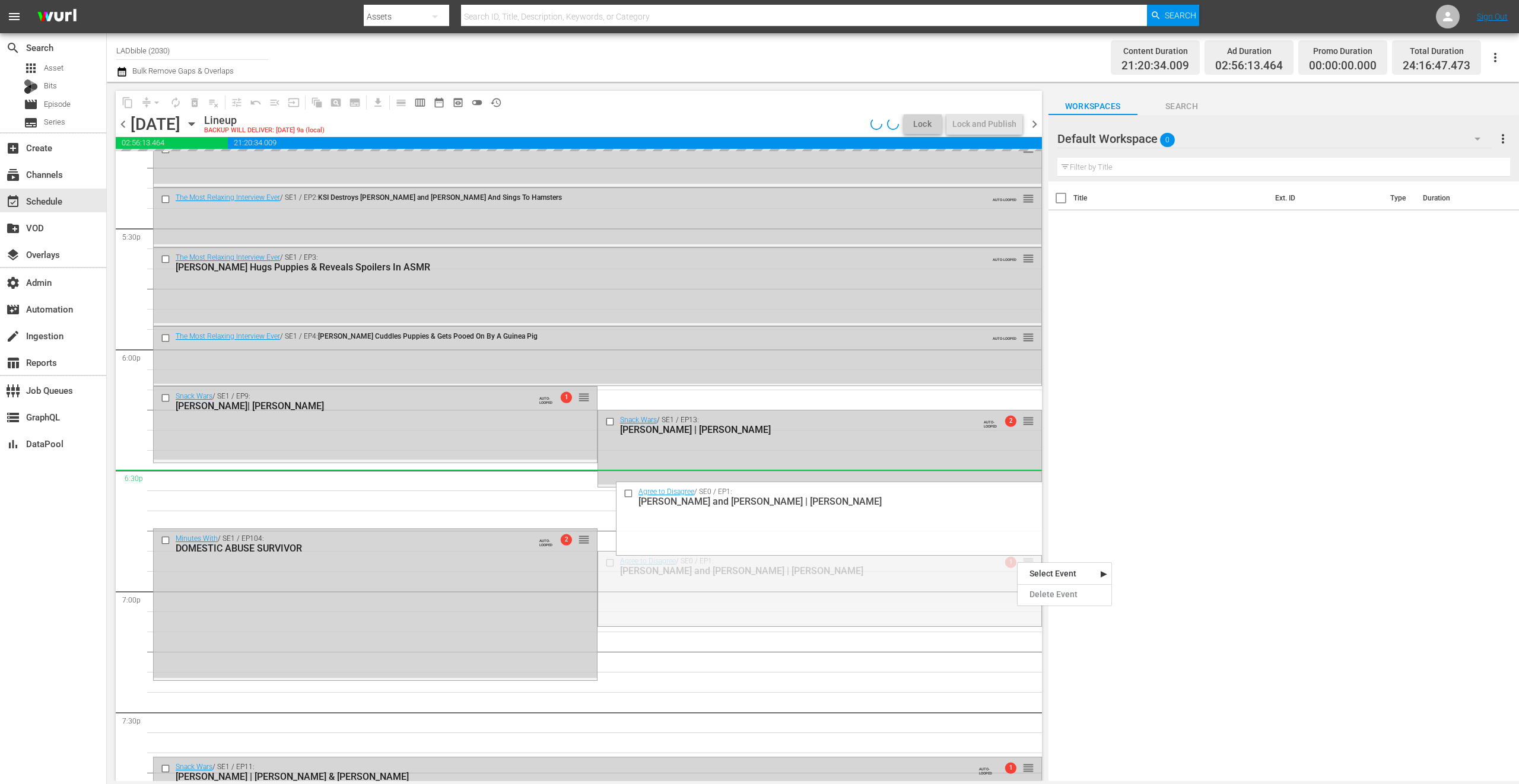
drag, startPoint x: 1017, startPoint y: 561, endPoint x: 966, endPoint y: 474, distance: 100.8
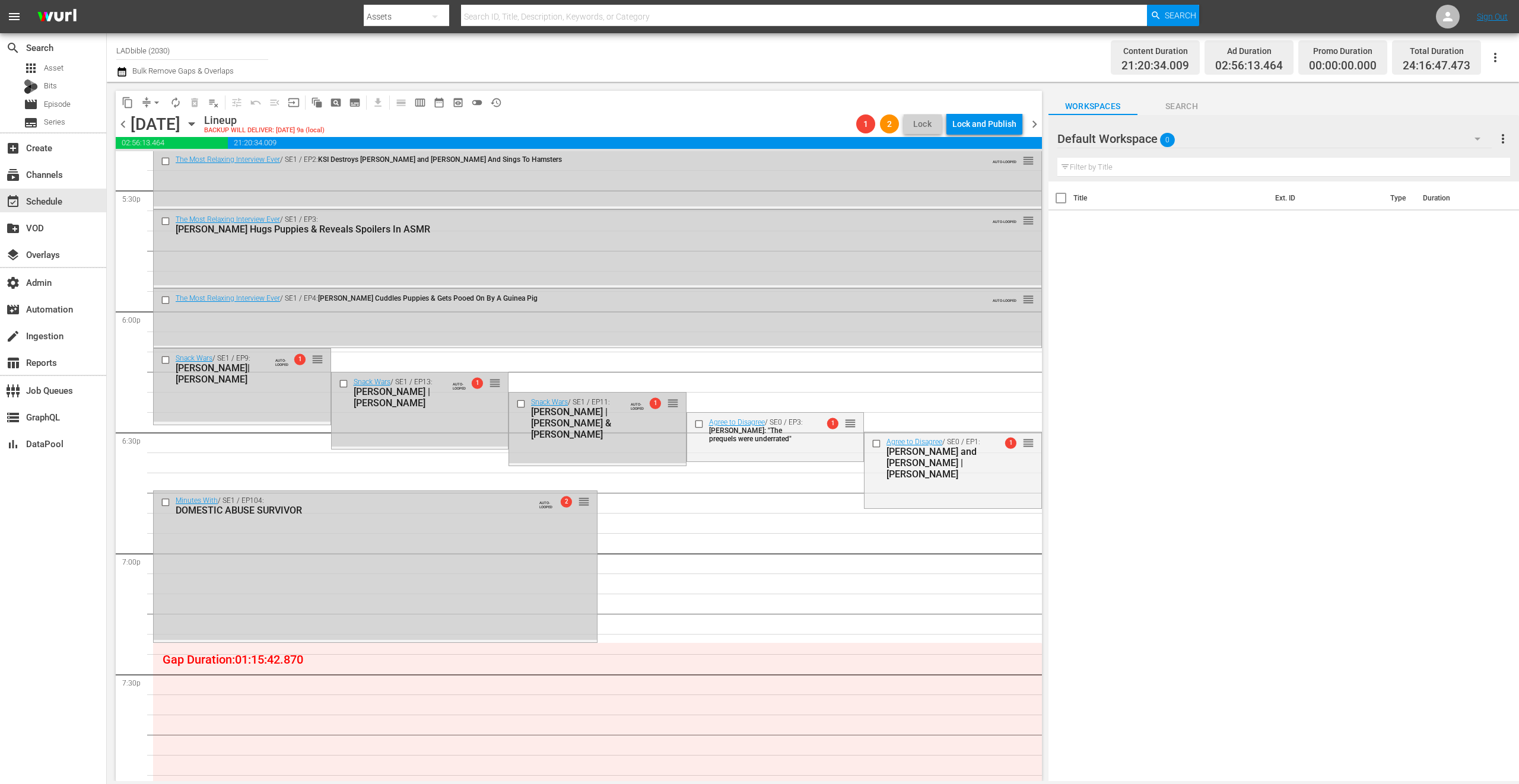
scroll to position [4167, 0]
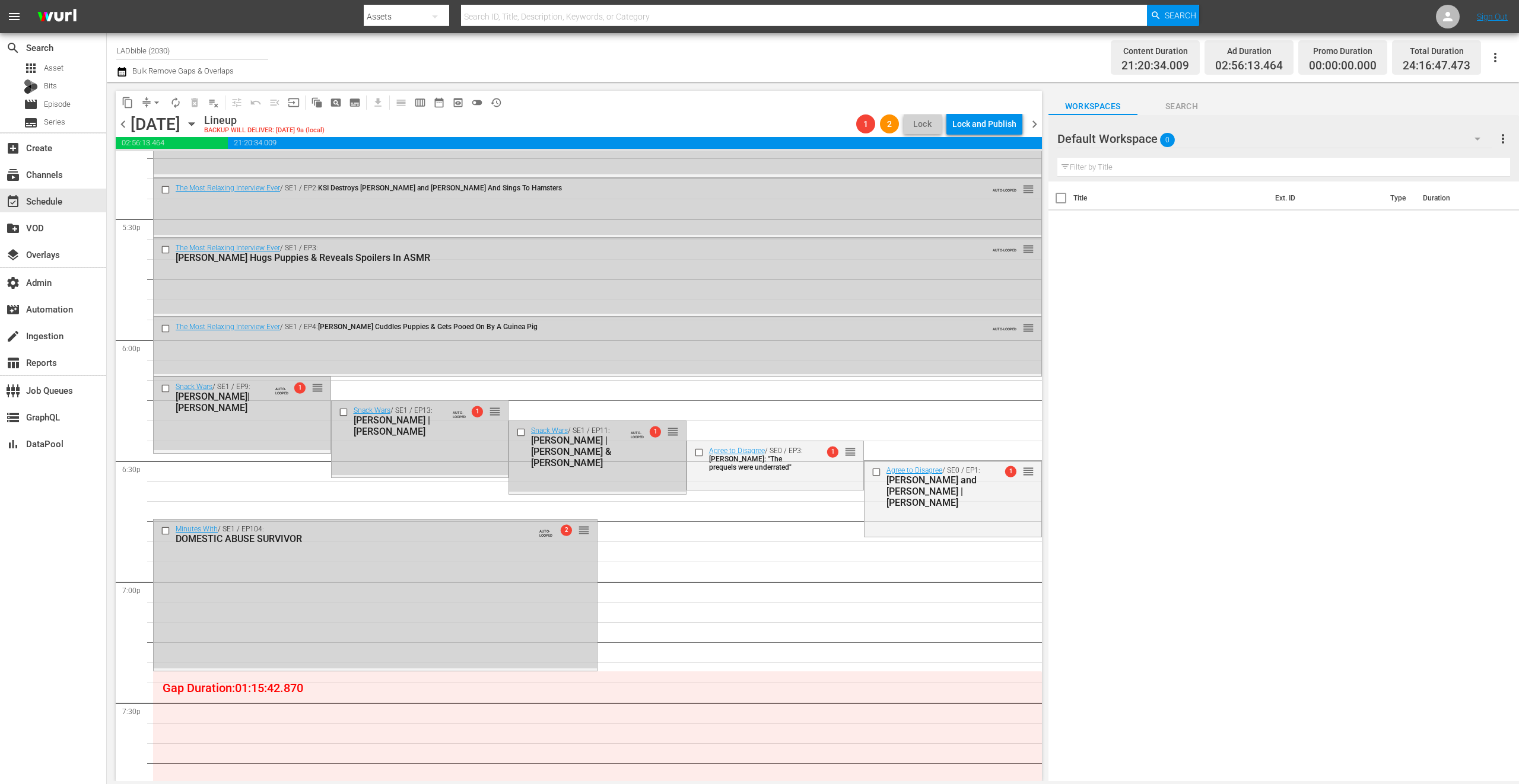
drag, startPoint x: 1016, startPoint y: 604, endPoint x: 849, endPoint y: 433, distance: 239.0
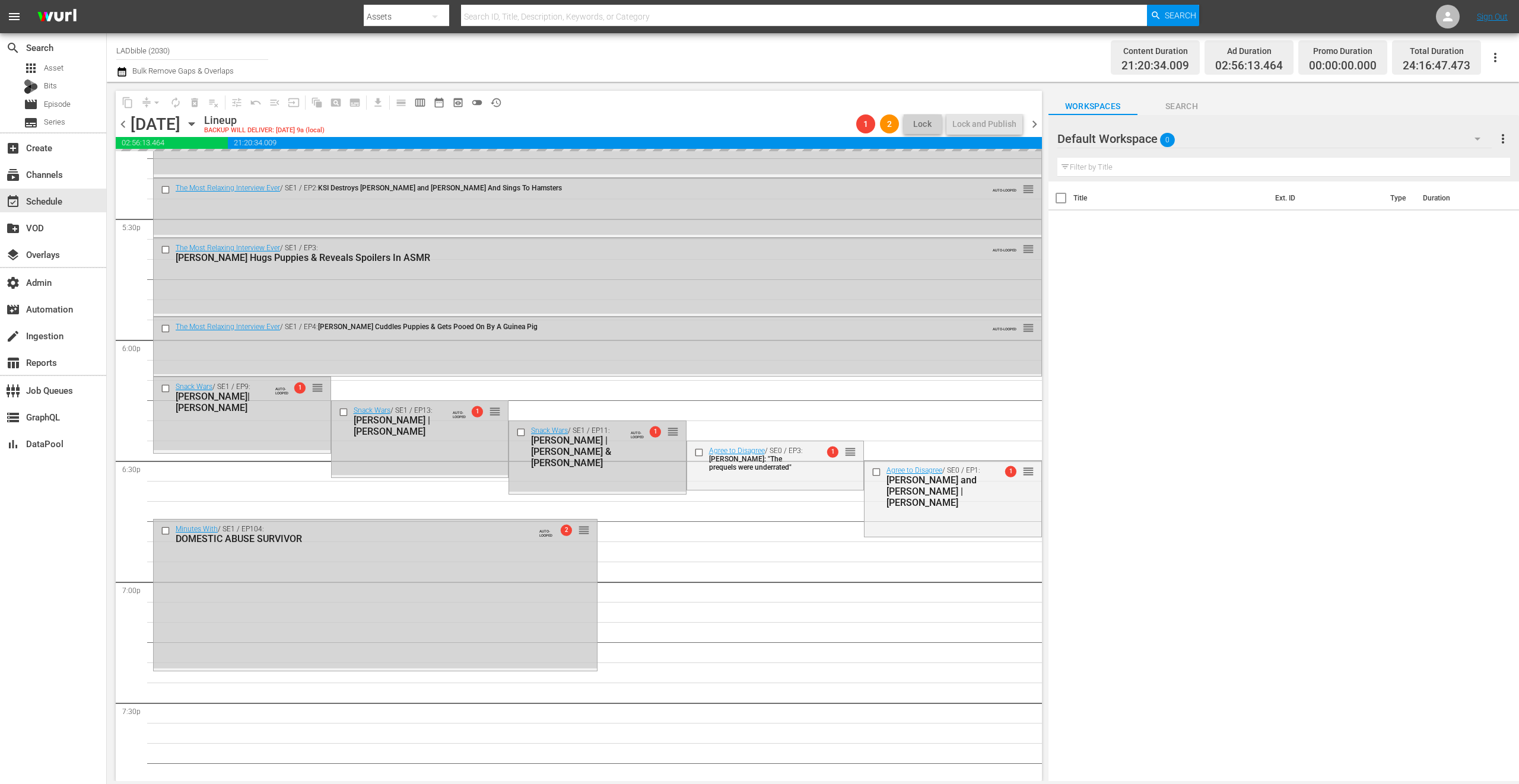
scroll to position [4187, 0]
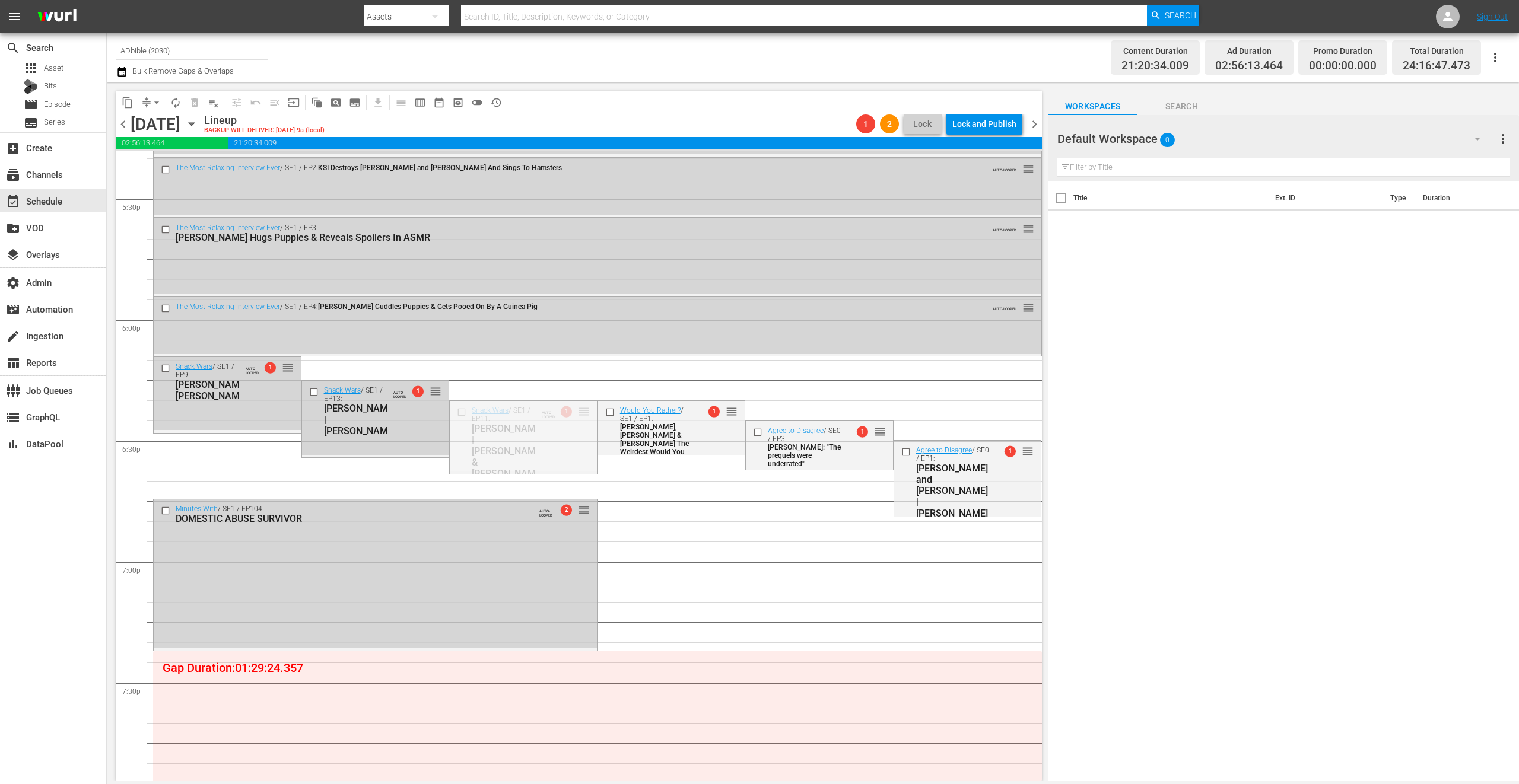
drag, startPoint x: 578, startPoint y: 411, endPoint x: 572, endPoint y: 399, distance: 13.4
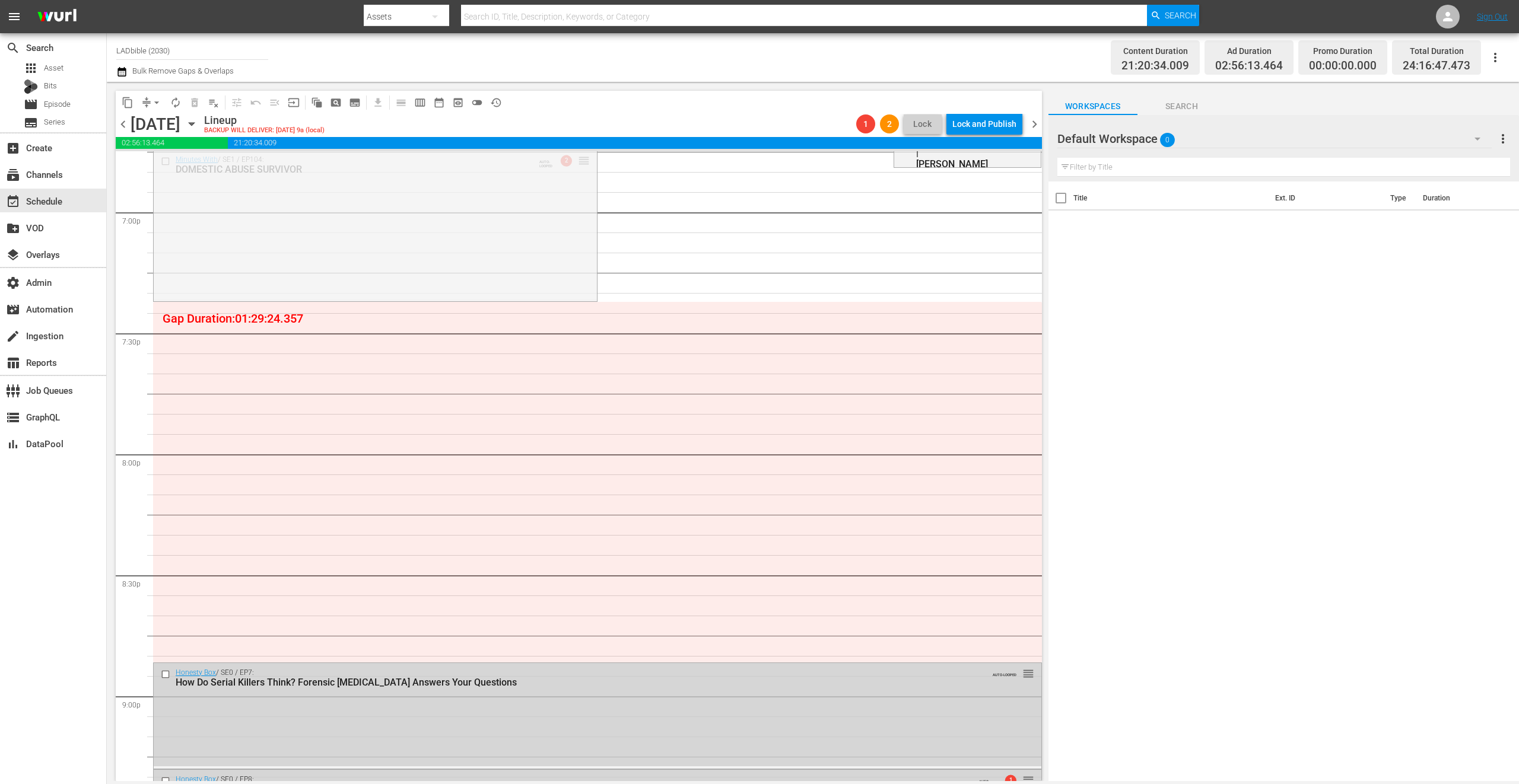
scroll to position [4908, 0]
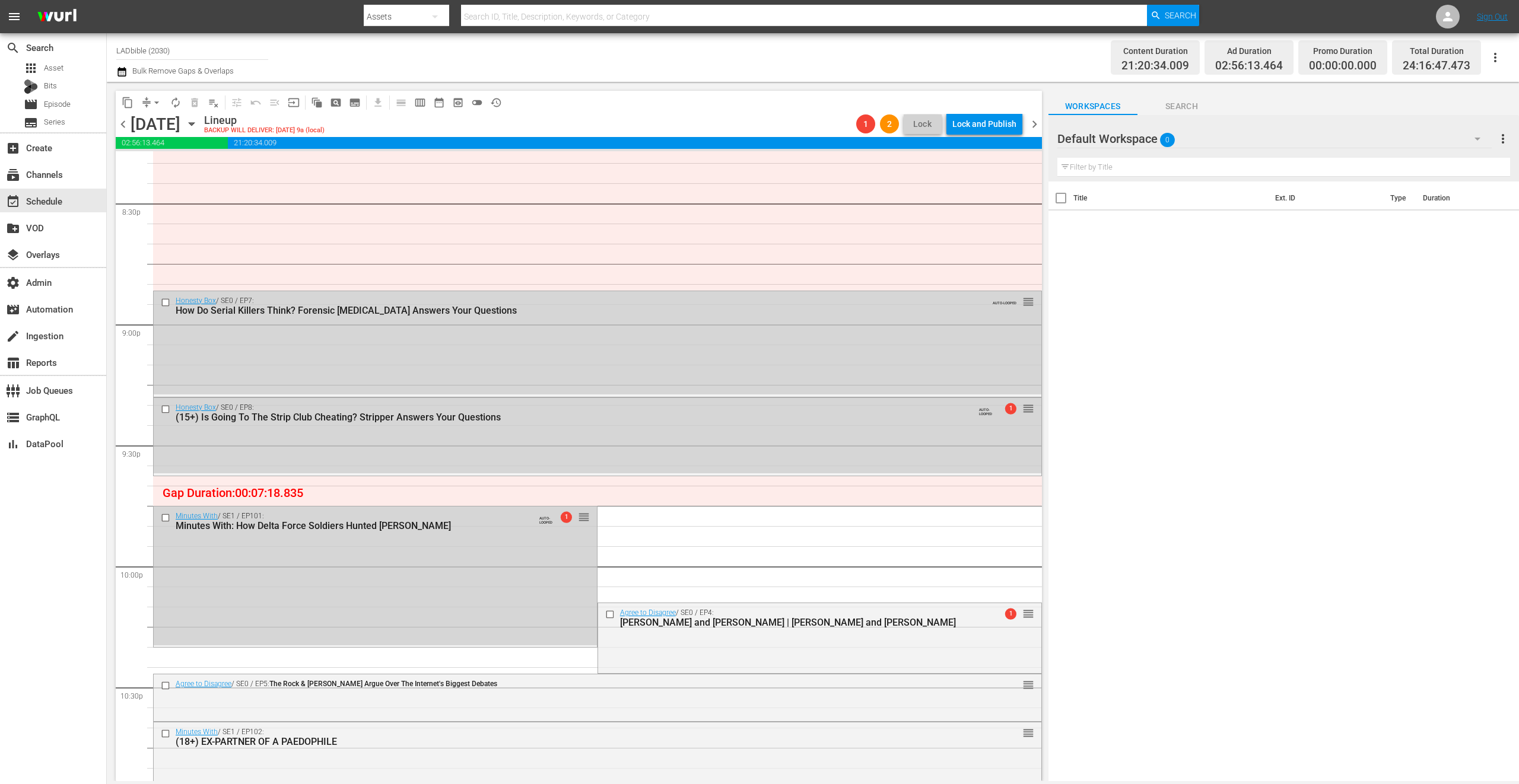
drag, startPoint x: 579, startPoint y: 157, endPoint x: 973, endPoint y: 583, distance: 580.3
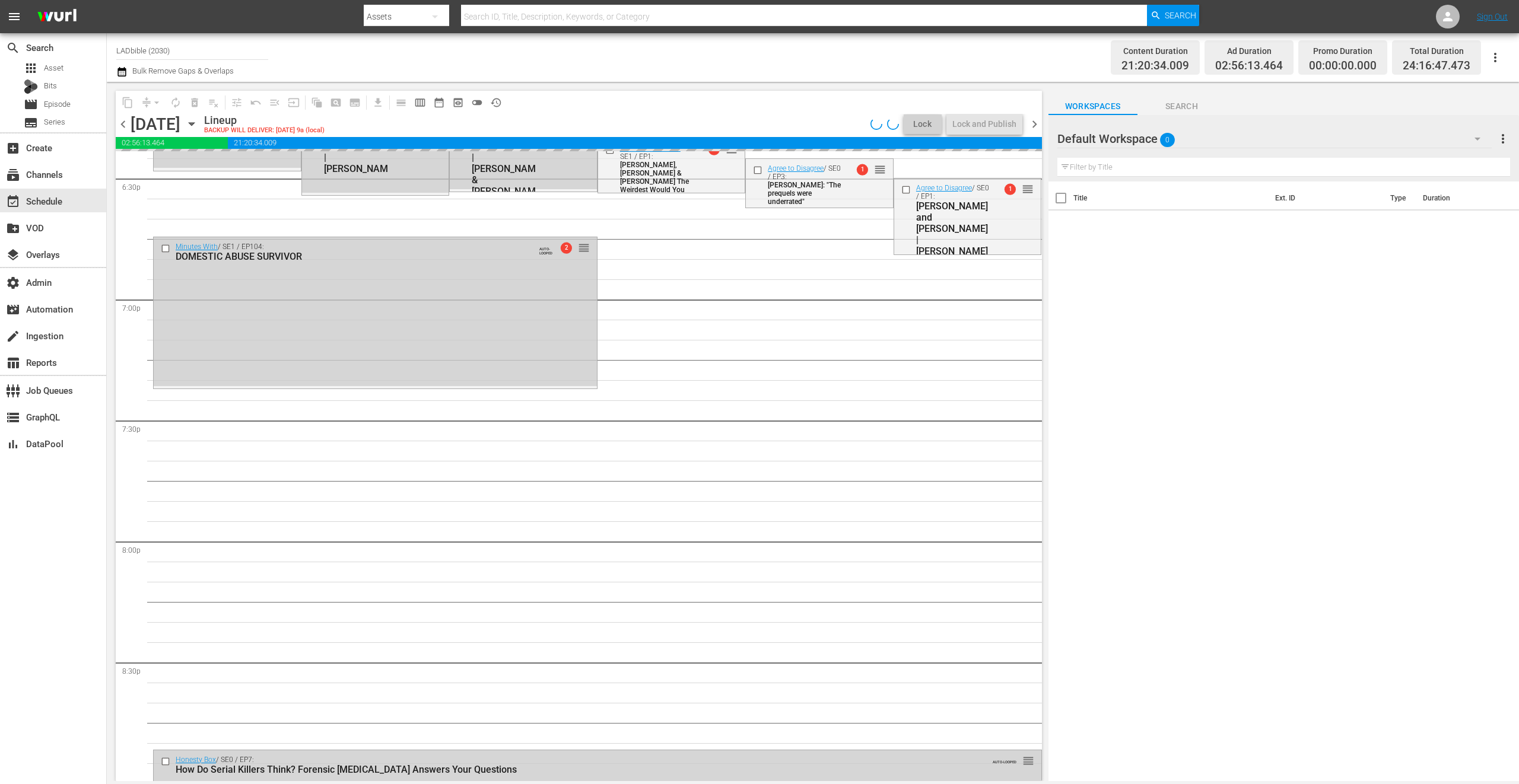
scroll to position [4166, 0]
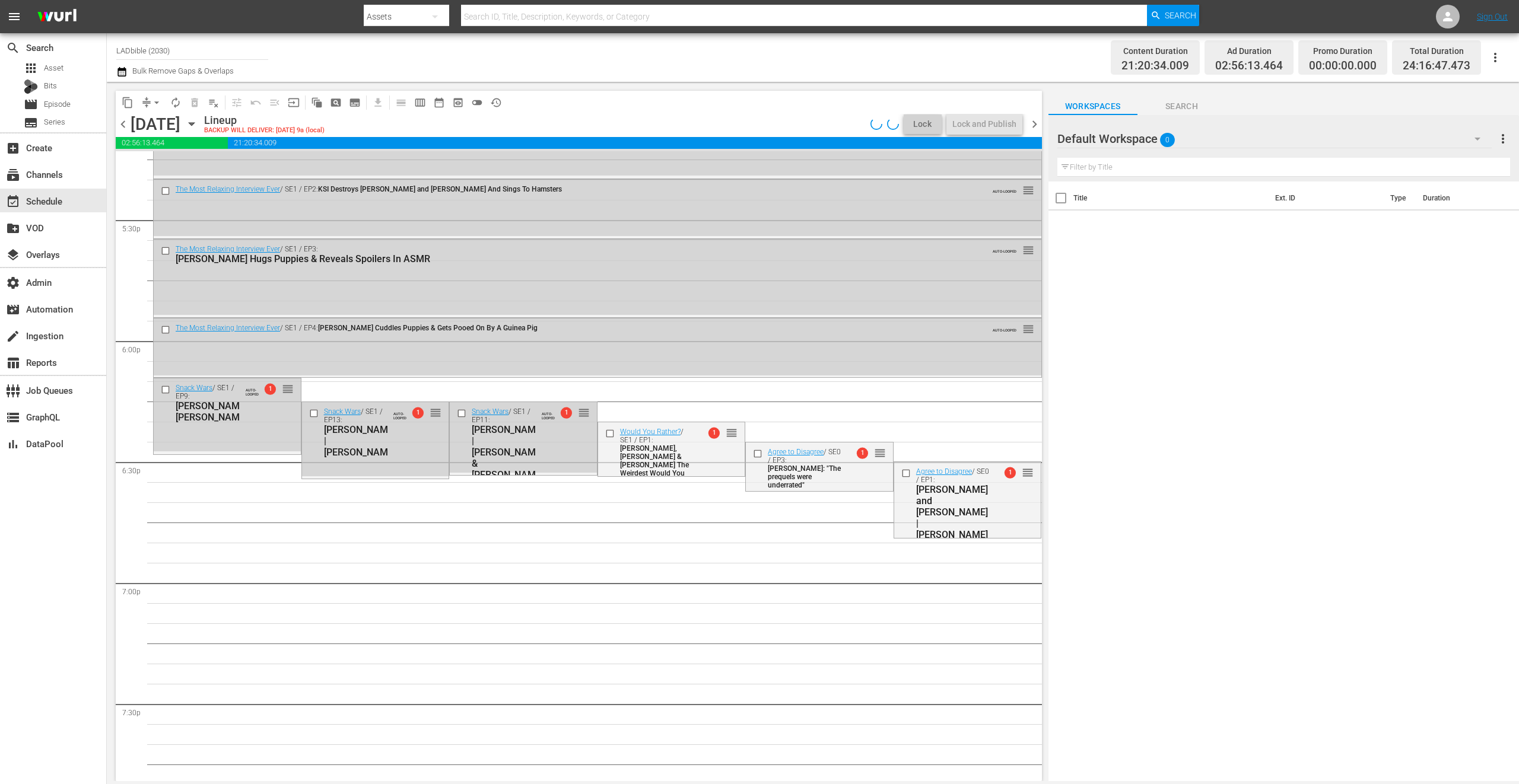
drag, startPoint x: 1017, startPoint y: 615, endPoint x: 883, endPoint y: 478, distance: 191.6
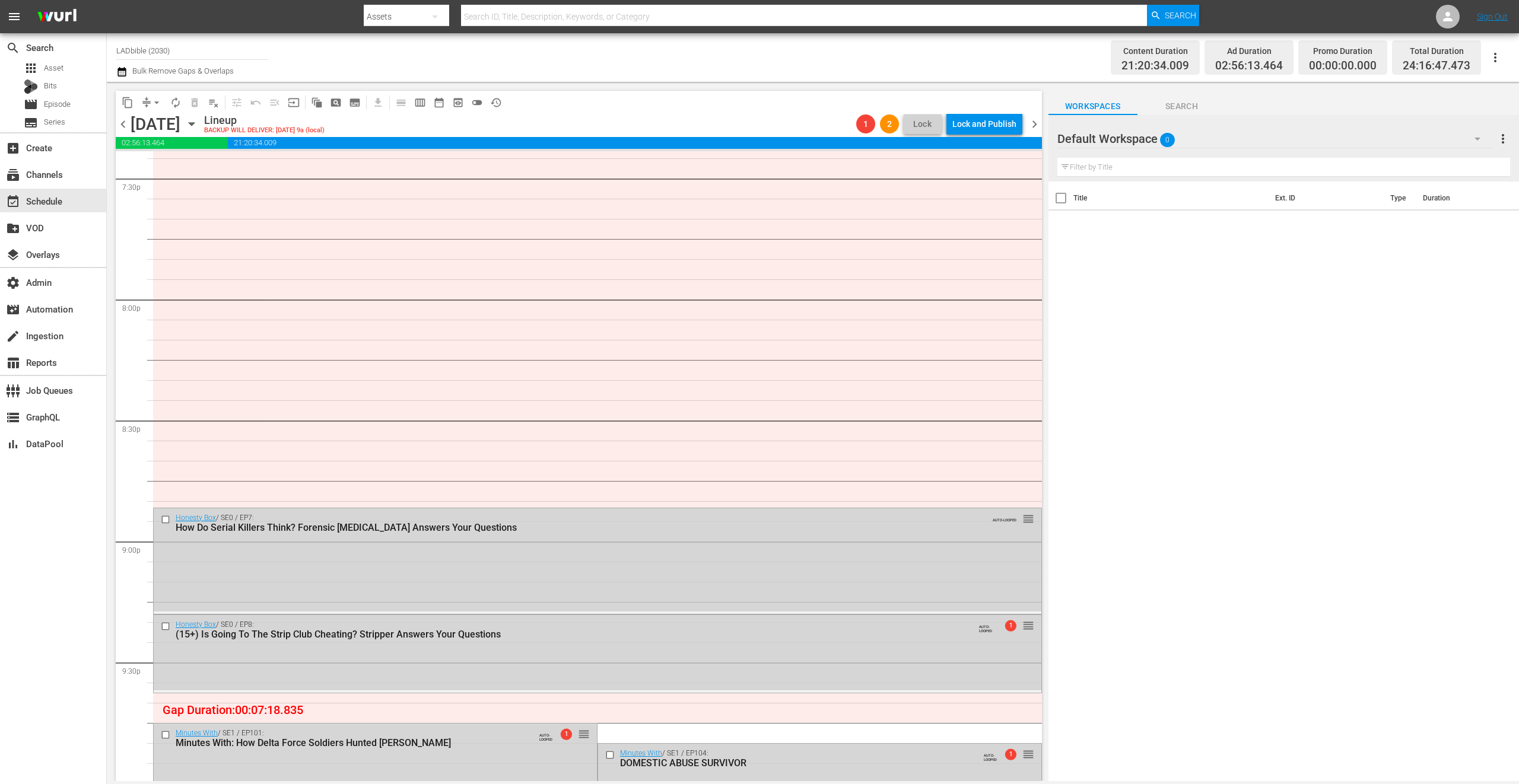
scroll to position [4311, 0]
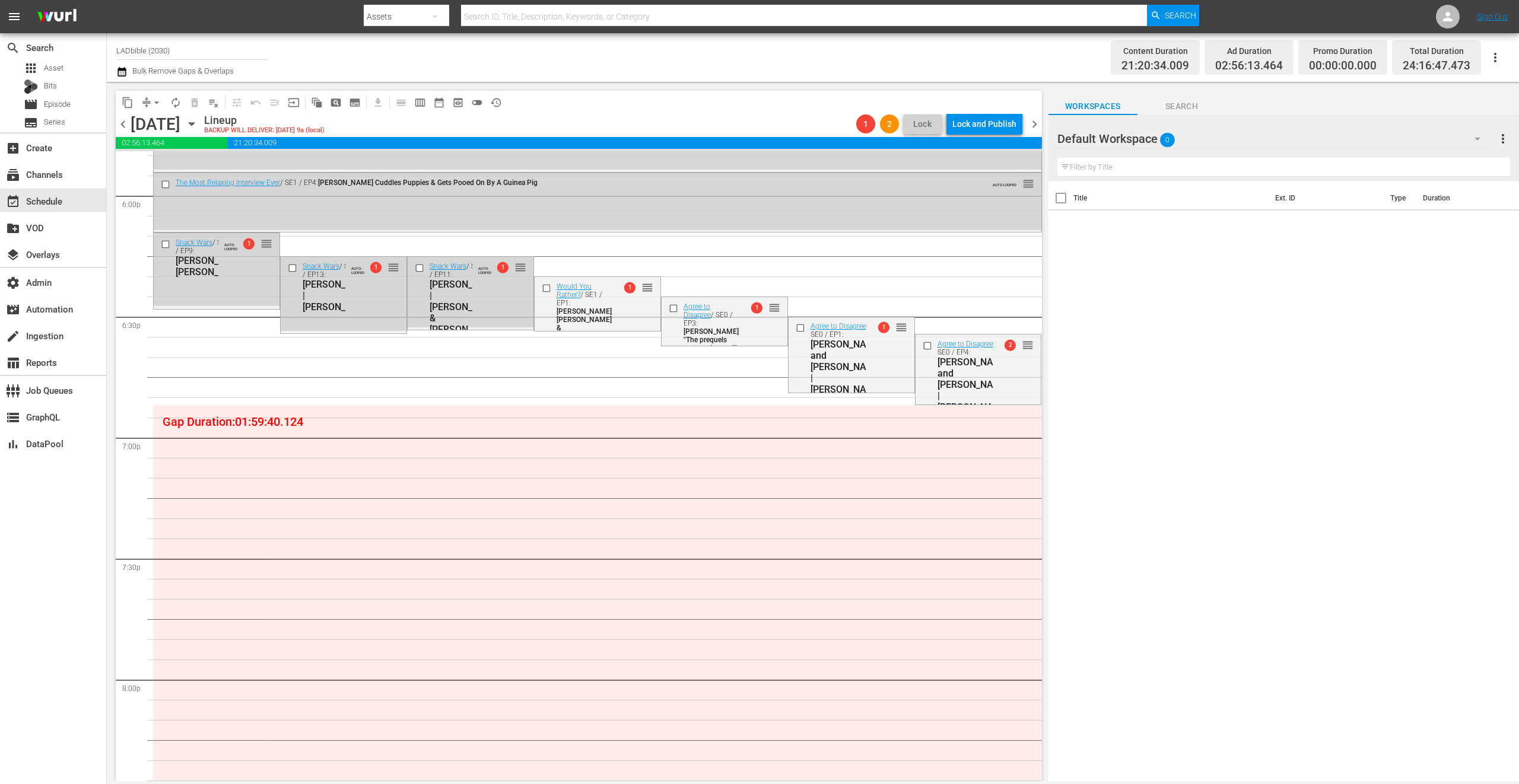
drag, startPoint x: 577, startPoint y: 482, endPoint x: 555, endPoint y: 384, distance: 100.4
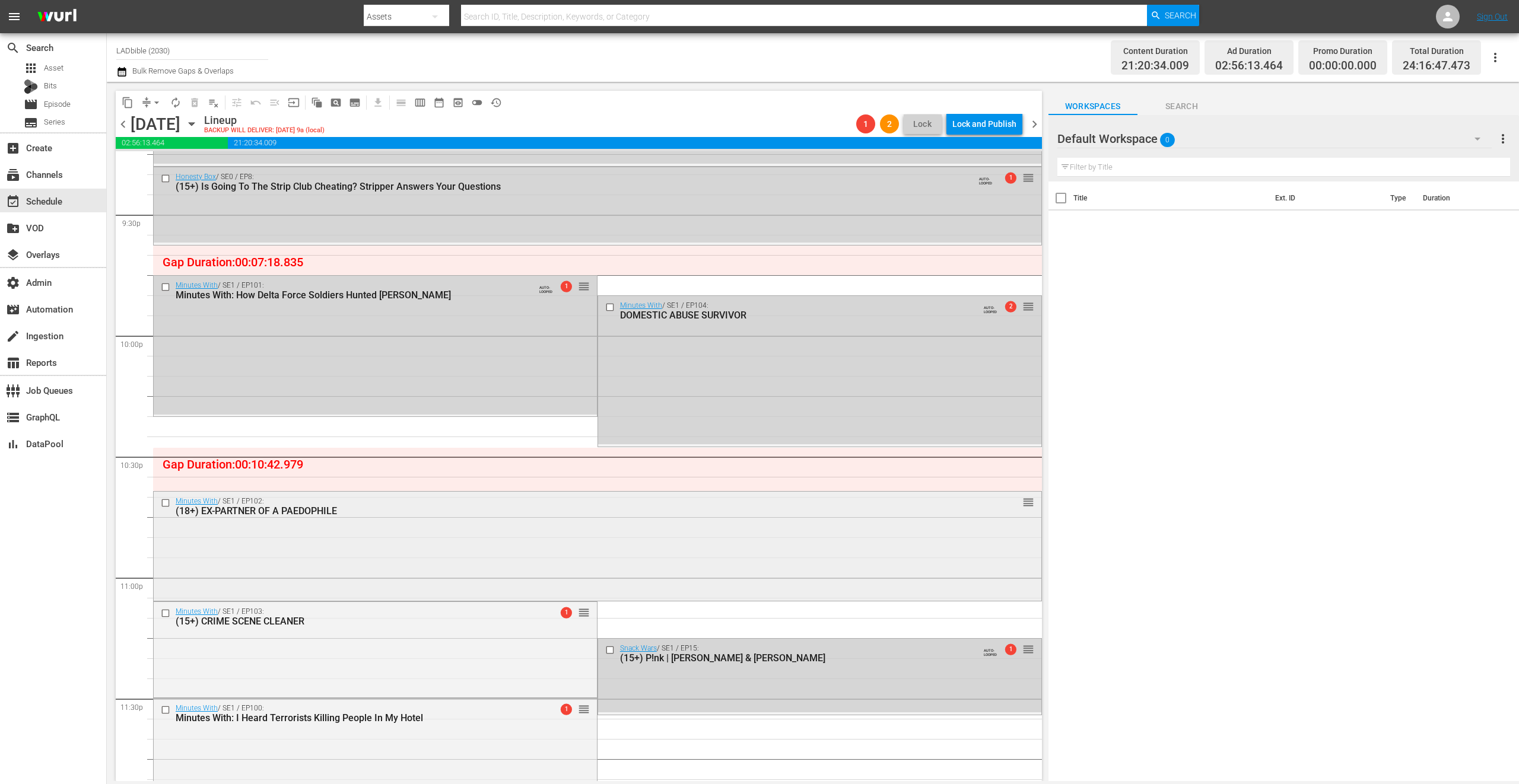
scroll to position [5314, 0]
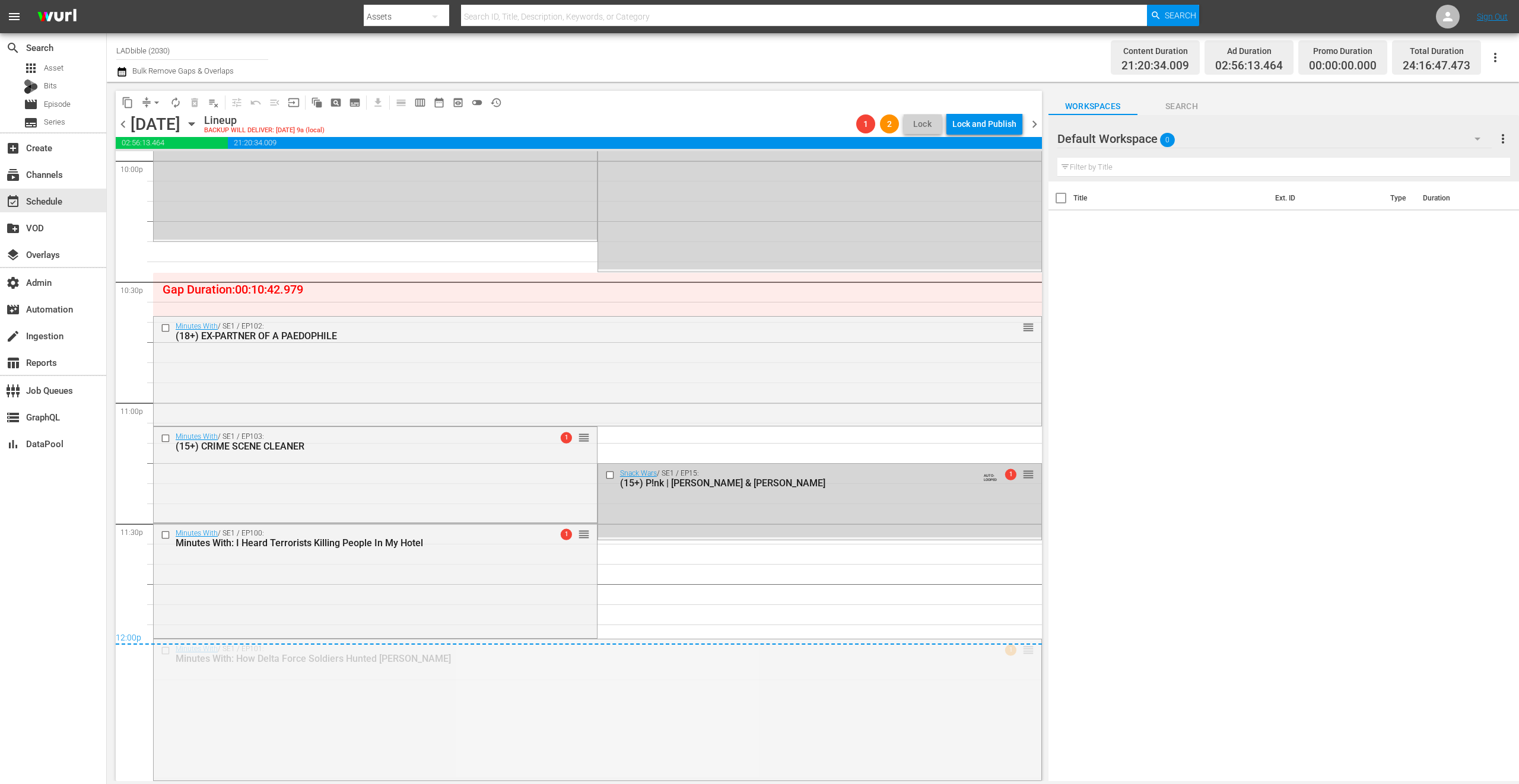
drag, startPoint x: 1017, startPoint y: 649, endPoint x: 983, endPoint y: 555, distance: 100.0
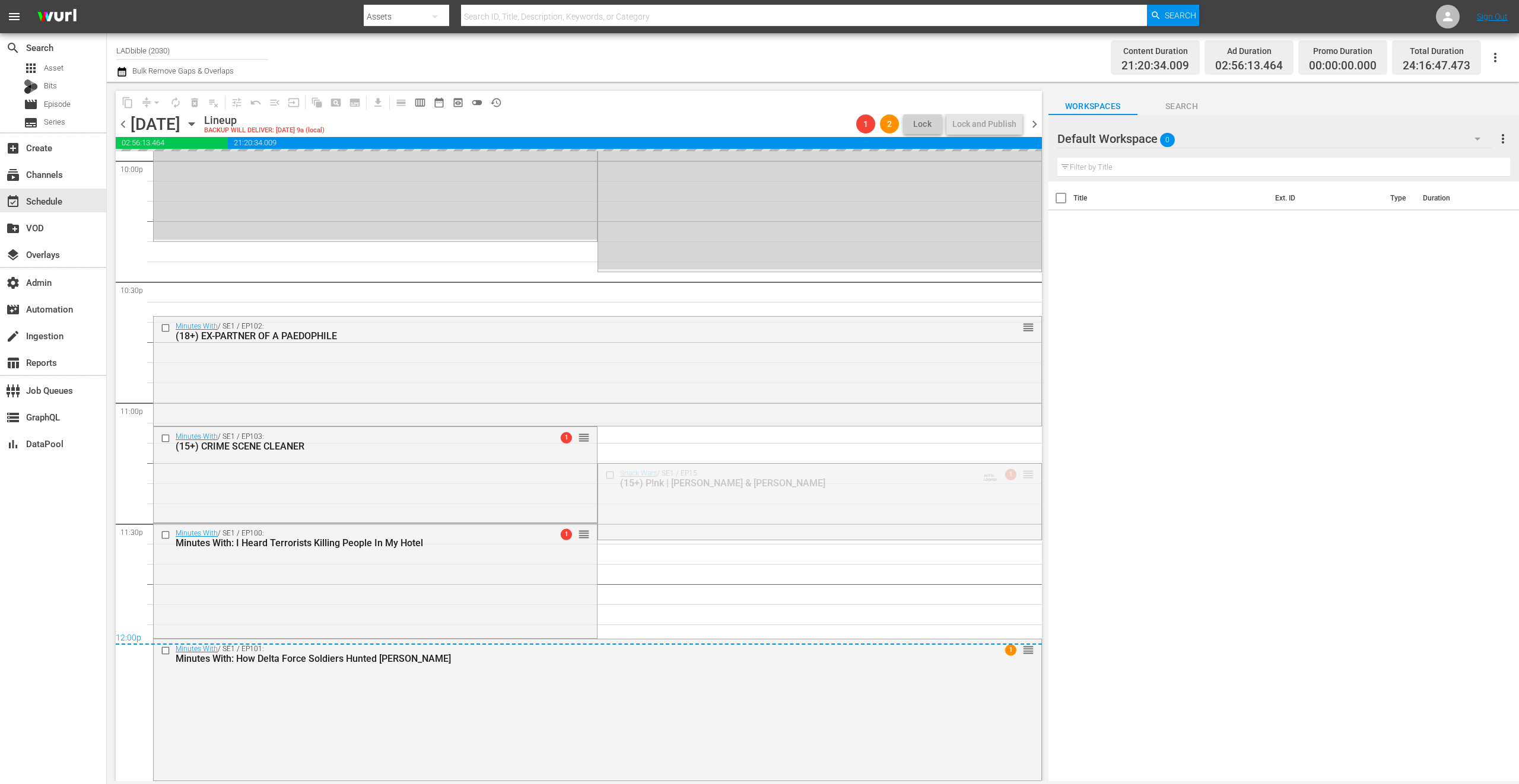
drag, startPoint x: 1016, startPoint y: 474, endPoint x: 983, endPoint y: 576, distance: 107.2
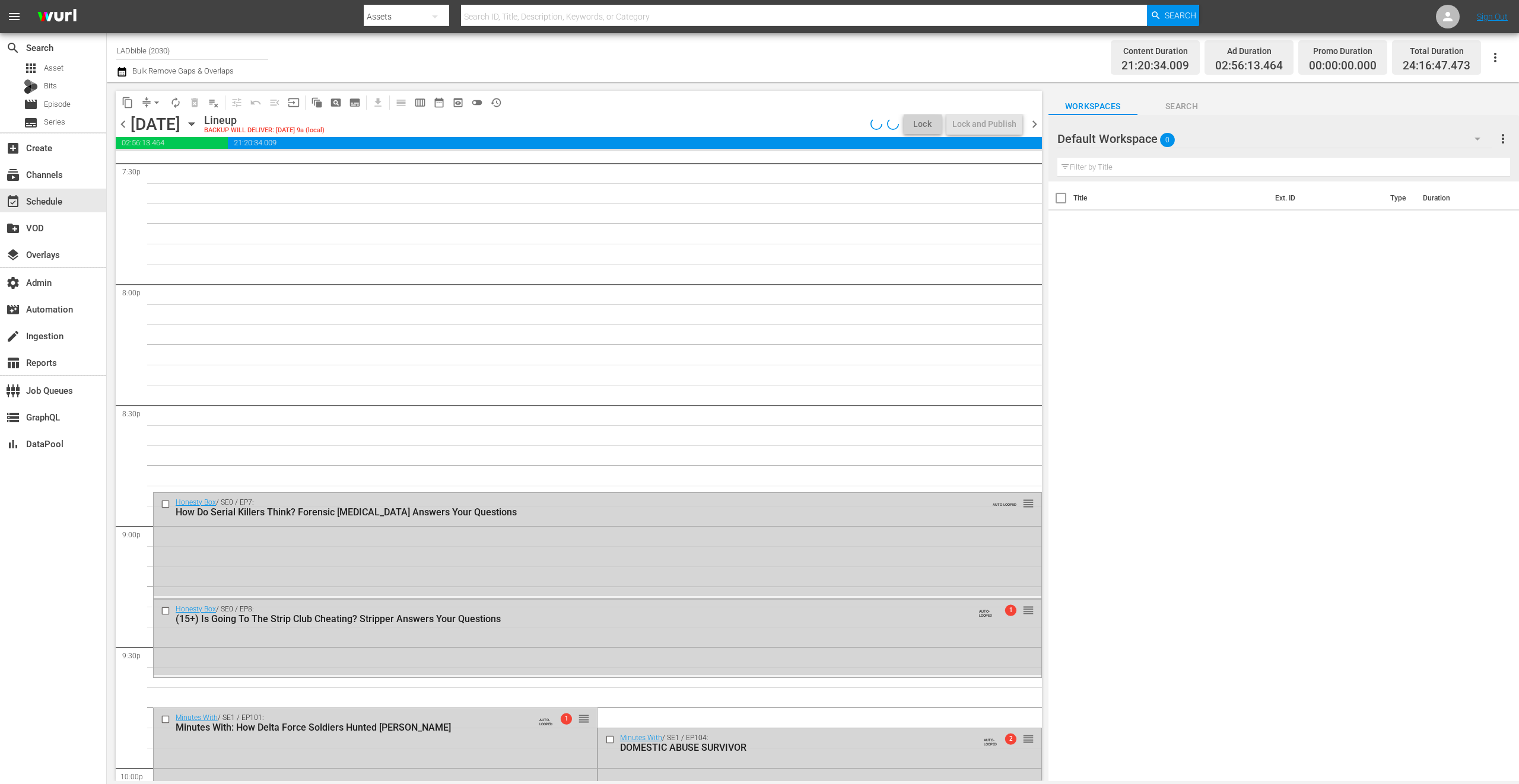
scroll to position [4543, 0]
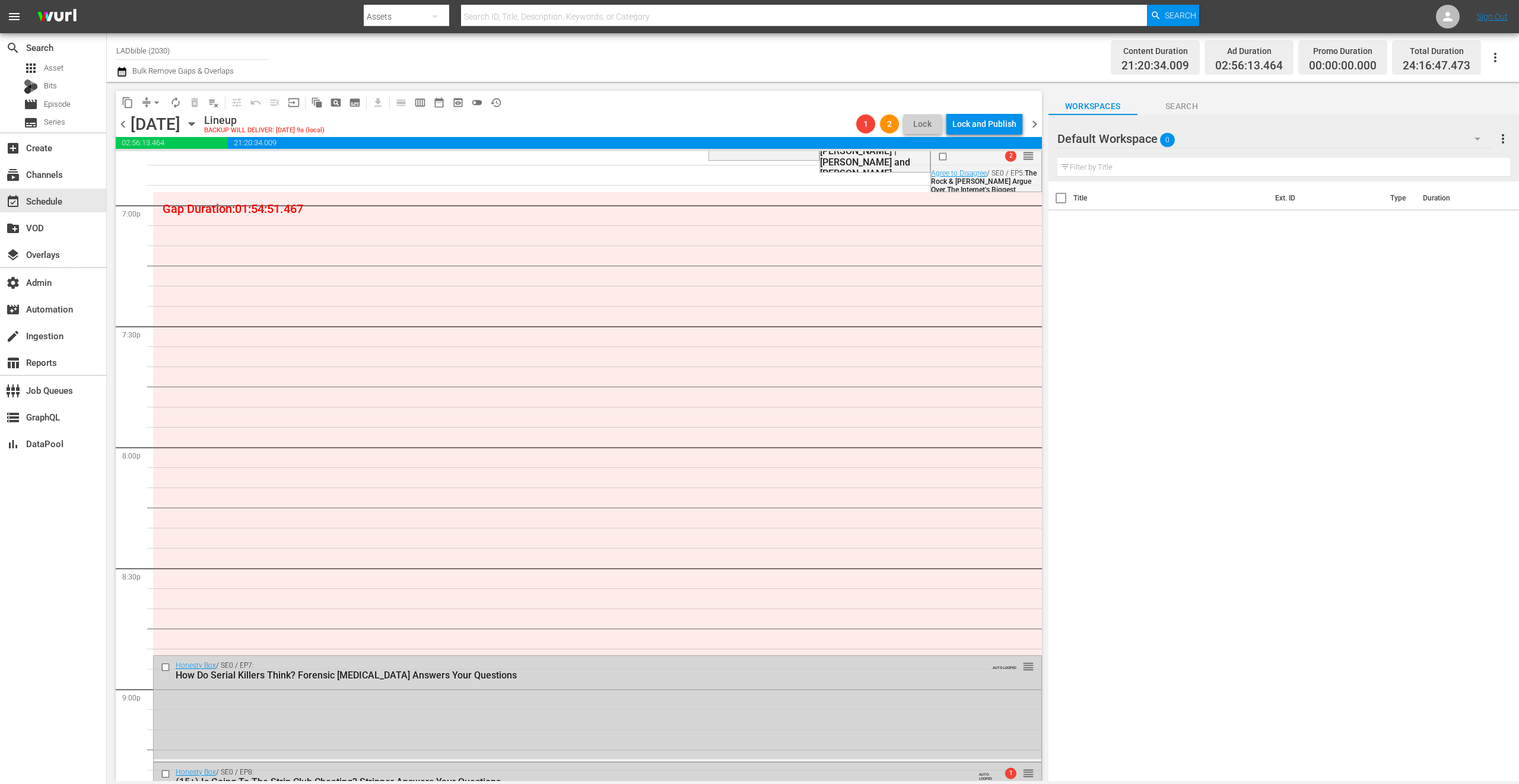
click at [148, 102] on button "arrow_drop_down" at bounding box center [157, 103] width 19 height 19
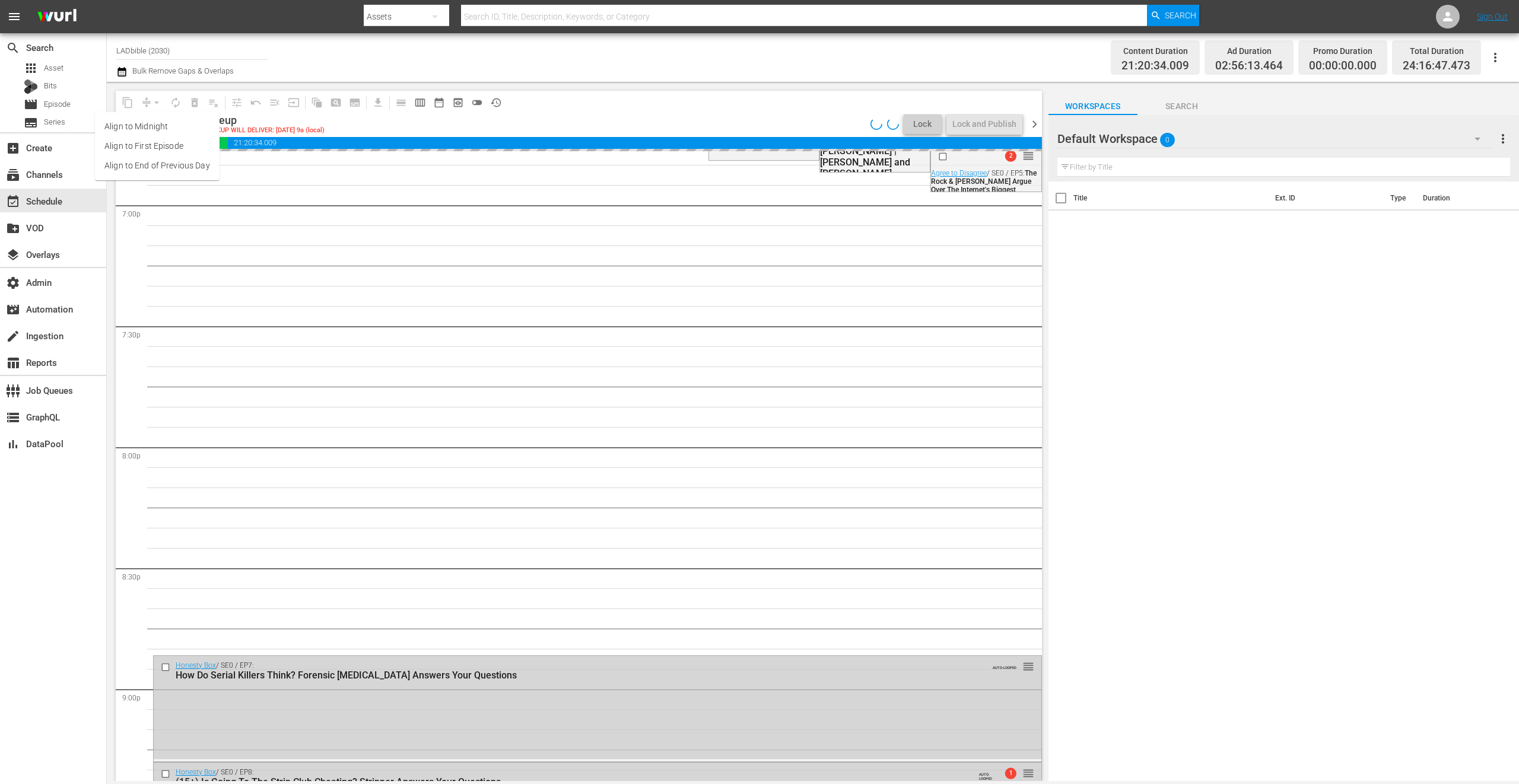
click at [175, 166] on li "Align to End of Previous Day" at bounding box center [158, 166] width 125 height 20
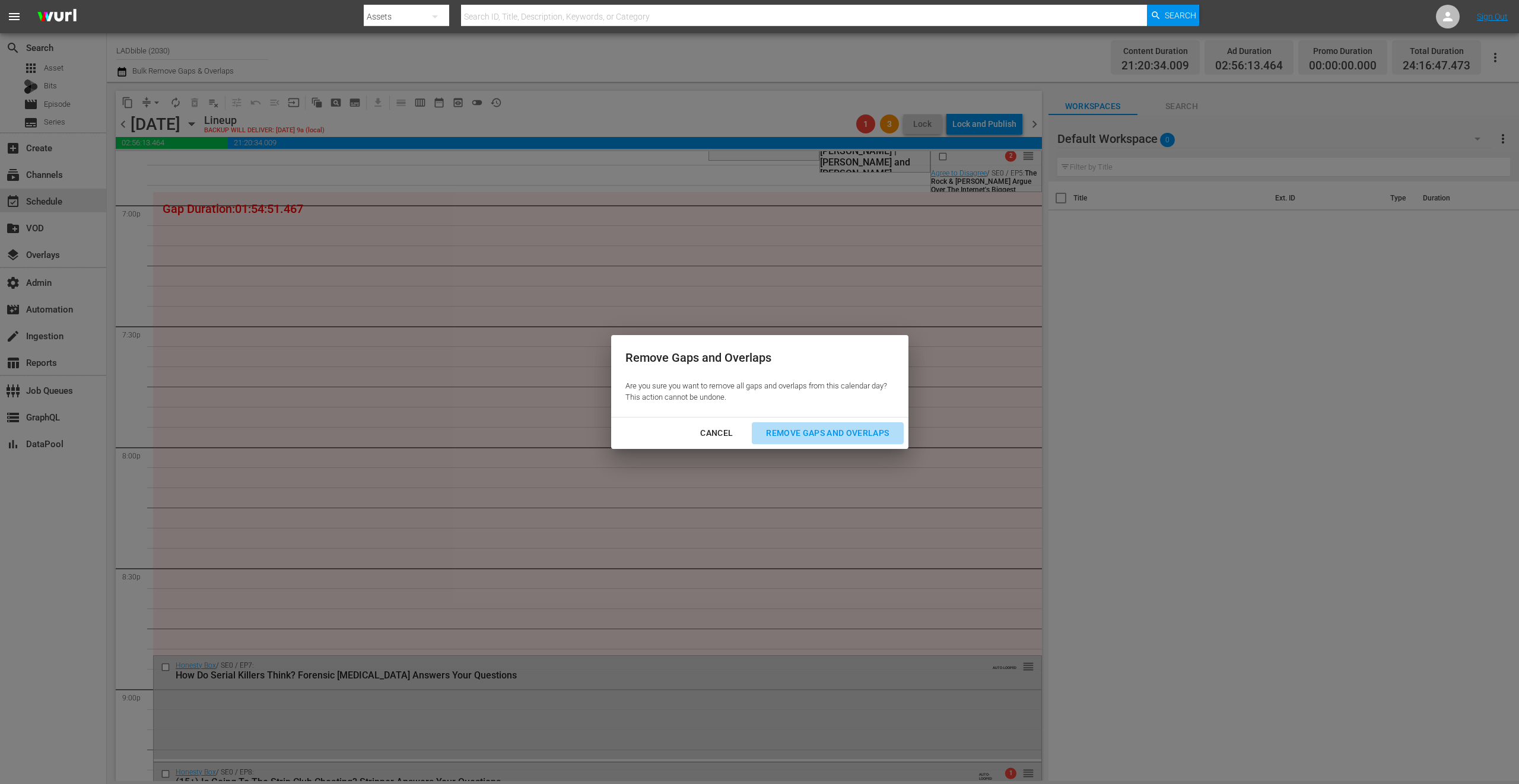
click at [806, 432] on div "Remove Gaps and Overlaps" at bounding box center [827, 433] width 142 height 15
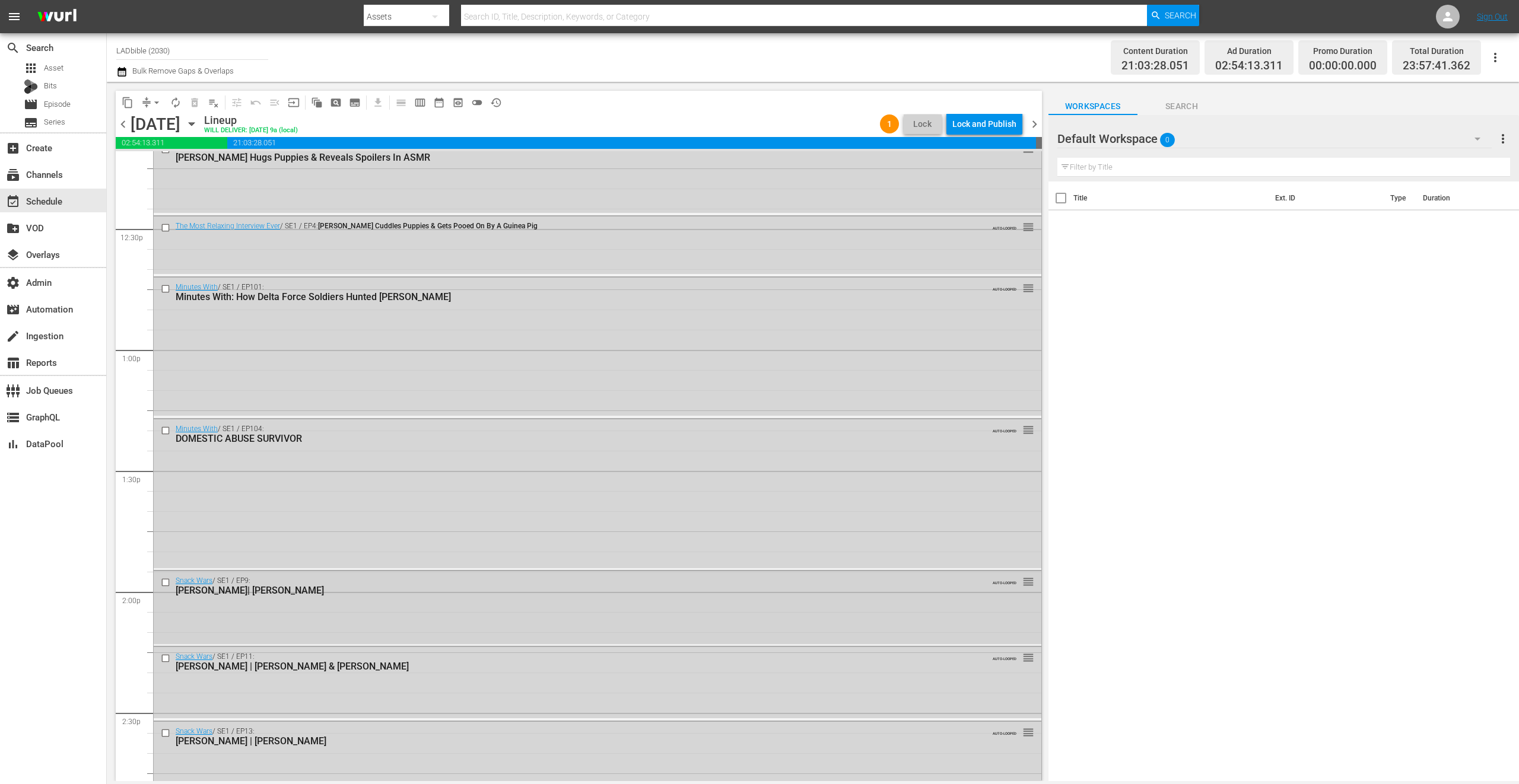
scroll to position [2937, 0]
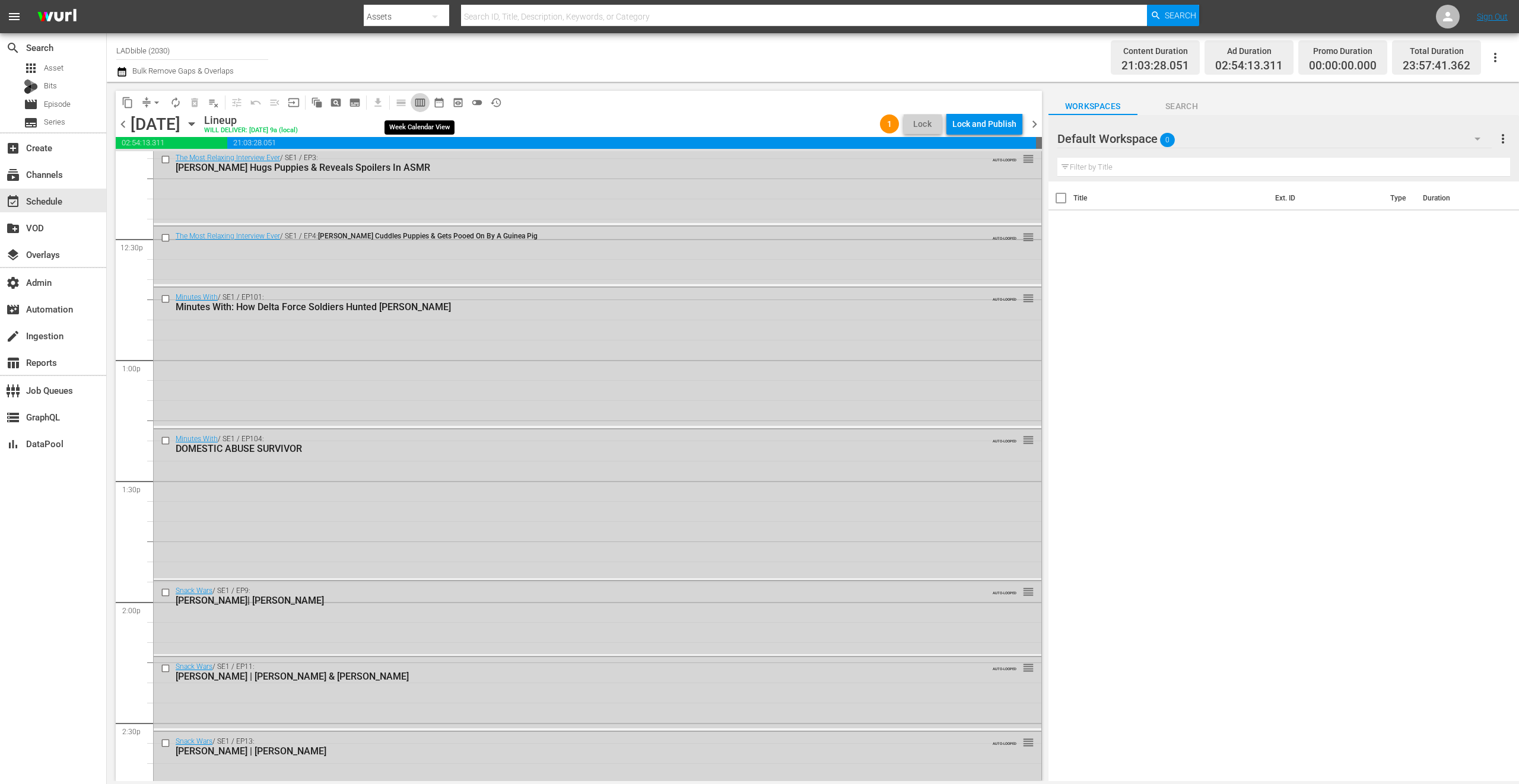
click at [418, 101] on span "calendar_view_week_outlined" at bounding box center [420, 103] width 12 height 12
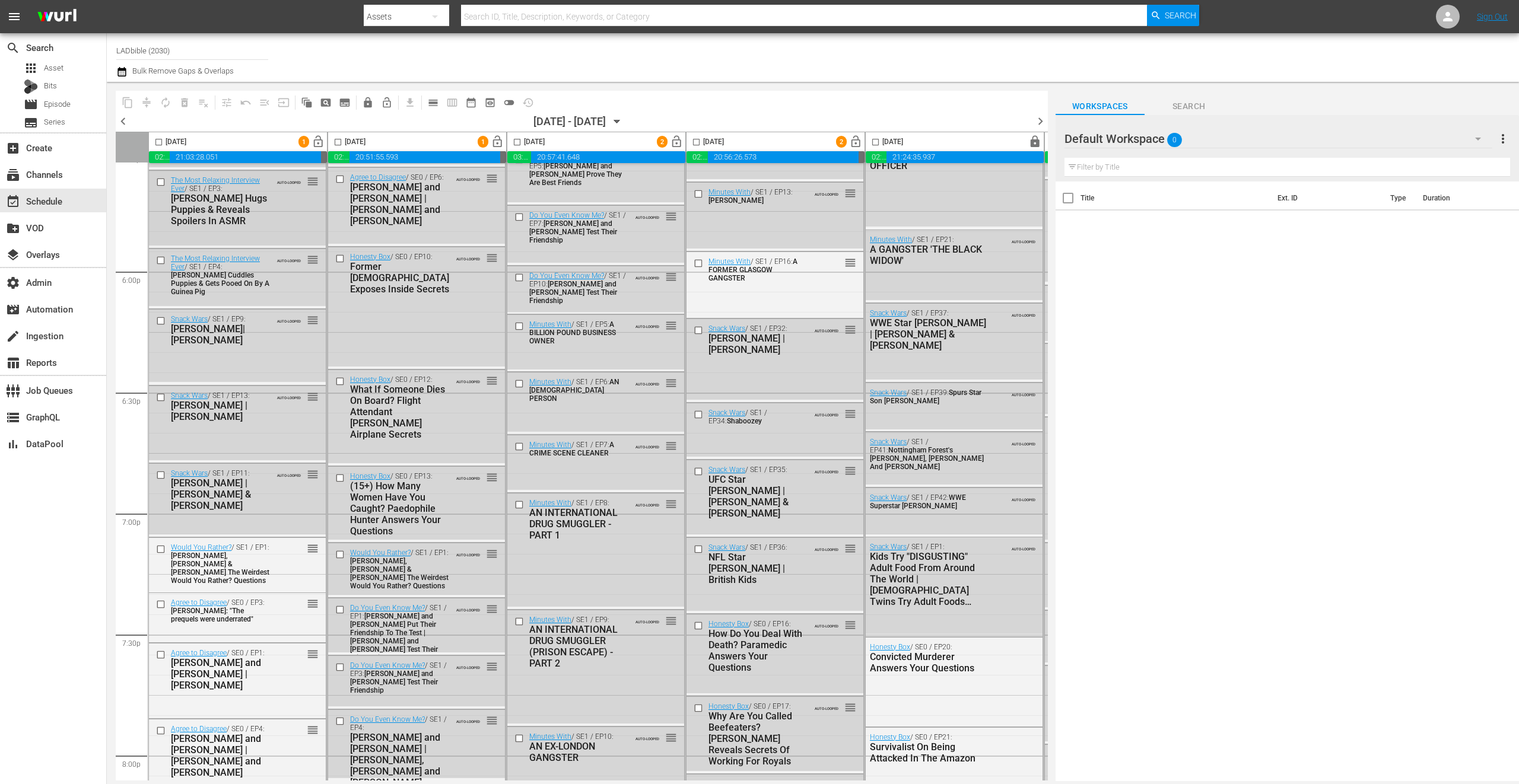
scroll to position [4219, 0]
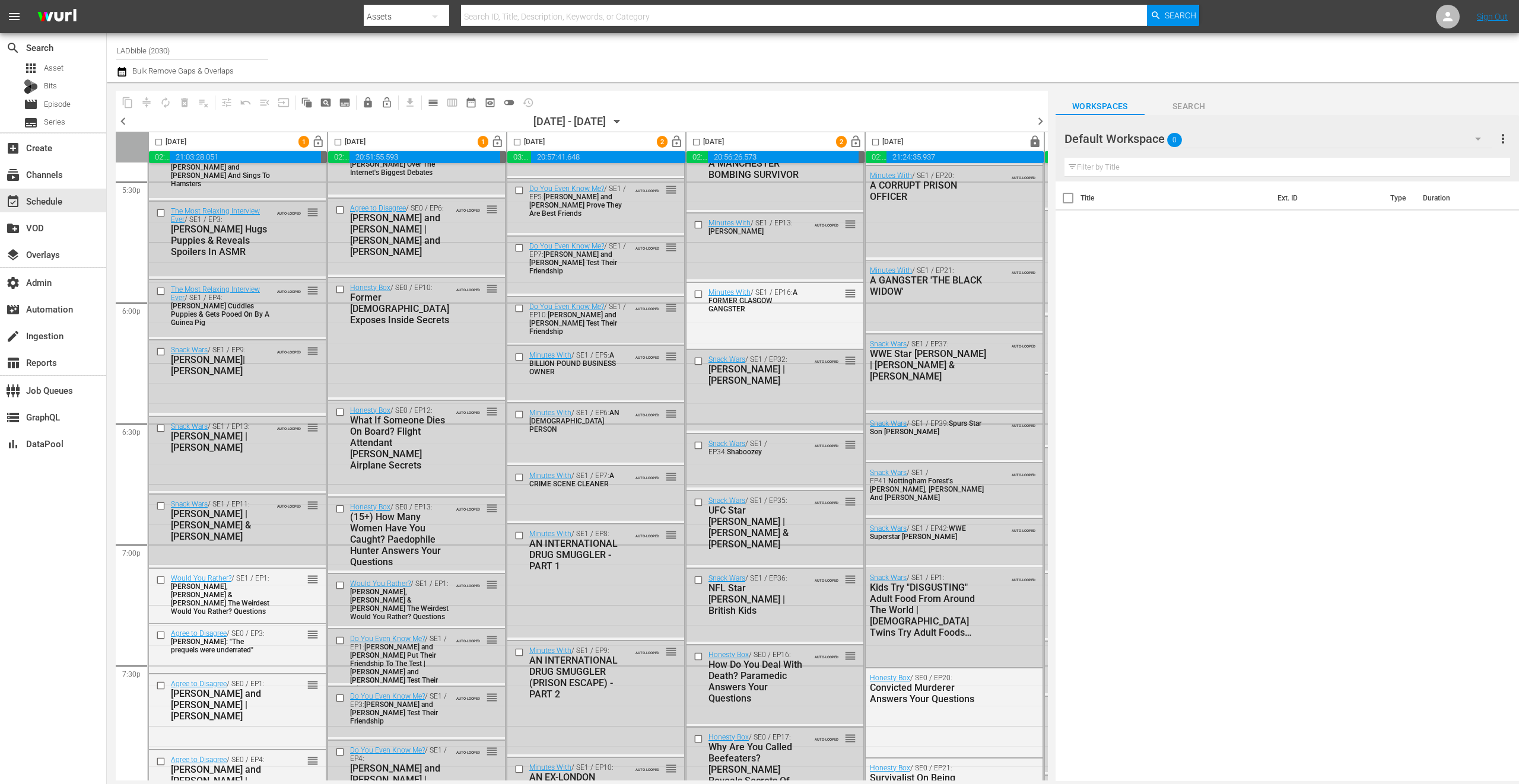
click at [275, 240] on div "The Most Relaxing Interview Ever / SE1 / EP3: Tom Holland Hugs Puppies & Reveal…" at bounding box center [237, 231] width 177 height 60
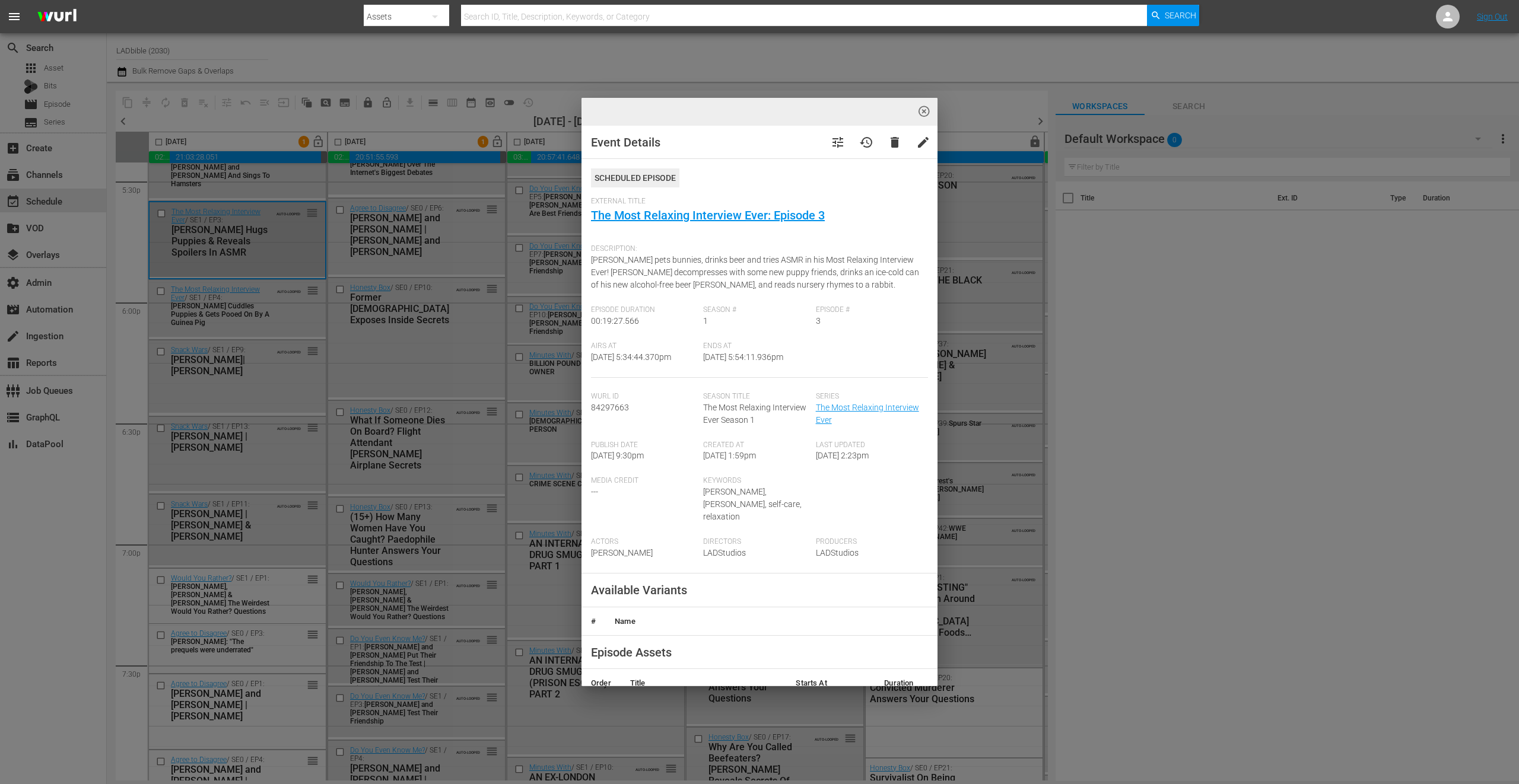
click at [730, 215] on link "The Most Relaxing Interview Ever: Episode 3" at bounding box center [708, 215] width 234 height 14
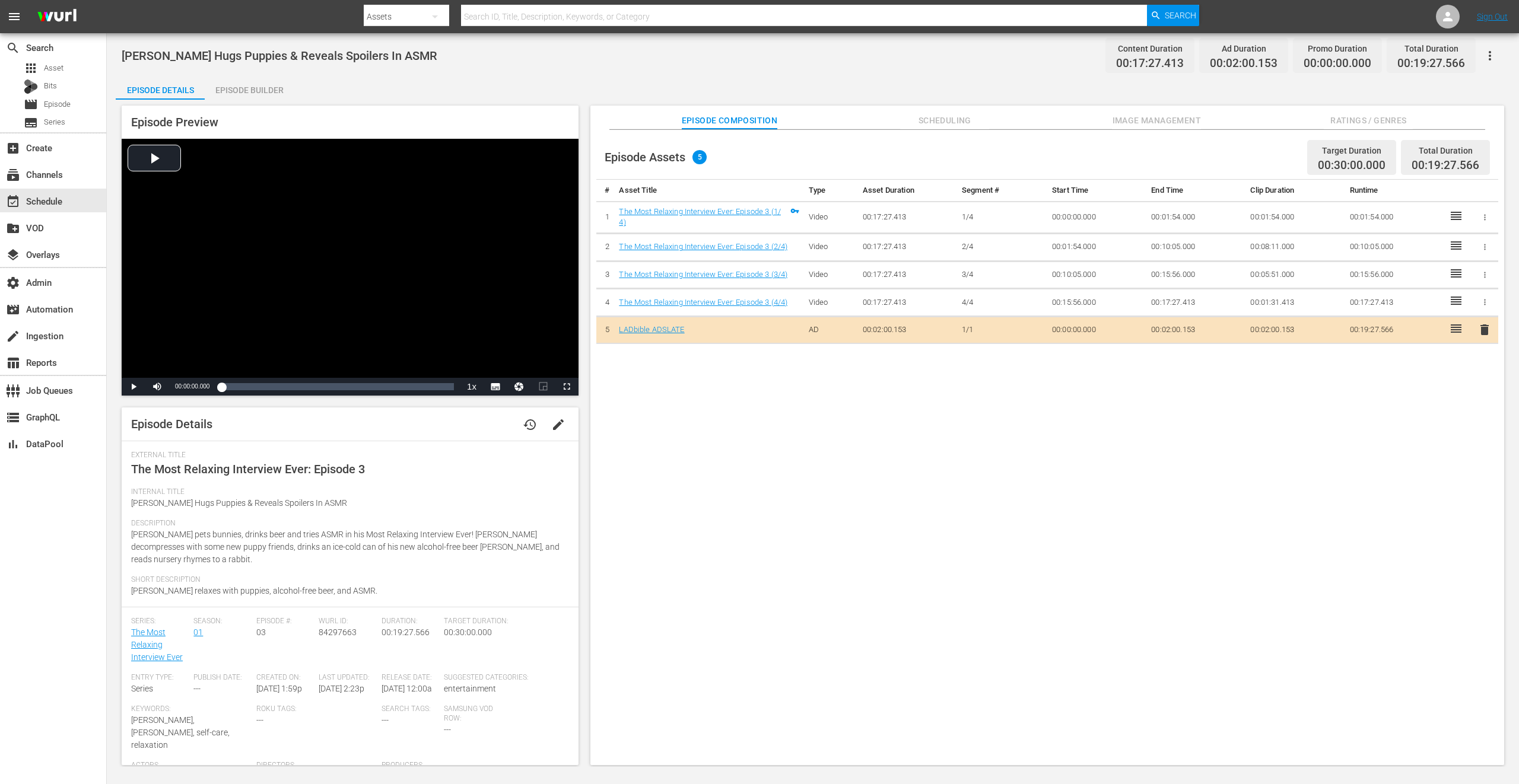
click at [428, 4] on div at bounding box center [781, 4] width 835 height 3
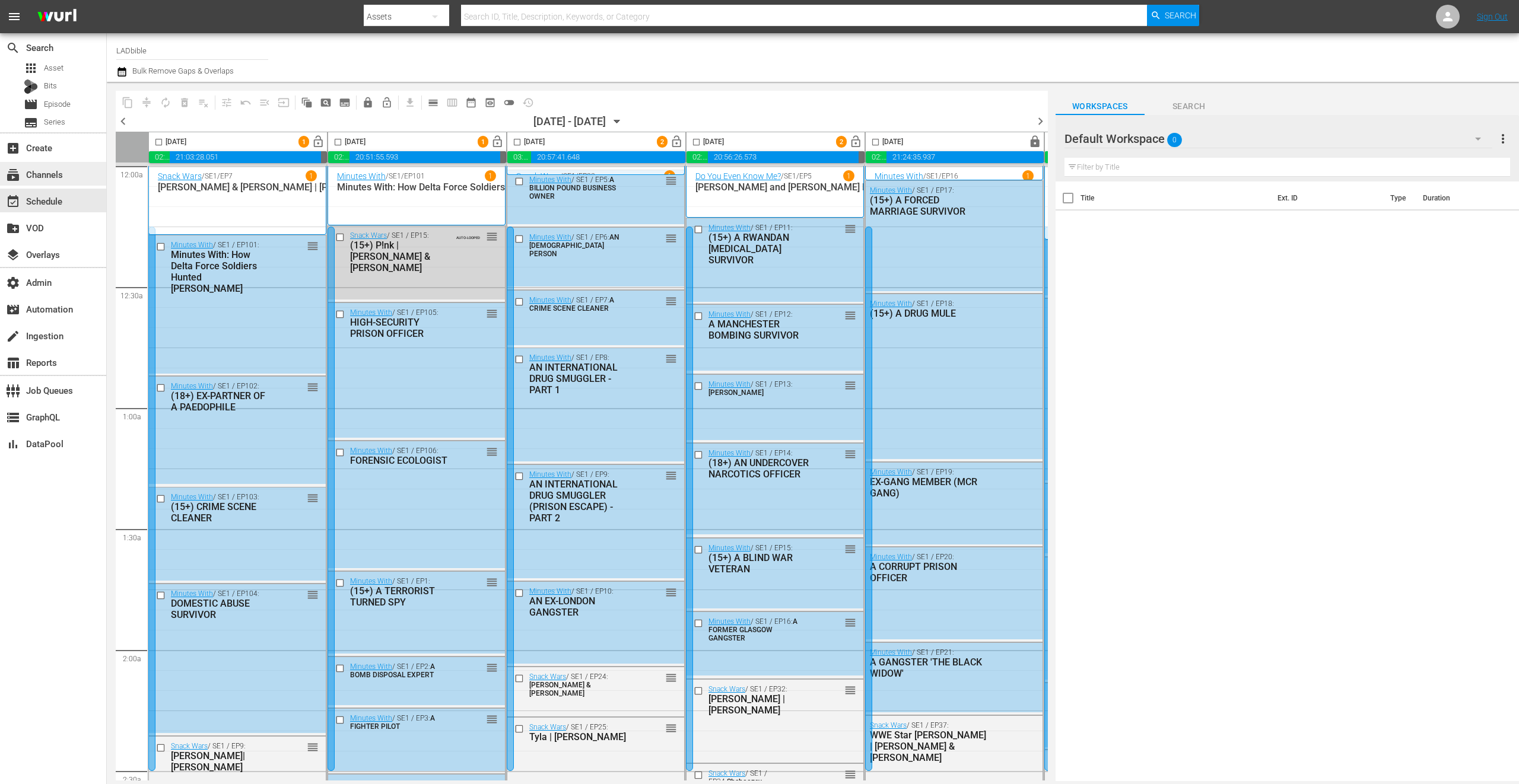
click at [54, 175] on div "subscriptions Channels" at bounding box center [33, 173] width 66 height 11
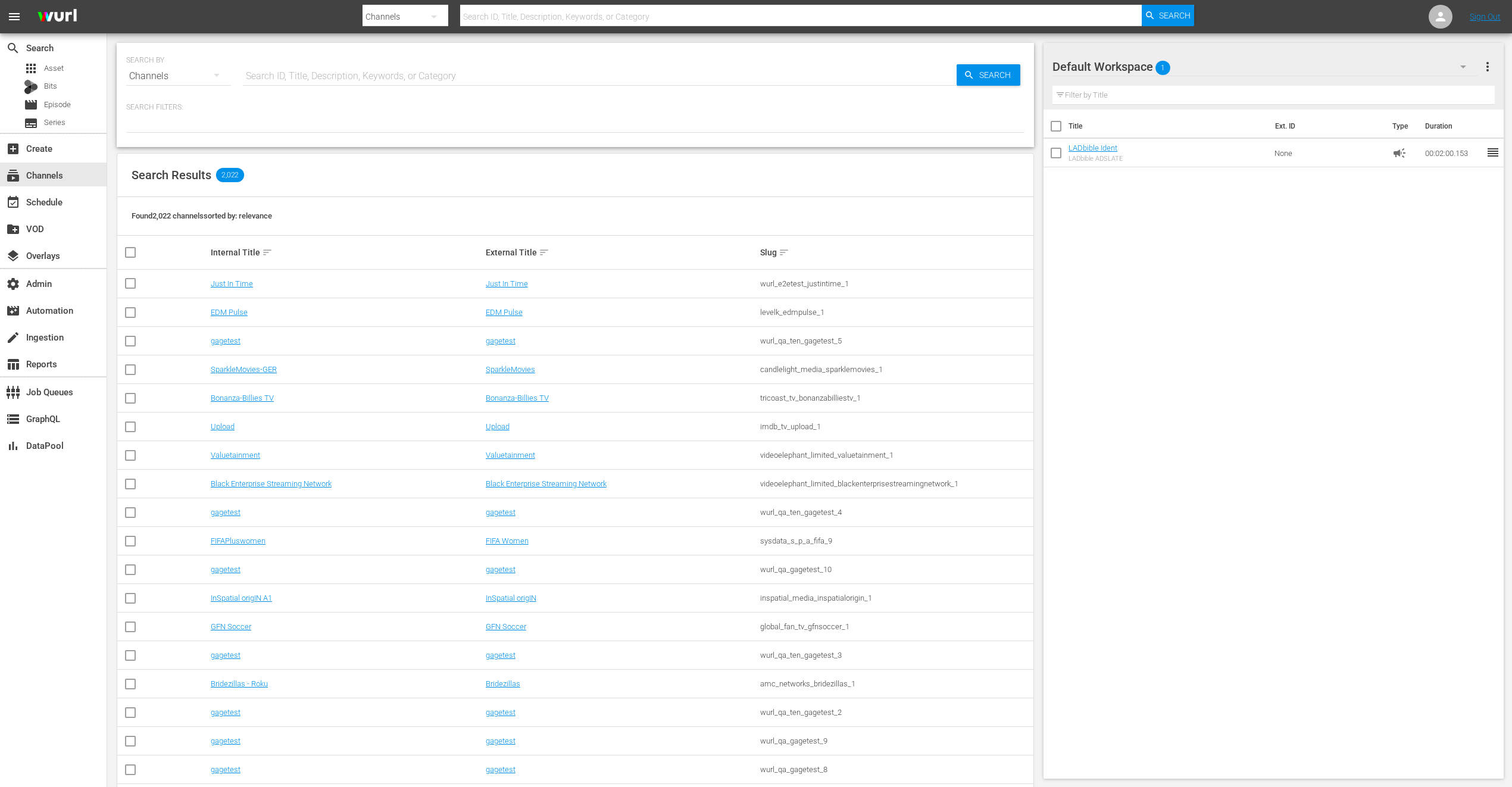
click at [382, 72] on input "text" at bounding box center [599, 76] width 714 height 28
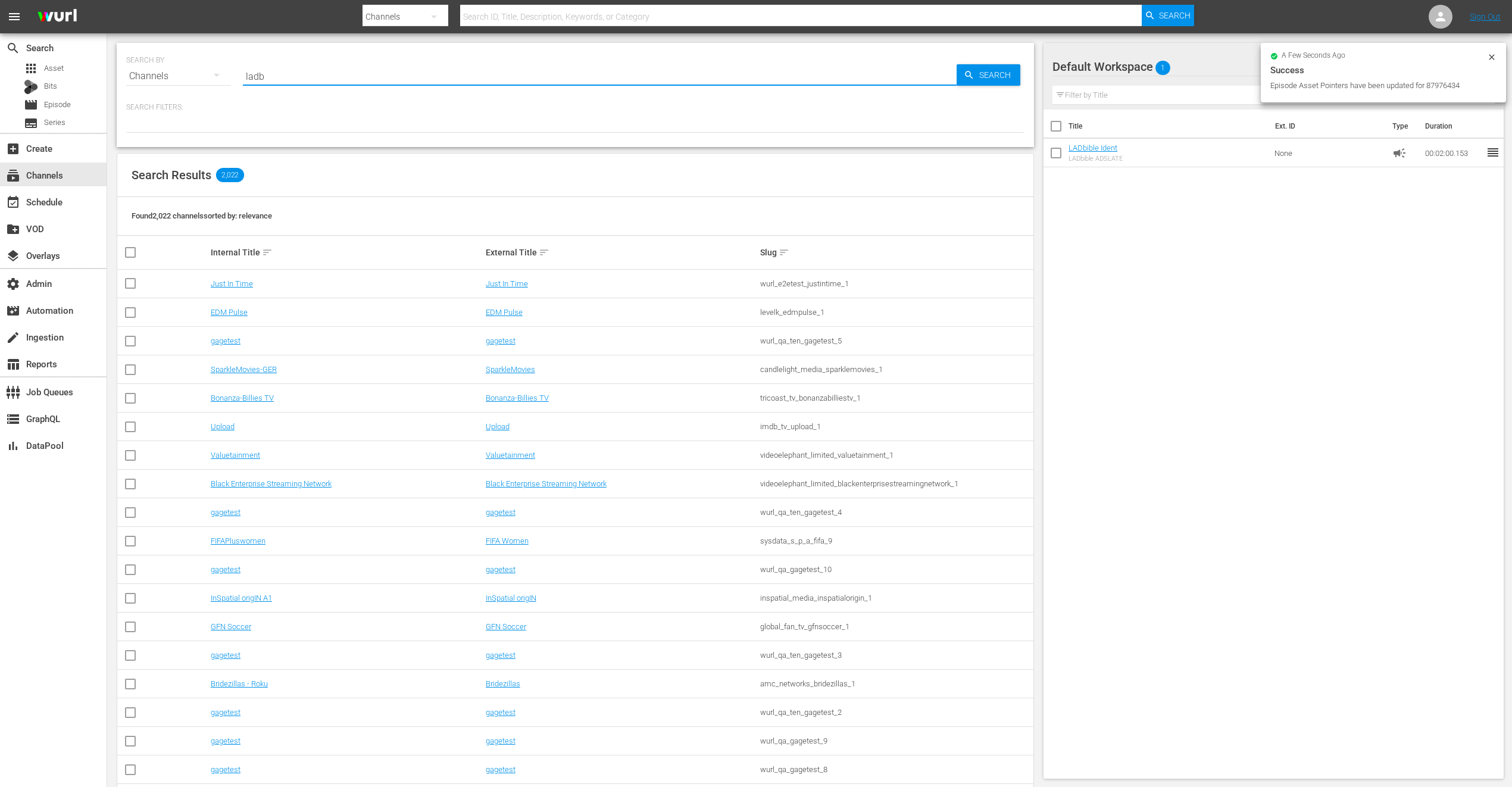
type input "ladbible"
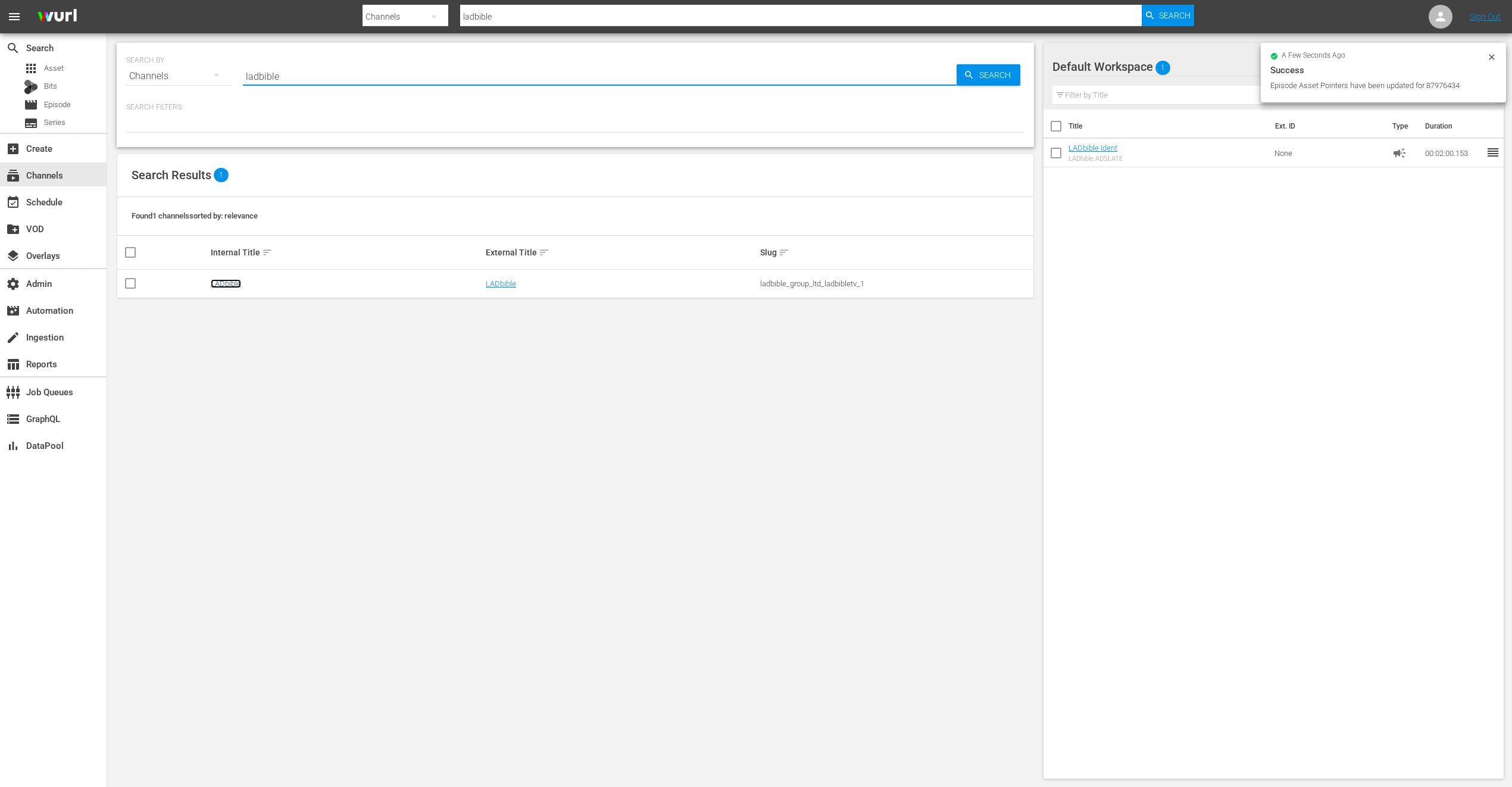
click at [222, 286] on link "LADbible" at bounding box center [226, 284] width 30 height 9
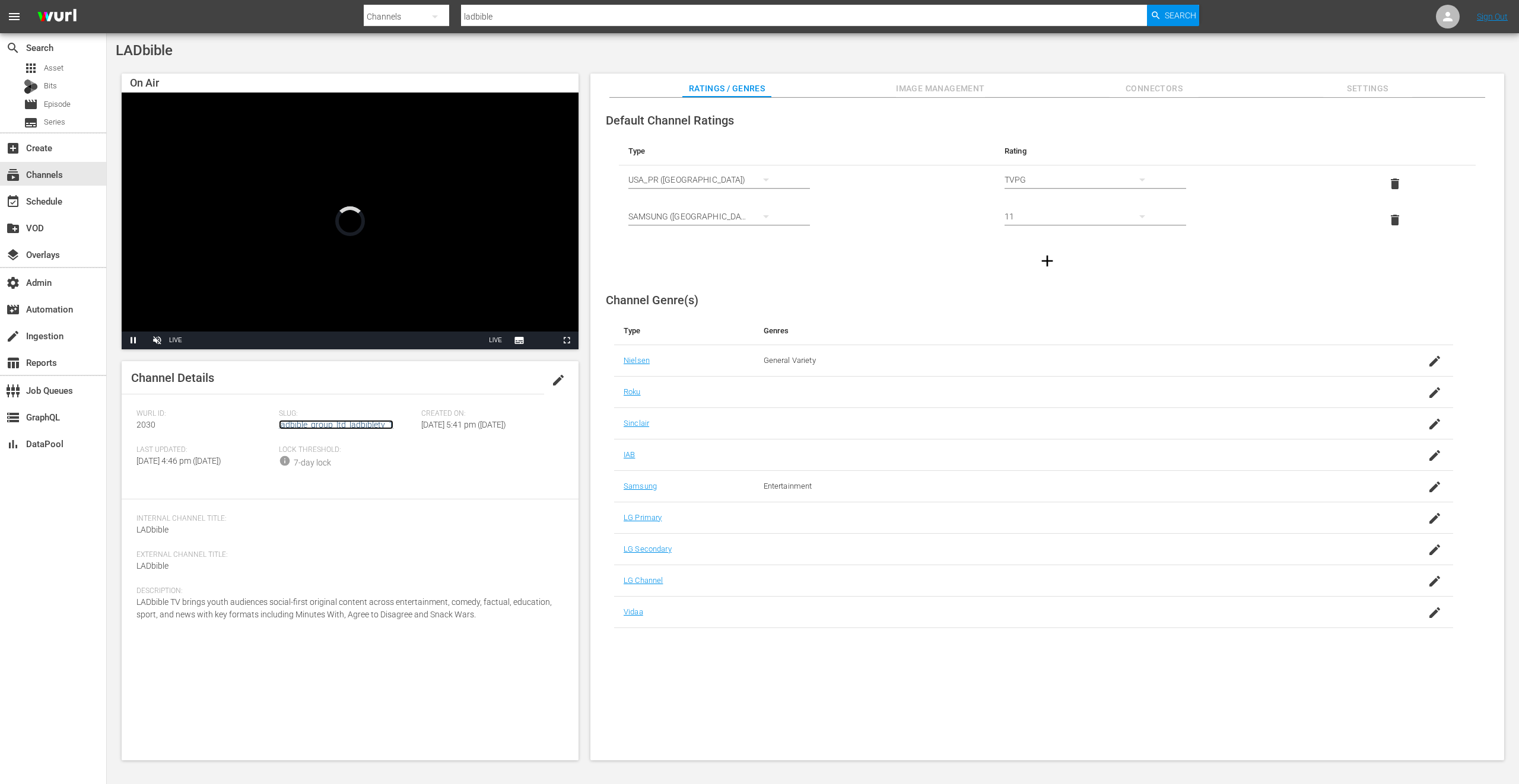
click at [341, 424] on div "Channel Details edit Wurl ID: 2030 Slug: ladbible_group_ltd_ladbibletv_1 Create…" at bounding box center [350, 561] width 457 height 399
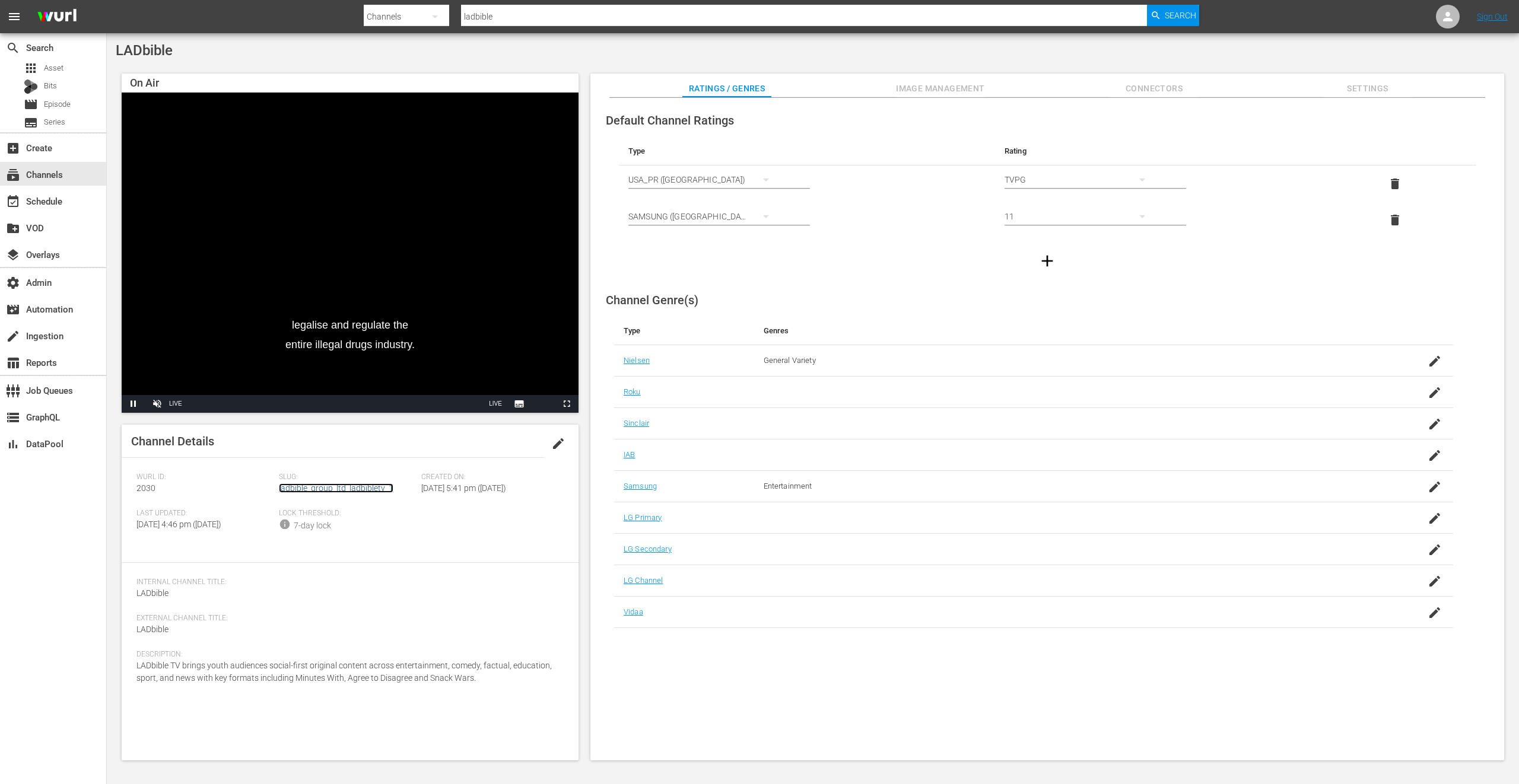
click at [368, 487] on link "ladbible_group_ltd_ladbibletv_1" at bounding box center [336, 488] width 115 height 9
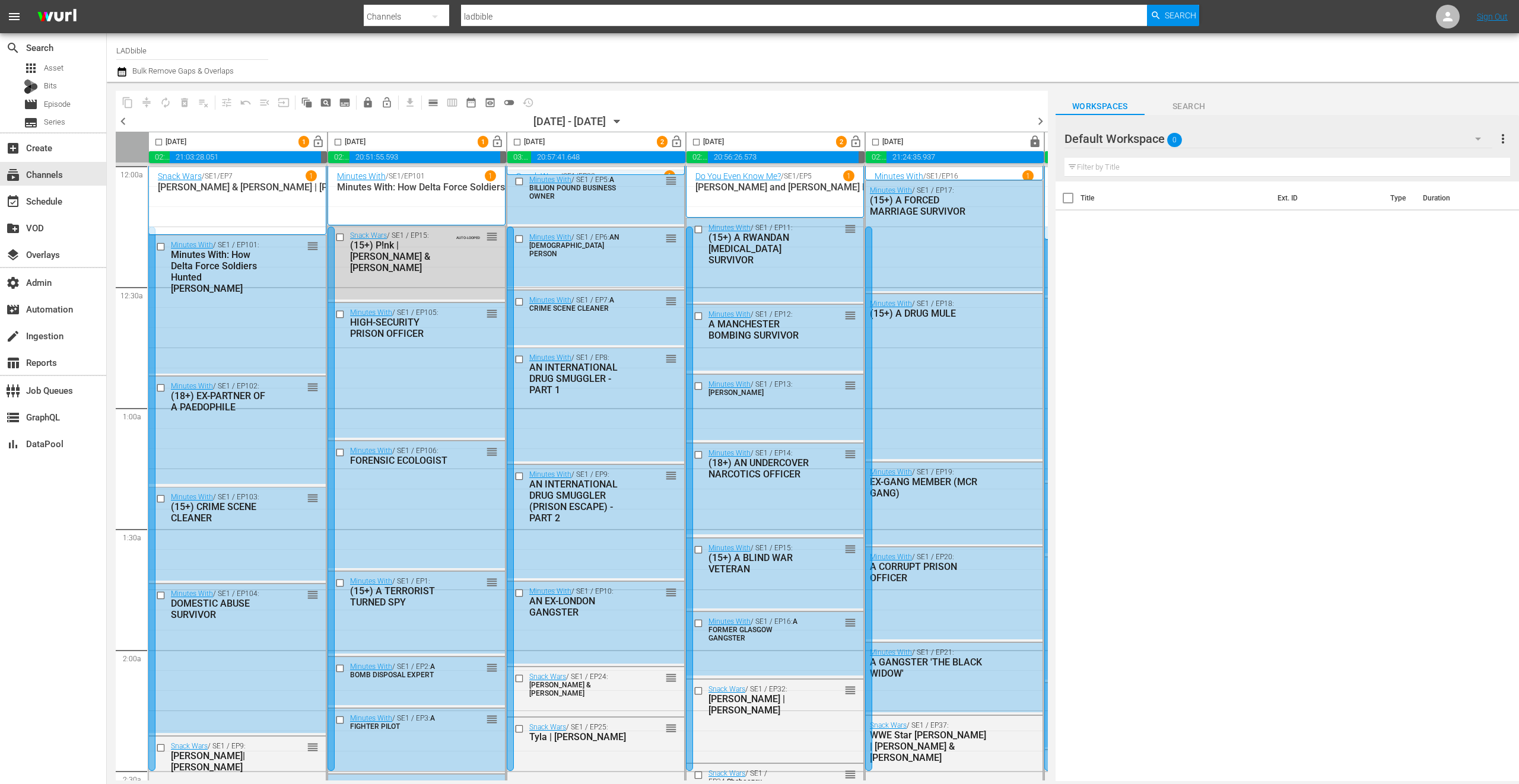
click at [1256, 144] on div "Default Workspace 0" at bounding box center [1278, 139] width 428 height 33
click at [642, 264] on div "Jury Room (1) WYR (1) Short form [DATE] (23) Honesty Box (22) DYEKM (9) ATD (38…" at bounding box center [759, 392] width 1519 height 784
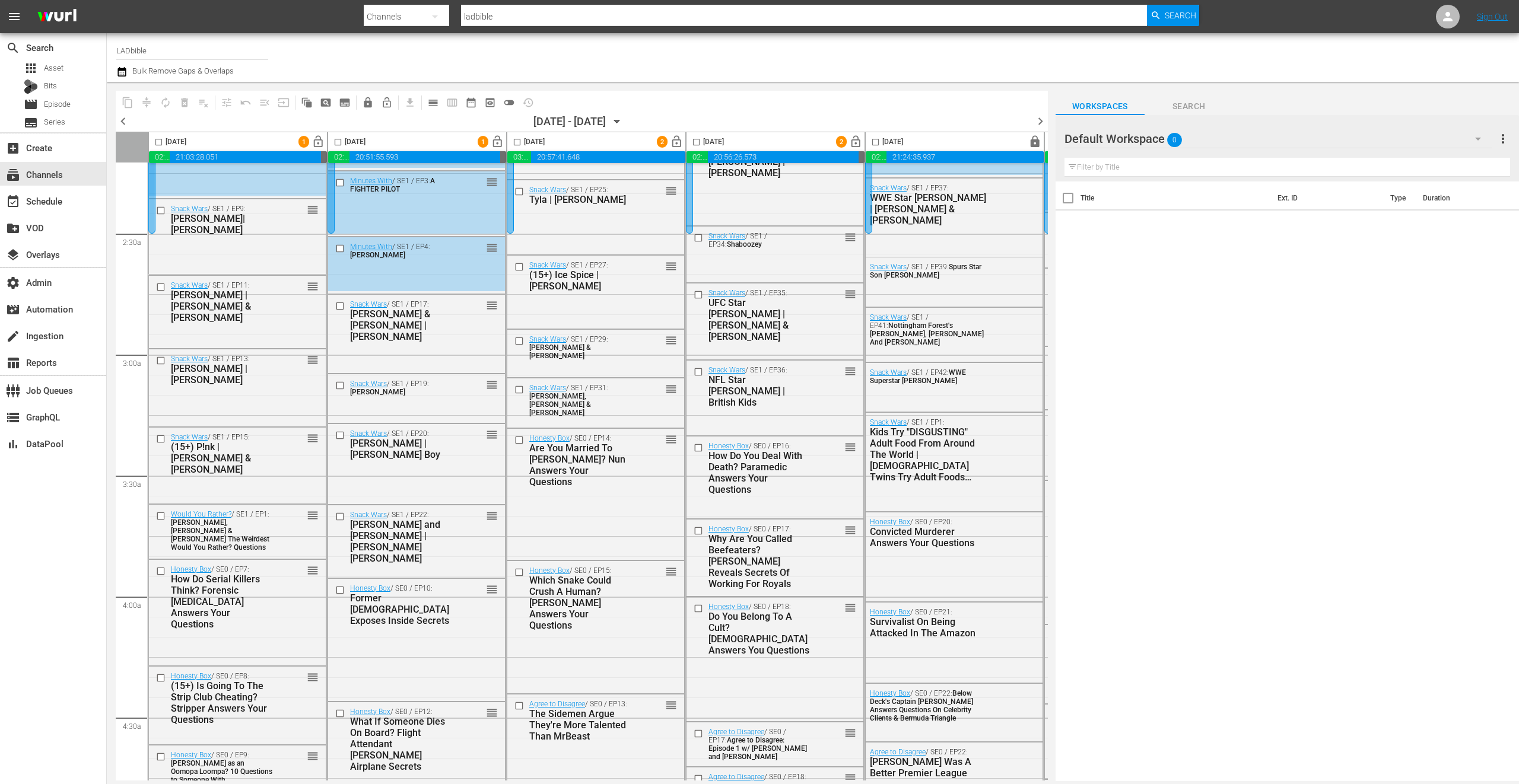
scroll to position [548, 0]
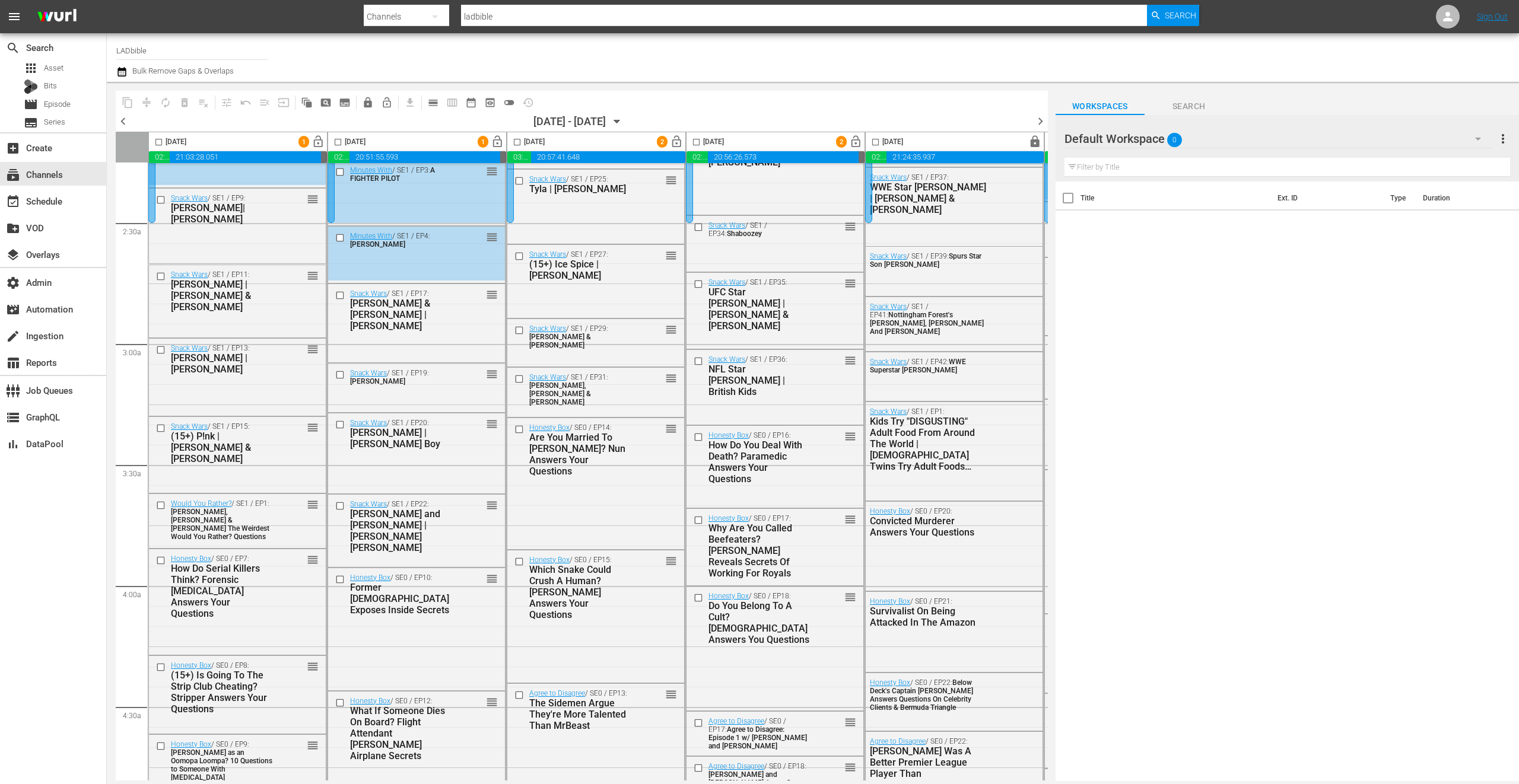
click at [1270, 126] on div "Default Workspace 0" at bounding box center [1278, 139] width 428 height 33
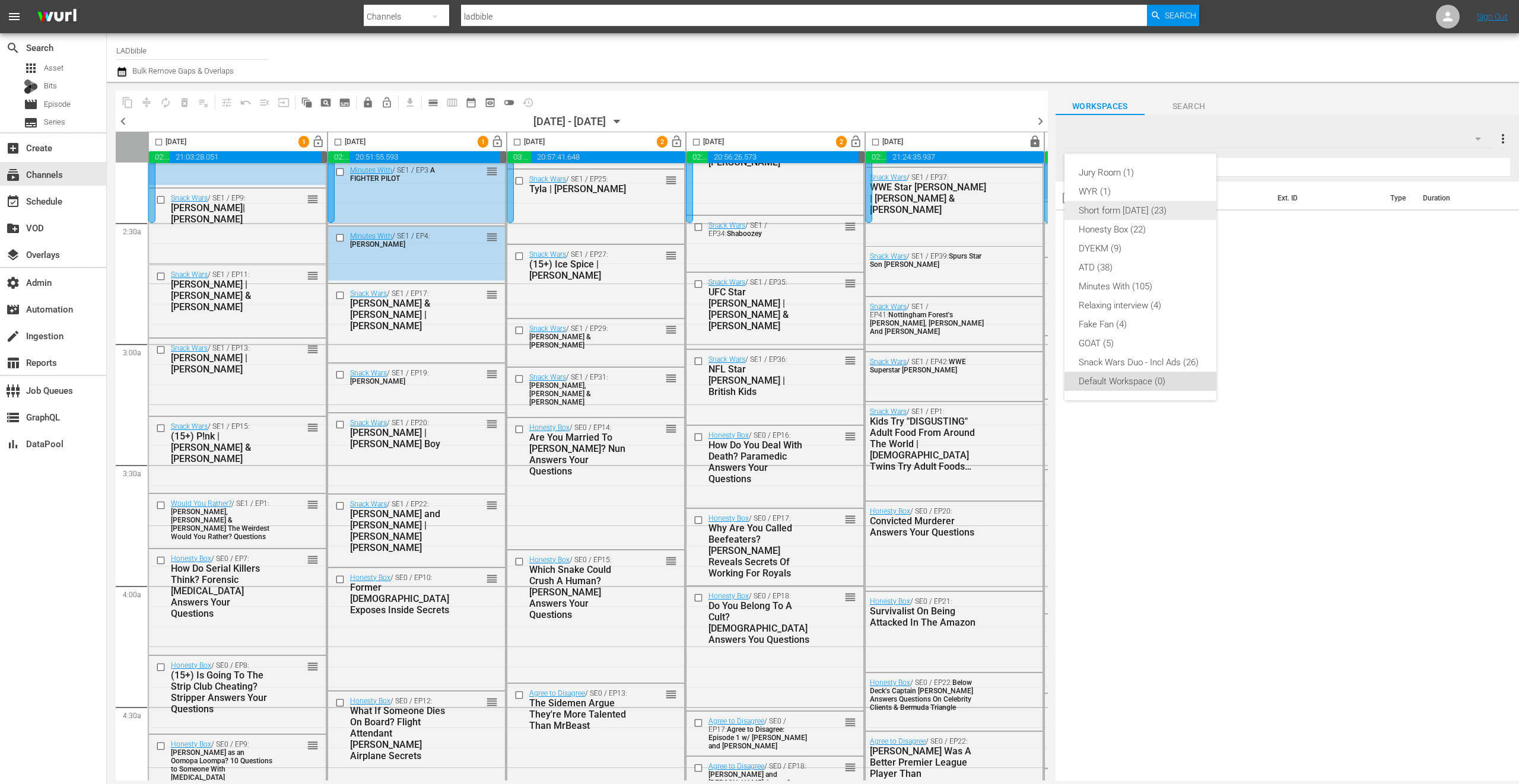
click at [1169, 212] on div "Short form [DATE] (23)" at bounding box center [1140, 210] width 123 height 19
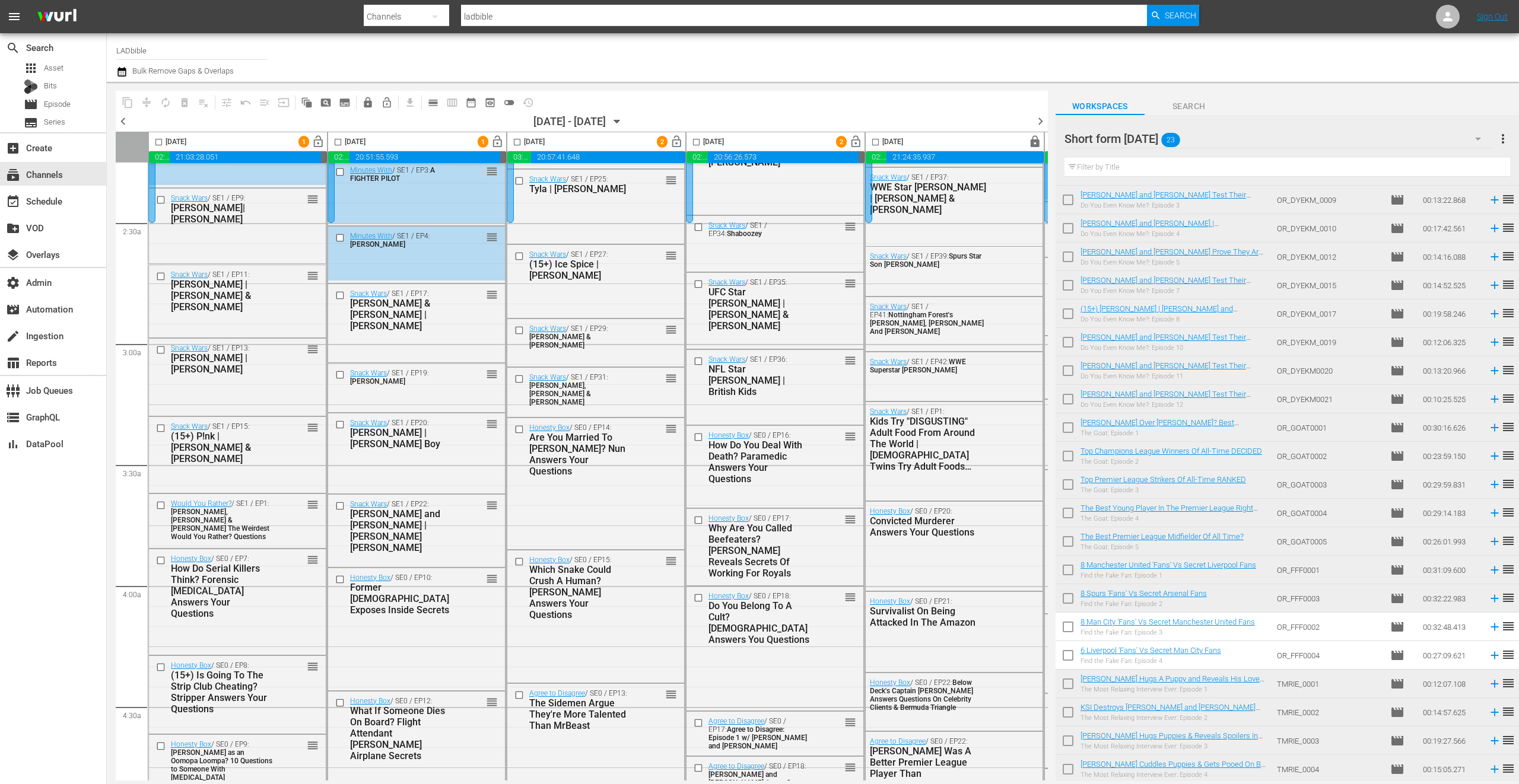
scroll to position [0, 0]
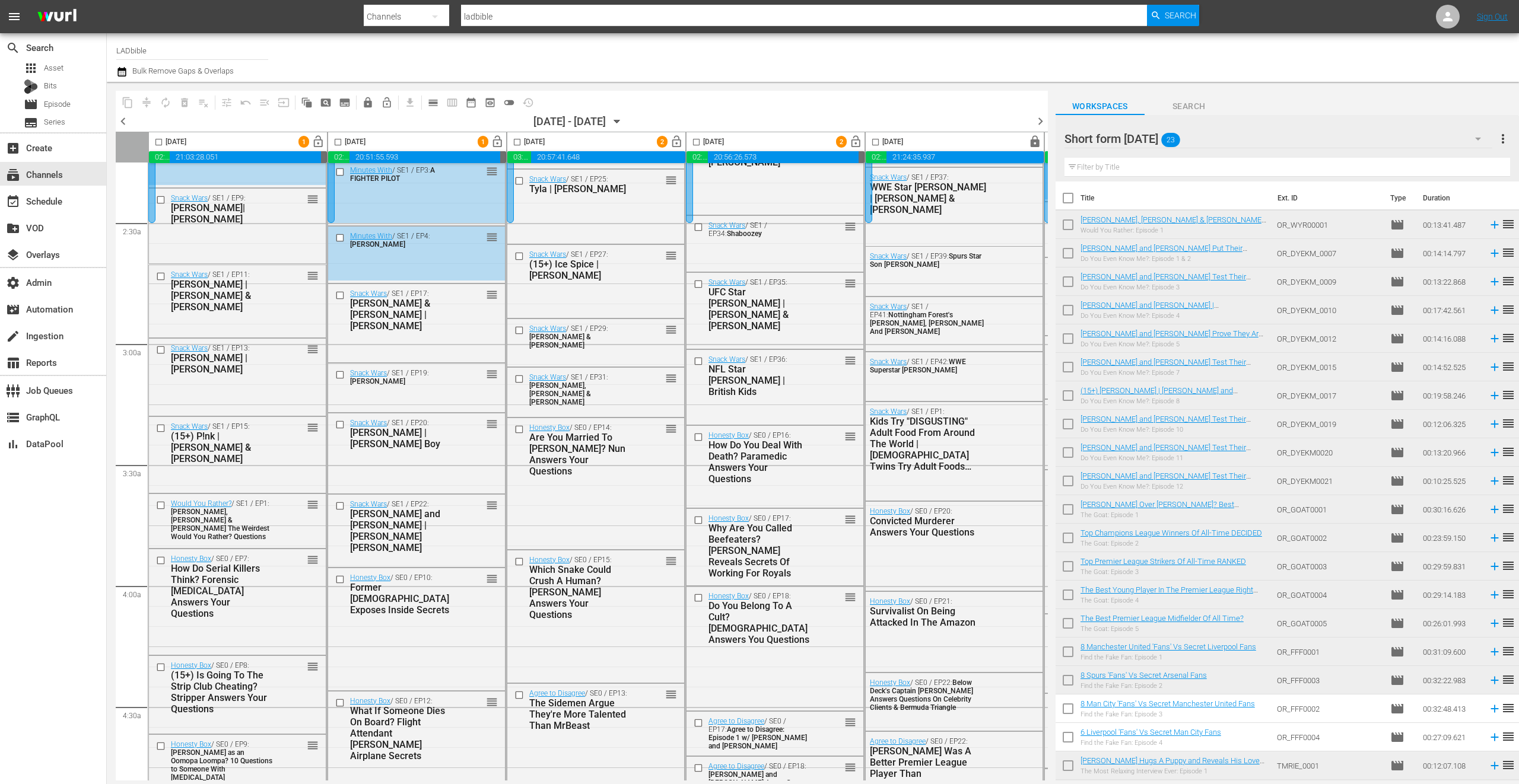
click at [1278, 137] on div "Short form [DATE]" at bounding box center [1278, 139] width 428 height 33
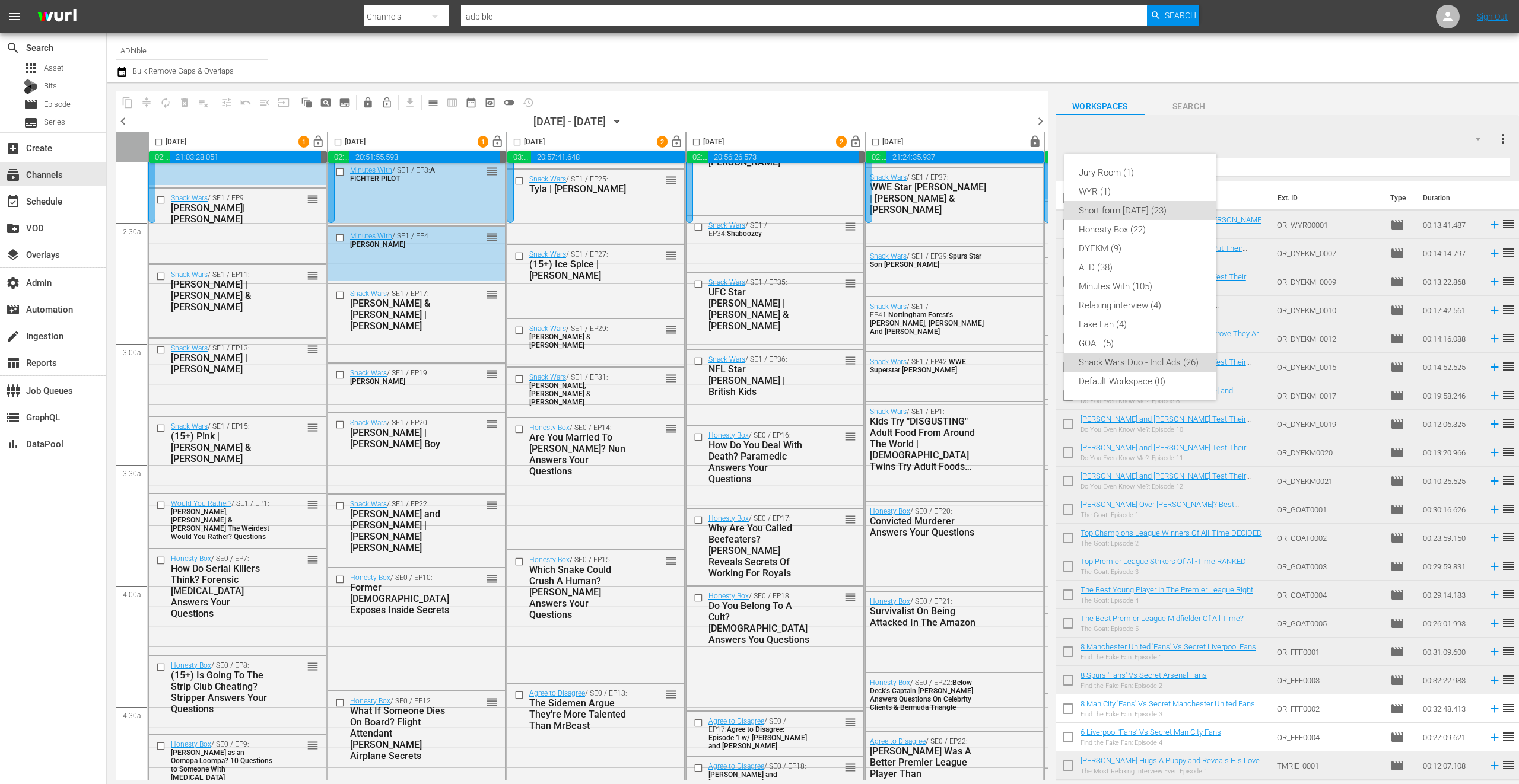
click at [1188, 364] on div "Snack Wars Duo - Incl Ads (26)" at bounding box center [1140, 362] width 123 height 19
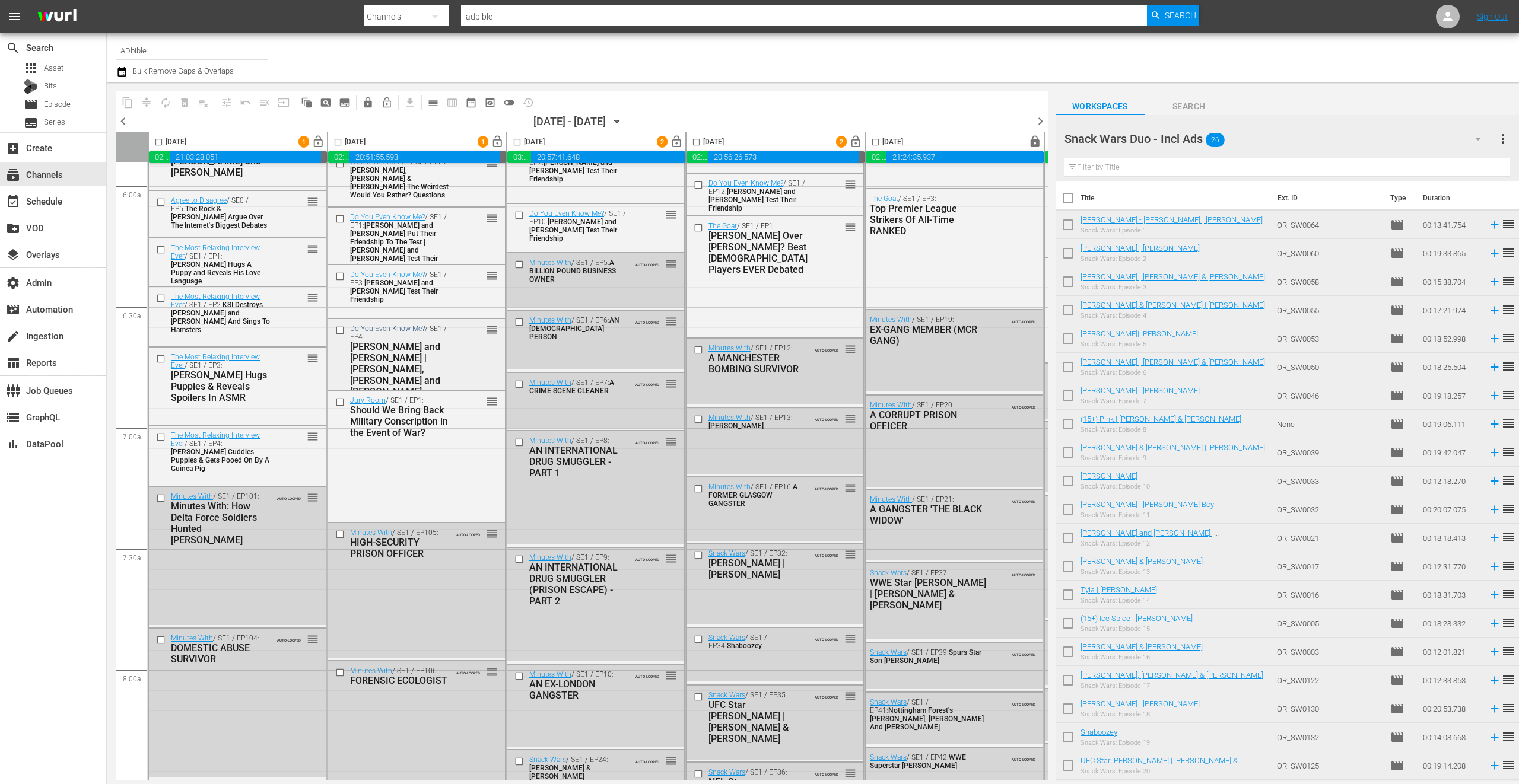
scroll to position [1520, 0]
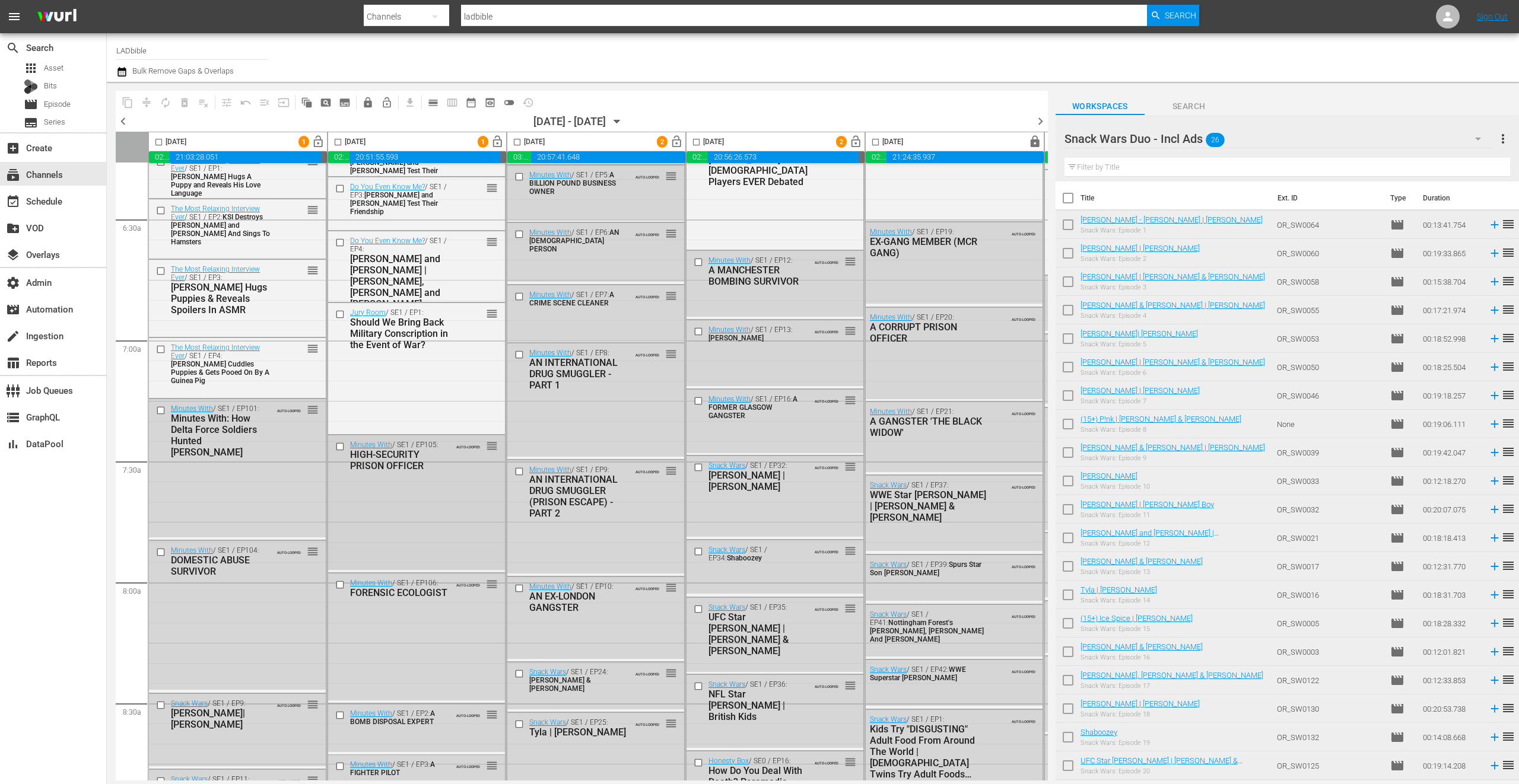
click at [434, 489] on div "Minutes With / SE1 / EP105: HIGH-SECURITY PRISON OFFICER AUTO-LOOPED reorder" at bounding box center [416, 503] width 177 height 135
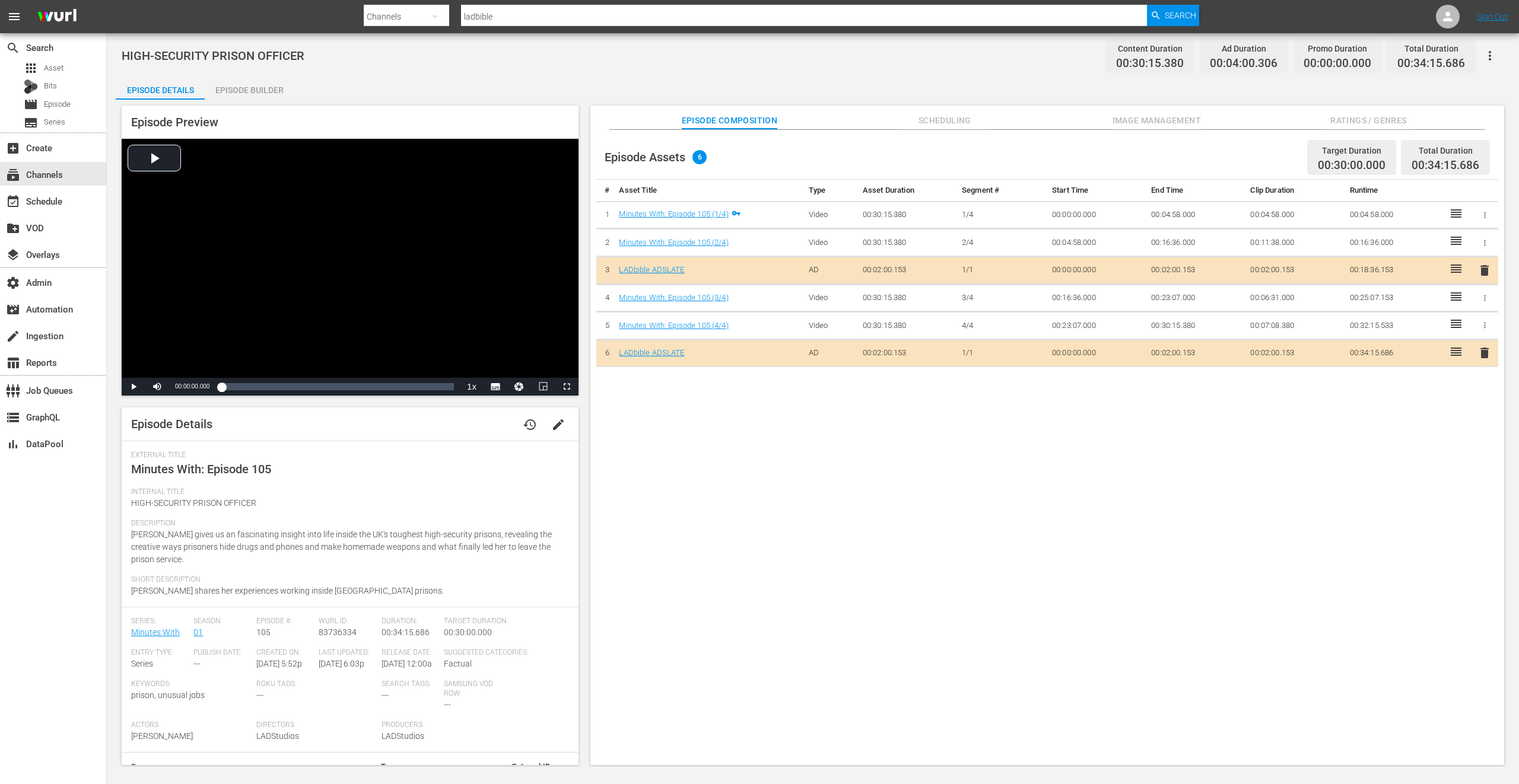
click at [596, 79] on div "Episode Details Episode Builder Episode Preview Video Player is loading. Play V…" at bounding box center [813, 425] width 1394 height 698
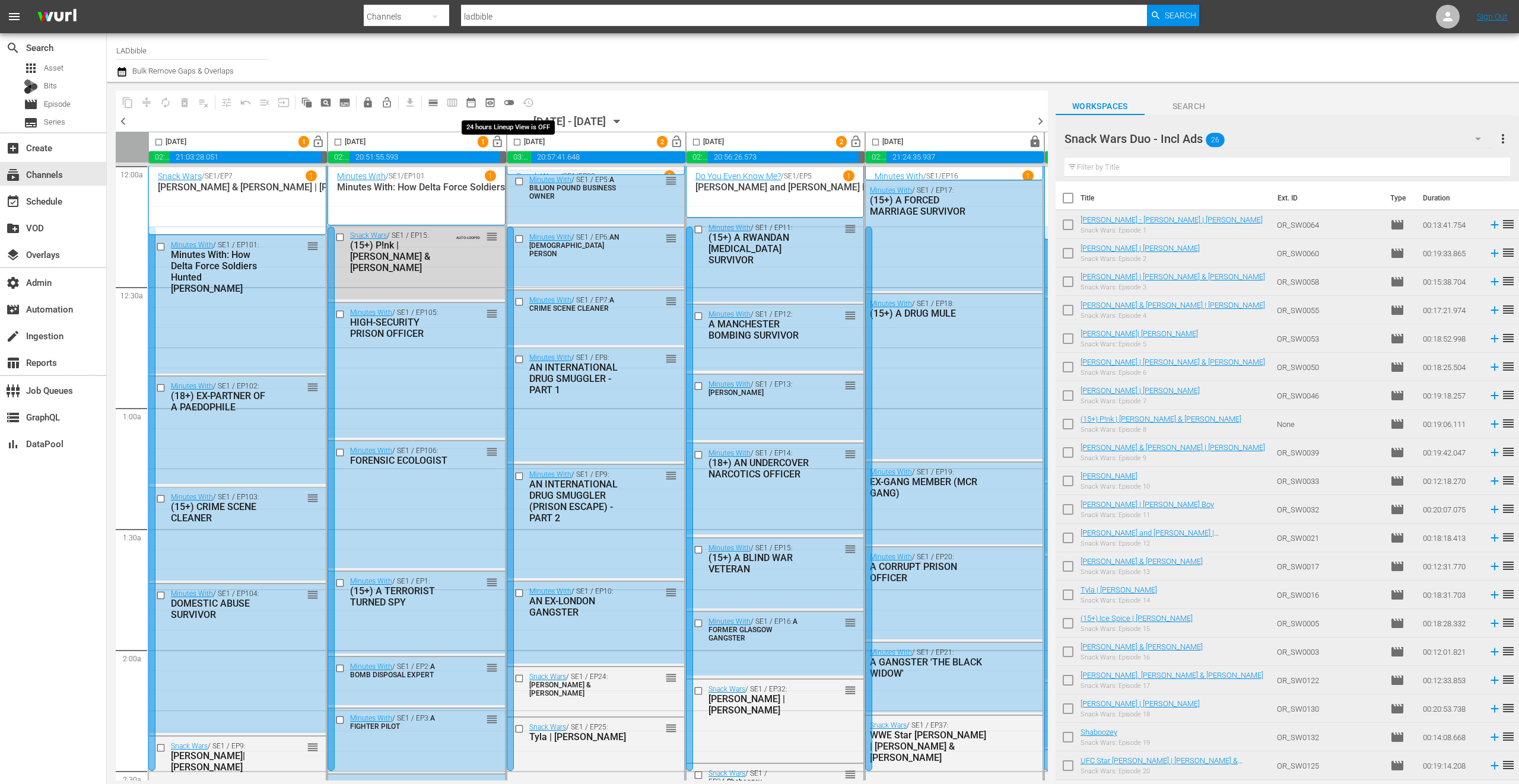
click at [512, 103] on span "toggle_off" at bounding box center [509, 103] width 12 height 12
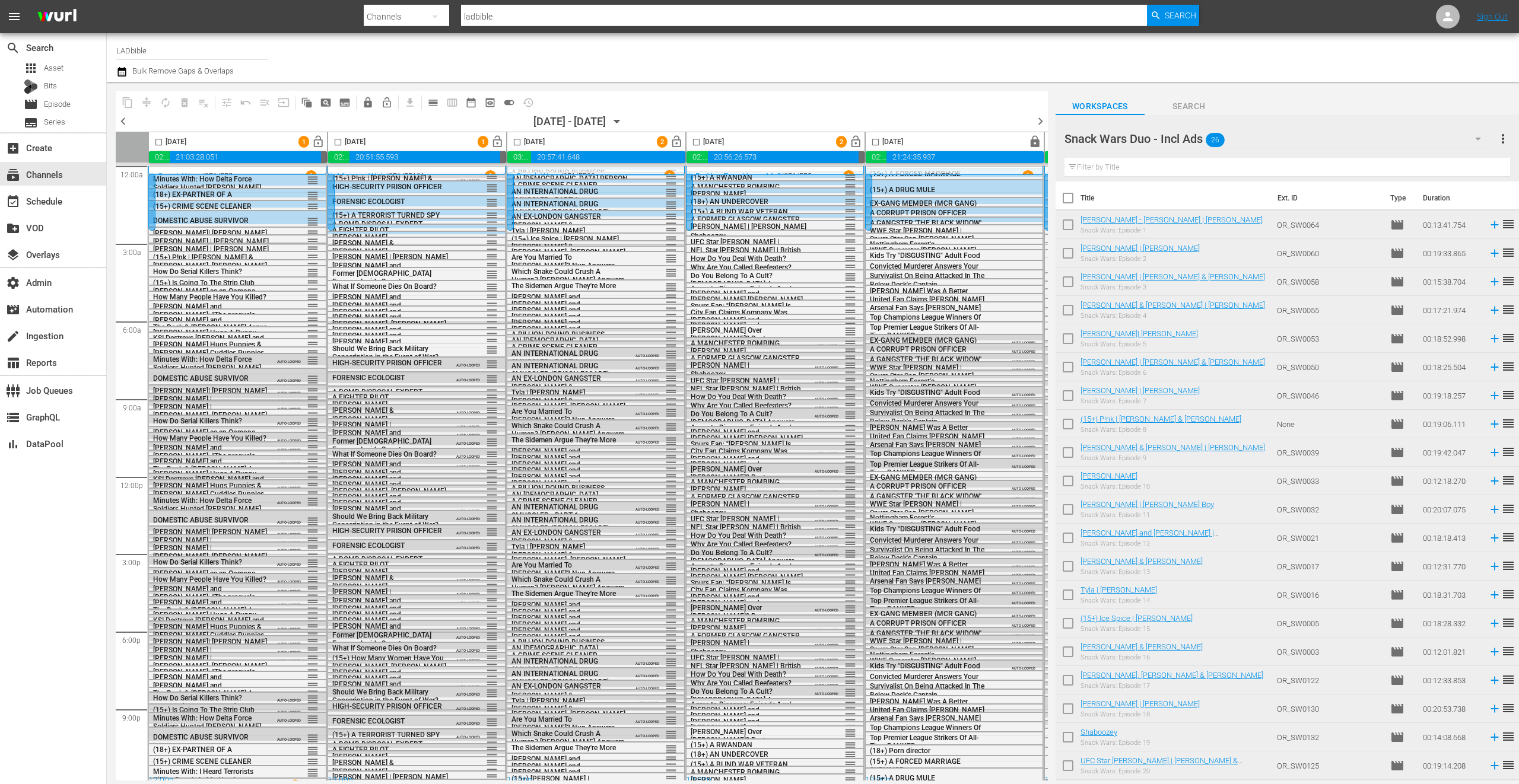
scroll to position [10, 0]
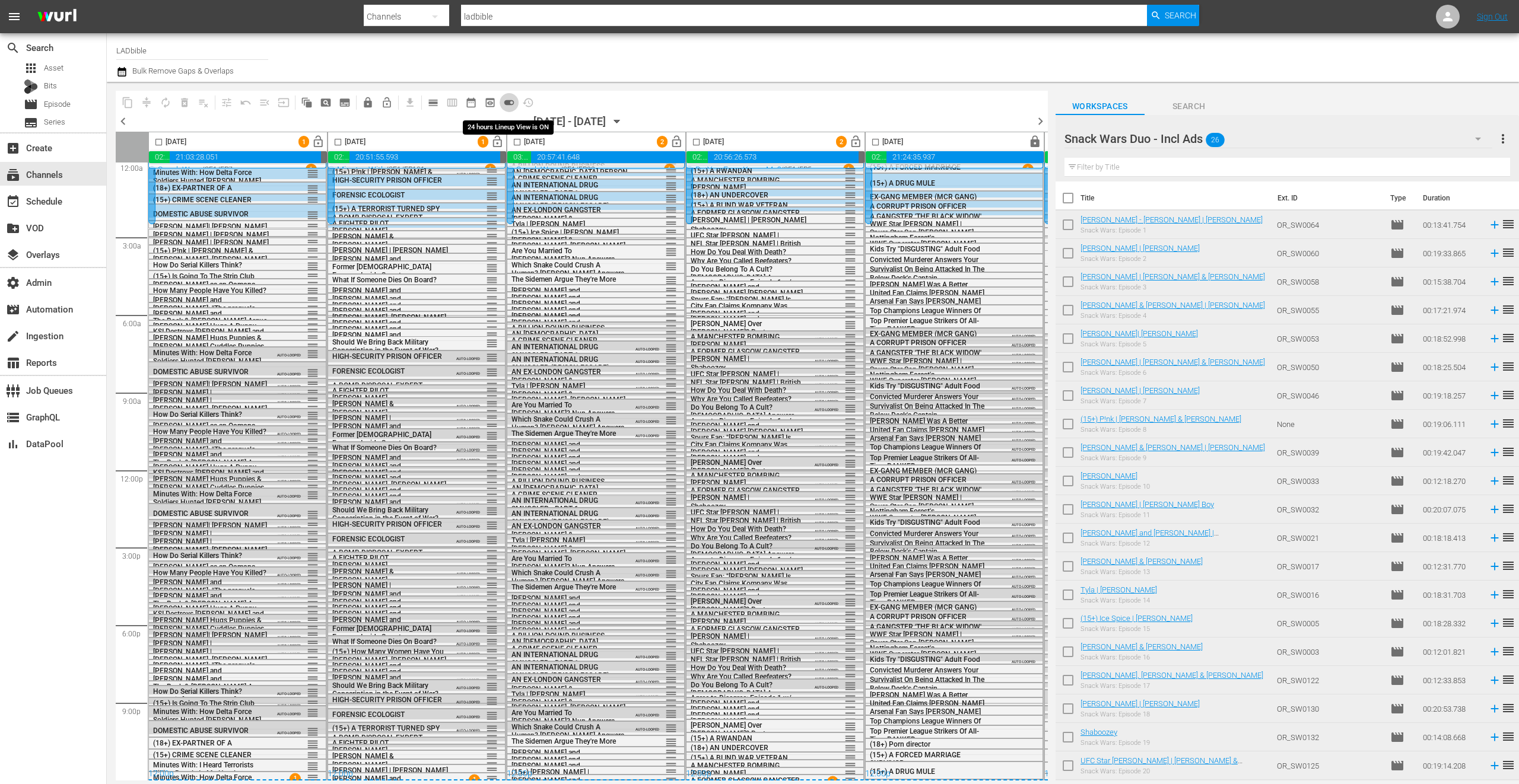
click at [507, 101] on span "toggle_on" at bounding box center [509, 103] width 12 height 12
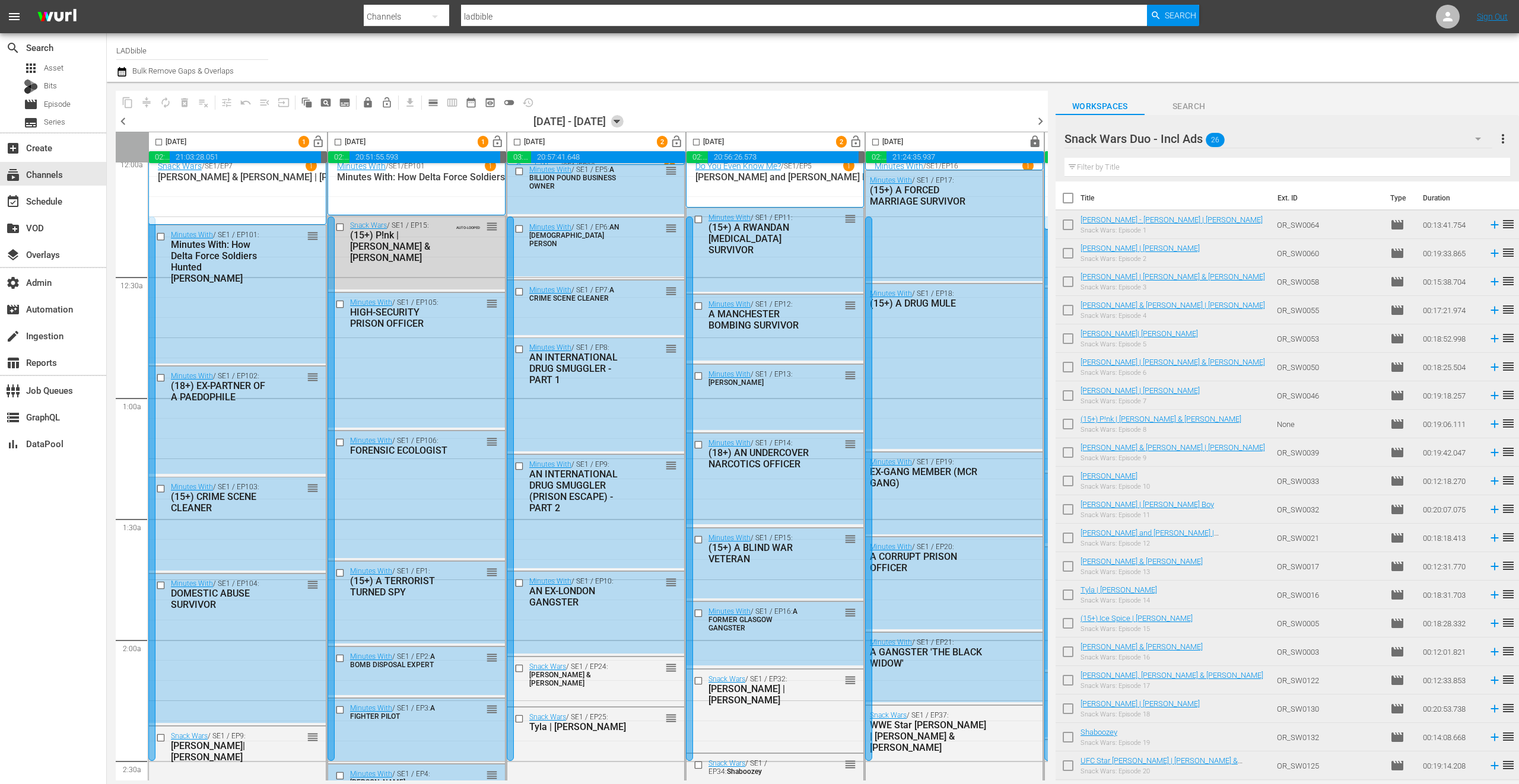
click at [624, 119] on icon "button" at bounding box center [617, 122] width 13 height 13
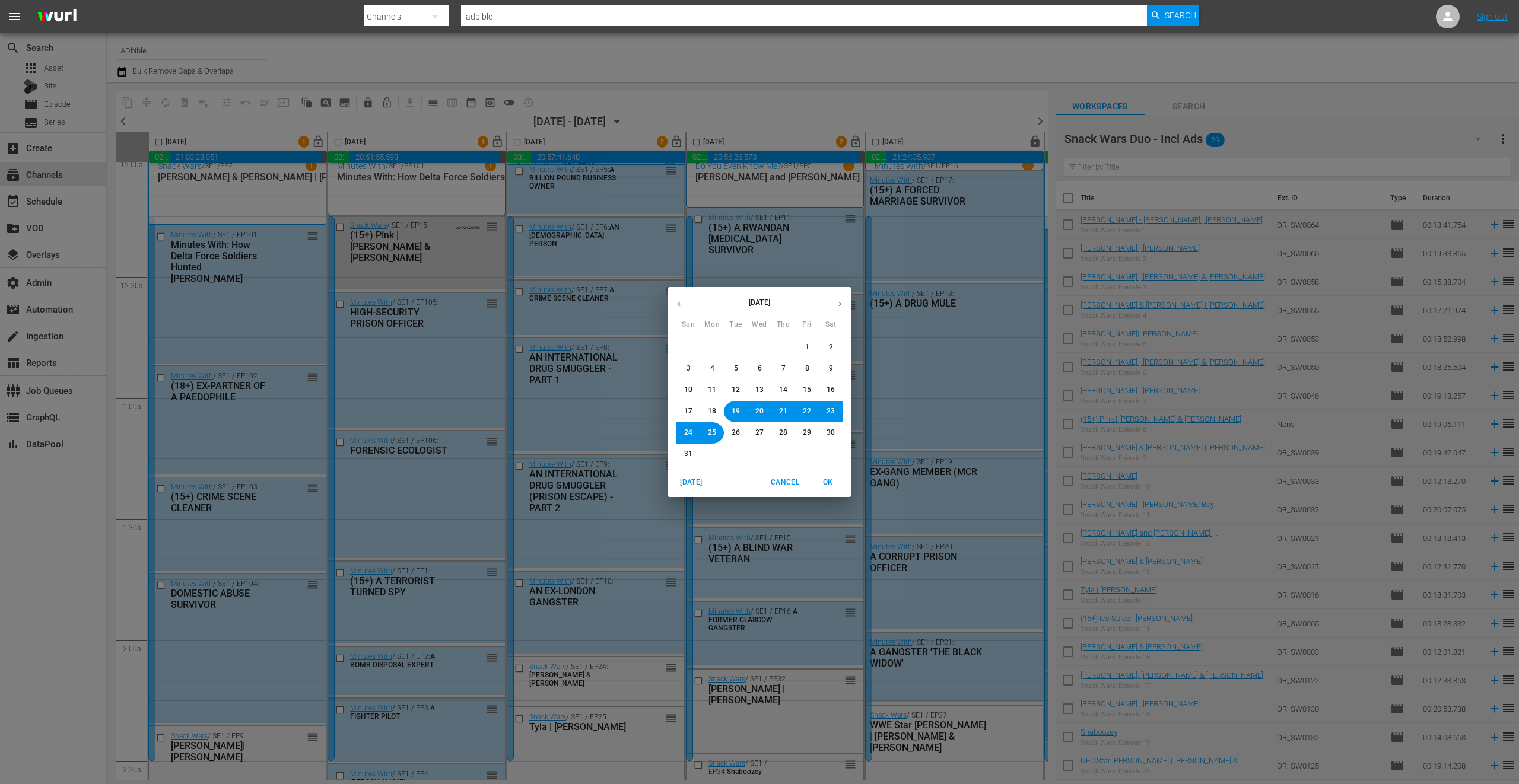
click at [714, 411] on span "18" at bounding box center [712, 411] width 8 height 10
drag, startPoint x: 828, startPoint y: 479, endPoint x: 692, endPoint y: 338, distance: 195.9
click at [828, 479] on span "OK" at bounding box center [827, 482] width 28 height 13
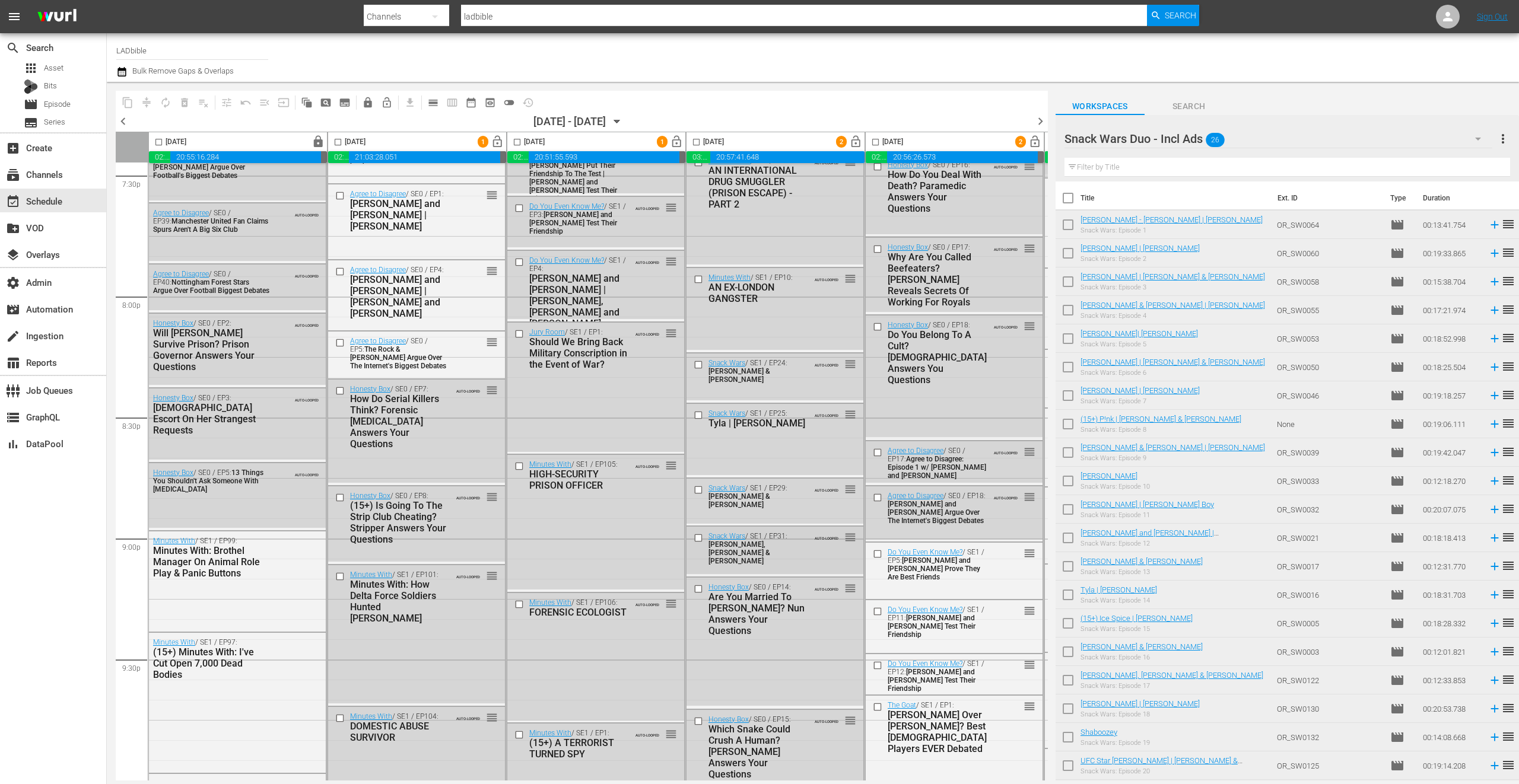
scroll to position [4718, 0]
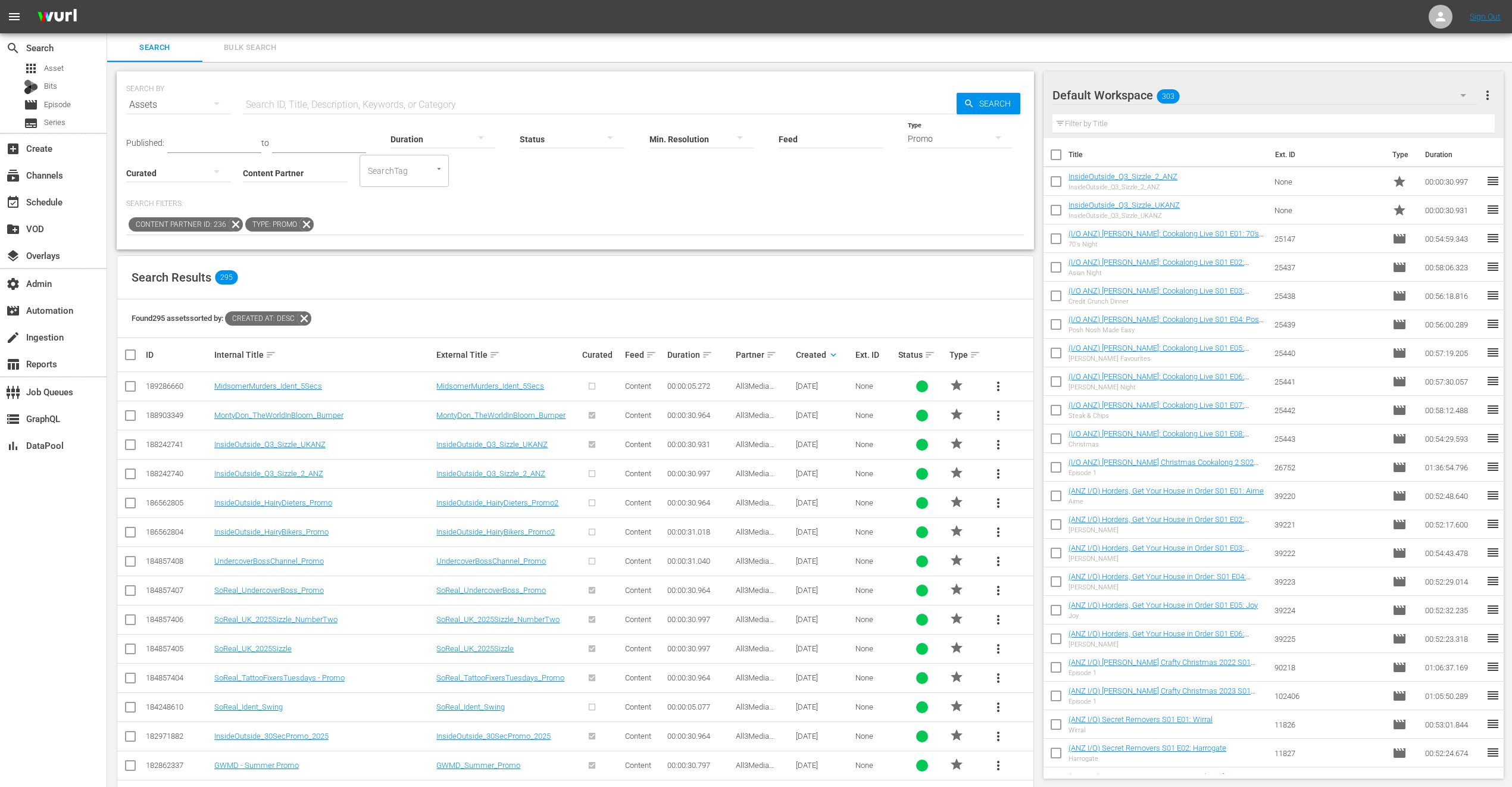
click at [405, 174] on input "SearchTag" at bounding box center [387, 171] width 46 height 21
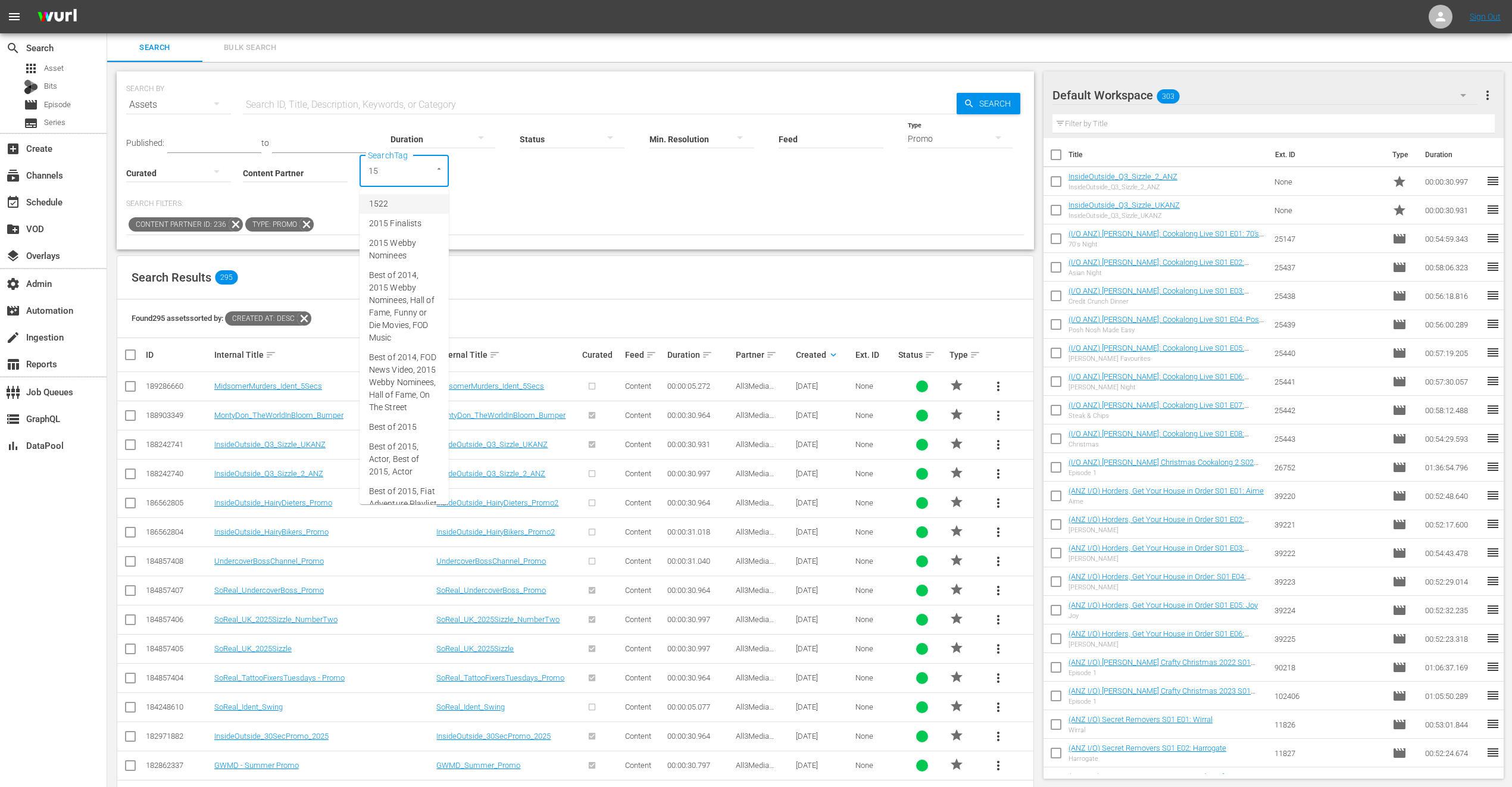
type input "15"
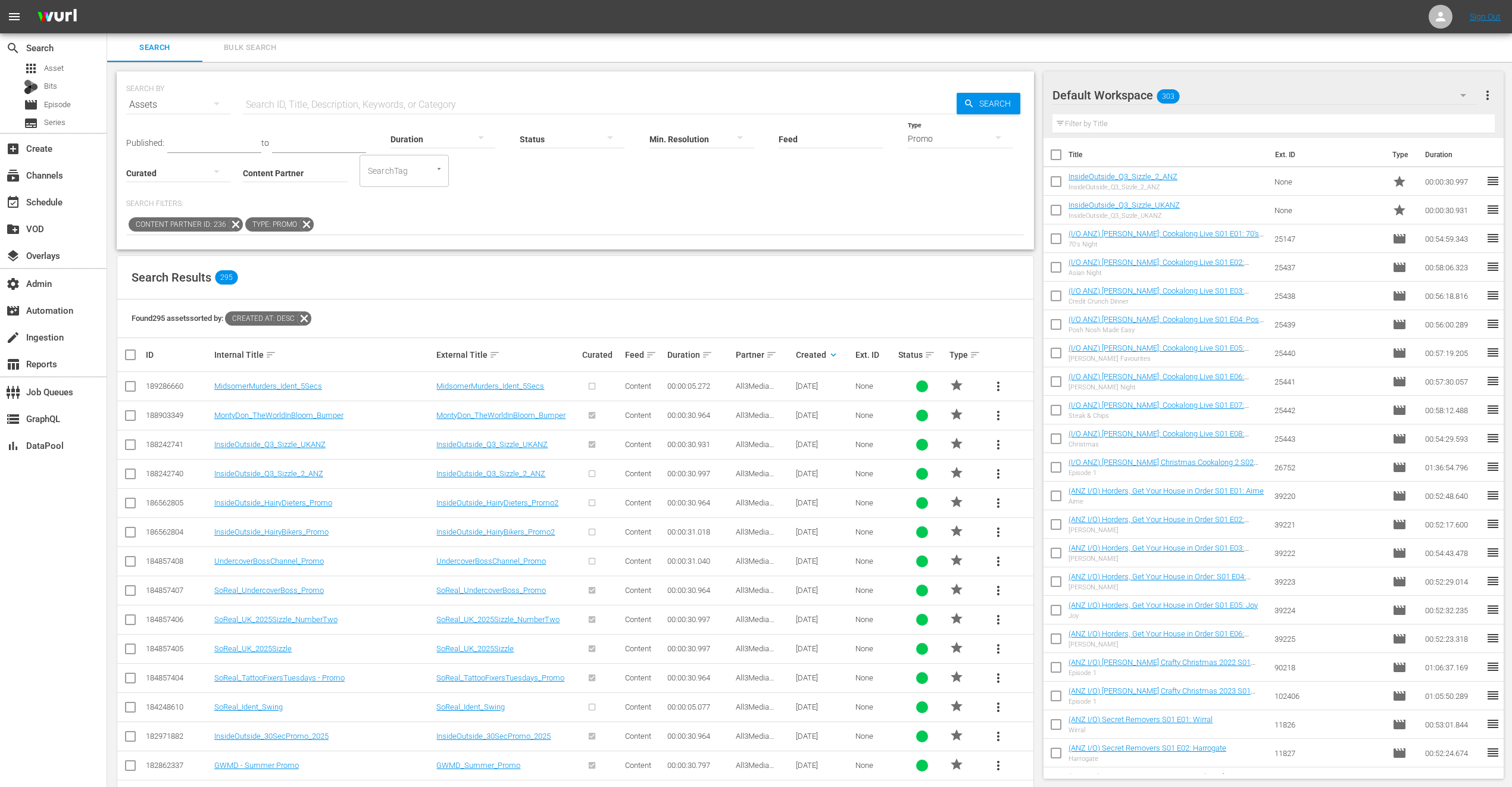
click at [554, 192] on div "Published: to Duration Status Min. Resolution Feed Feed Title Type Promo Curate…" at bounding box center [575, 177] width 898 height 116
click at [1250, 88] on div "Default Workspace 303" at bounding box center [1264, 95] width 424 height 34
click at [1261, 97] on div "Default Workspace (303)" at bounding box center [756, 393] width 1512 height 787
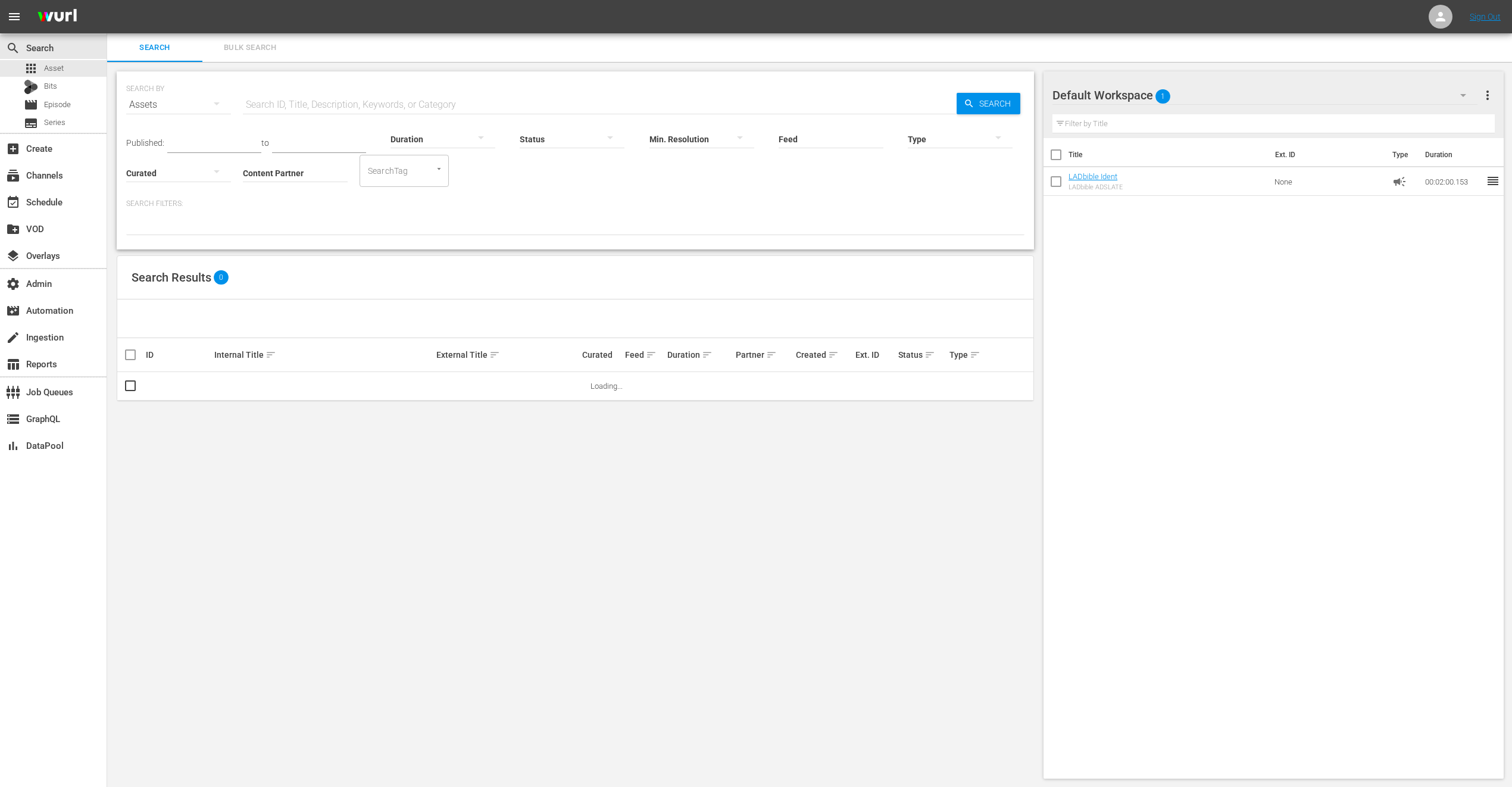
click at [1277, 99] on div "Default Workspace 1" at bounding box center [1264, 95] width 424 height 34
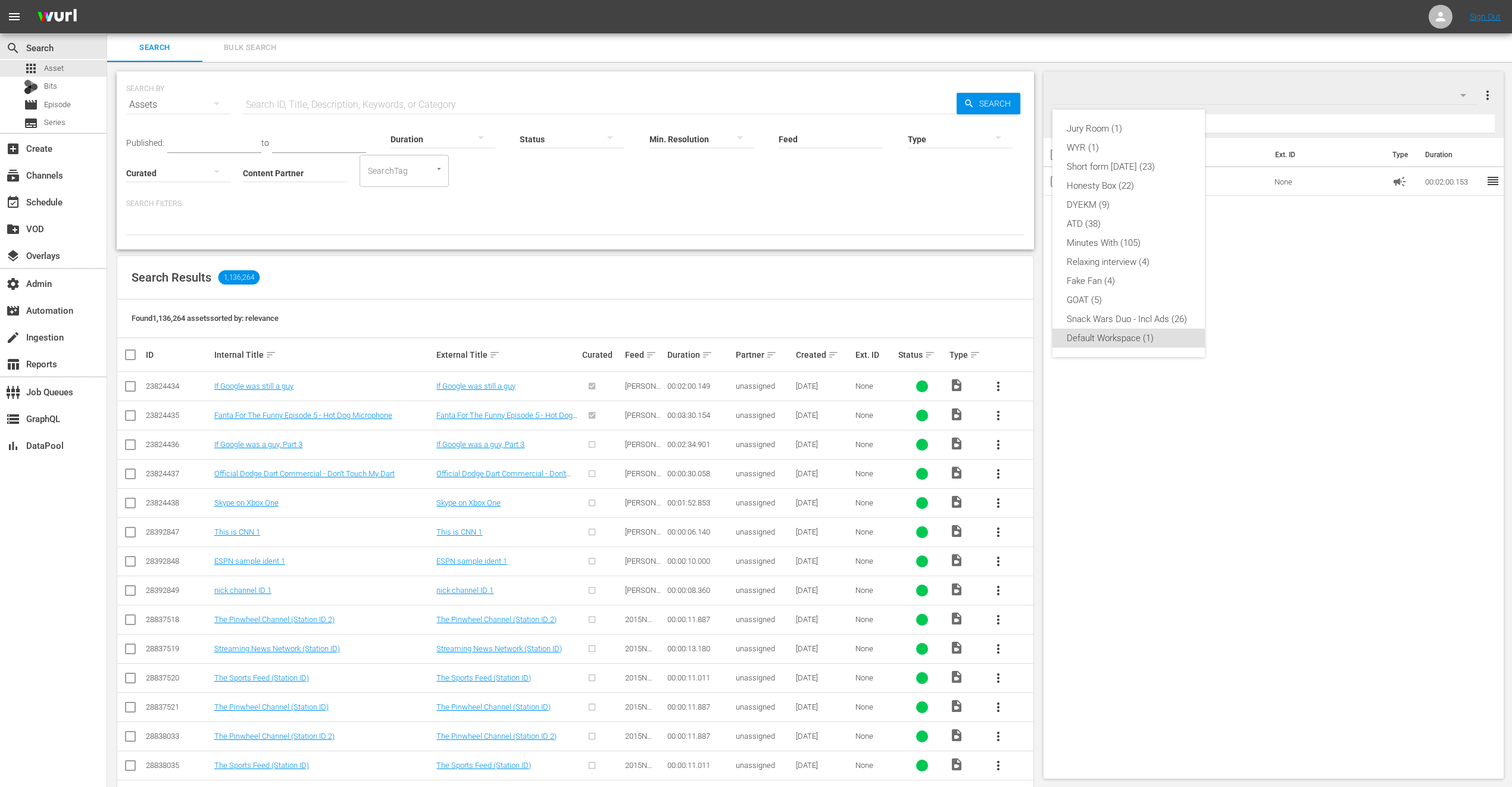
click at [284, 166] on div "Jury Room (1) WYR (1) Short form [DATE] (23) Honesty Box (22) DYEKM (9) ATD (38…" at bounding box center [756, 393] width 1512 height 787
drag, startPoint x: 277, startPoint y: 164, endPoint x: 287, endPoint y: 164, distance: 10.0
click at [286, 164] on div "Jury Room (1) WYR (1) Short form [DATE] (23) Honesty Box (22) DYEKM (9) ATD (38…" at bounding box center [756, 393] width 1512 height 787
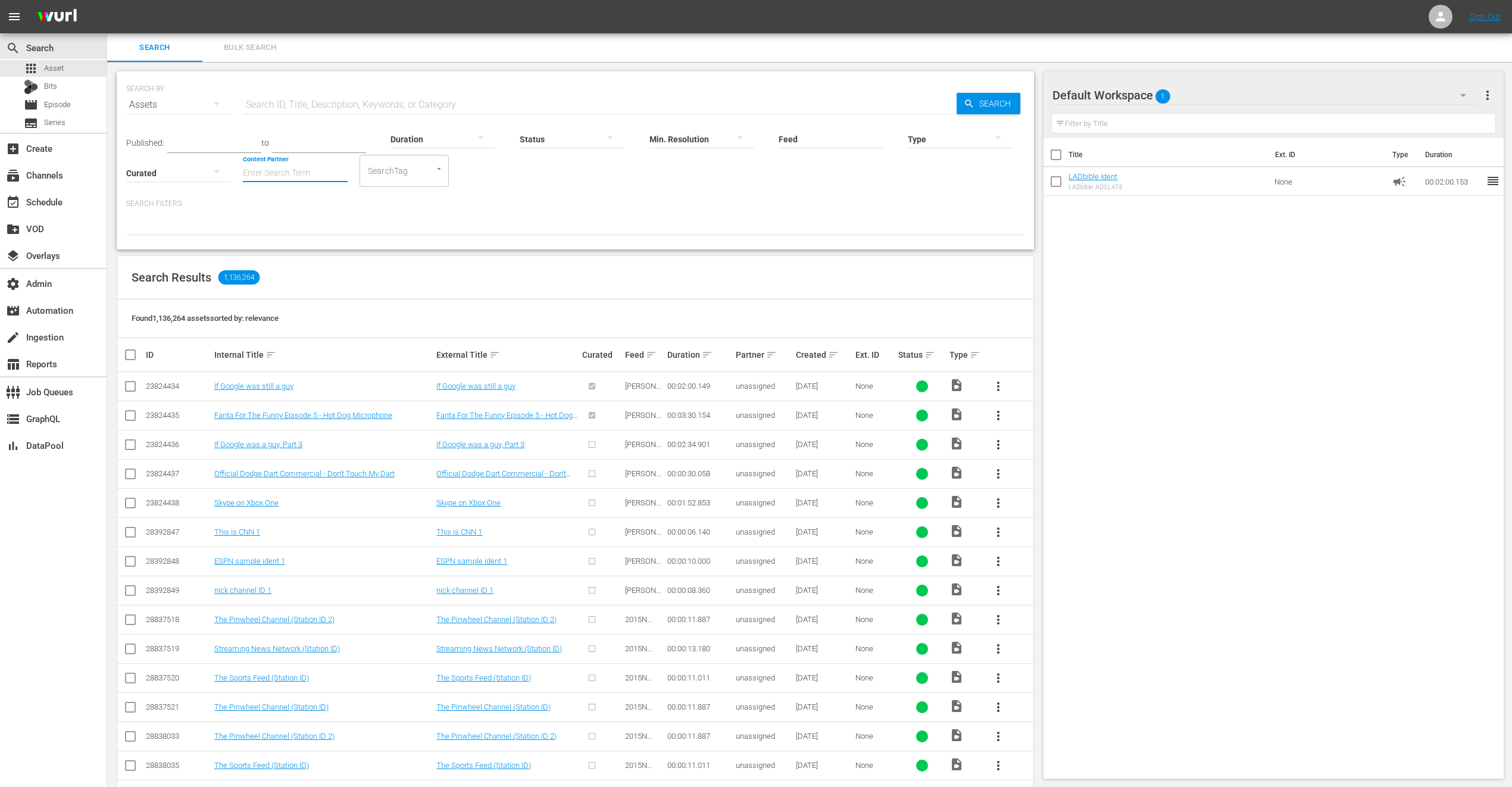
click at [297, 169] on input "Content Partner" at bounding box center [295, 174] width 105 height 43
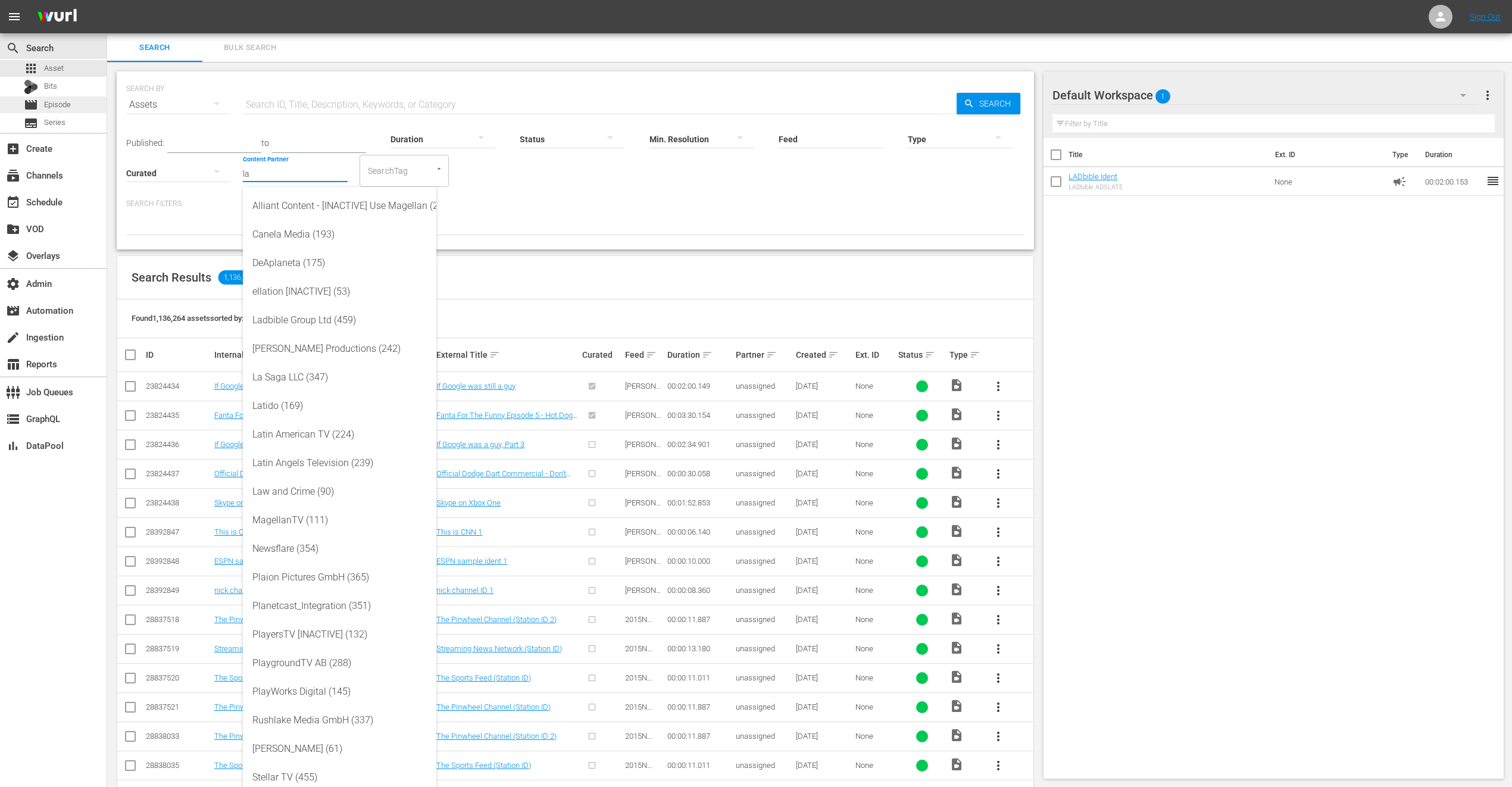
type input "la"
click at [40, 99] on div "movie Episode" at bounding box center [47, 105] width 47 height 16
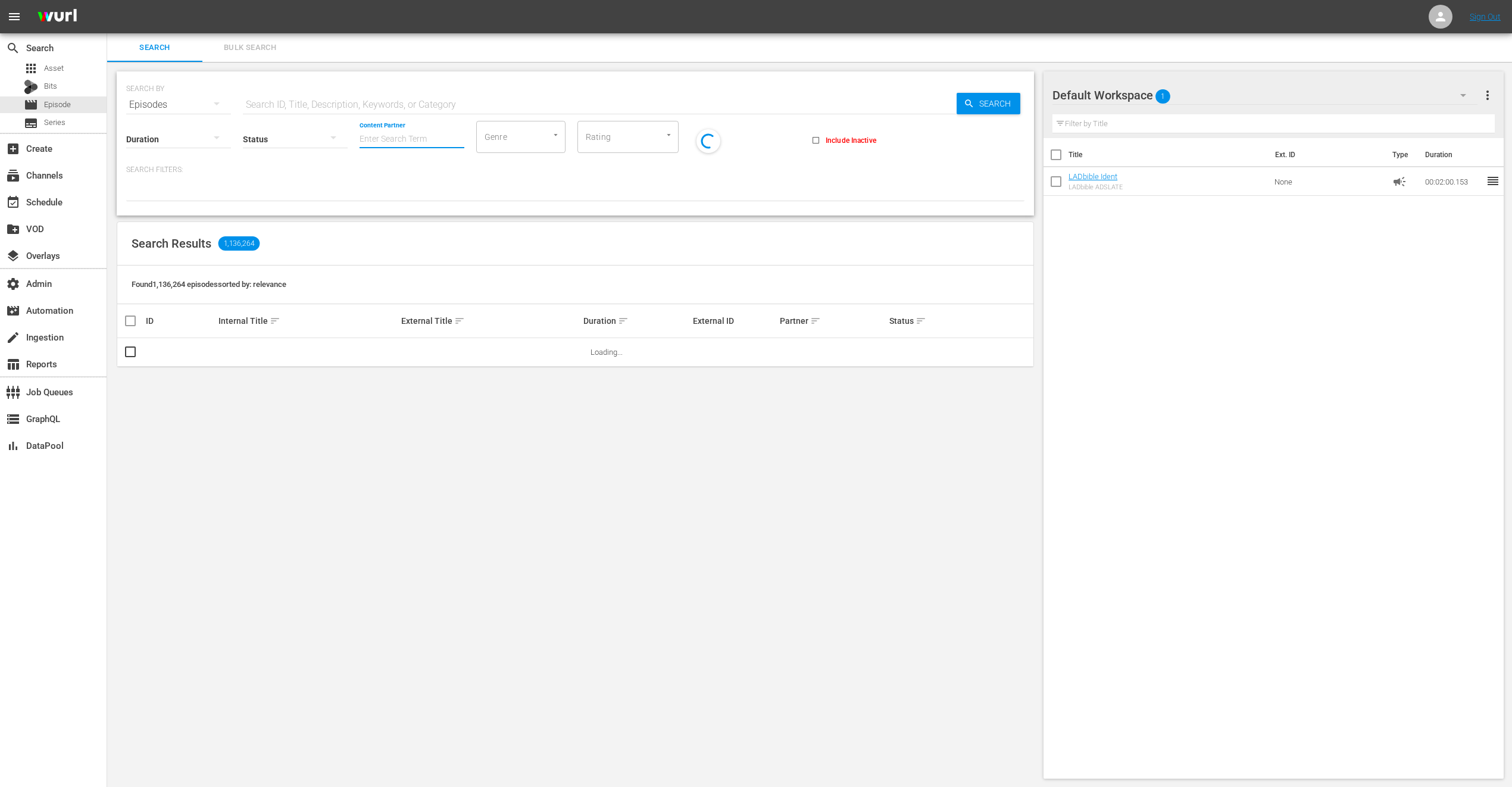
click at [428, 141] on input "Content Partner" at bounding box center [412, 140] width 105 height 43
click at [436, 174] on div "Ladbible Group Ltd (459)" at bounding box center [456, 172] width 174 height 28
type input "Ladbible Group Ltd (459)"
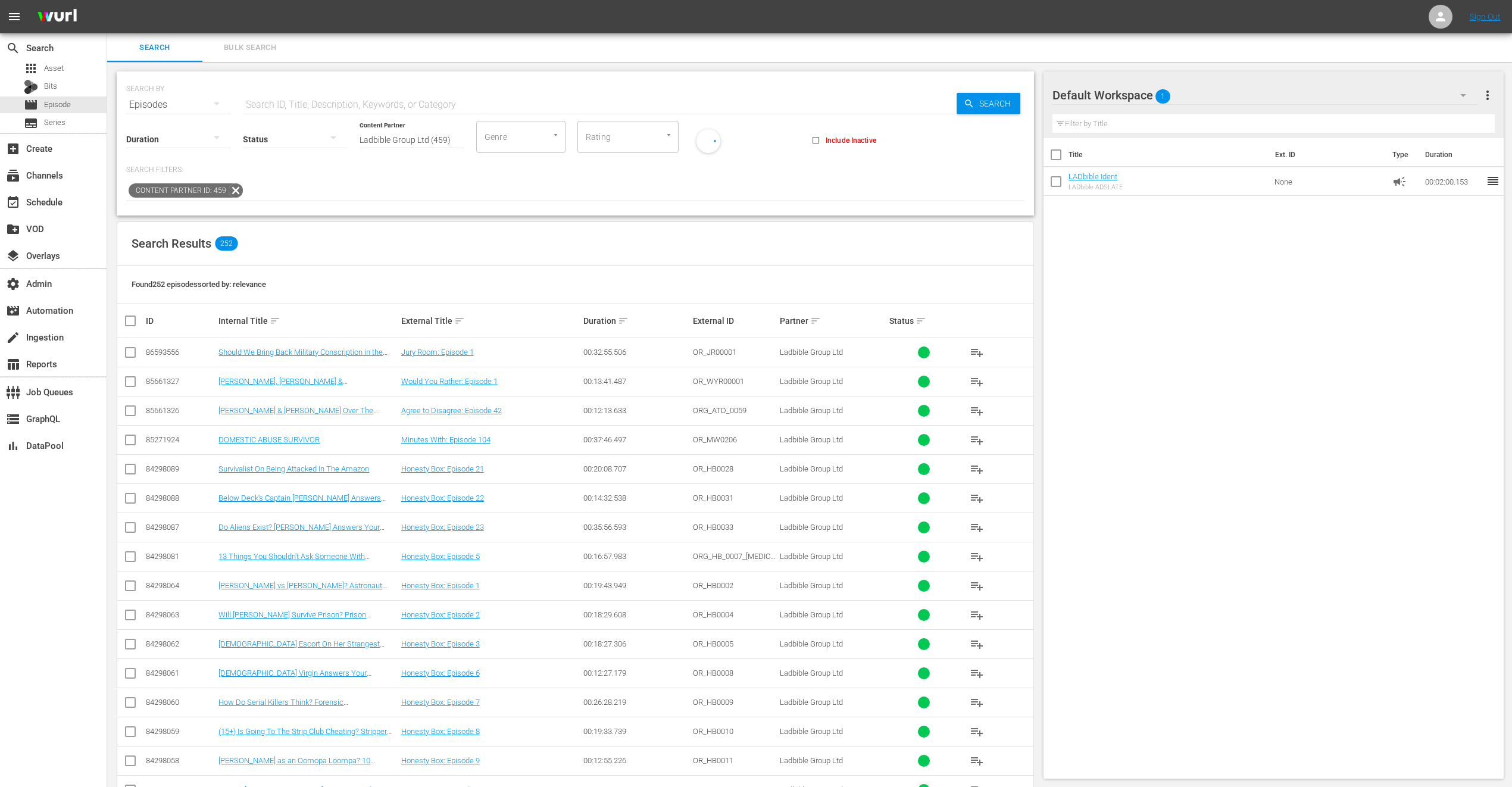
click at [282, 99] on input "text" at bounding box center [599, 104] width 714 height 28
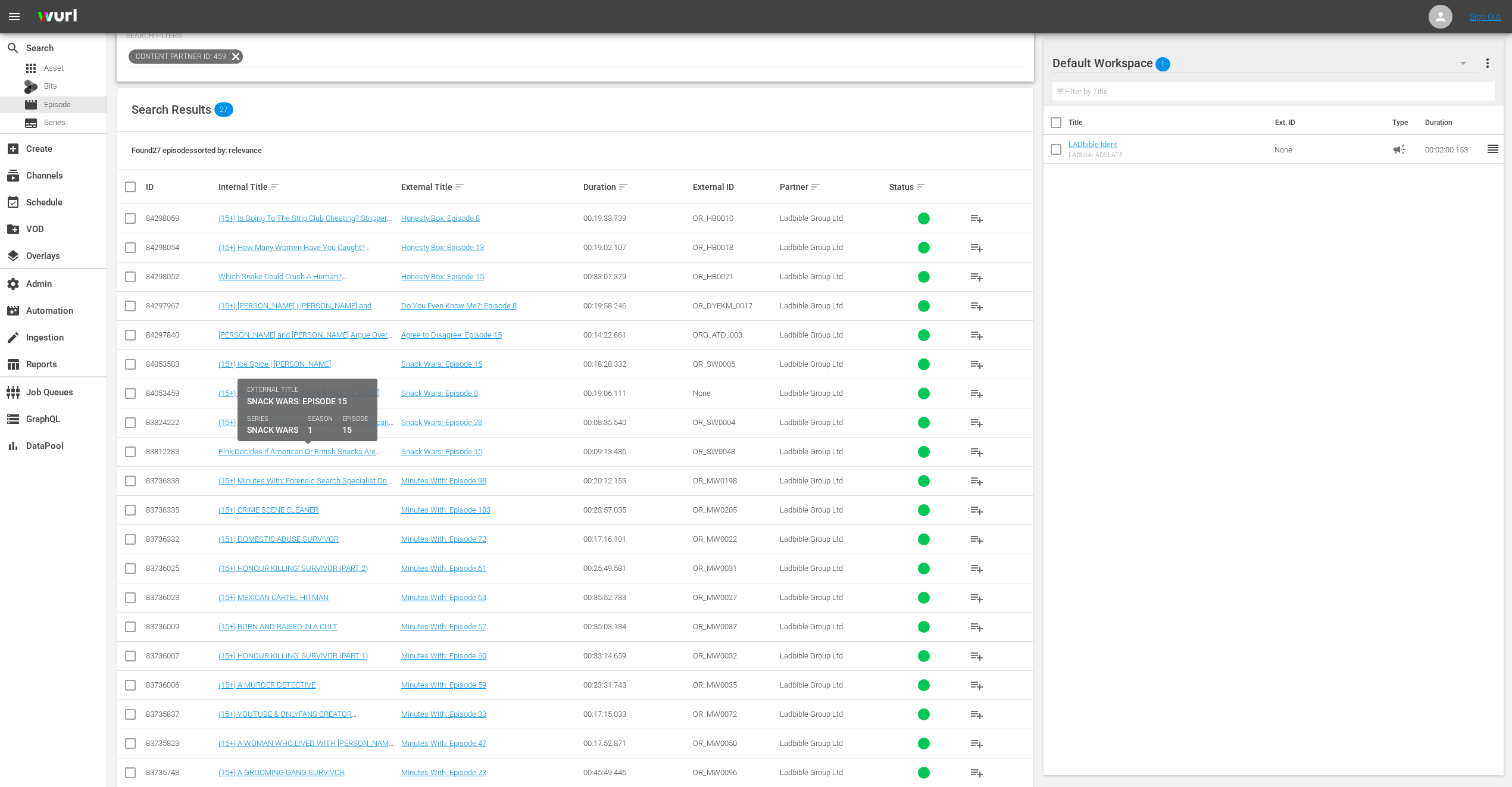
scroll to position [189, 0]
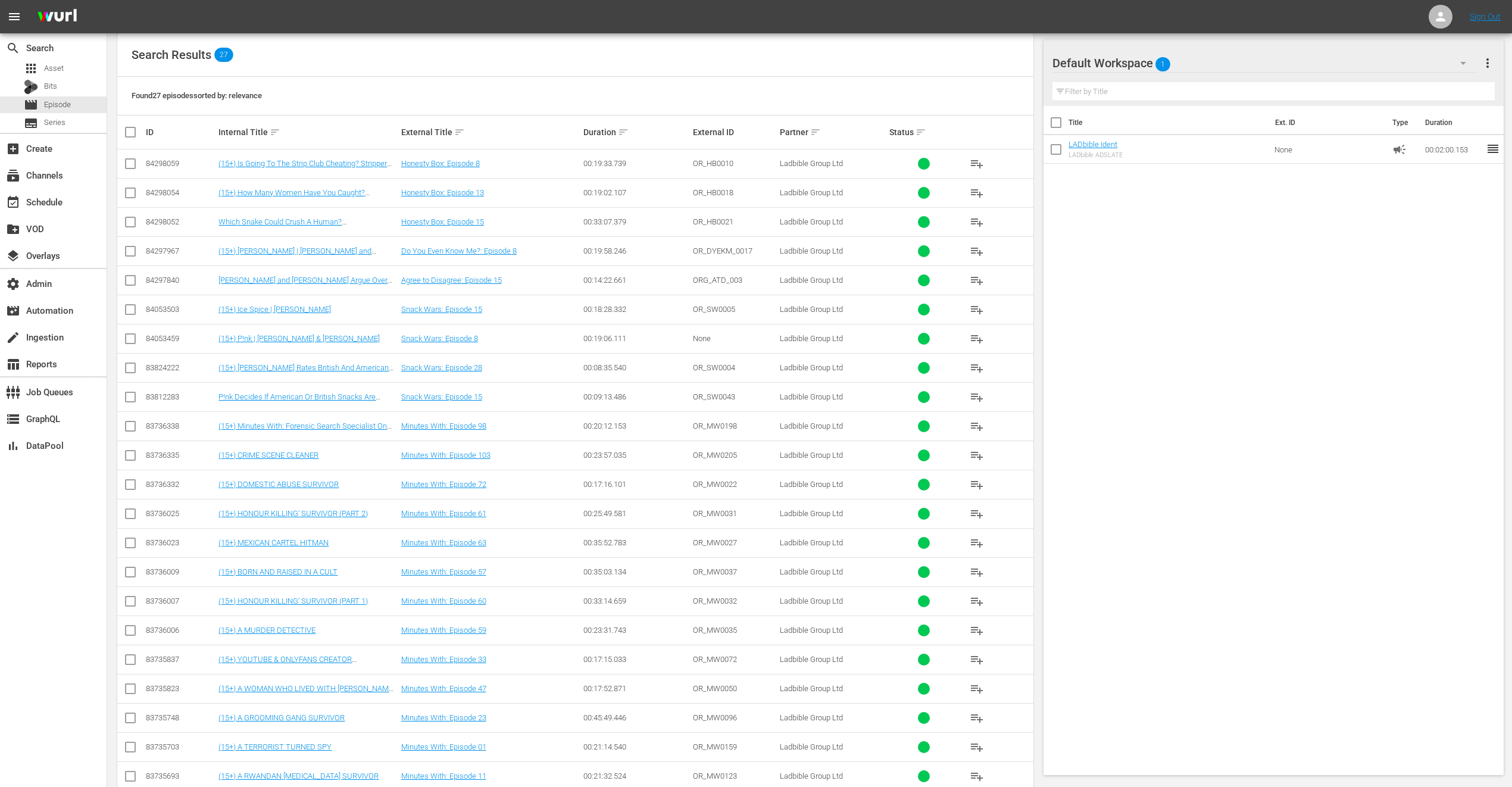
click at [280, 131] on div "Internal Title sort" at bounding box center [308, 132] width 179 height 15
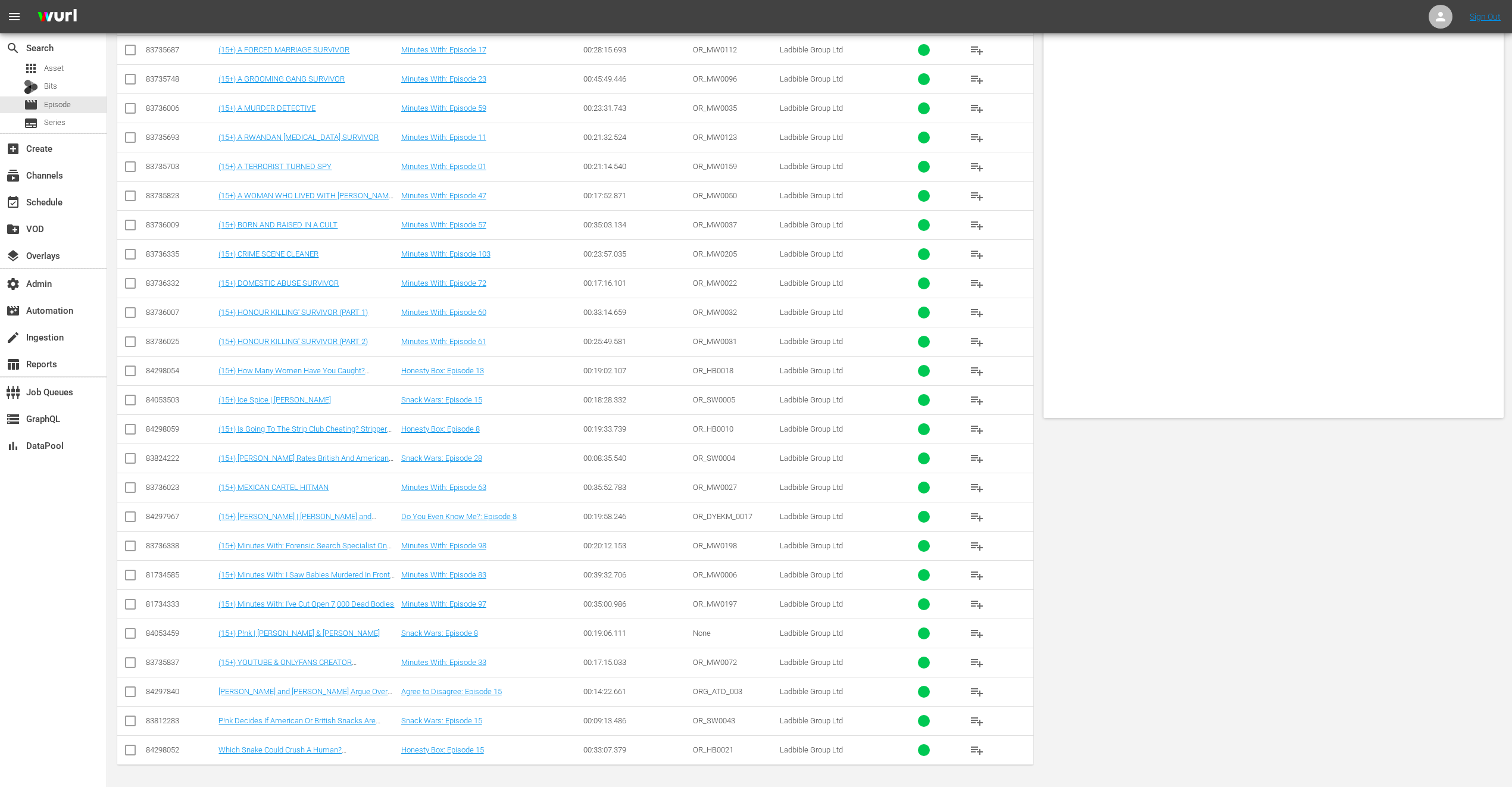
scroll to position [0, 0]
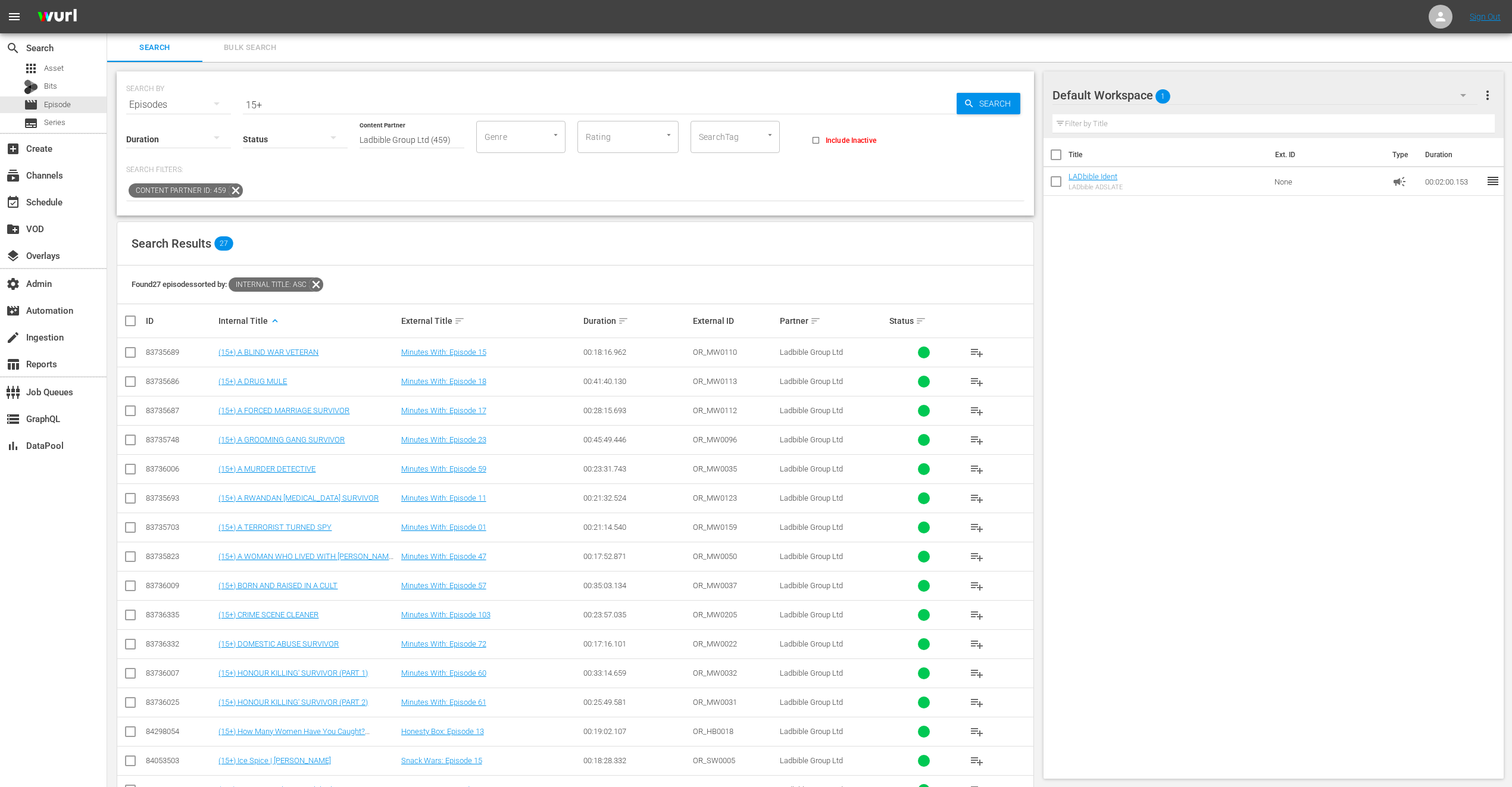
click at [279, 106] on input "15+" at bounding box center [599, 104] width 714 height 28
click at [256, 104] on input "15+" at bounding box center [599, 104] width 714 height 28
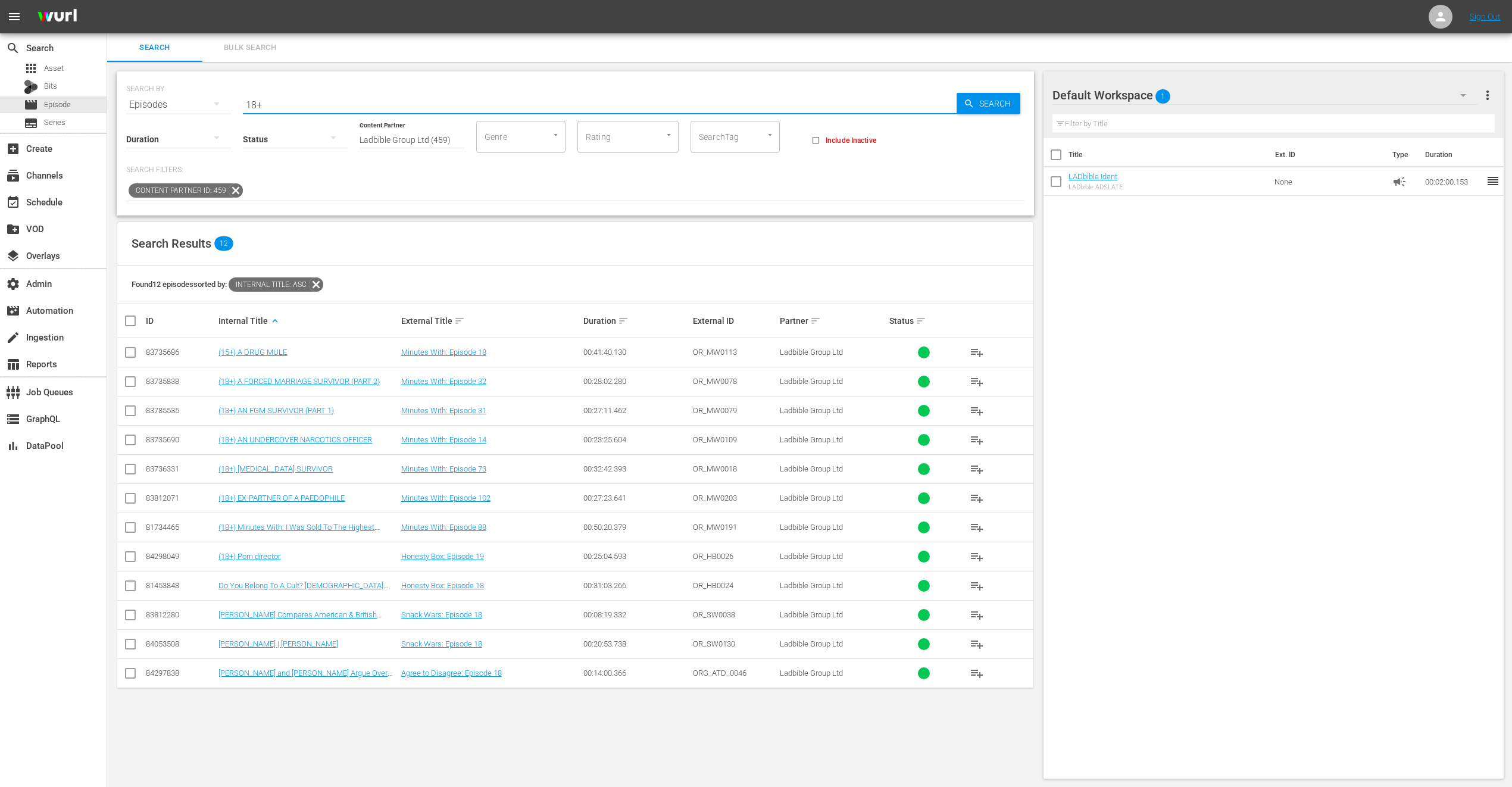
type input "18+"
click at [930, 256] on div "Search Results 12" at bounding box center [575, 243] width 916 height 44
click at [1192, 102] on div "Default Workspace 1" at bounding box center [1264, 95] width 424 height 34
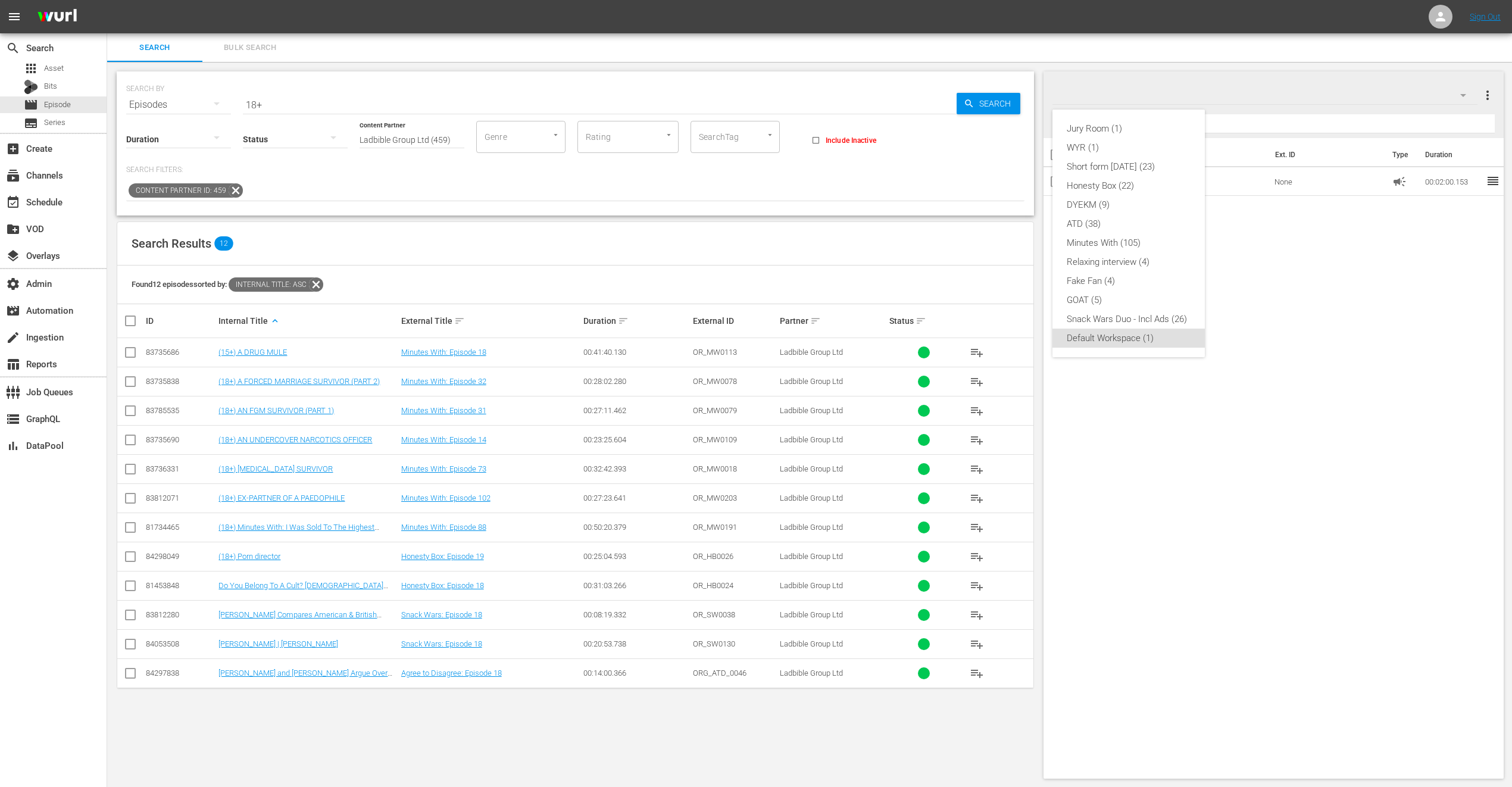
click at [414, 273] on div "Jury Room (1) WYR (1) Short form [DATE] (23) Honesty Box (22) DYEKM (9) ATD (38…" at bounding box center [756, 393] width 1512 height 787
click at [1197, 94] on div "Default Workspace 1" at bounding box center [1264, 95] width 424 height 34
